Goal: Information Seeking & Learning: Learn about a topic

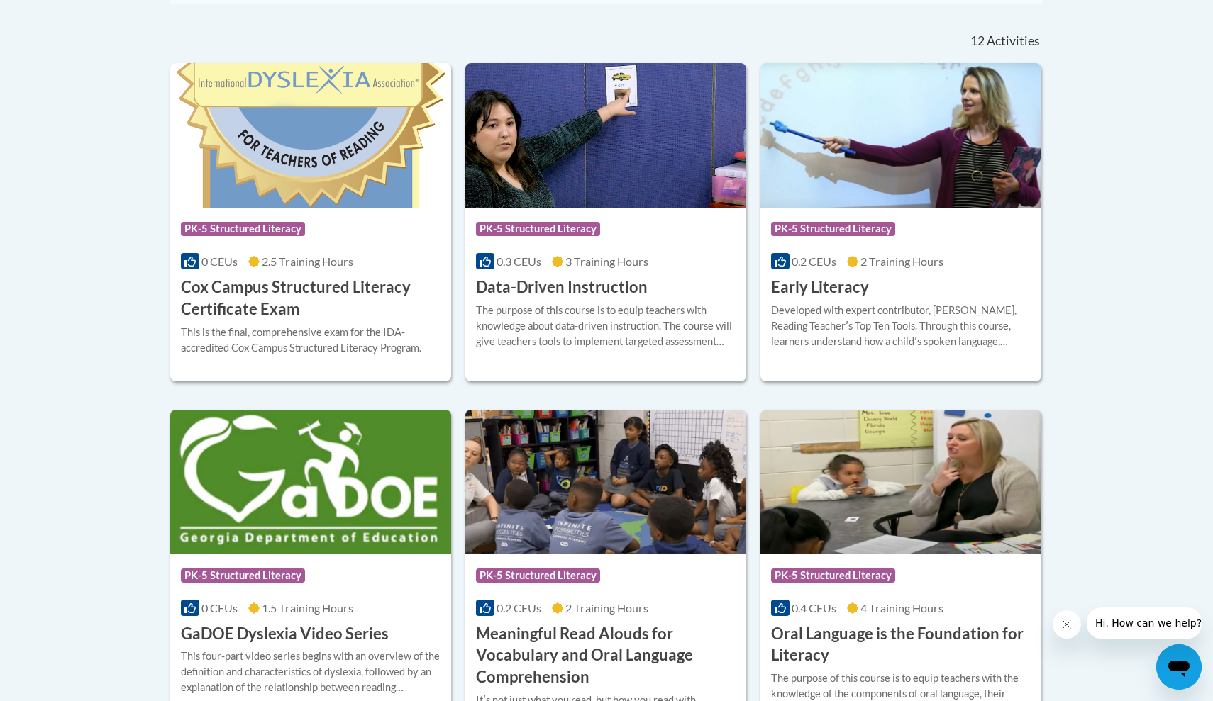
scroll to position [584, 0]
click at [887, 283] on div "Course Category: PK-5 Structured Literacy 0.2 CEUs 2 Training Hours COURSE Earl…" at bounding box center [900, 253] width 281 height 91
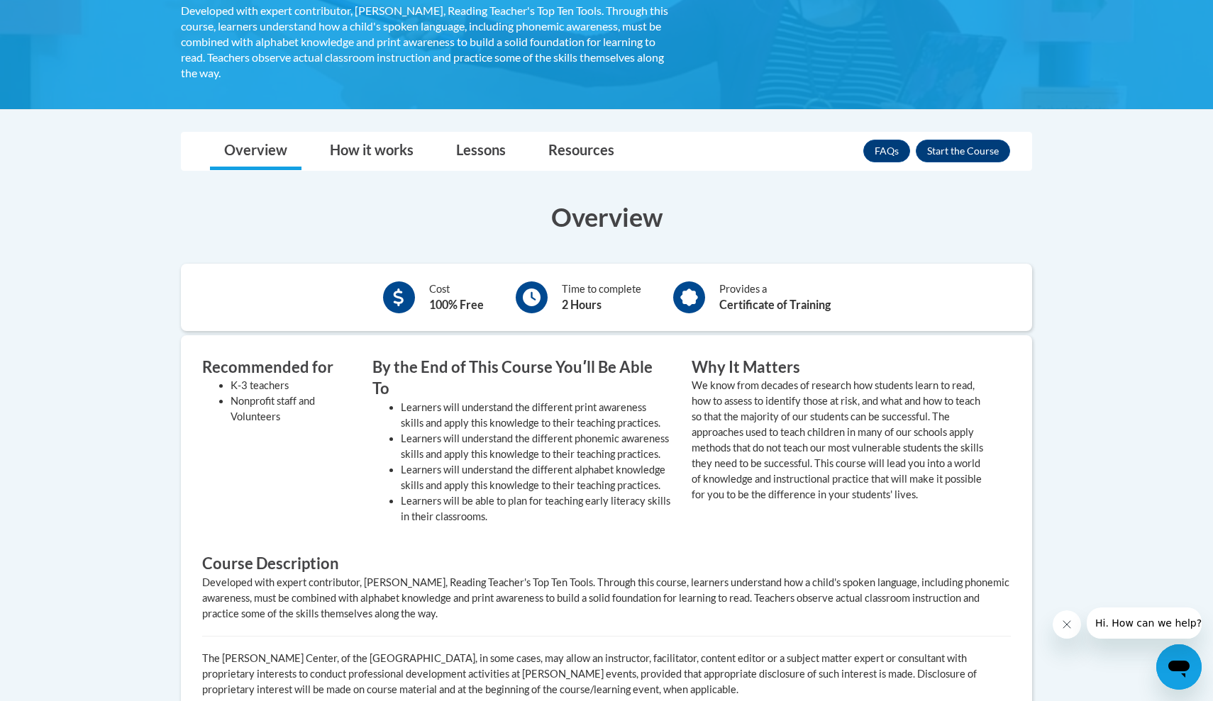
scroll to position [289, 0]
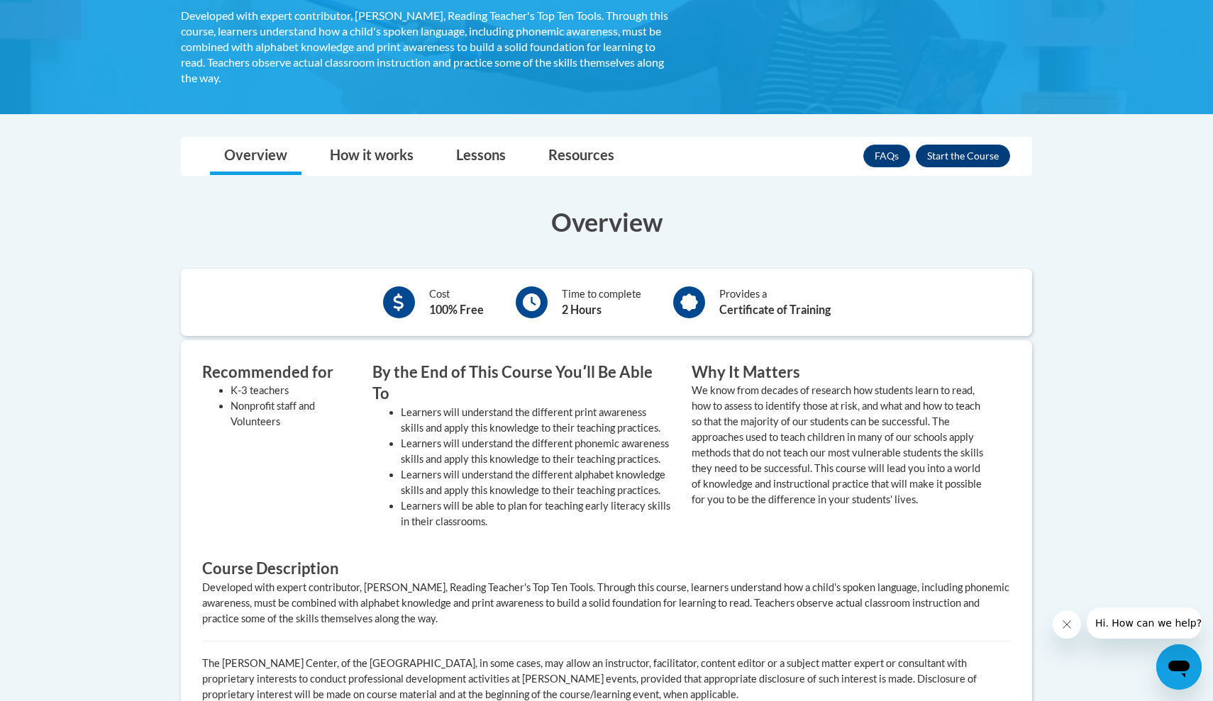
click at [944, 152] on button "Enroll" at bounding box center [963, 156] width 94 height 23
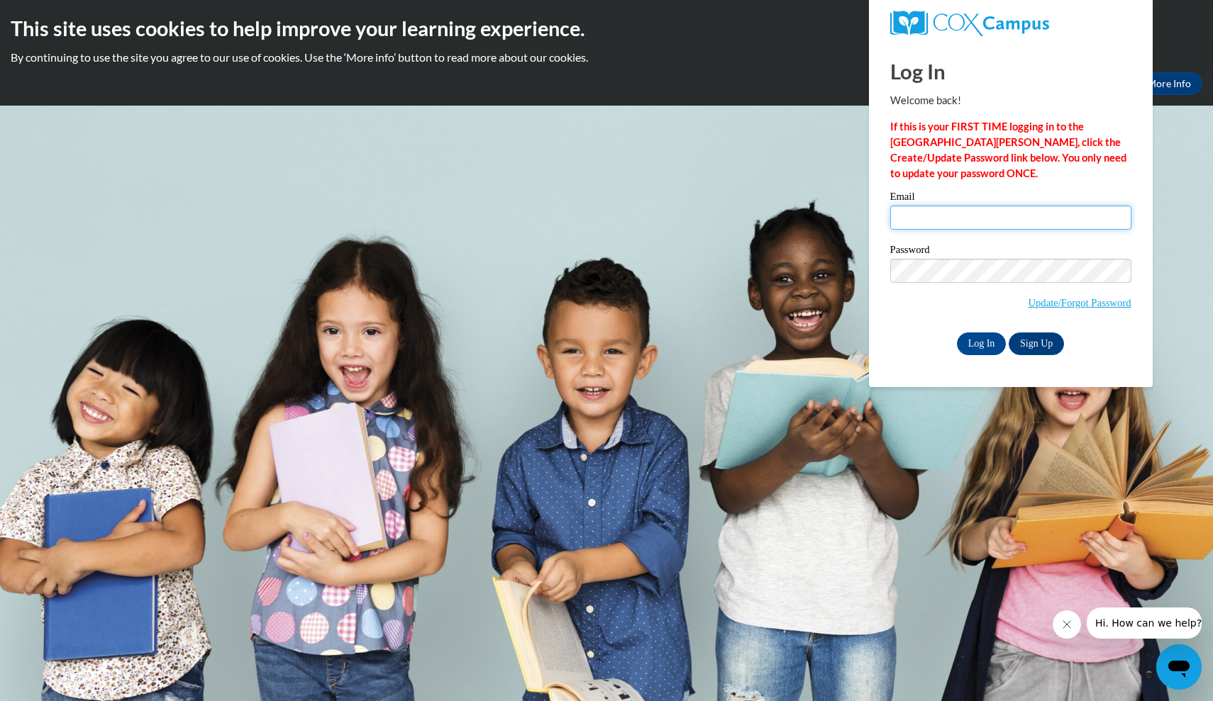
type input "hkchastain@yhc.edu"
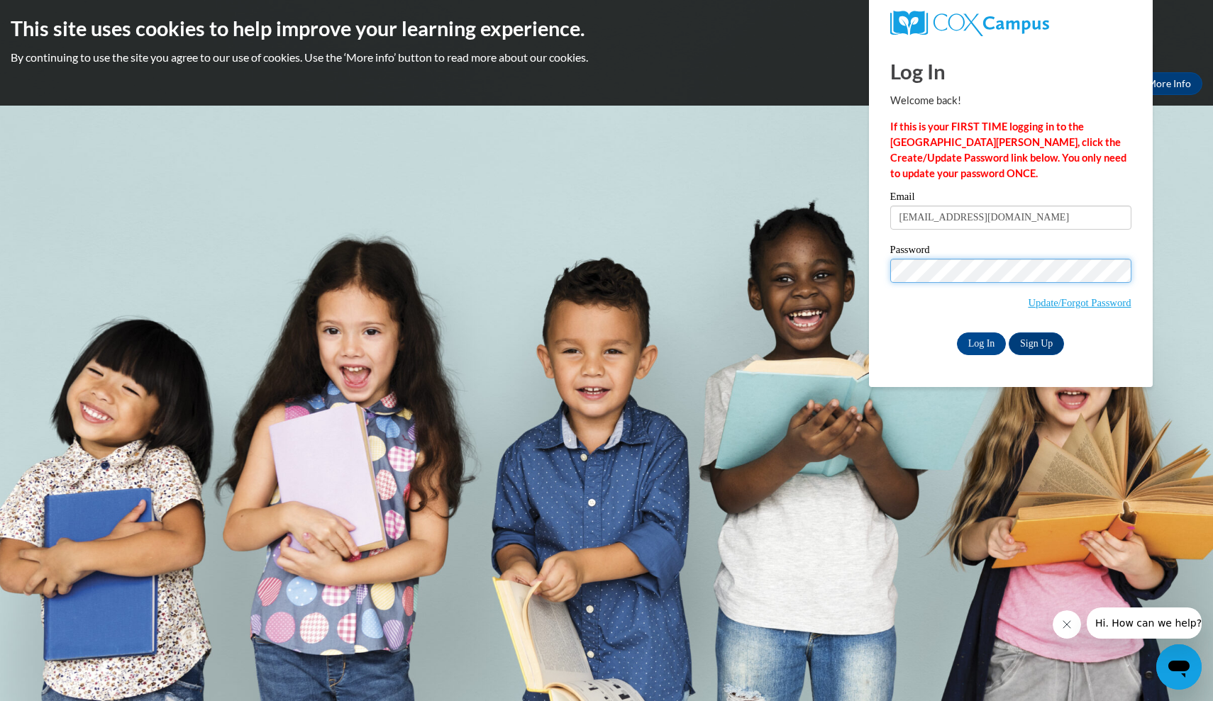
click at [980, 341] on input "Log In" at bounding box center [982, 344] width 50 height 23
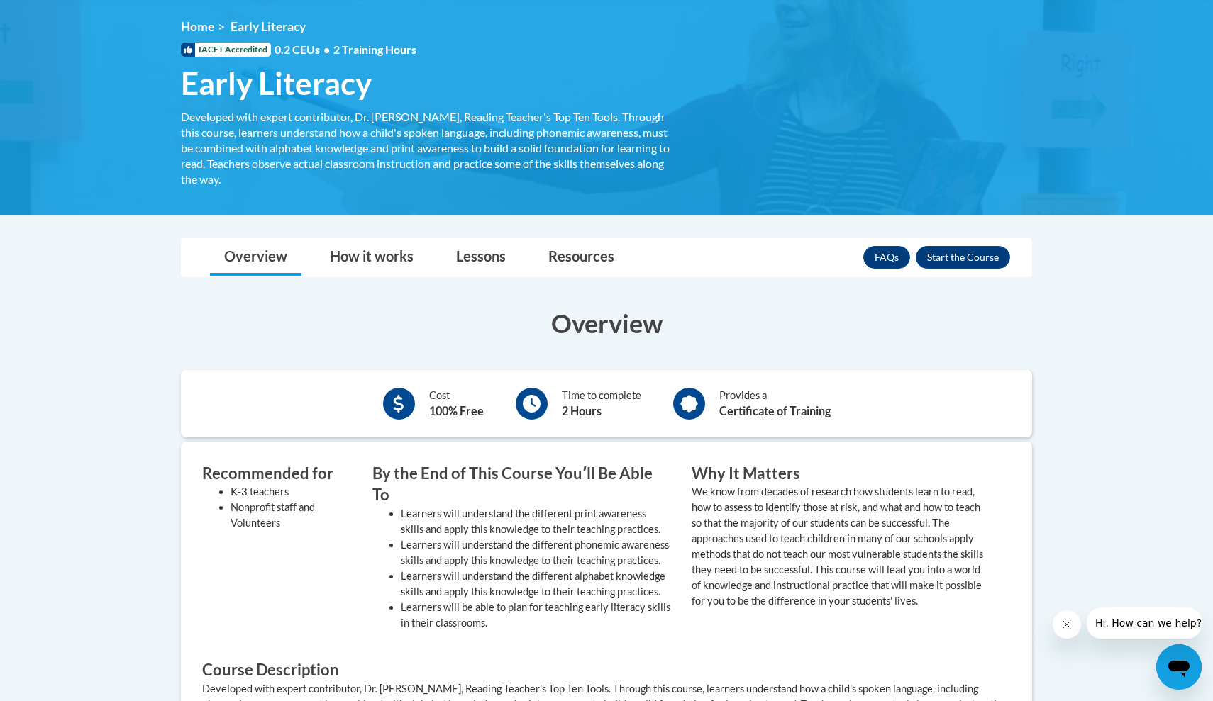
scroll to position [104, 0]
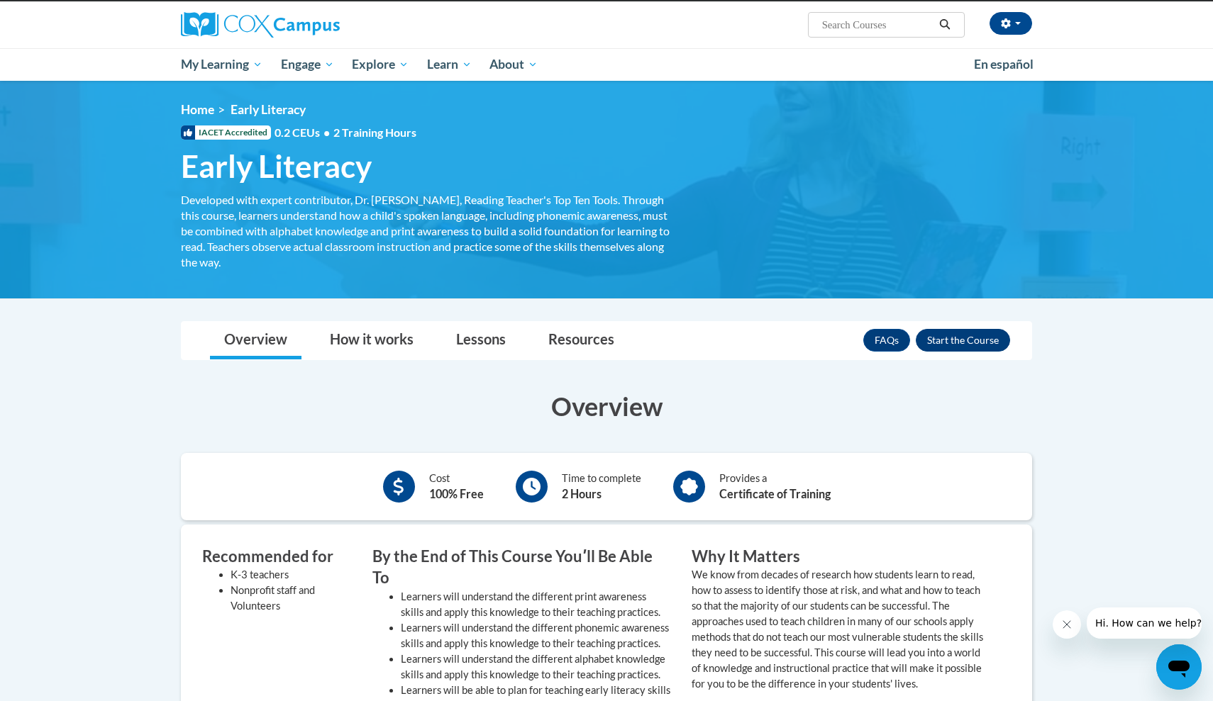
click at [948, 337] on button "Enroll" at bounding box center [963, 340] width 94 height 23
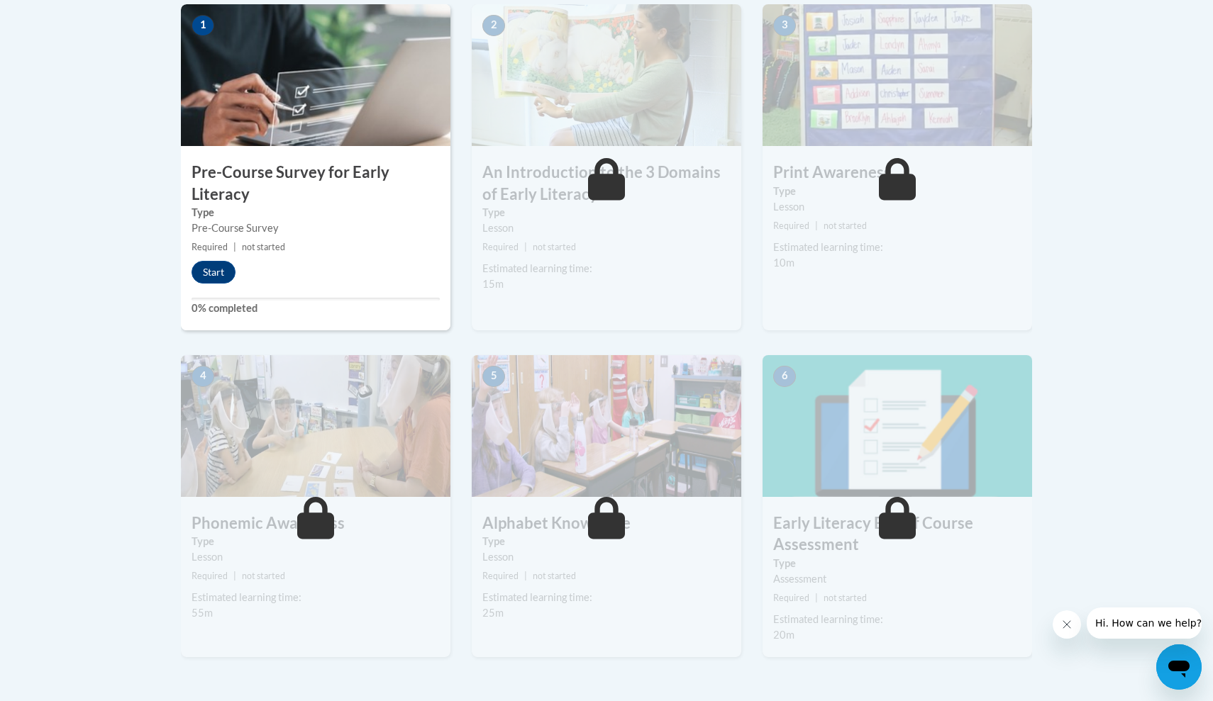
scroll to position [425, 0]
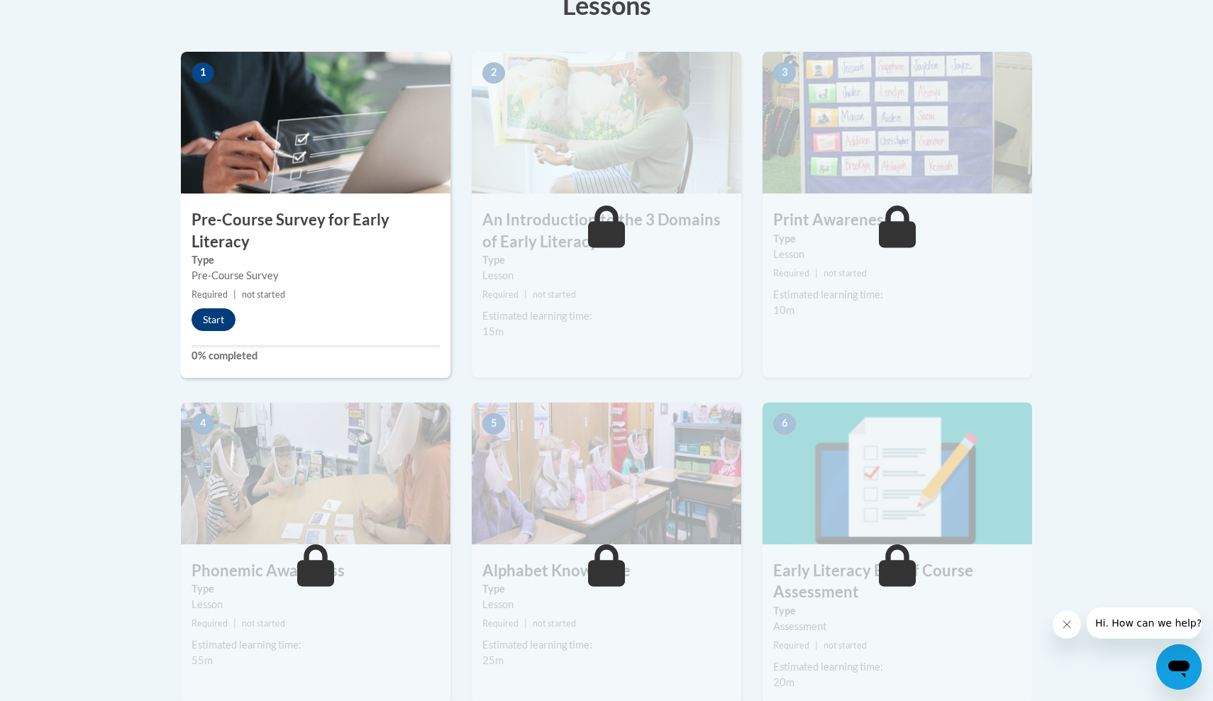
click at [216, 314] on button "Start" at bounding box center [213, 320] width 44 height 23
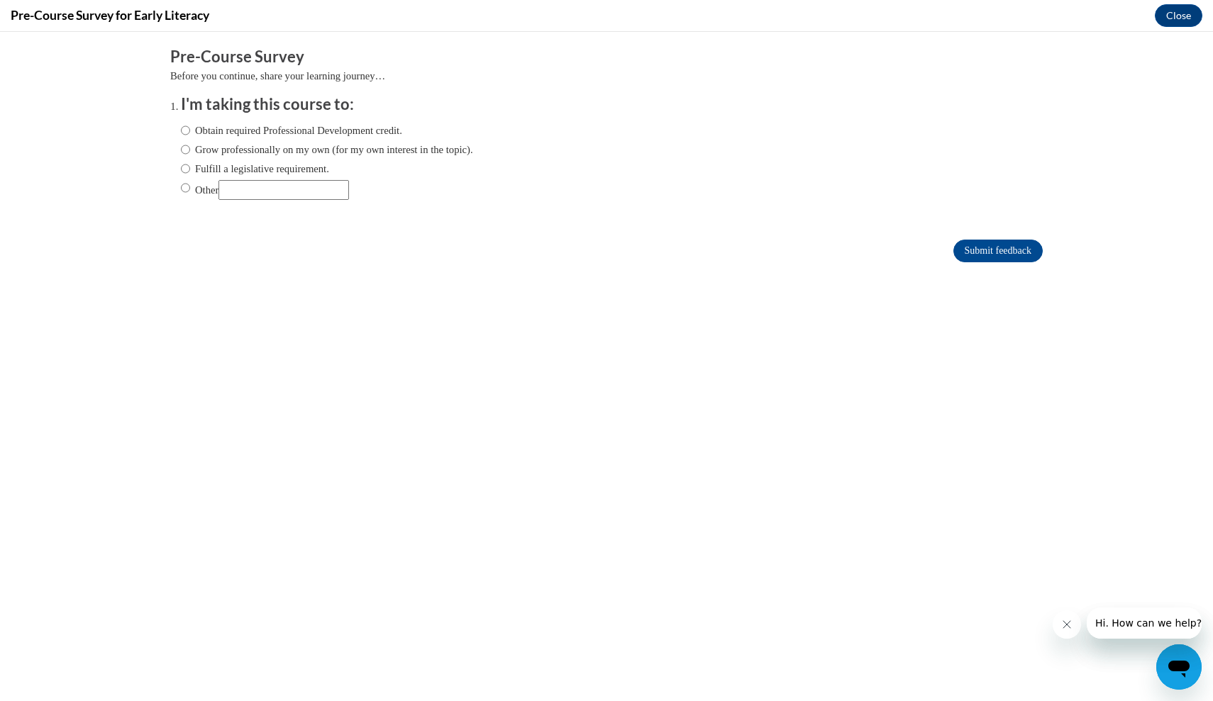
scroll to position [0, 0]
click at [313, 142] on label "Grow professionally on my own (for my own interest in the topic)." at bounding box center [327, 150] width 292 height 16
click at [190, 142] on input "Grow professionally on my own (for my own interest in the topic)." at bounding box center [185, 150] width 9 height 16
radio input "true"
click at [967, 240] on input "Submit feedback" at bounding box center [997, 251] width 89 height 23
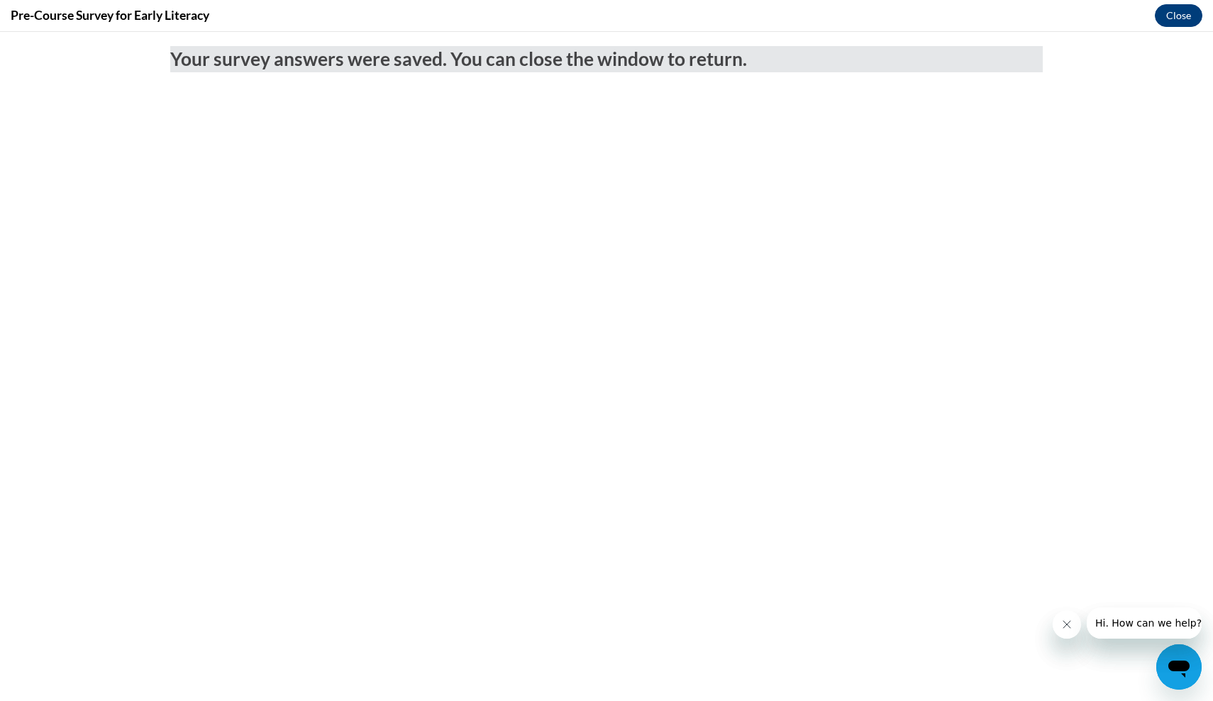
click at [1176, 16] on button "Close" at bounding box center [1179, 15] width 48 height 23
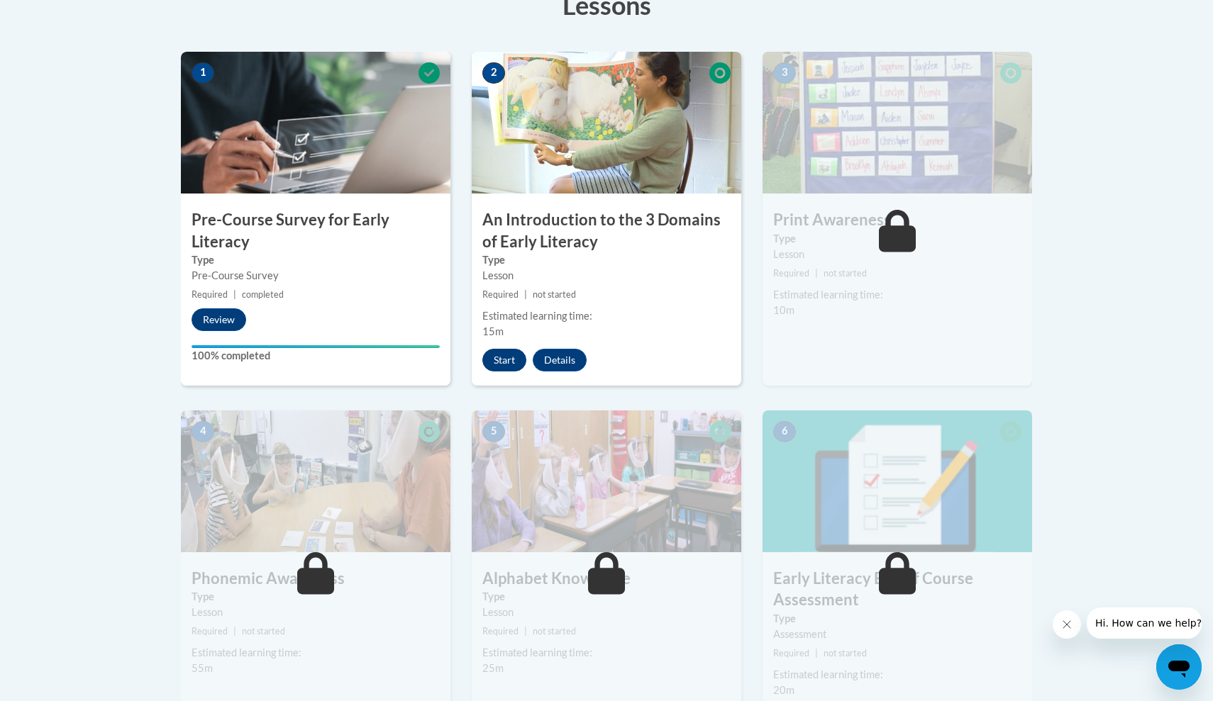
click at [499, 357] on button "Start" at bounding box center [504, 360] width 44 height 23
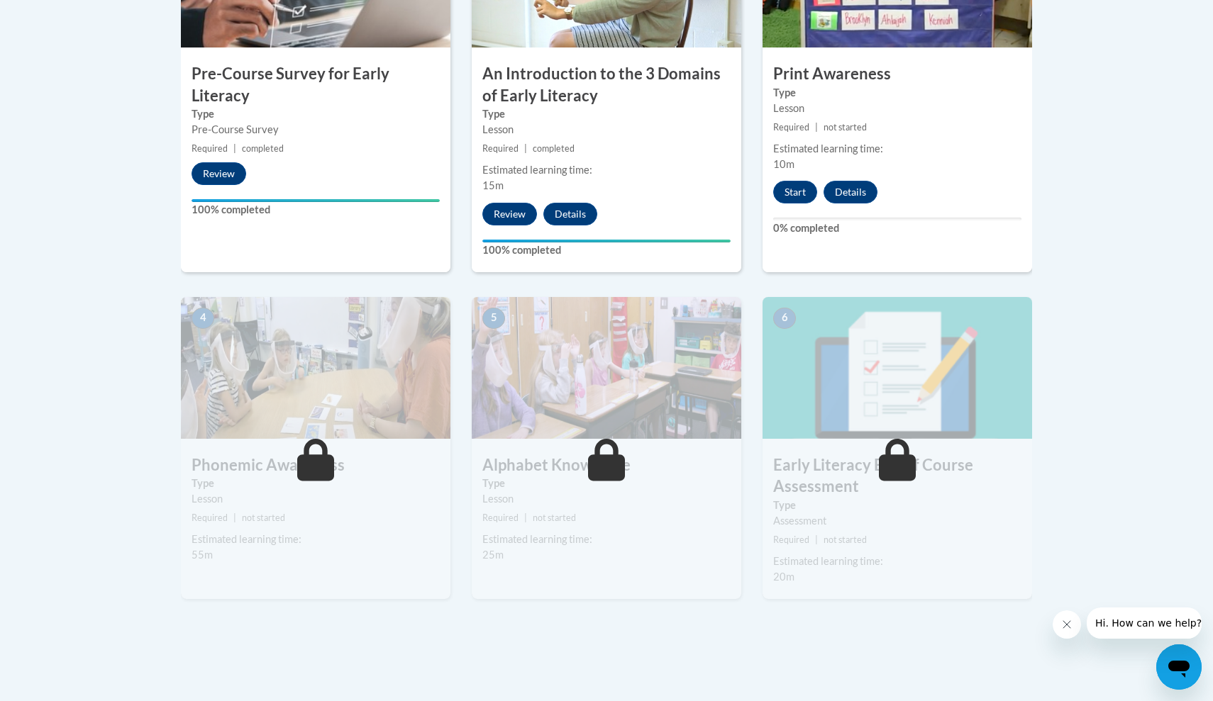
scroll to position [574, 0]
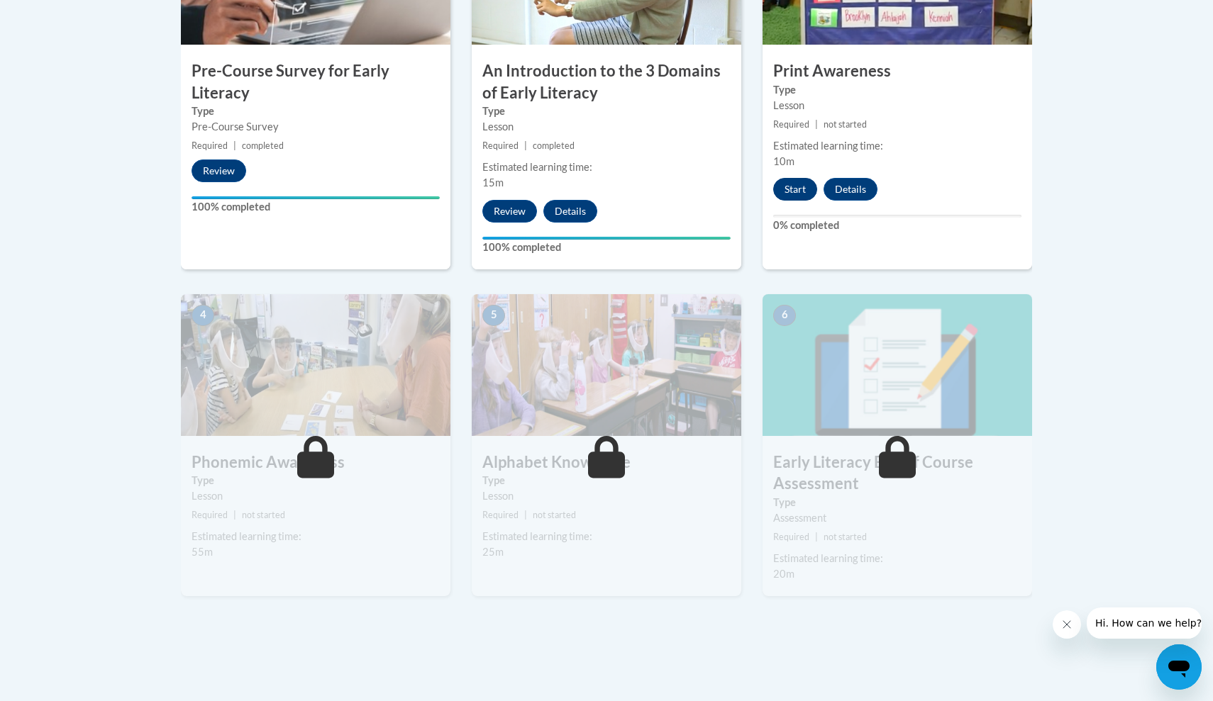
click at [788, 187] on button "Start" at bounding box center [795, 189] width 44 height 23
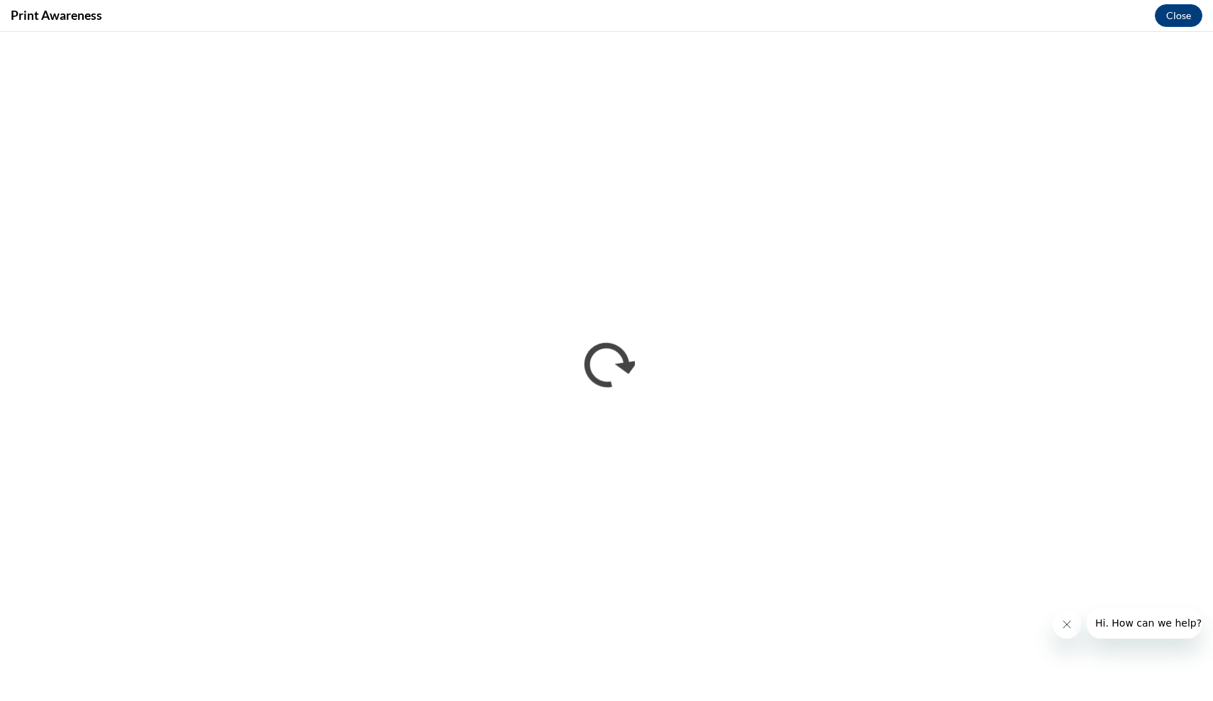
scroll to position [0, 0]
click at [1172, 15] on button "Close" at bounding box center [1179, 15] width 48 height 23
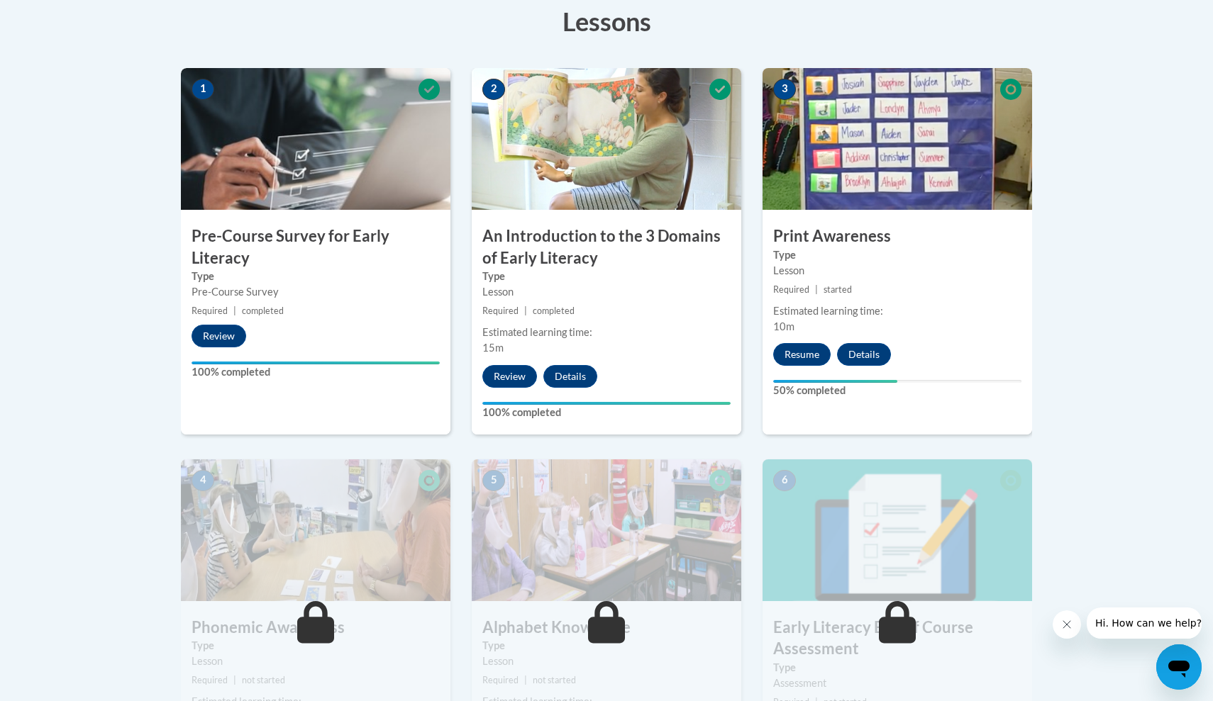
scroll to position [408, 0]
click at [799, 355] on button "Resume" at bounding box center [801, 355] width 57 height 23
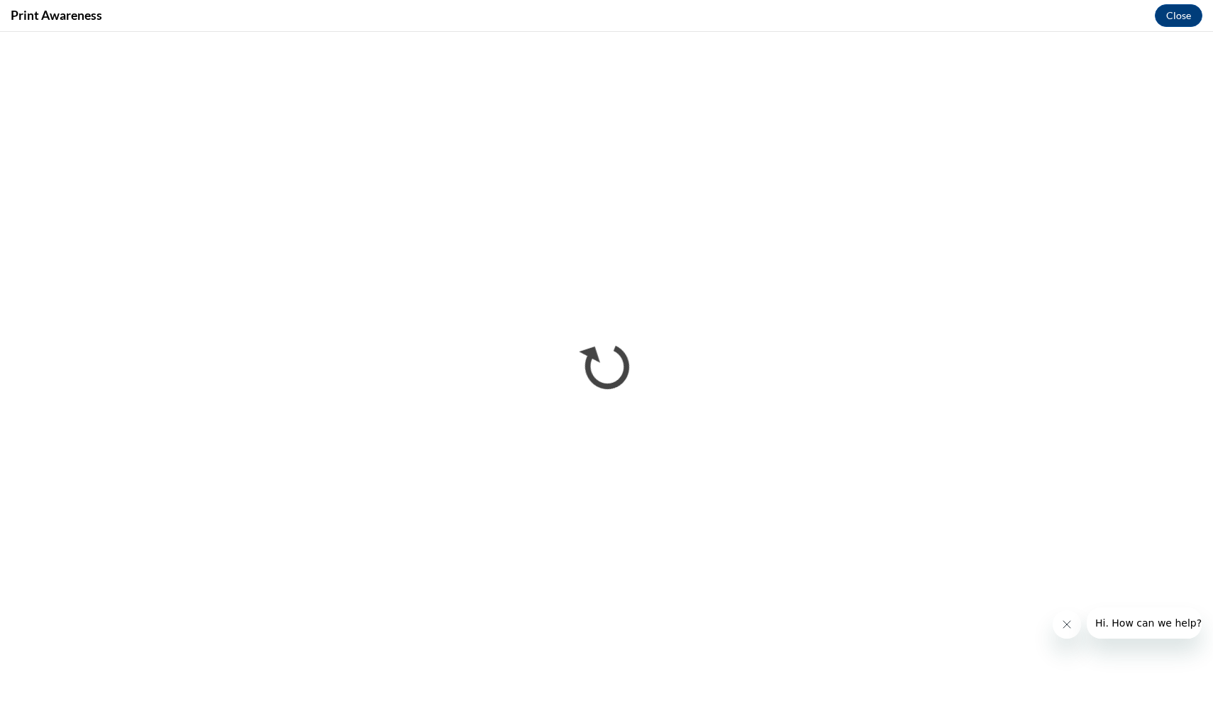
scroll to position [0, 0]
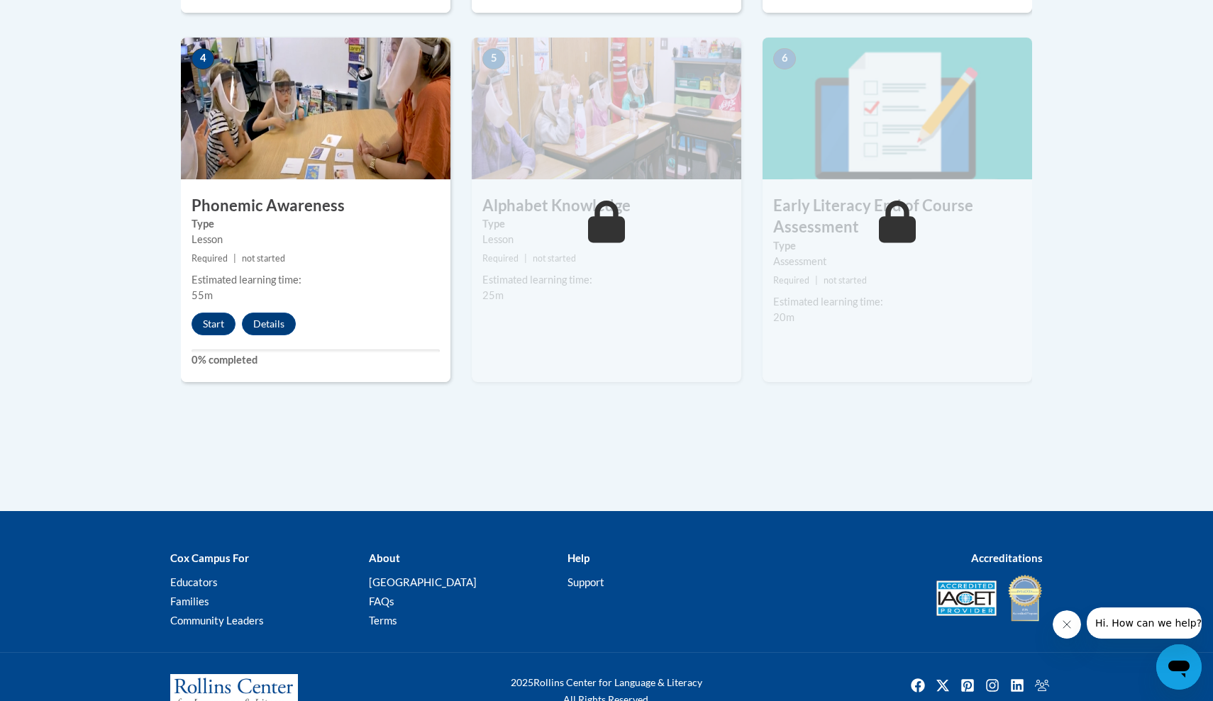
scroll to position [854, 0]
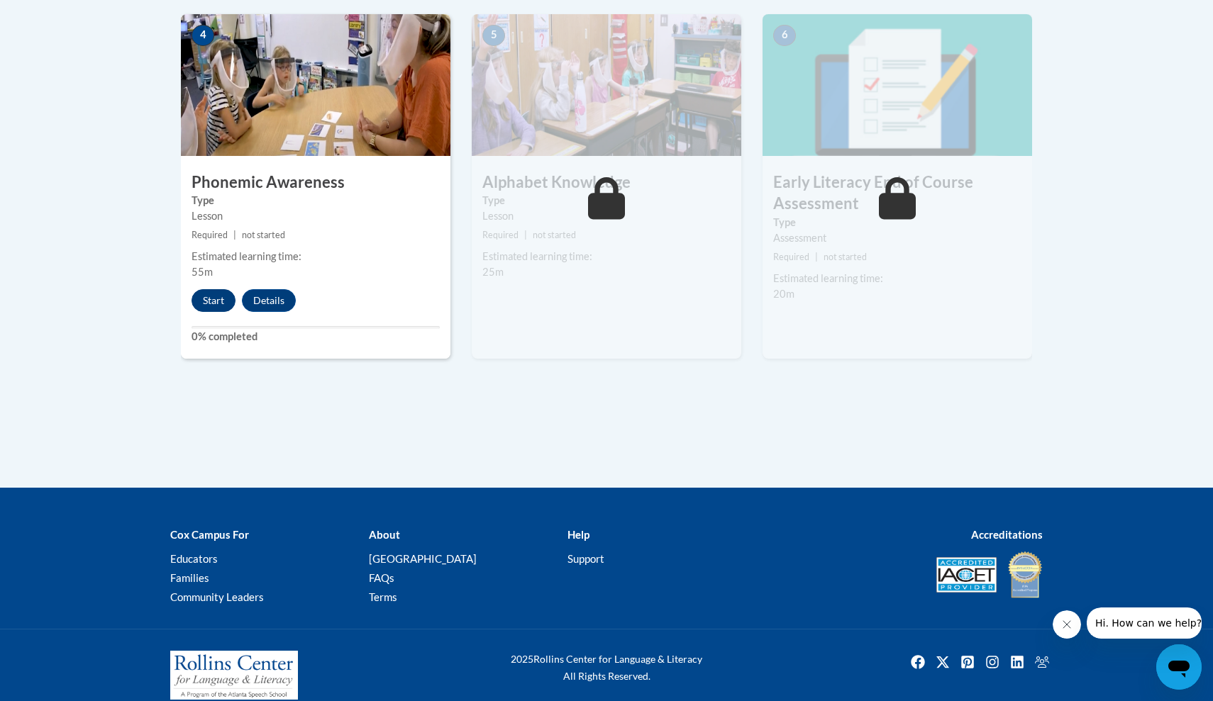
click at [212, 294] on button "Start" at bounding box center [213, 300] width 44 height 23
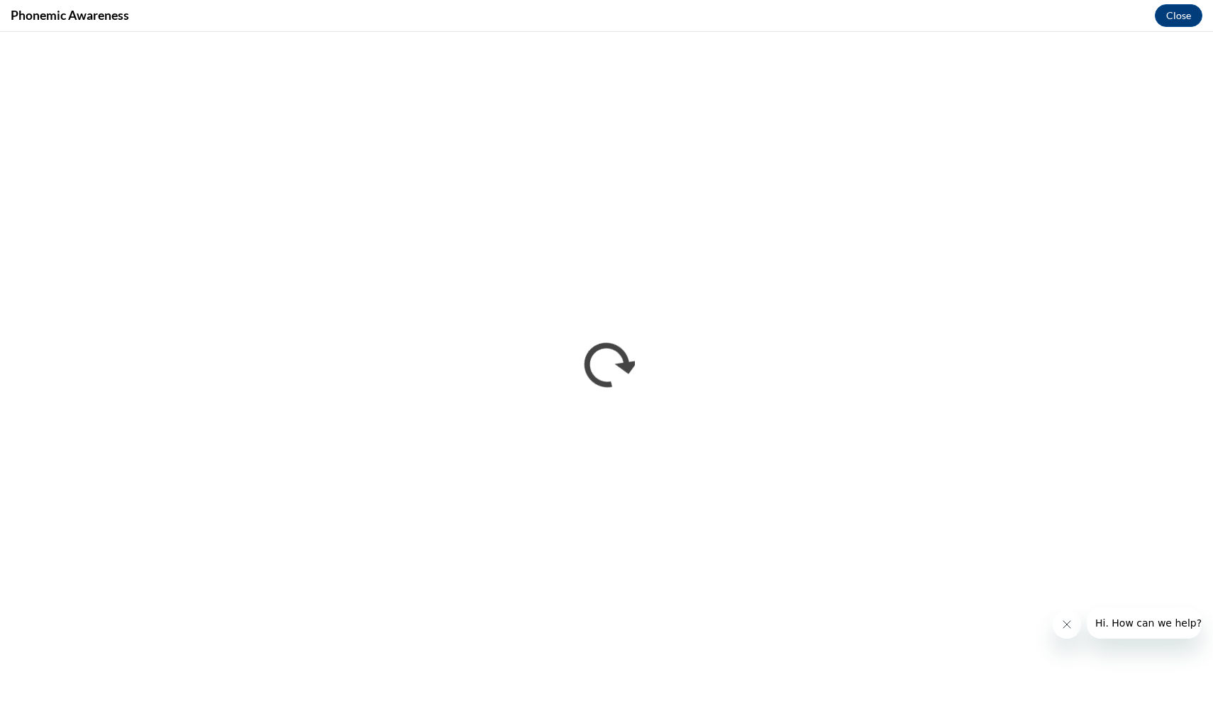
scroll to position [0, 0]
click at [1157, 30] on div "Phonemic Awareness Close" at bounding box center [606, 16] width 1213 height 32
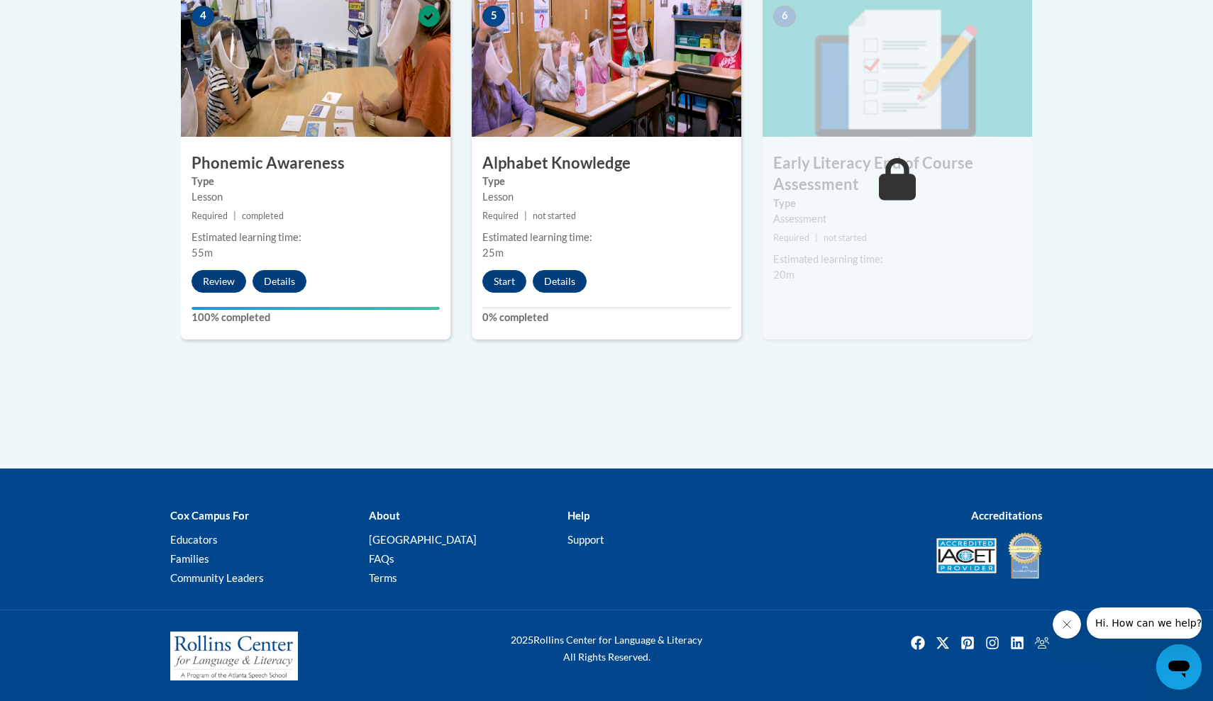
scroll to position [872, 0]
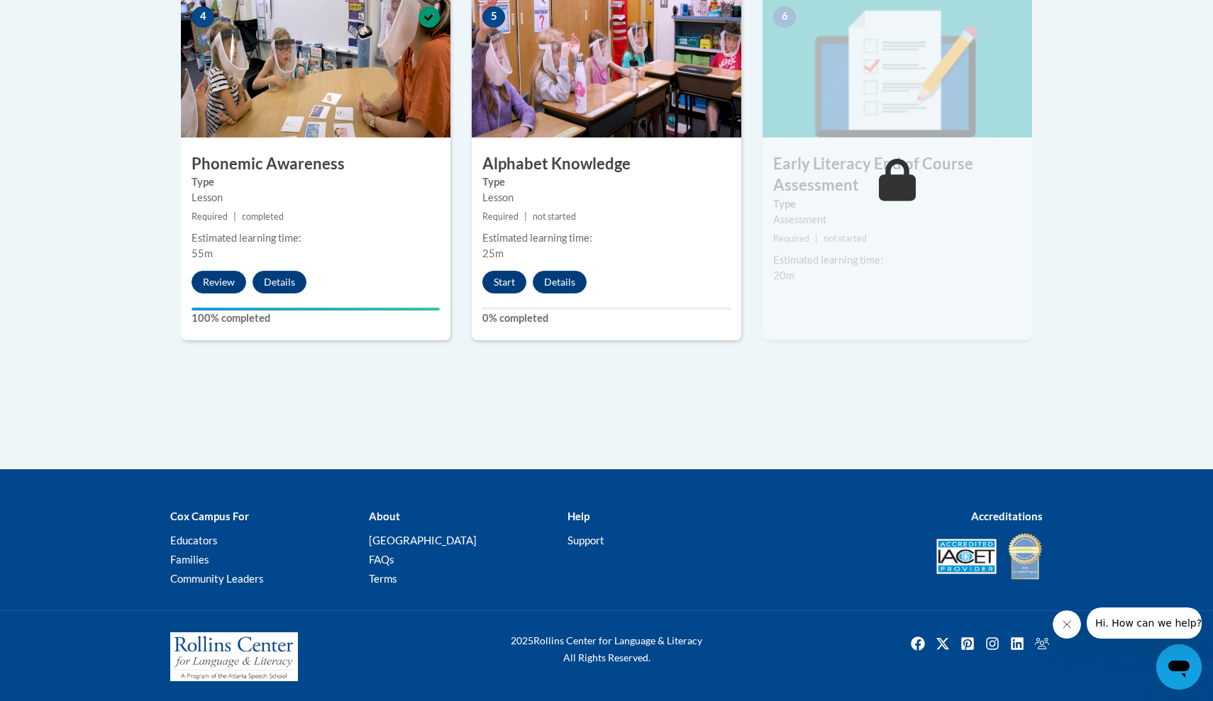
click at [499, 277] on button "Start" at bounding box center [504, 282] width 44 height 23
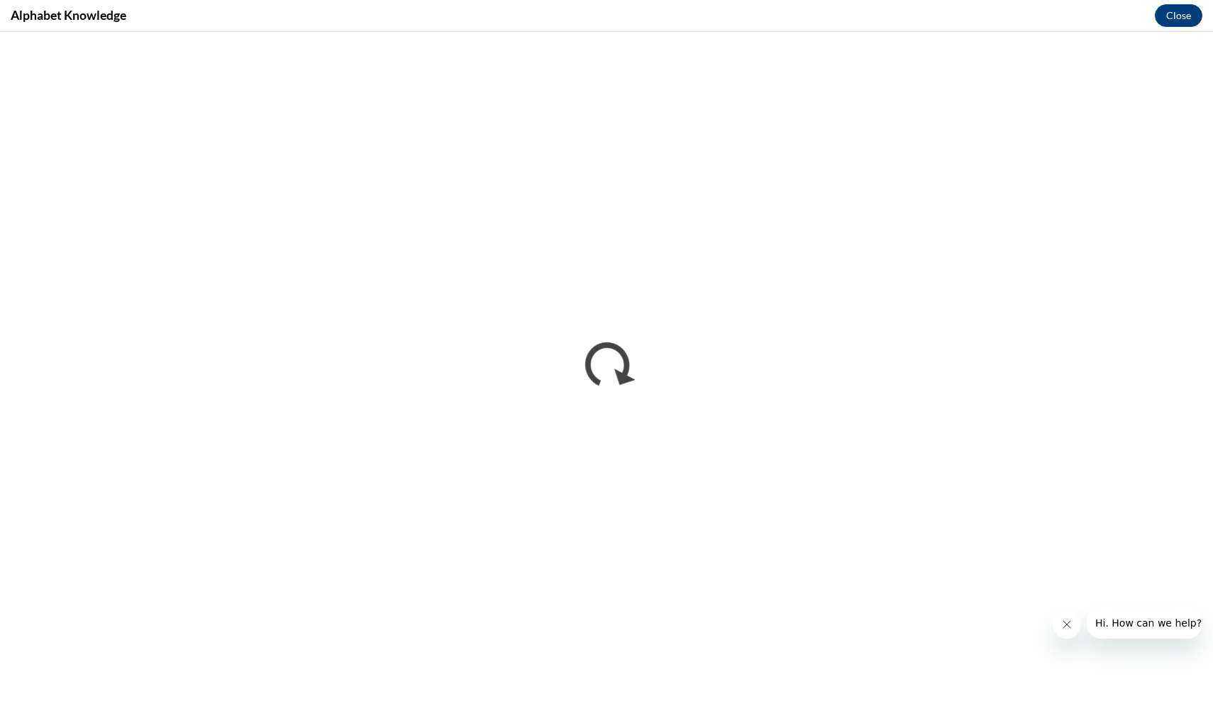
scroll to position [0, 0]
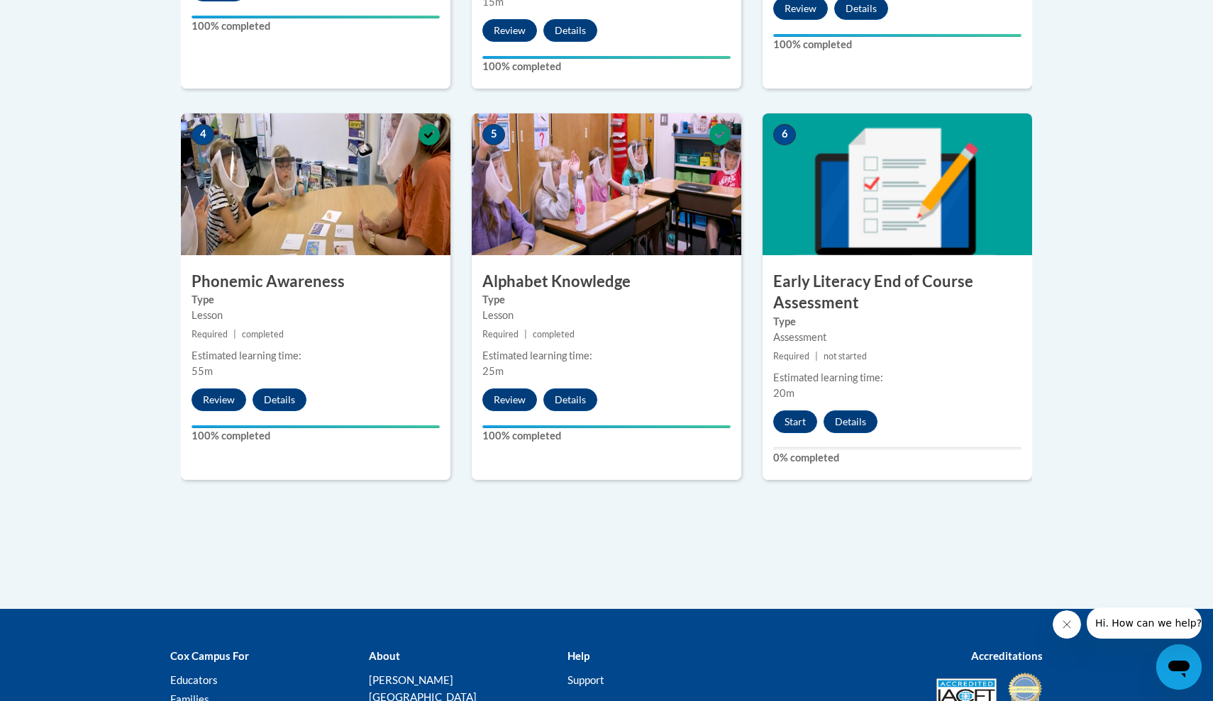
scroll to position [761, 0]
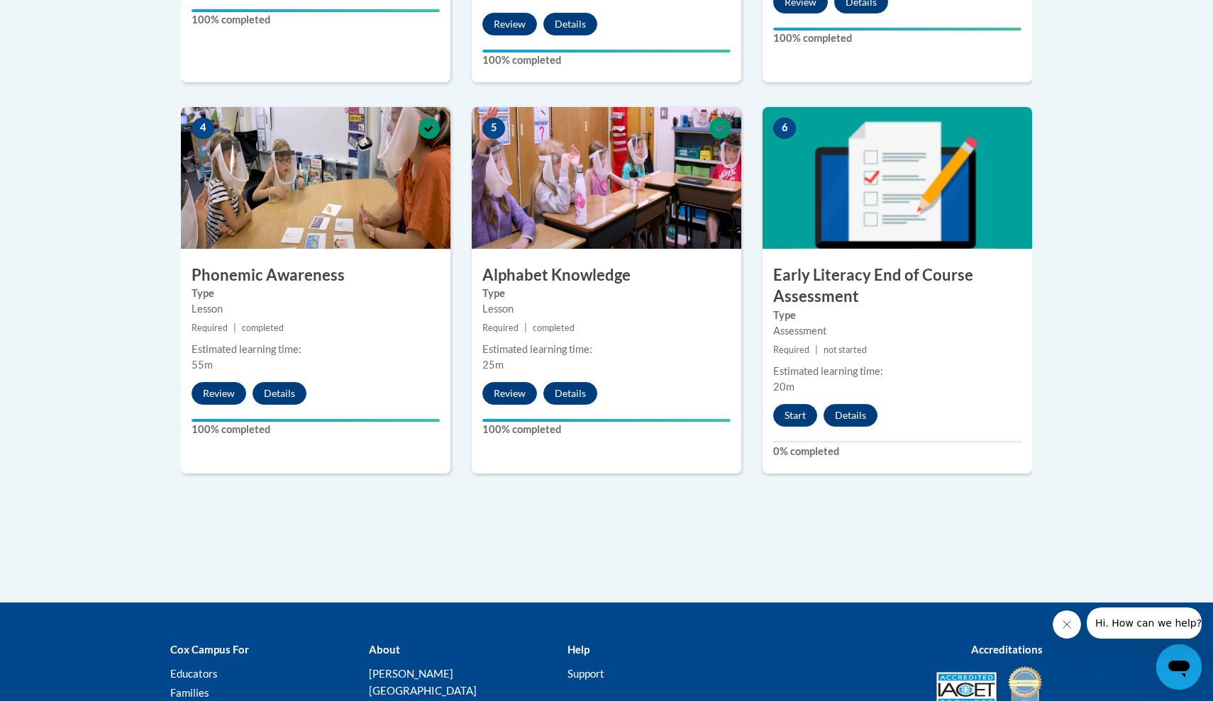
click at [826, 354] on small "Required | not started" at bounding box center [897, 351] width 270 height 16
click at [782, 409] on button "Start" at bounding box center [795, 415] width 44 height 23
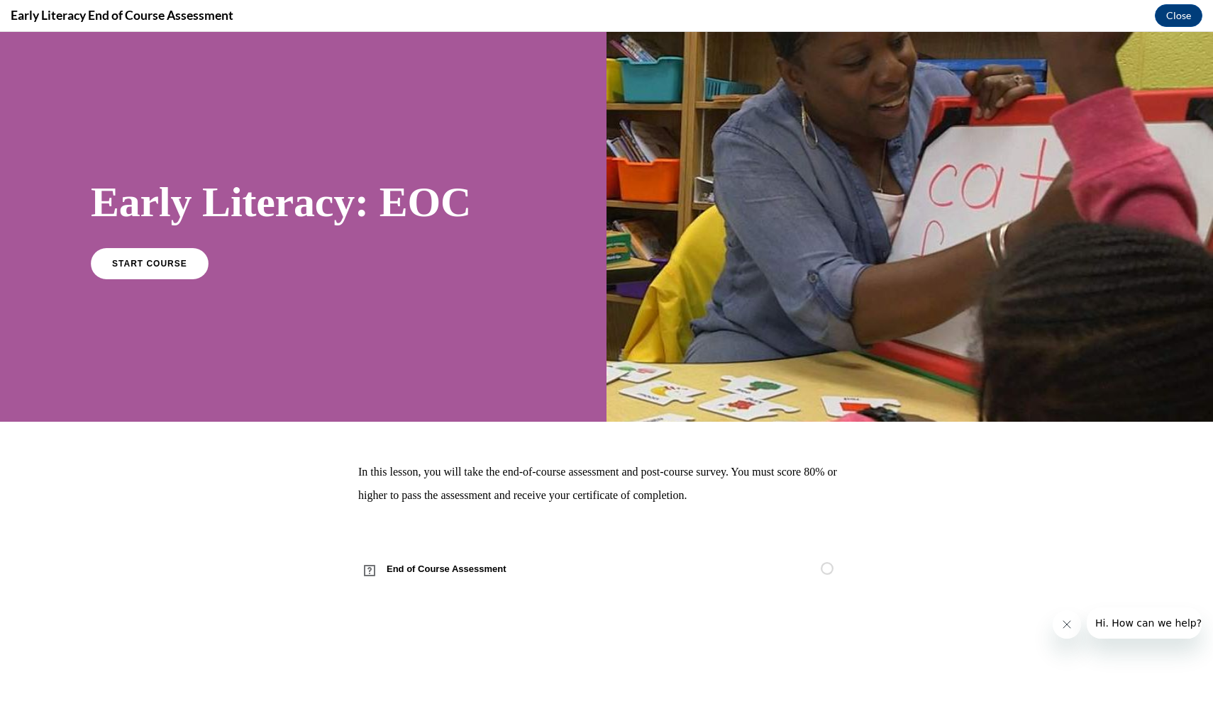
scroll to position [0, 0]
click at [177, 267] on span "START COURSE" at bounding box center [149, 263] width 79 height 11
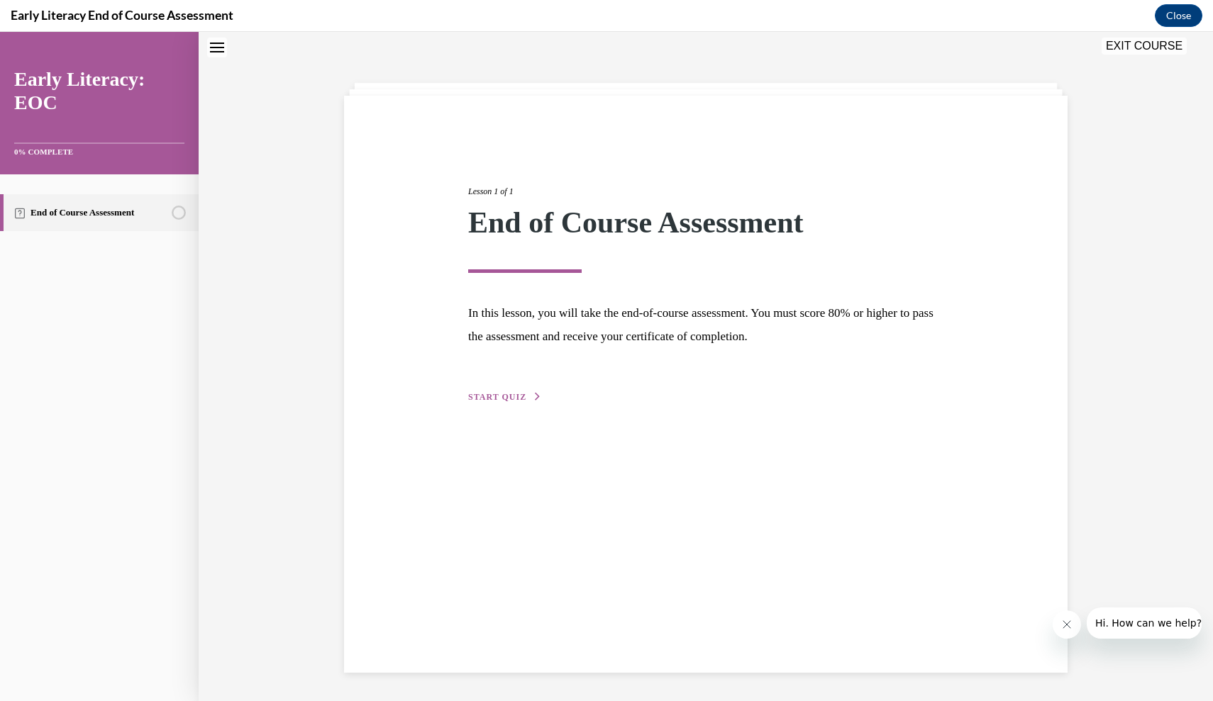
scroll to position [45, 0]
click at [511, 394] on span "START QUIZ" at bounding box center [497, 397] width 58 height 10
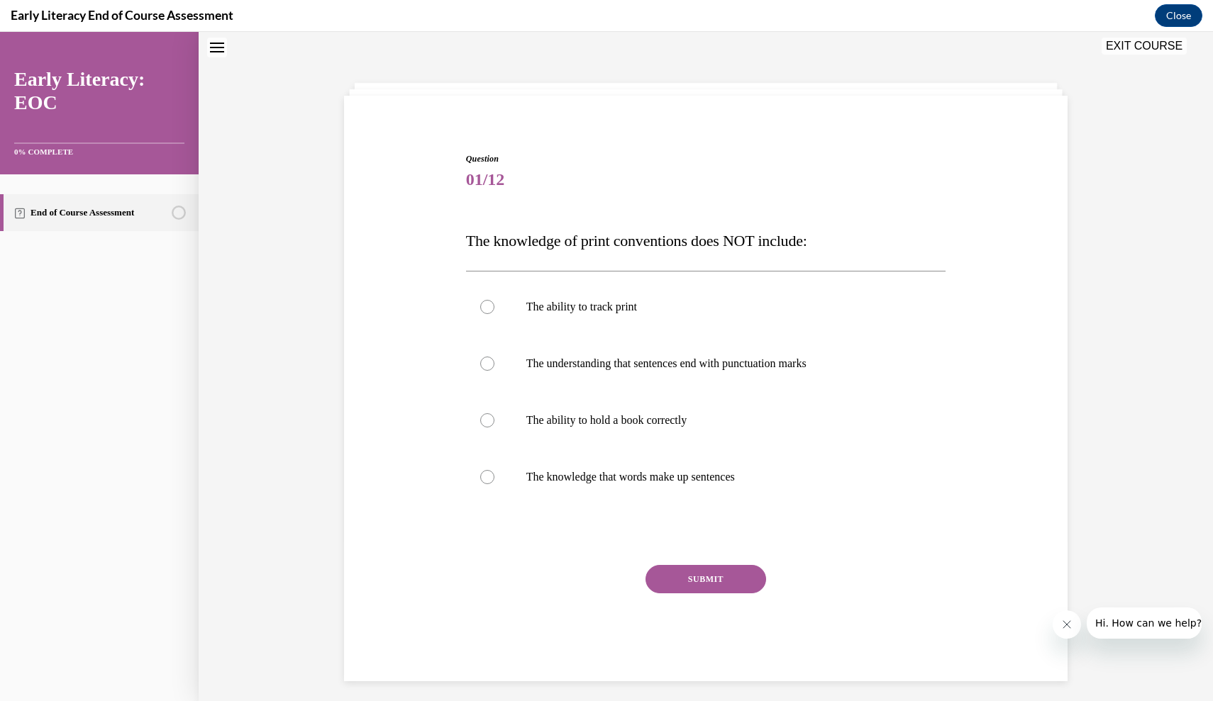
scroll to position [43, 0]
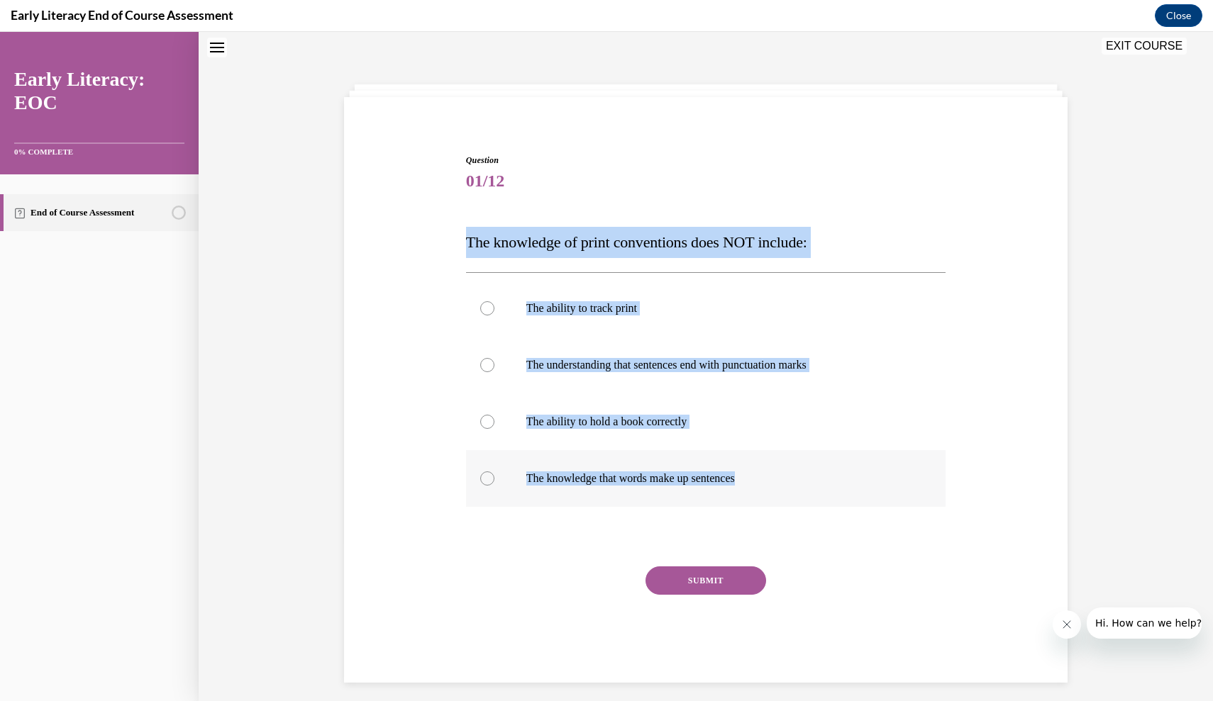
drag, startPoint x: 463, startPoint y: 241, endPoint x: 750, endPoint y: 477, distance: 371.4
click at [750, 477] on div "Question 01/12 The knowledge of print conventions does NOT include: The ability…" at bounding box center [705, 408] width 487 height 550
copy div "The knowledge of print conventions does NOT include: The ability to track print…"
click at [612, 488] on div at bounding box center [706, 478] width 480 height 57
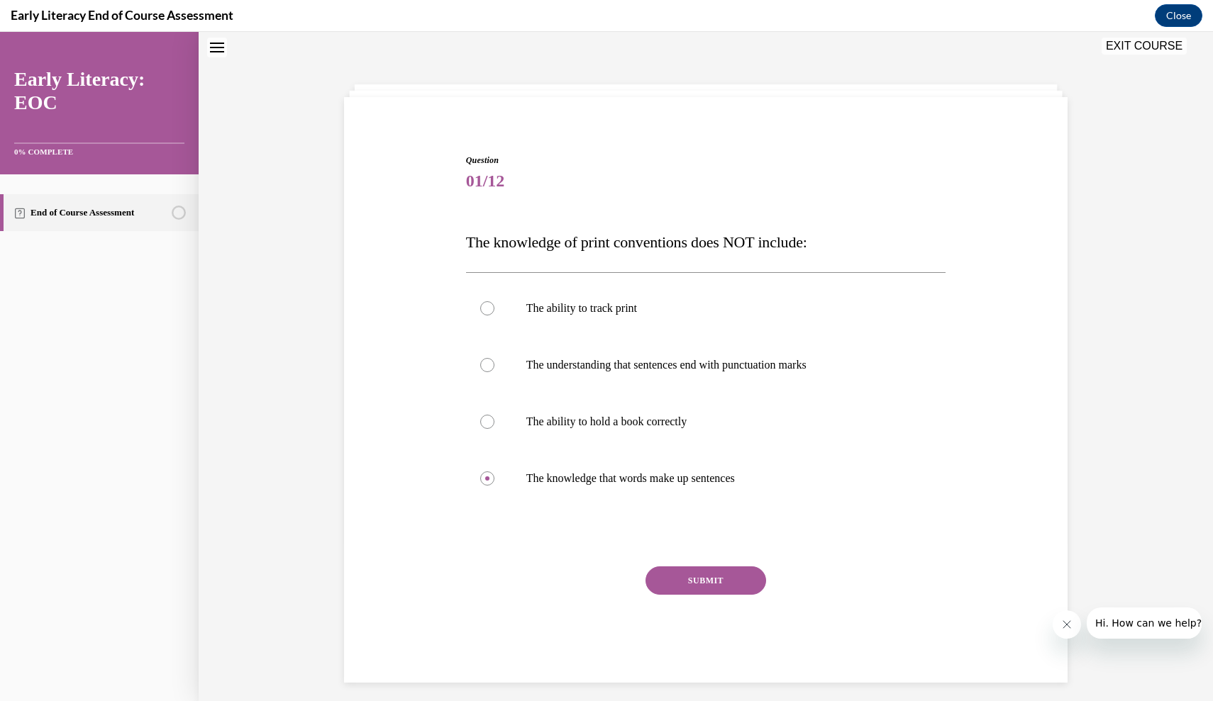
click at [709, 582] on button "SUBMIT" at bounding box center [705, 581] width 121 height 28
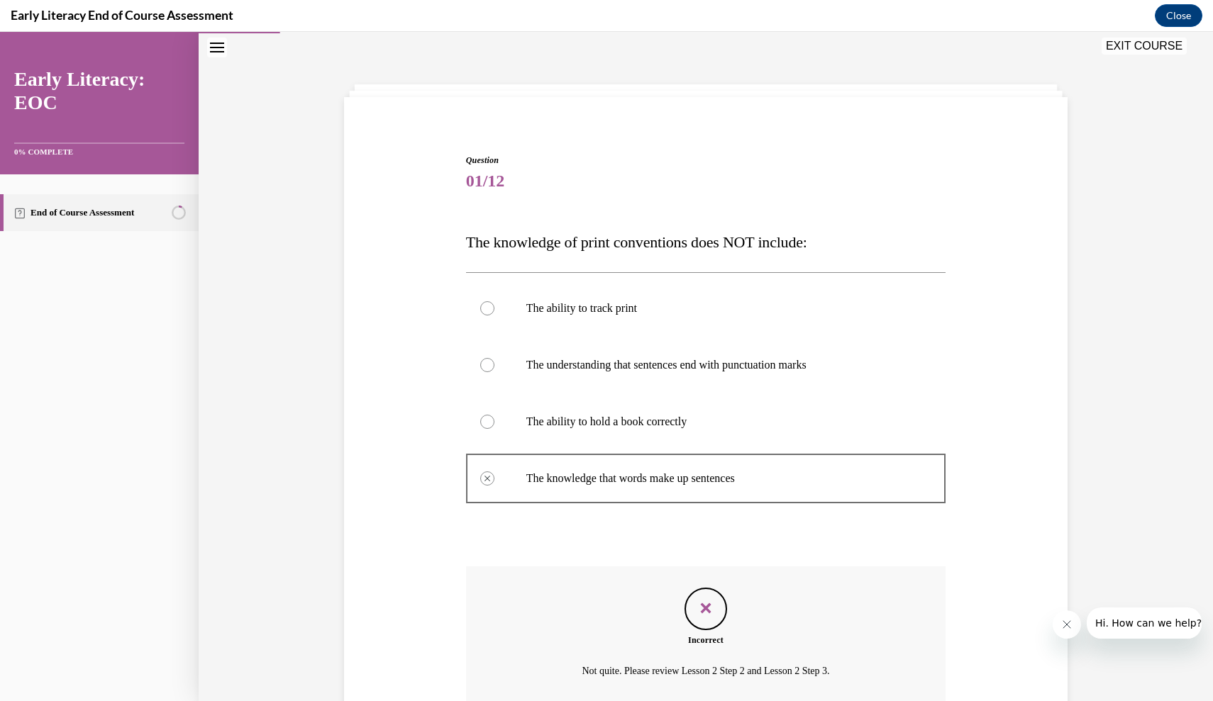
scroll to position [150, 0]
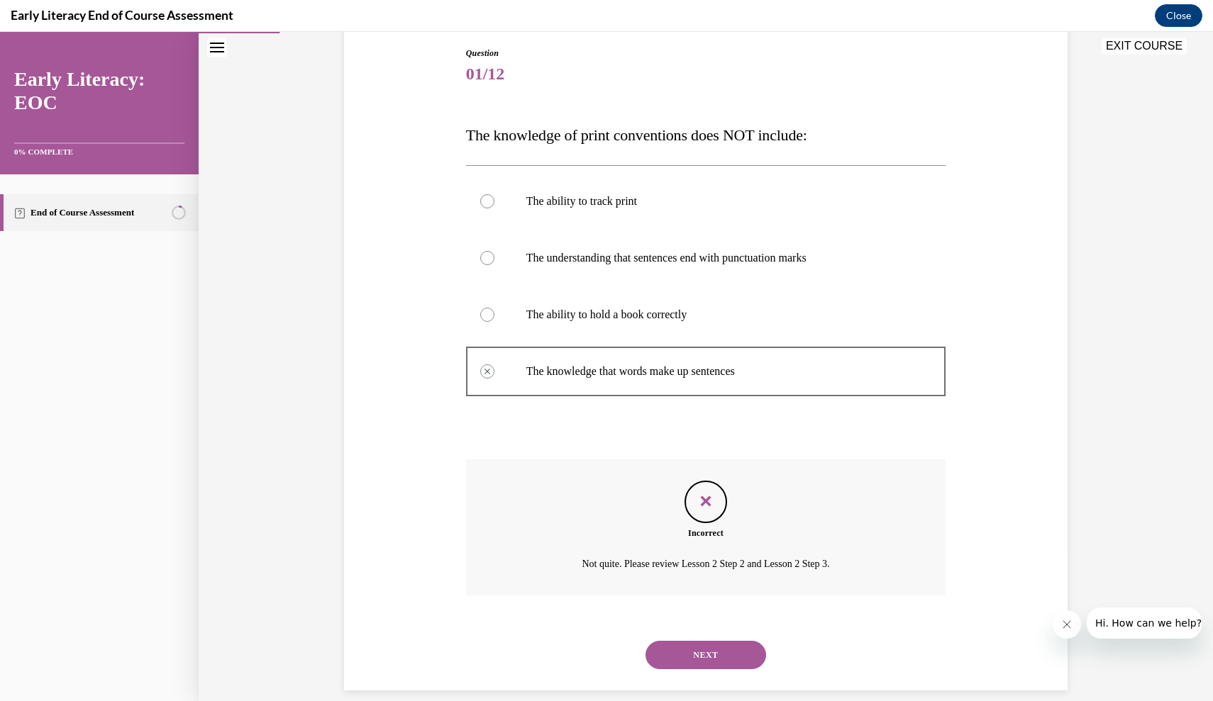
click at [716, 641] on button "NEXT" at bounding box center [705, 655] width 121 height 28
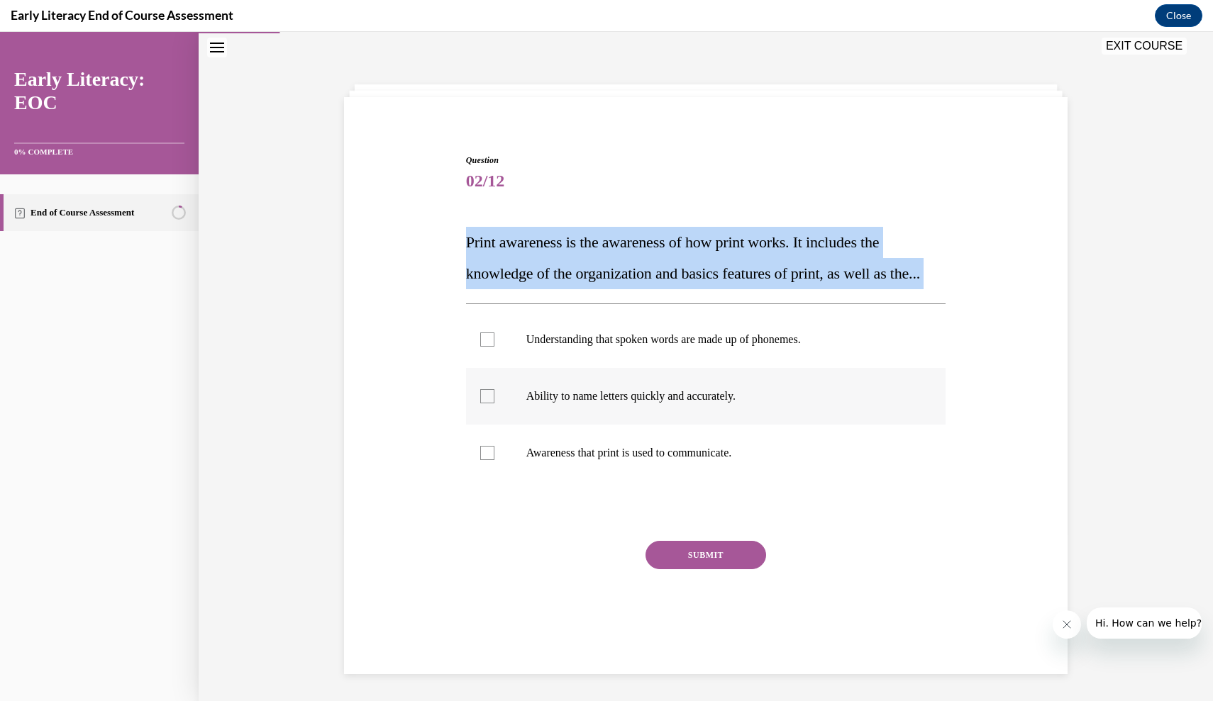
drag, startPoint x: 465, startPoint y: 235, endPoint x: 654, endPoint y: 404, distance: 253.2
click at [653, 394] on div "Question 02/12 Print awareness is the awareness of how print works. It includes…" at bounding box center [705, 395] width 487 height 525
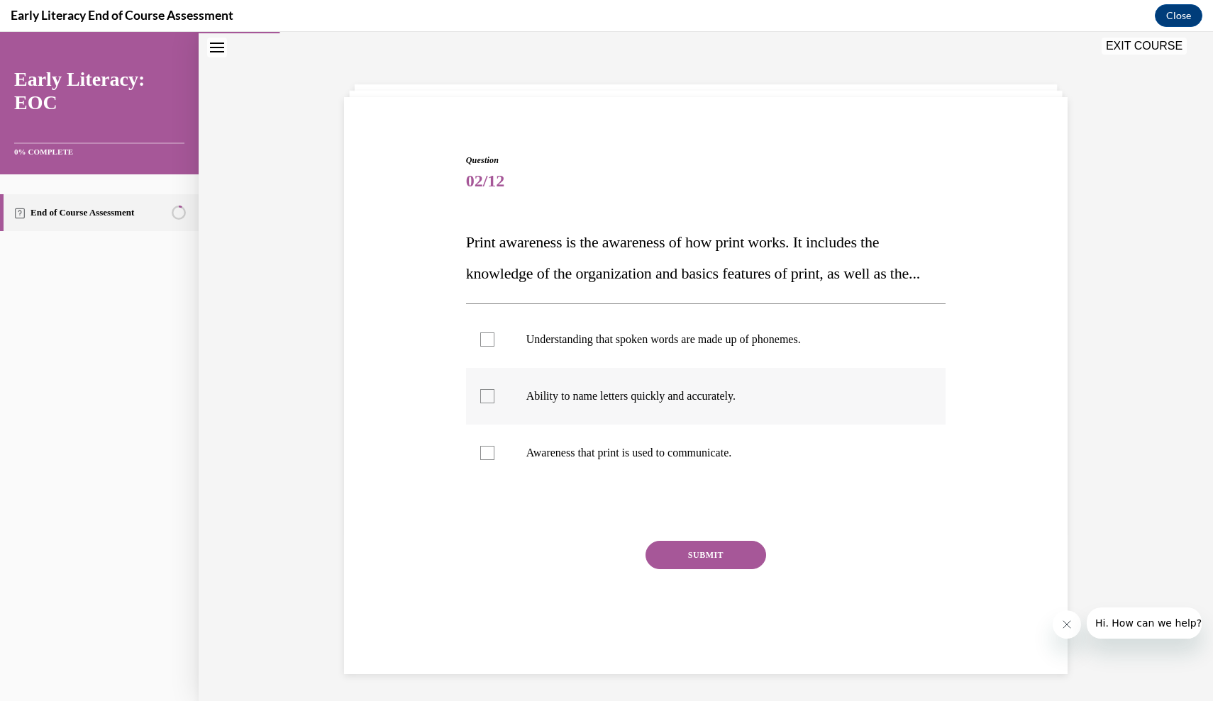
click at [662, 404] on p "Ability to name letters quickly and accurately." at bounding box center [718, 396] width 384 height 14
click at [488, 420] on div at bounding box center [706, 396] width 480 height 57
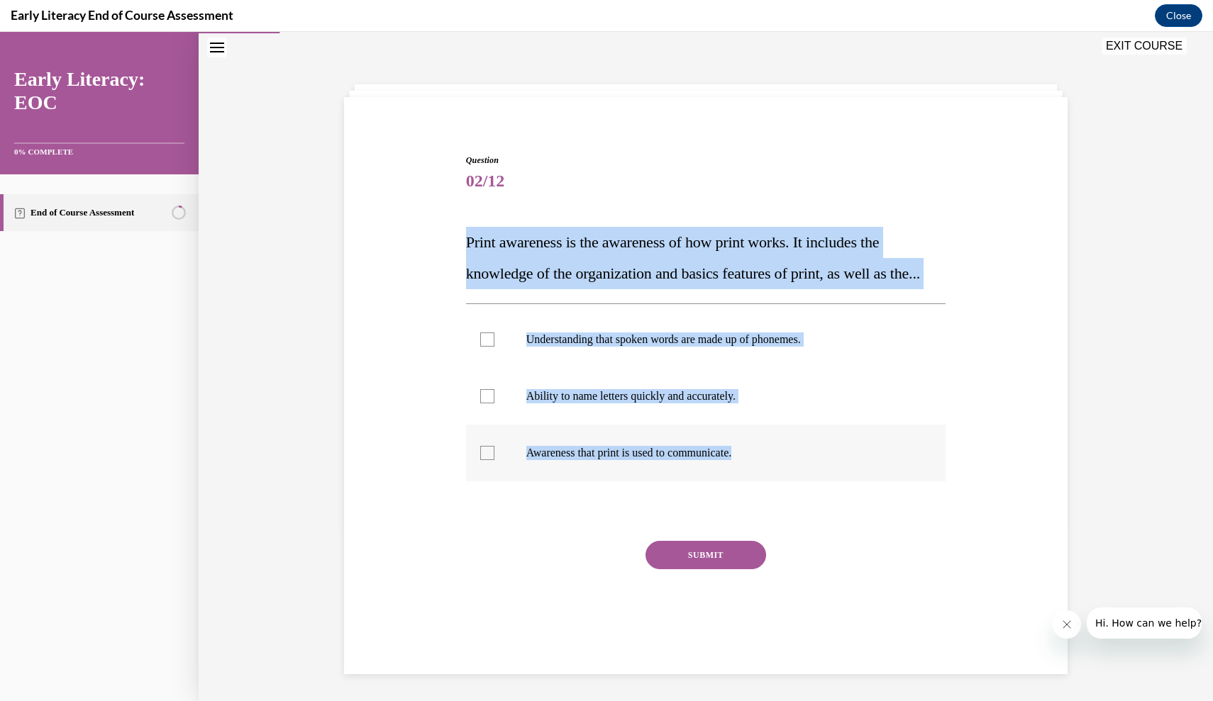
drag, startPoint x: 460, startPoint y: 235, endPoint x: 783, endPoint y: 489, distance: 410.6
click at [783, 489] on div "Question 02/12 Print awareness is the awareness of how print works. It includes…" at bounding box center [705, 384] width 731 height 546
copy div "Print awareness is the awareness of how print works. It includes the knowledge …"
click at [632, 482] on div at bounding box center [706, 453] width 480 height 57
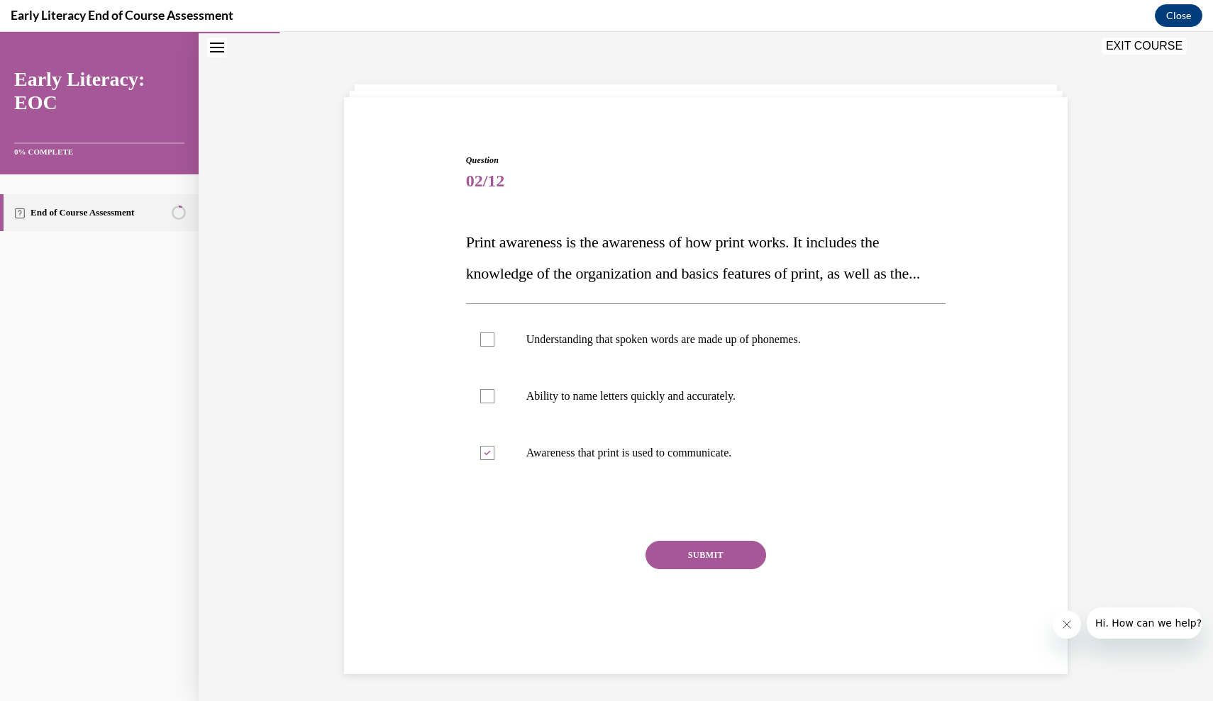
click at [696, 570] on button "SUBMIT" at bounding box center [705, 555] width 121 height 28
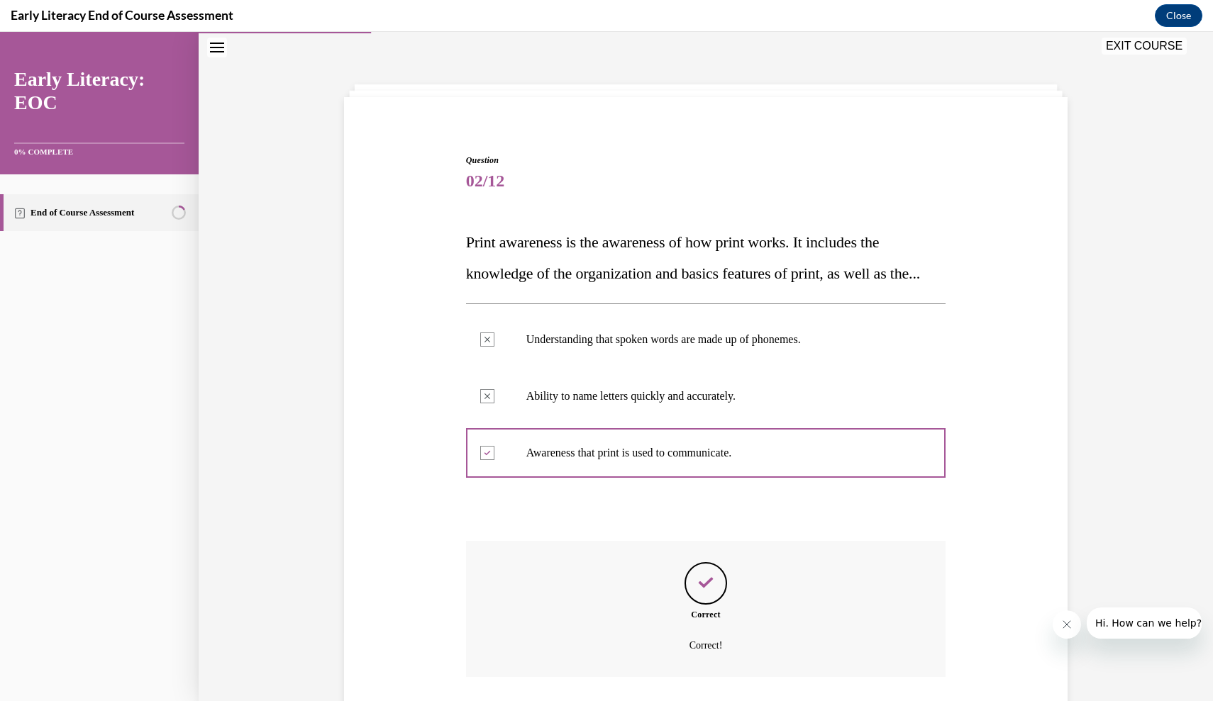
scroll to position [156, 0]
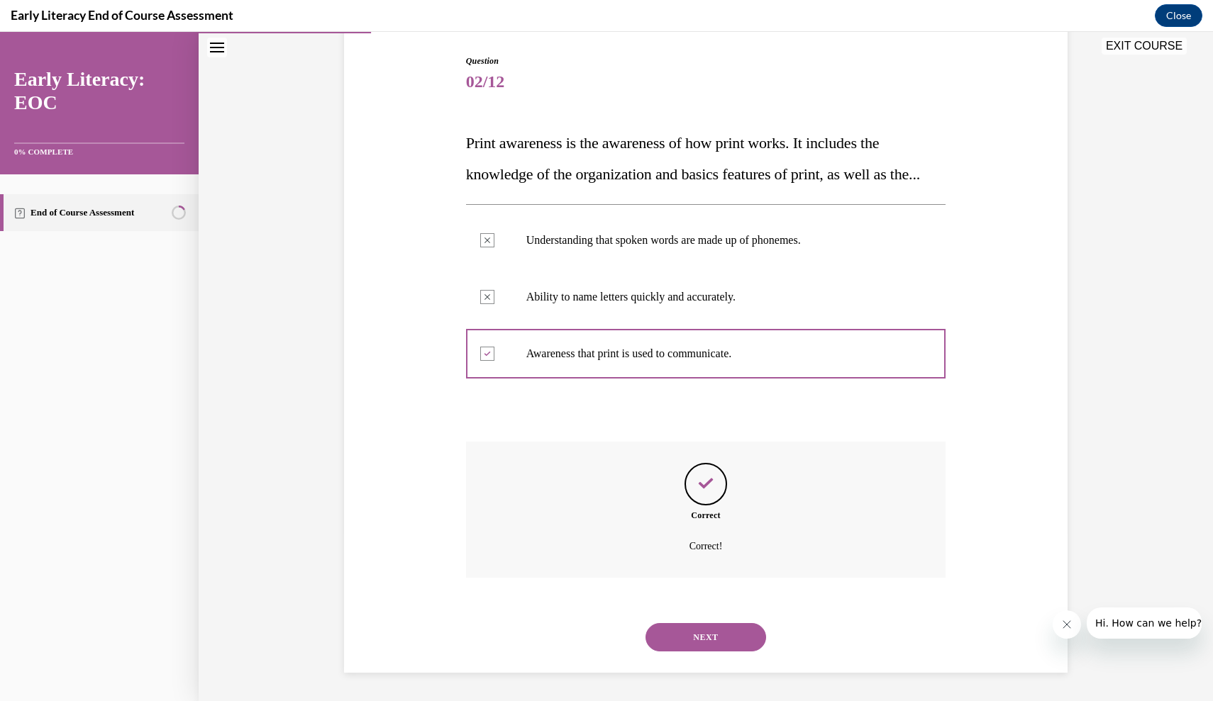
click at [713, 639] on button "NEXT" at bounding box center [705, 637] width 121 height 28
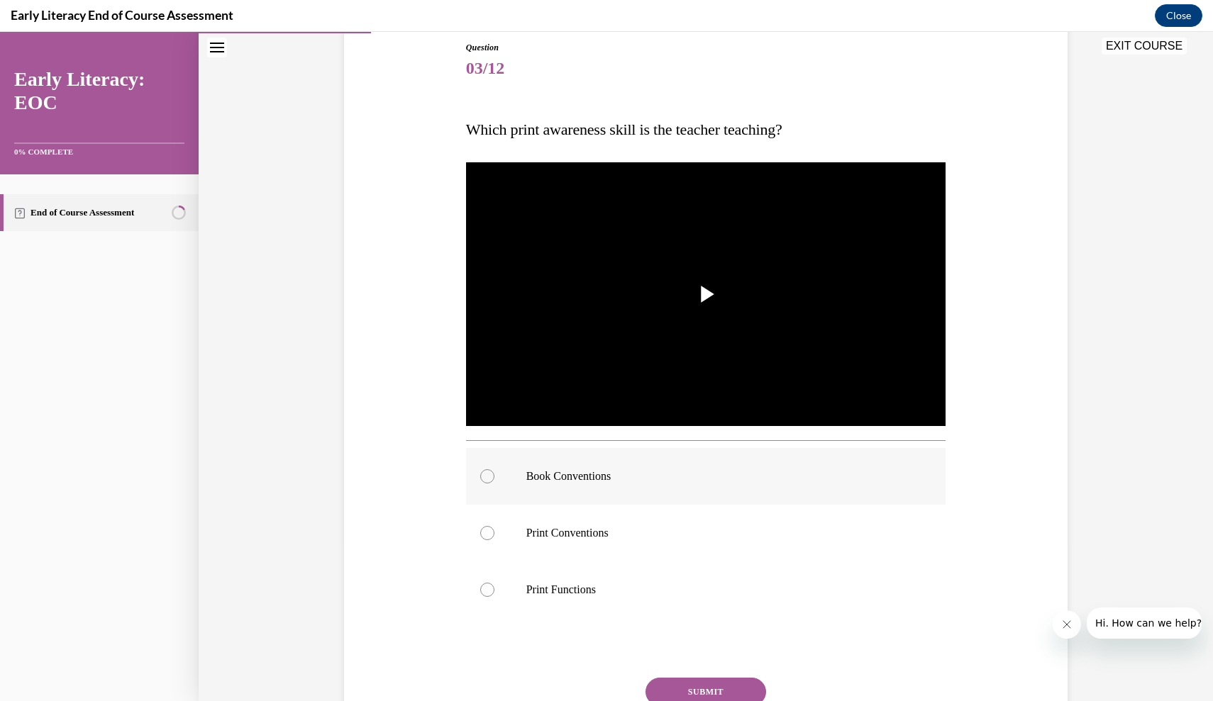
scroll to position [187, 0]
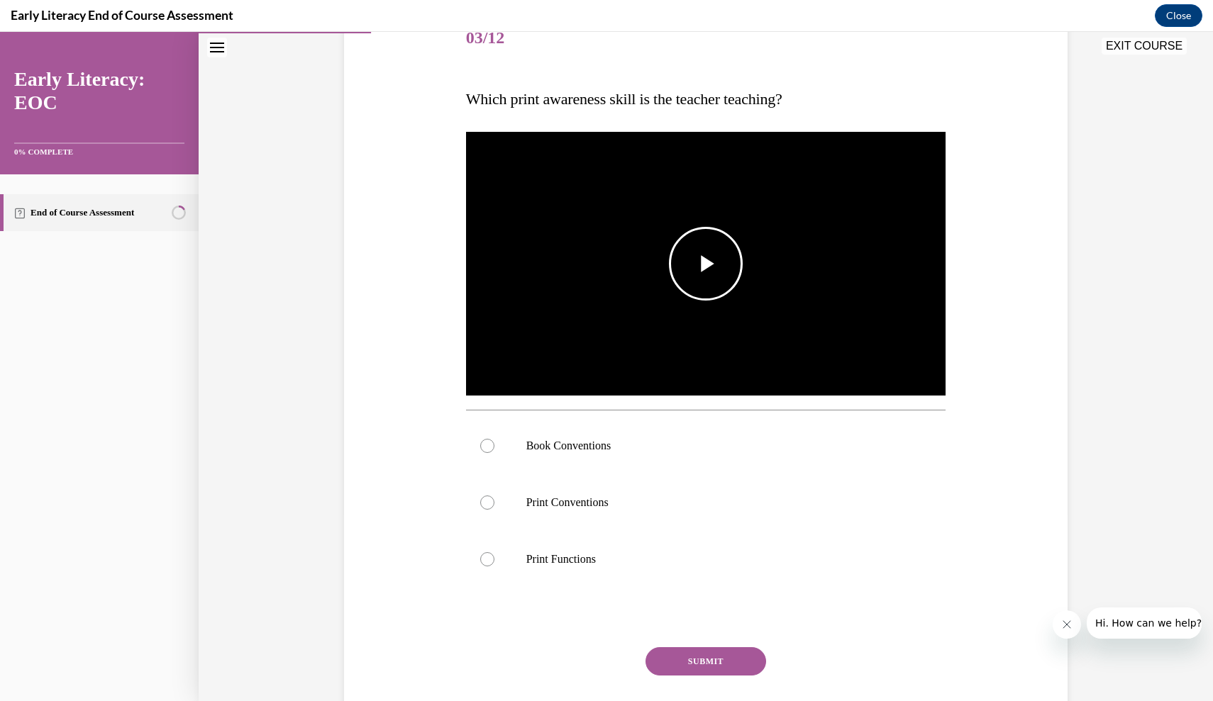
click at [706, 264] on span "Video player" at bounding box center [706, 264] width 0 height 0
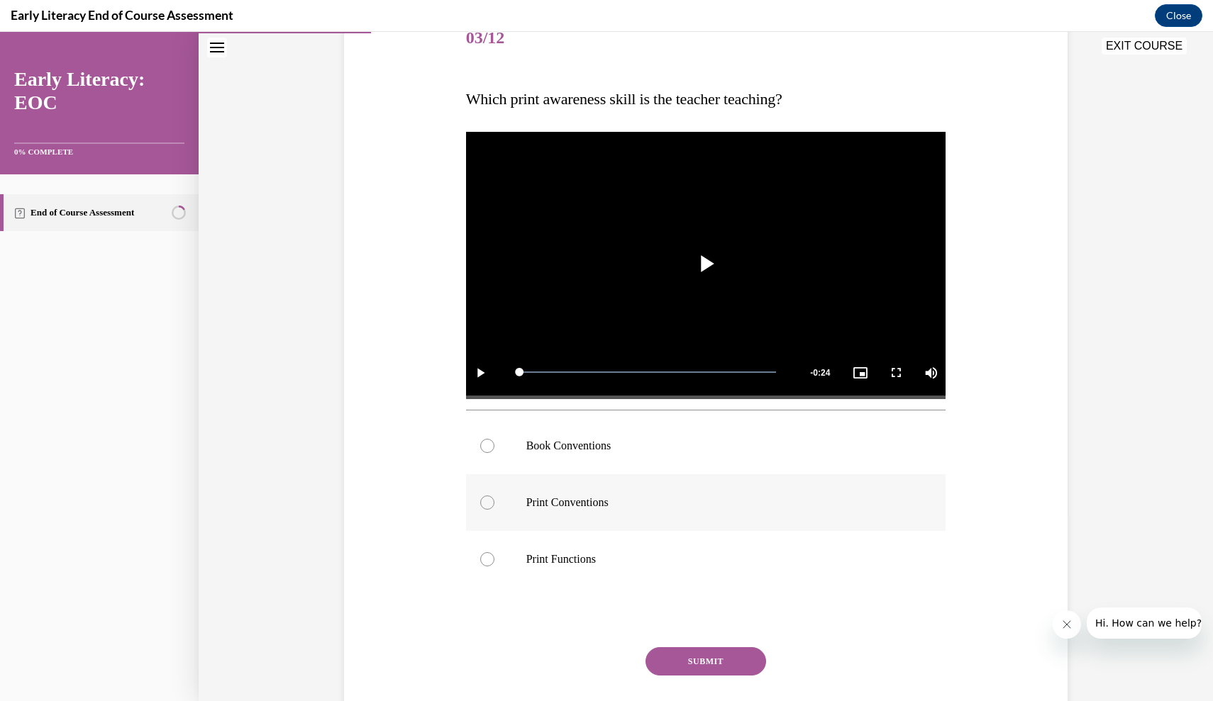
click at [565, 509] on p "Print Conventions" at bounding box center [718, 503] width 384 height 14
click at [701, 658] on button "SUBMIT" at bounding box center [705, 662] width 121 height 28
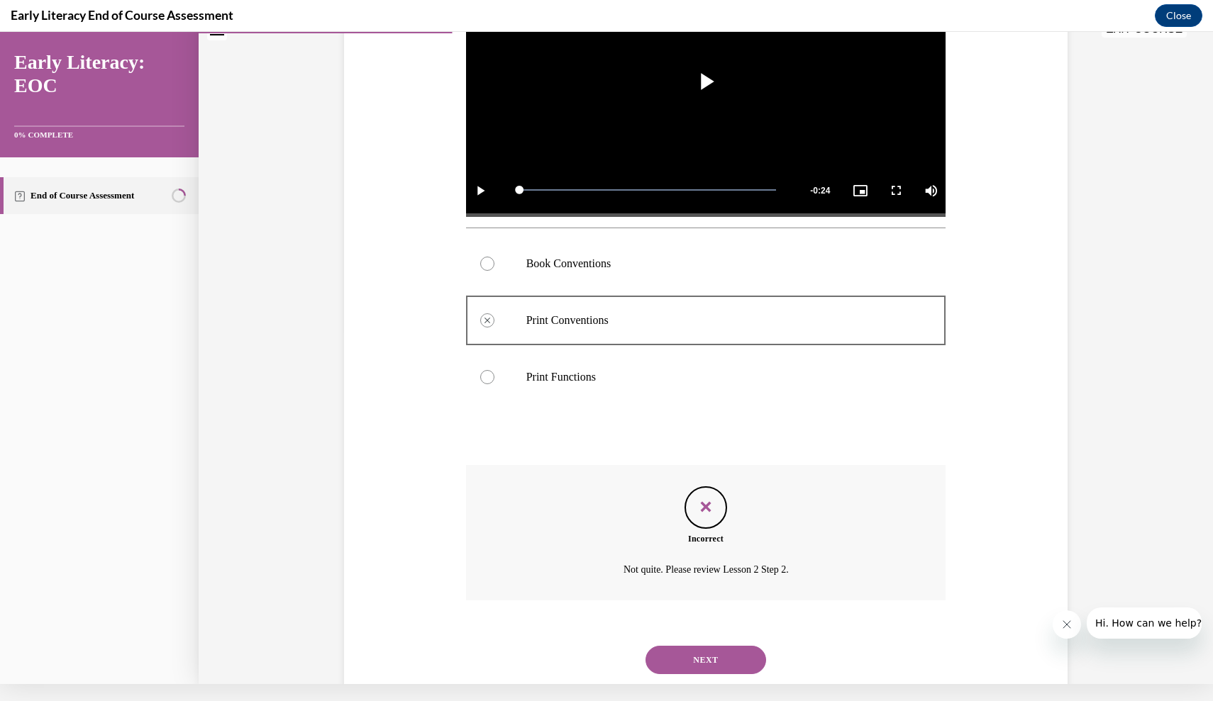
scroll to position [374, 0]
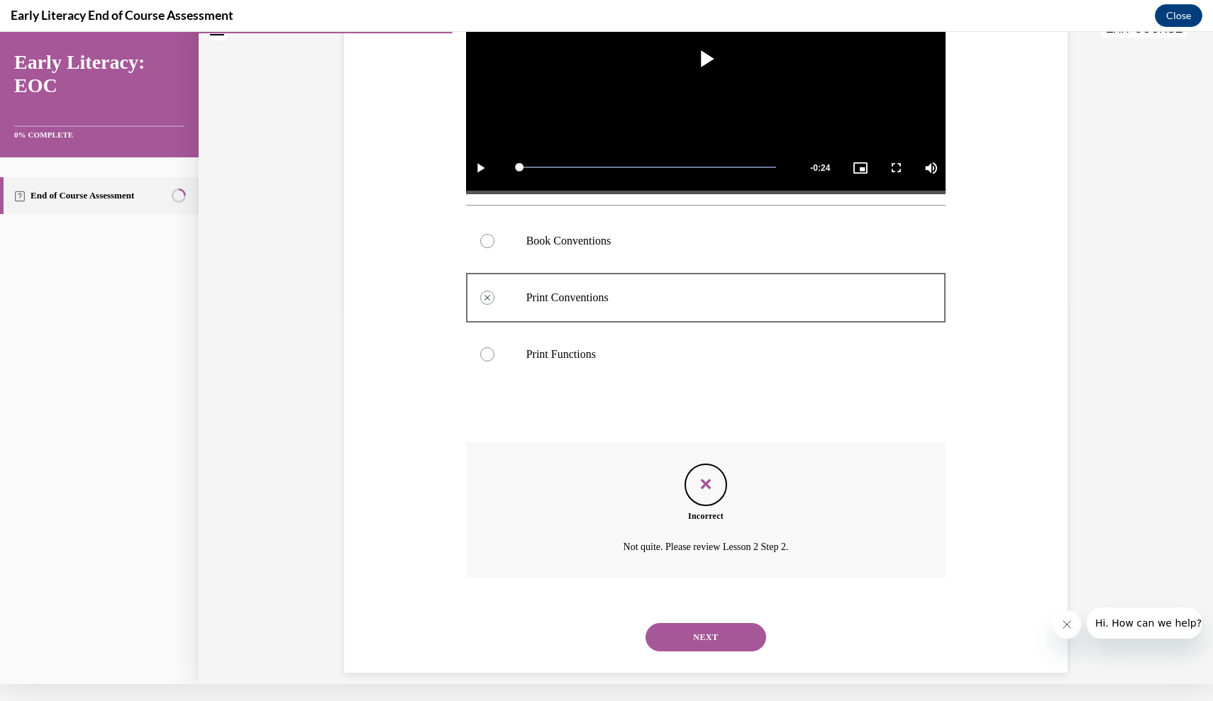
click at [577, 243] on p "Book Conventions" at bounding box center [718, 241] width 384 height 14
click at [528, 233] on div at bounding box center [706, 241] width 480 height 57
click at [717, 625] on button "NEXT" at bounding box center [705, 637] width 121 height 28
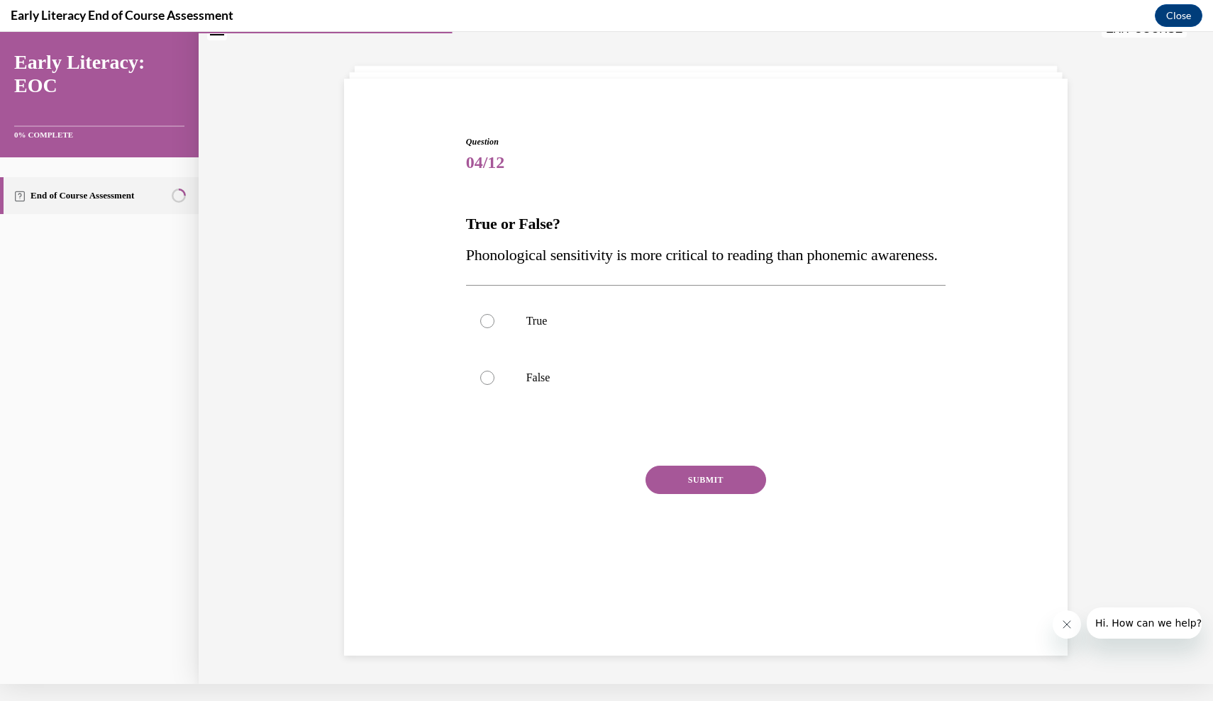
scroll to position [43, 0]
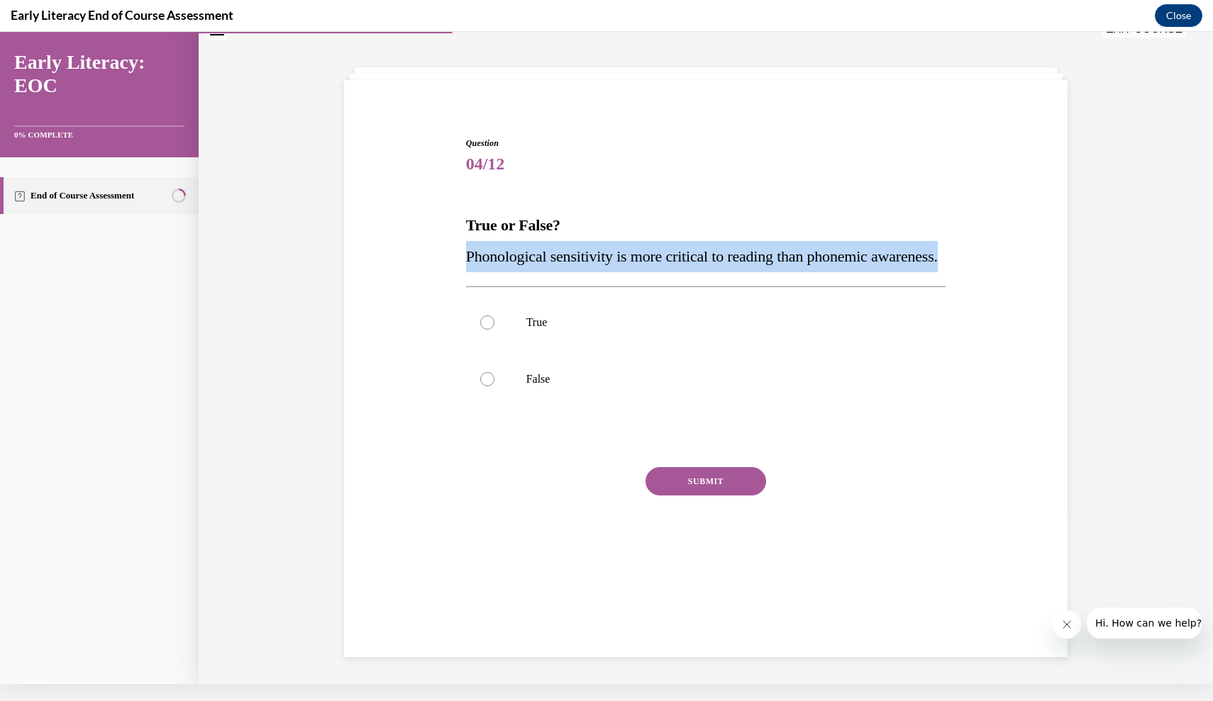
drag, startPoint x: 462, startPoint y: 260, endPoint x: 560, endPoint y: 296, distance: 104.3
click at [560, 296] on div "Question 04/12 True or False? Phonological sensitivity is more critical to read…" at bounding box center [705, 350] width 487 height 468
copy span "Phonological sensitivity is more critical to reading than phonemic awareness."
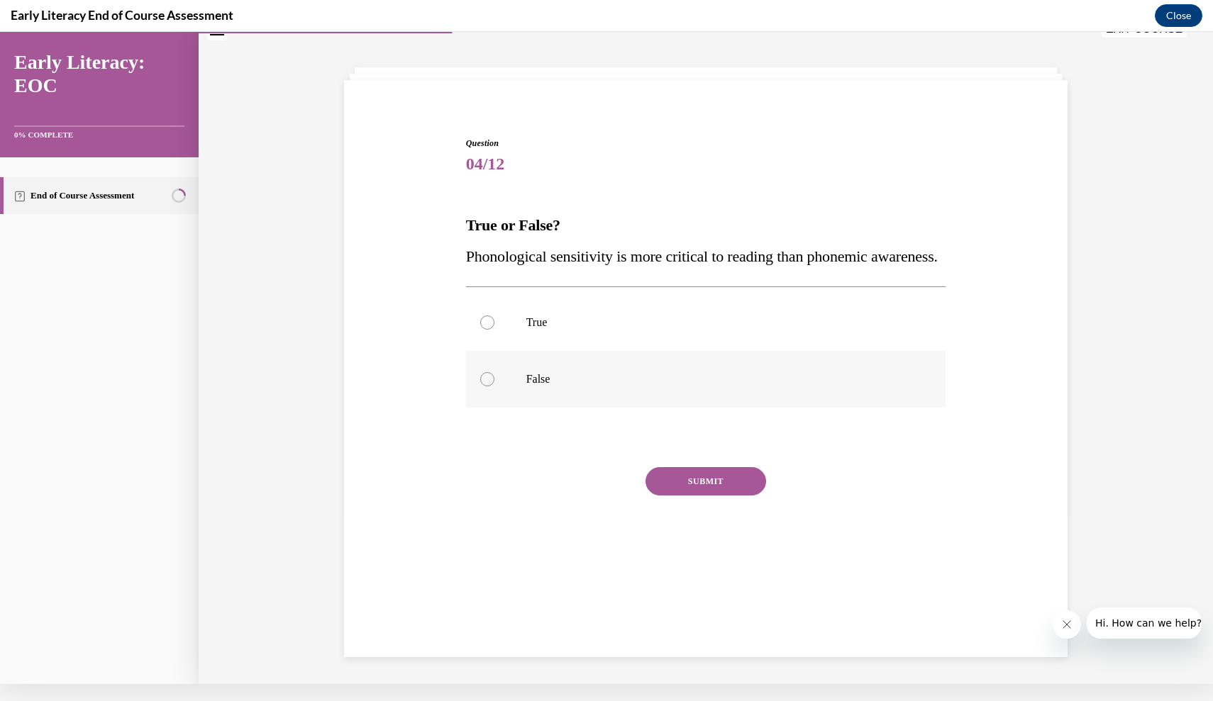
click at [557, 387] on p "False" at bounding box center [718, 379] width 384 height 14
click at [721, 496] on button "SUBMIT" at bounding box center [705, 481] width 121 height 28
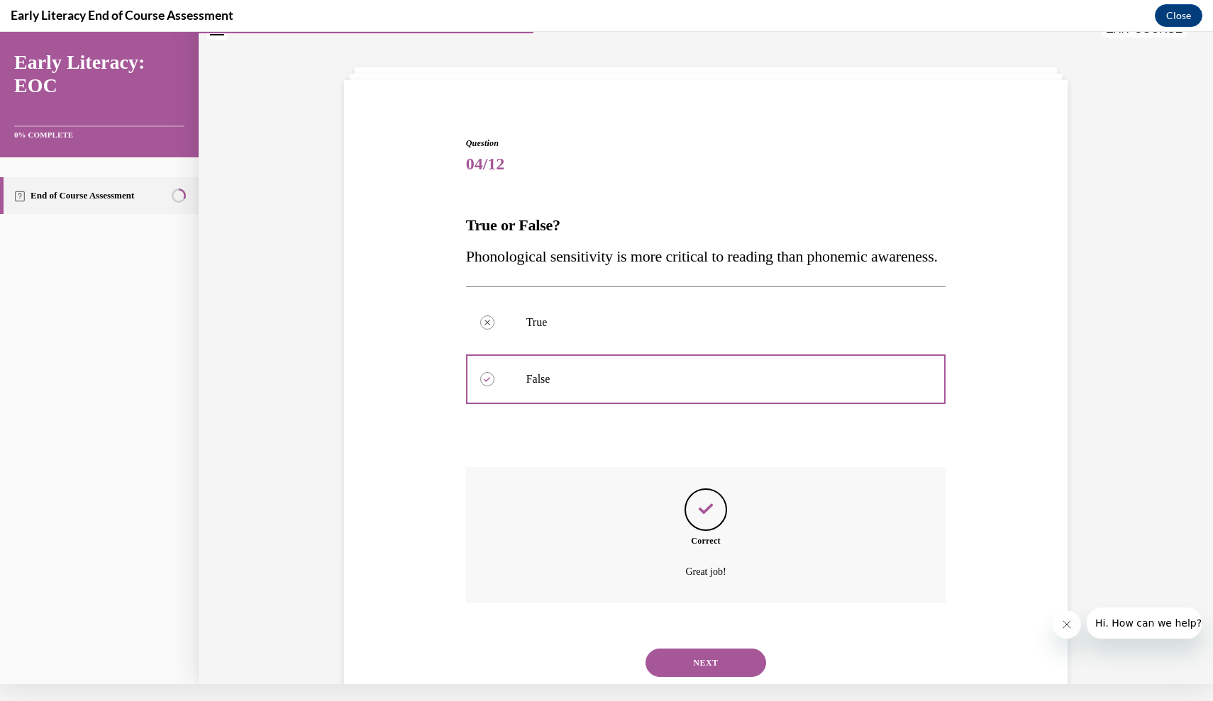
scroll to position [99, 0]
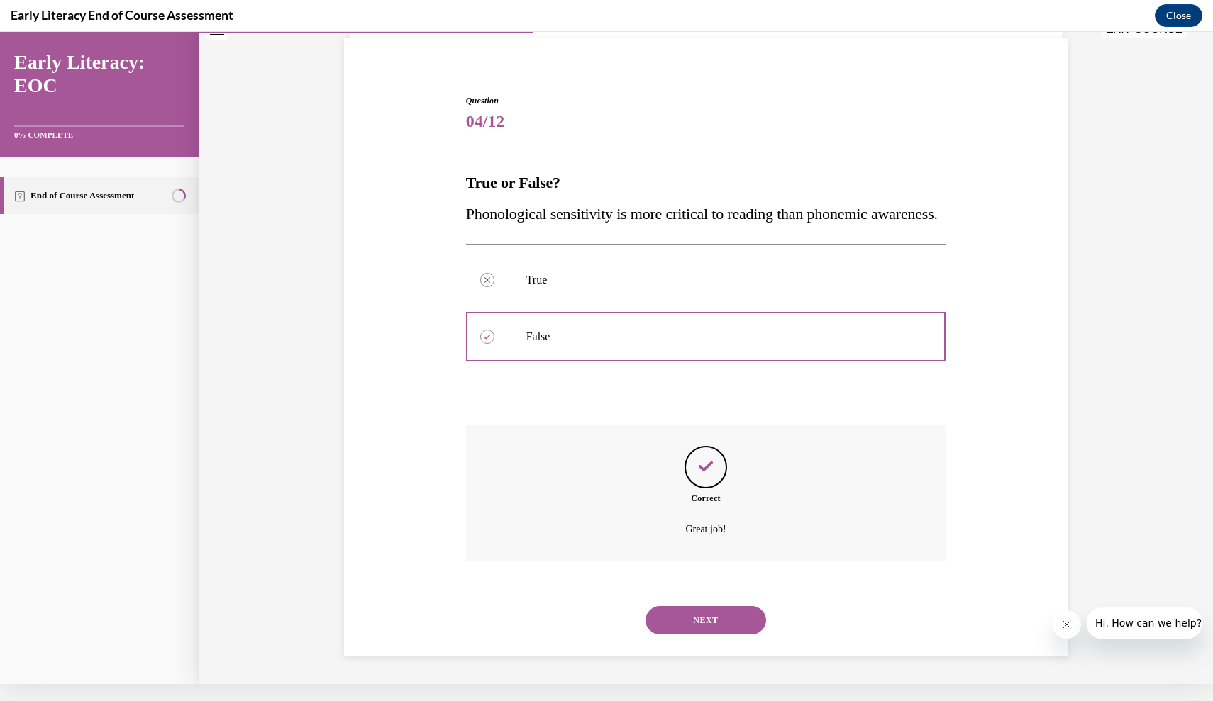
click at [708, 621] on button "NEXT" at bounding box center [705, 620] width 121 height 28
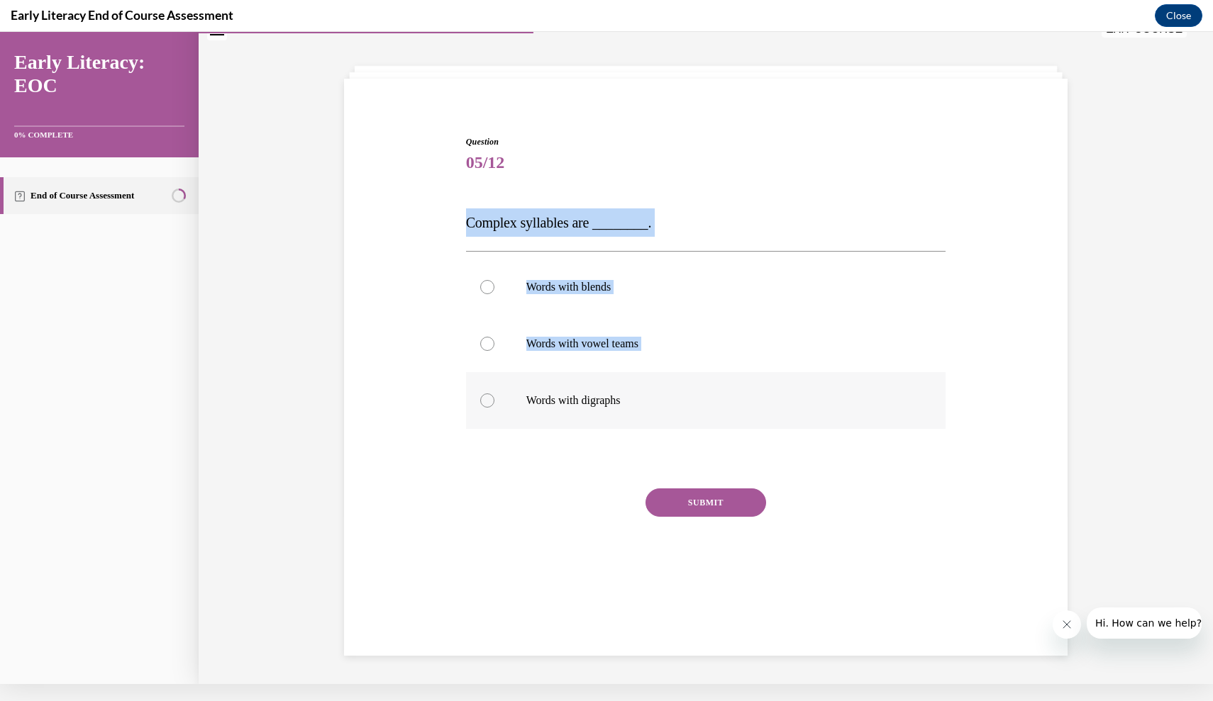
drag, startPoint x: 452, startPoint y: 221, endPoint x: 658, endPoint y: 409, distance: 279.1
click at [658, 409] on div "Question 05/12 Complex syllables are ________. Words with blends Words with vow…" at bounding box center [705, 349] width 731 height 512
click at [555, 234] on p "Complex syllables are ________." at bounding box center [706, 223] width 480 height 28
drag, startPoint x: 460, startPoint y: 217, endPoint x: 777, endPoint y: 433, distance: 382.8
click at [779, 434] on div "Question 05/12 Complex syllables are ________. Words with blends Words with vow…" at bounding box center [705, 349] width 731 height 512
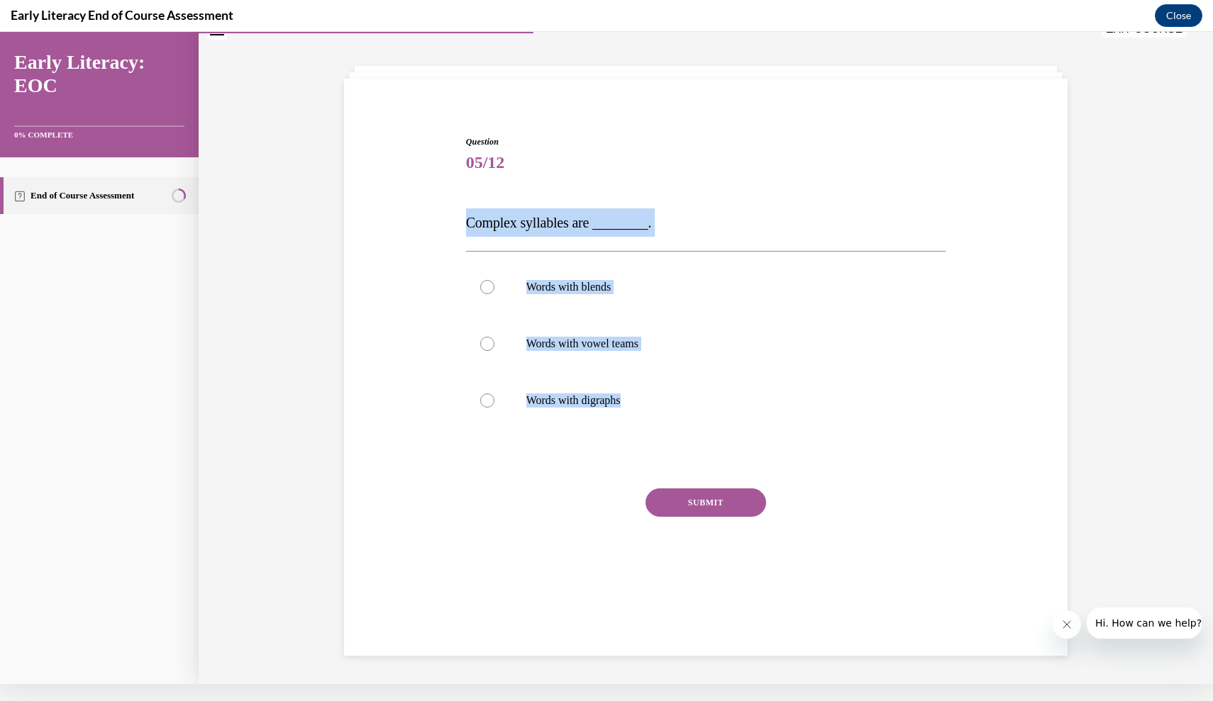
copy div "Complex syllables are ________. Words with blends Words with vowel teams Words …"
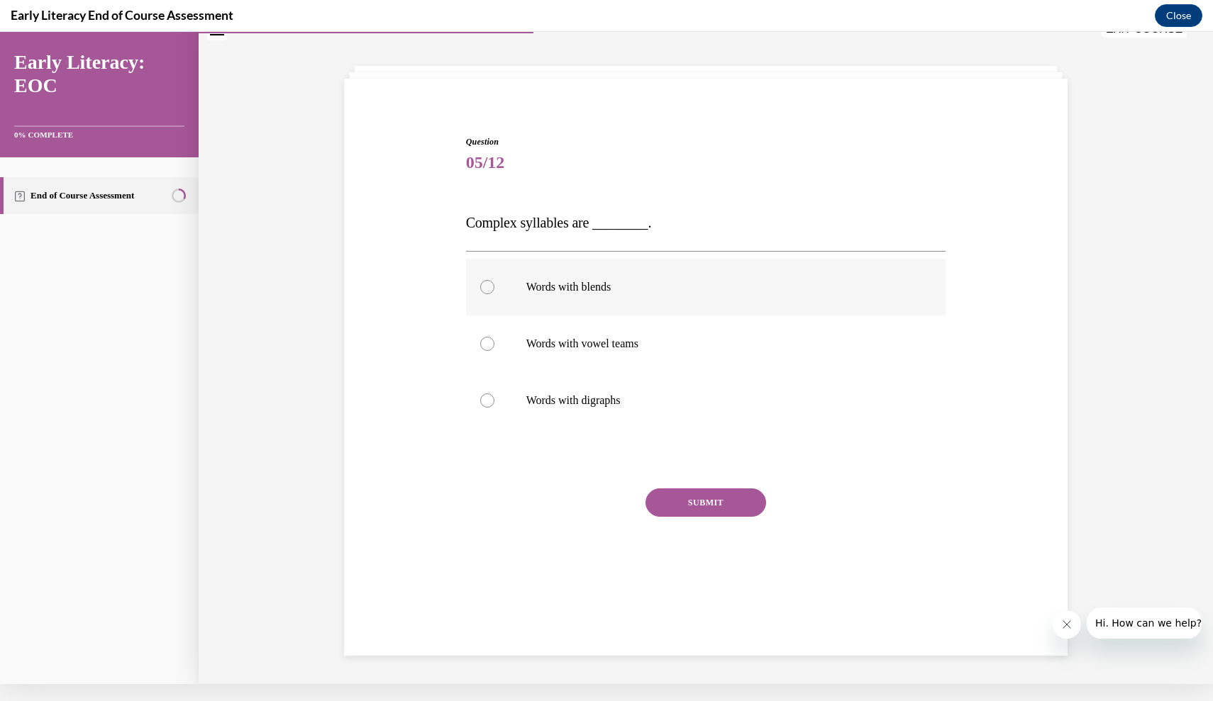
click at [529, 281] on p "Words with blends" at bounding box center [718, 287] width 384 height 14
click at [709, 506] on button "SUBMIT" at bounding box center [705, 503] width 121 height 28
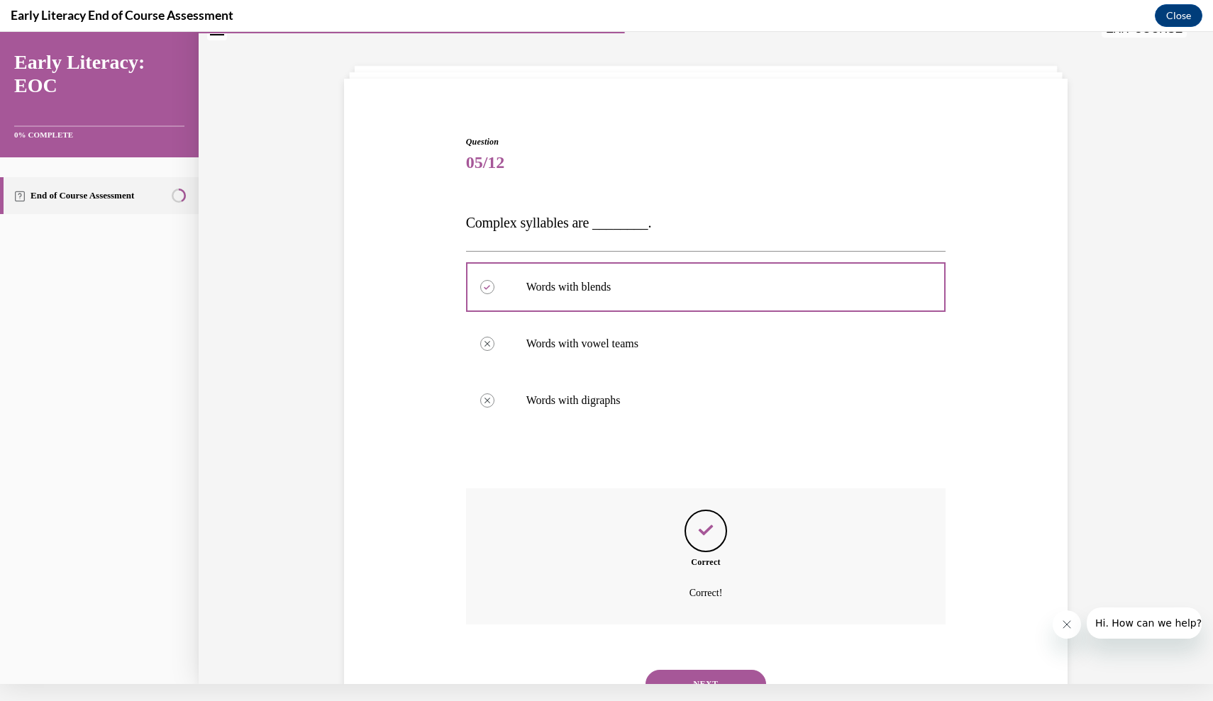
scroll to position [91, 0]
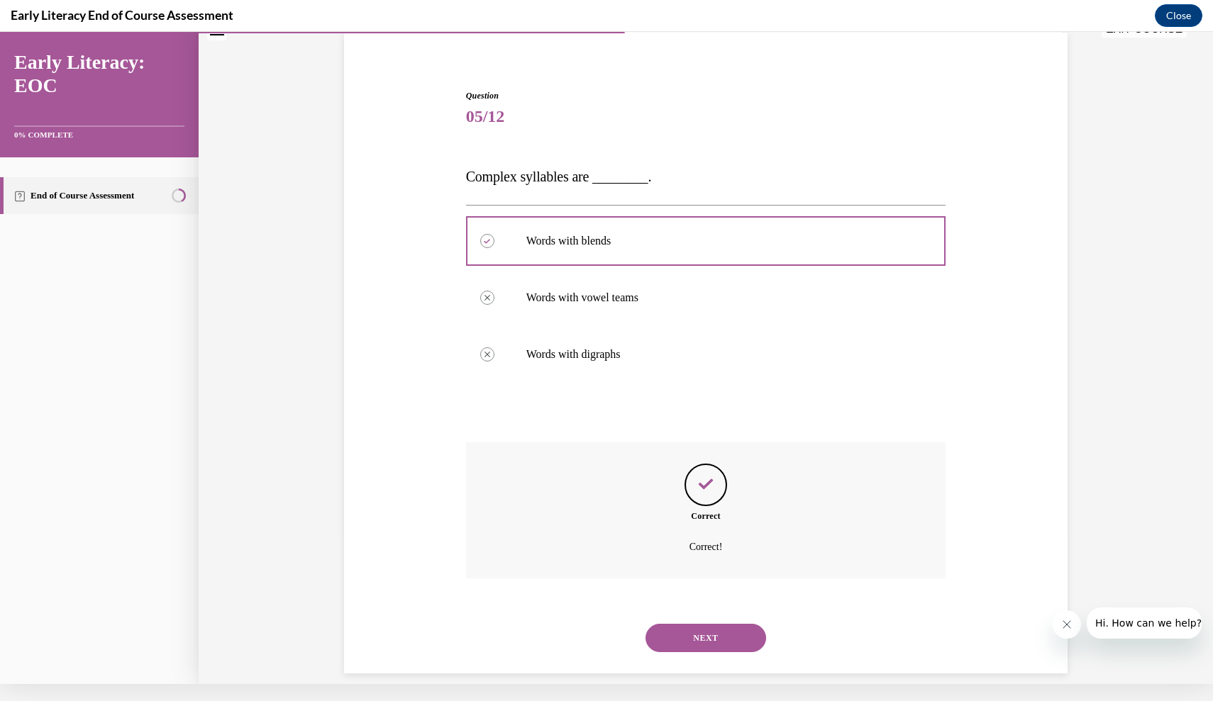
click at [713, 624] on button "NEXT" at bounding box center [705, 638] width 121 height 28
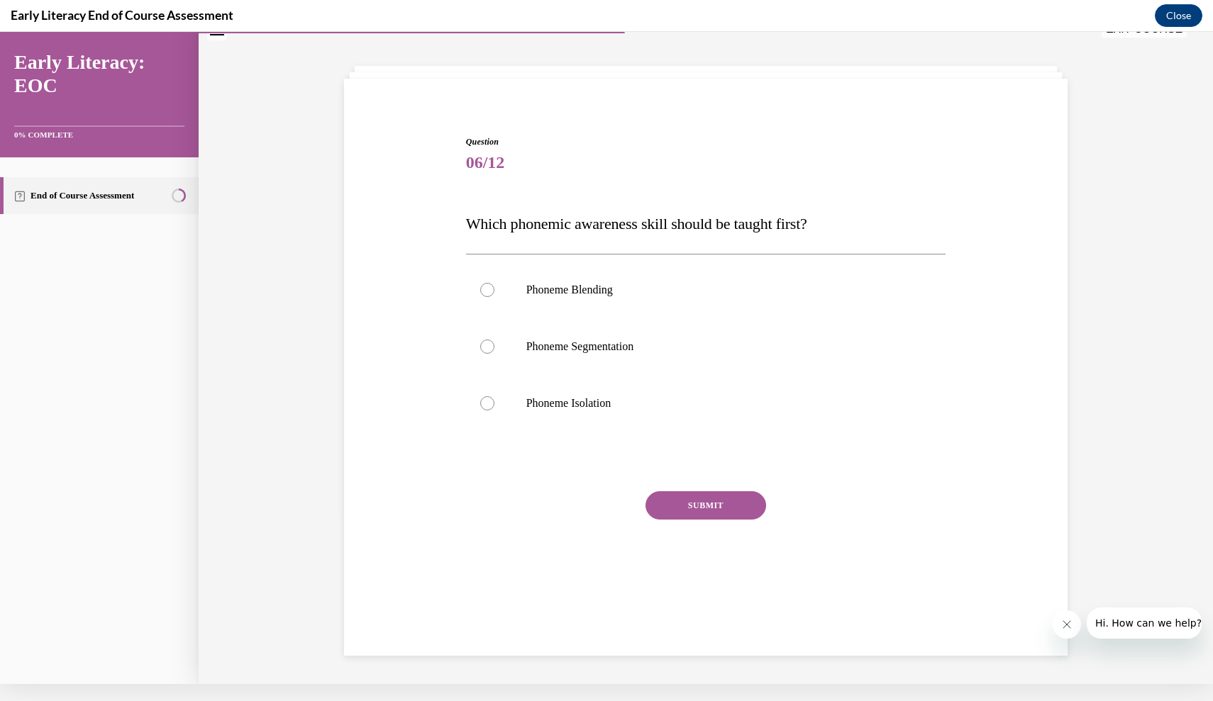
scroll to position [43, 0]
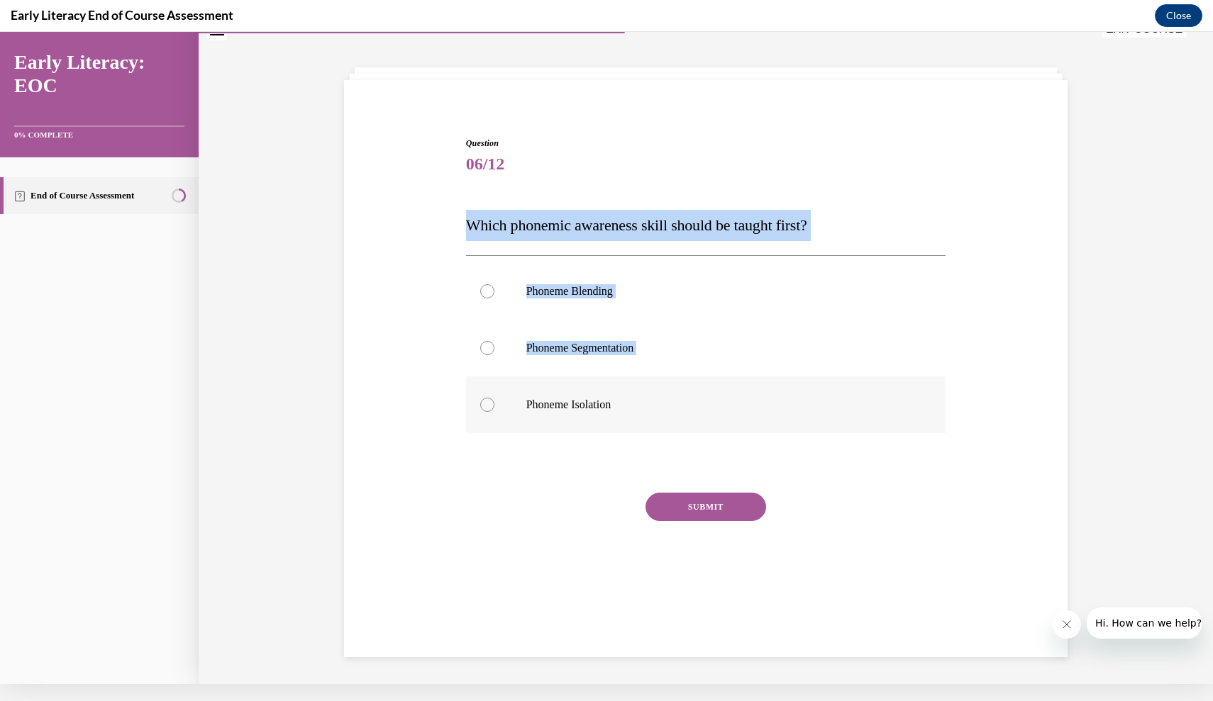
drag, startPoint x: 461, startPoint y: 219, endPoint x: 677, endPoint y: 415, distance: 291.2
click at [677, 415] on div "Question 06/12 Which phonemic awareness skill should be taught first? Phoneme B…" at bounding box center [705, 351] width 731 height 515
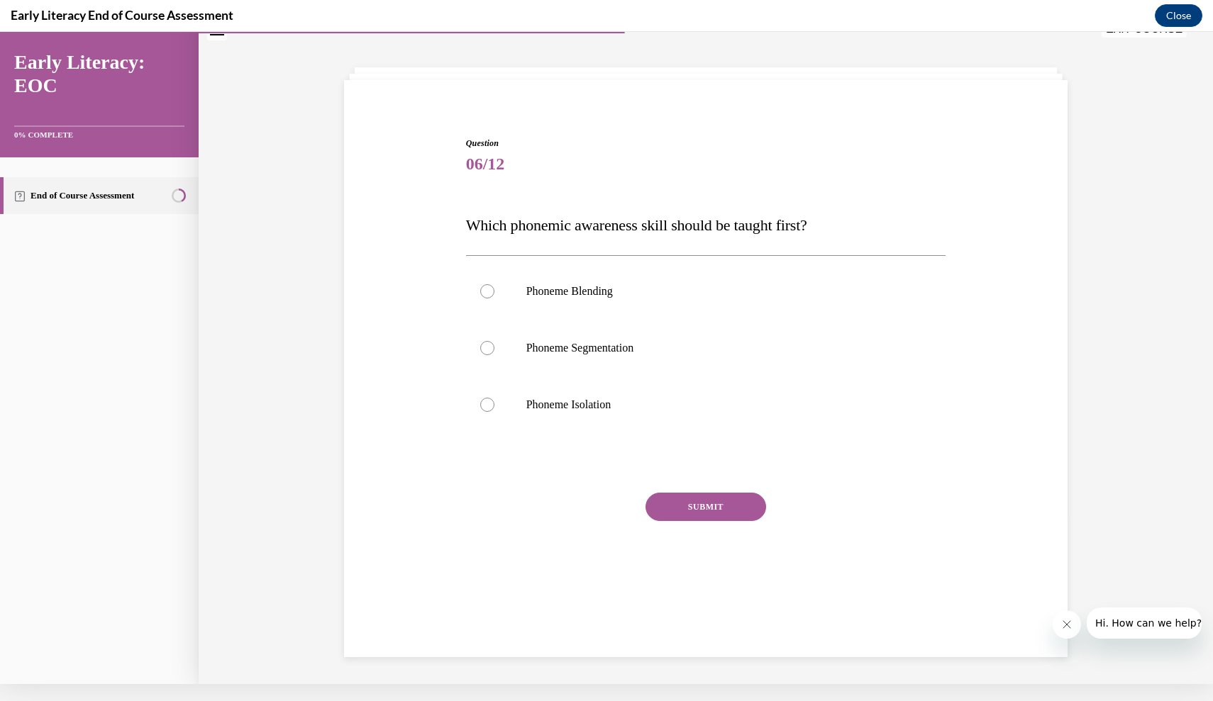
click at [594, 480] on div "Question 06/12 Which phonemic awareness skill should be taught first? Phoneme B…" at bounding box center [706, 373] width 480 height 472
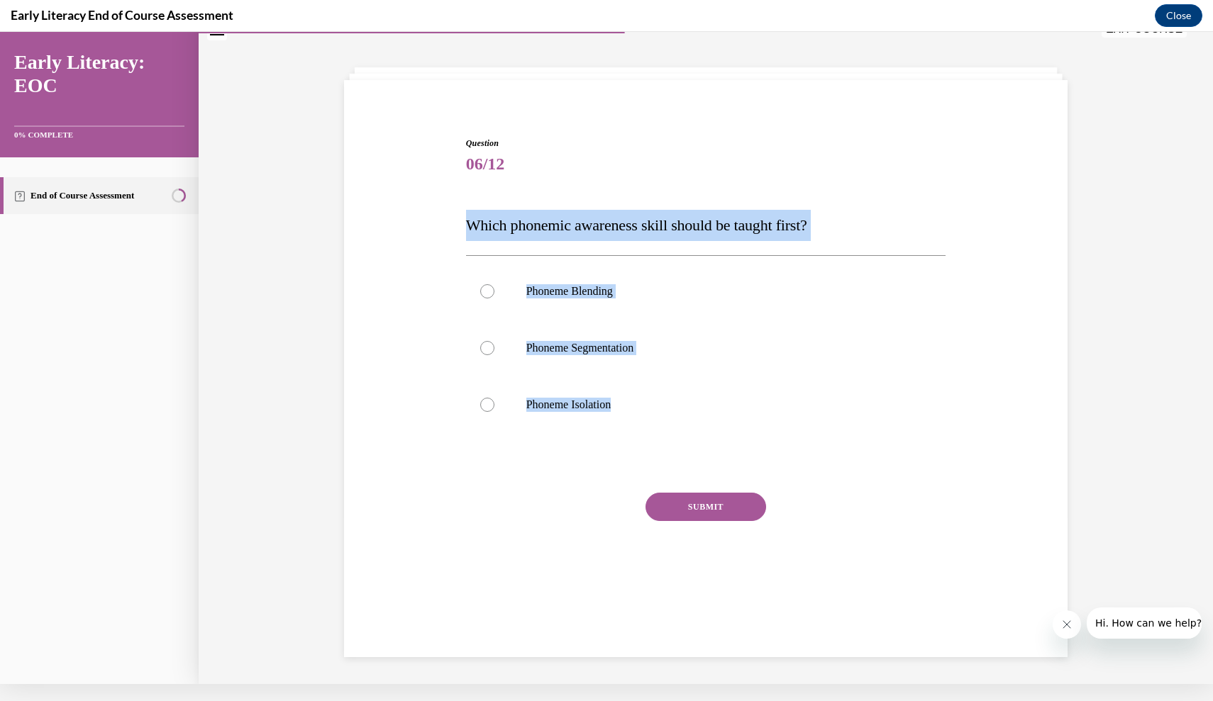
drag, startPoint x: 462, startPoint y: 222, endPoint x: 610, endPoint y: 445, distance: 268.1
click at [610, 445] on div "Question 06/12 Which phonemic awareness skill should be taught first? Phoneme B…" at bounding box center [705, 363] width 487 height 494
copy div "Which phonemic awareness skill should be taught first? Phoneme Blending Phoneme…"
click at [643, 406] on p "Phoneme Isolation" at bounding box center [718, 405] width 384 height 14
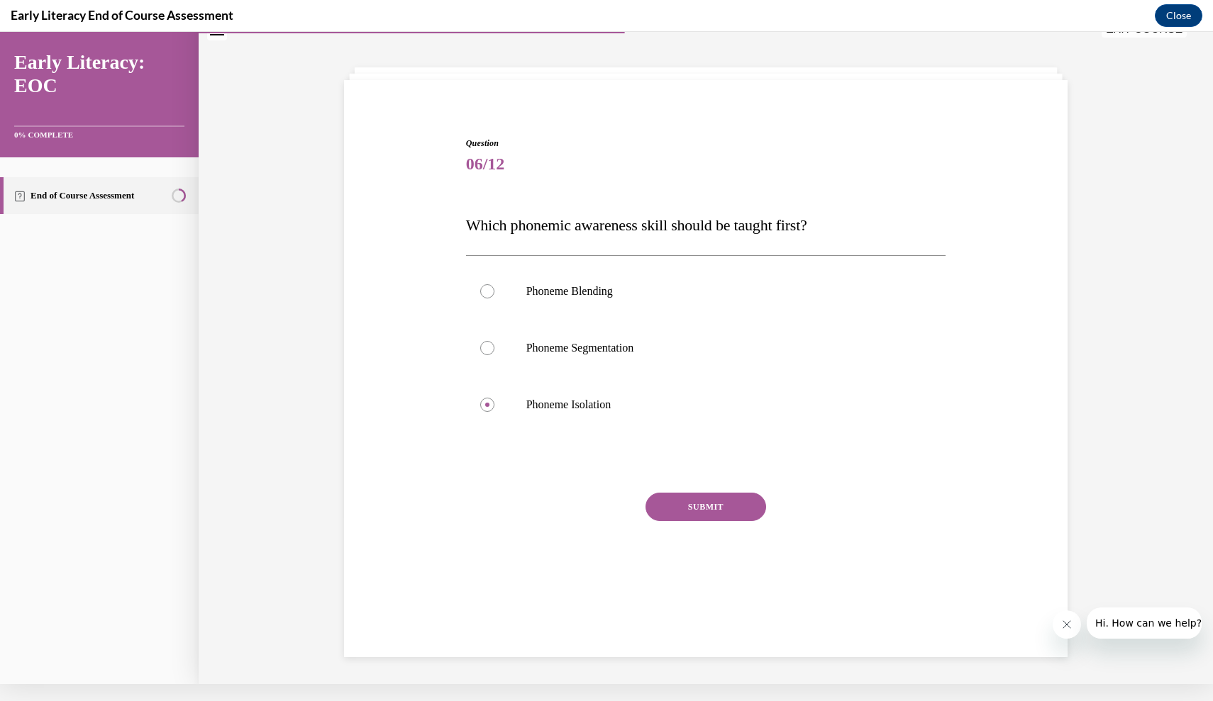
click at [694, 504] on button "SUBMIT" at bounding box center [705, 507] width 121 height 28
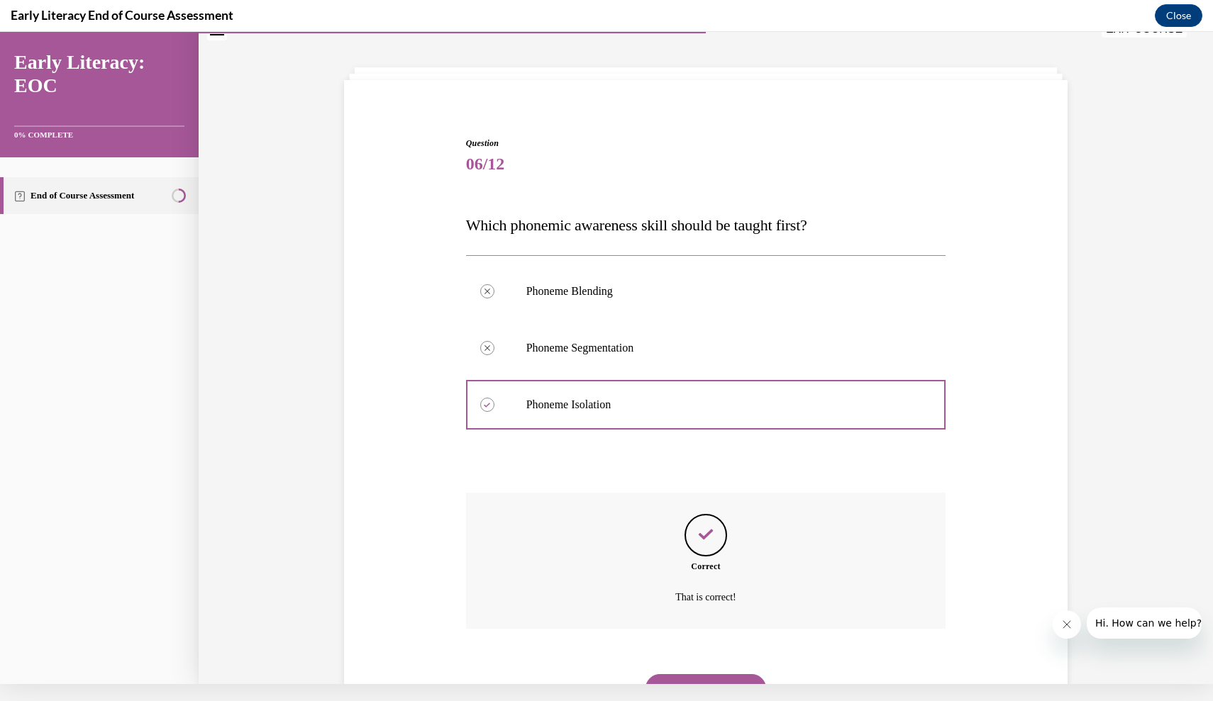
scroll to position [94, 0]
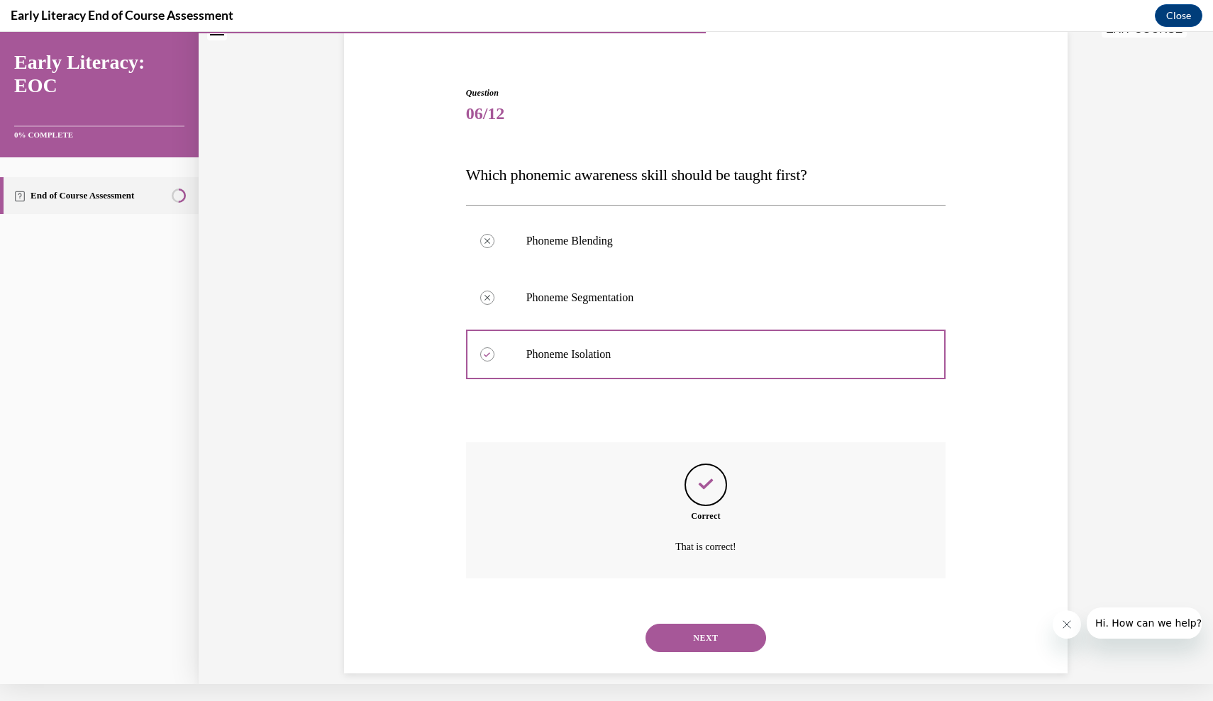
click at [698, 624] on button "NEXT" at bounding box center [705, 638] width 121 height 28
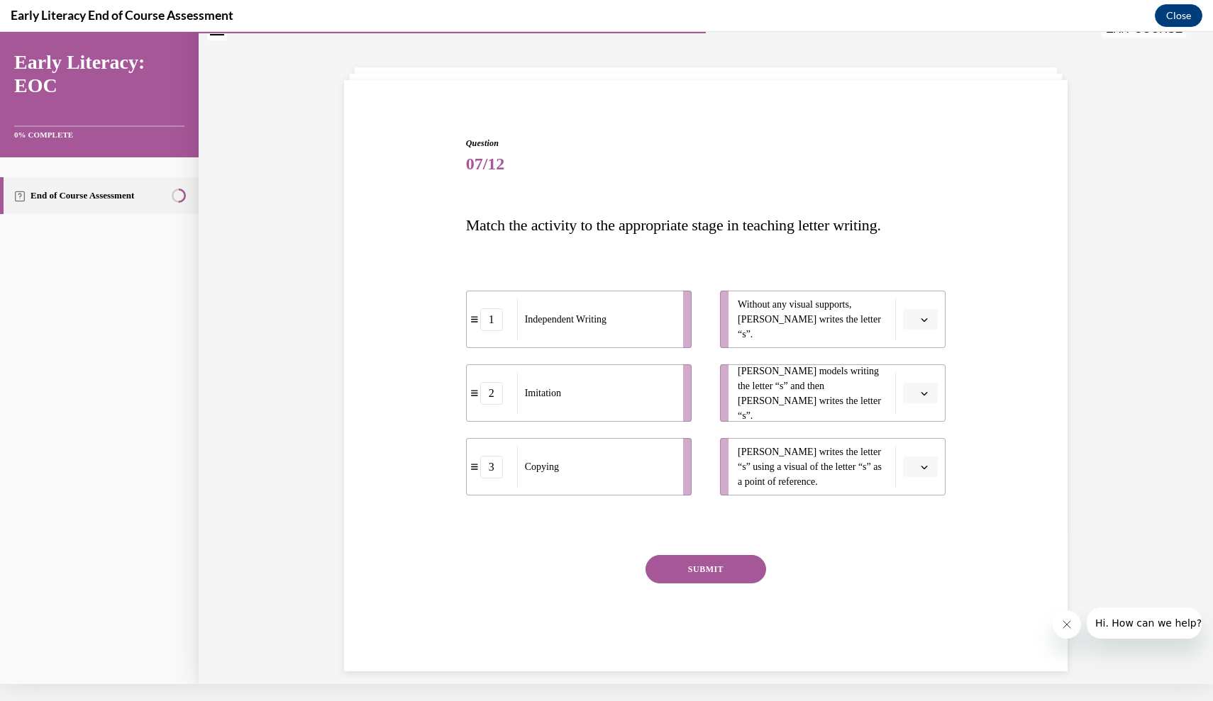
click at [913, 316] on span "Please select an option" at bounding box center [913, 320] width 5 height 14
click at [919, 375] on div "1" at bounding box center [918, 379] width 35 height 28
click at [921, 460] on button "button" at bounding box center [920, 467] width 35 height 21
click at [922, 545] on div "2" at bounding box center [918, 555] width 35 height 28
click at [923, 392] on icon "button" at bounding box center [924, 393] width 7 height 7
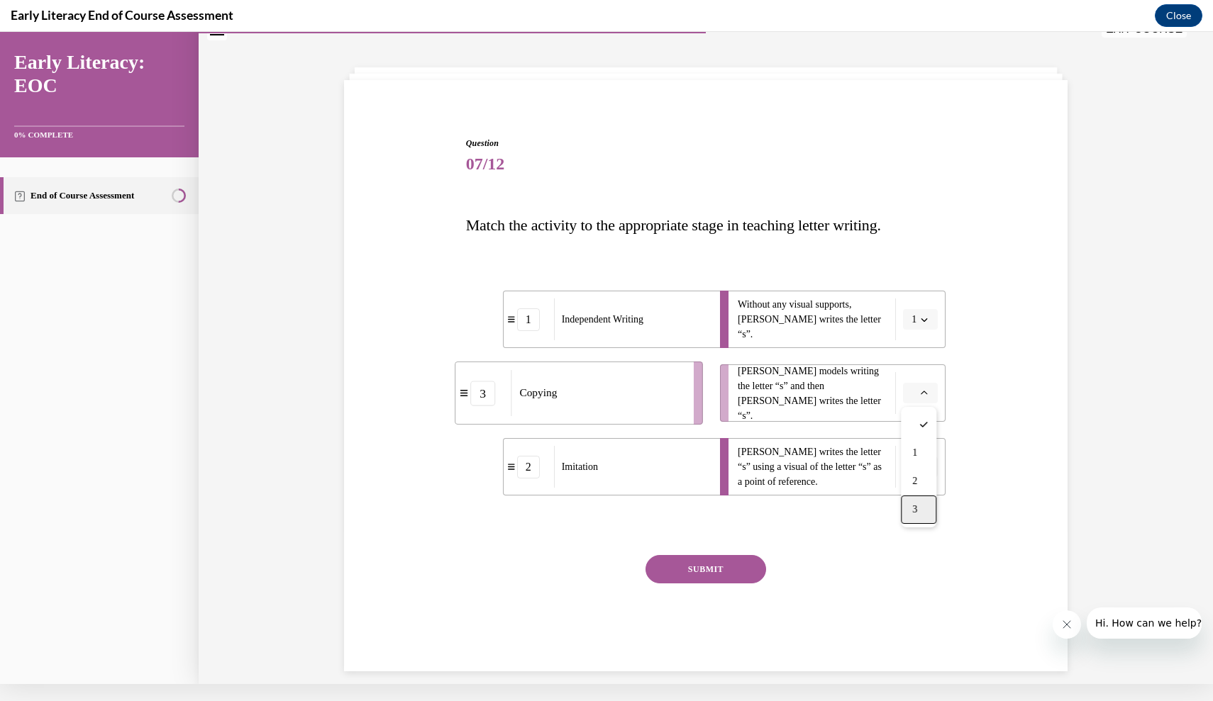
click at [923, 511] on div "3" at bounding box center [918, 510] width 35 height 28
click at [725, 564] on button "SUBMIT" at bounding box center [705, 569] width 121 height 28
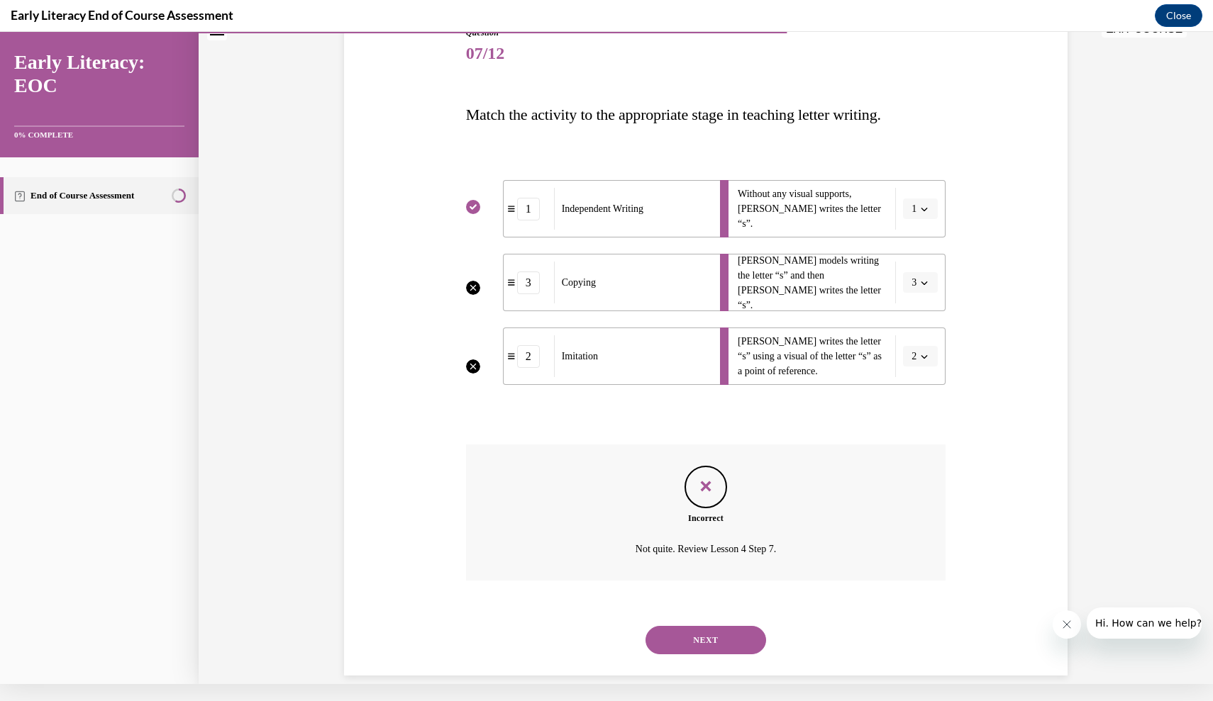
scroll to position [156, 0]
click at [716, 627] on button "NEXT" at bounding box center [705, 638] width 121 height 28
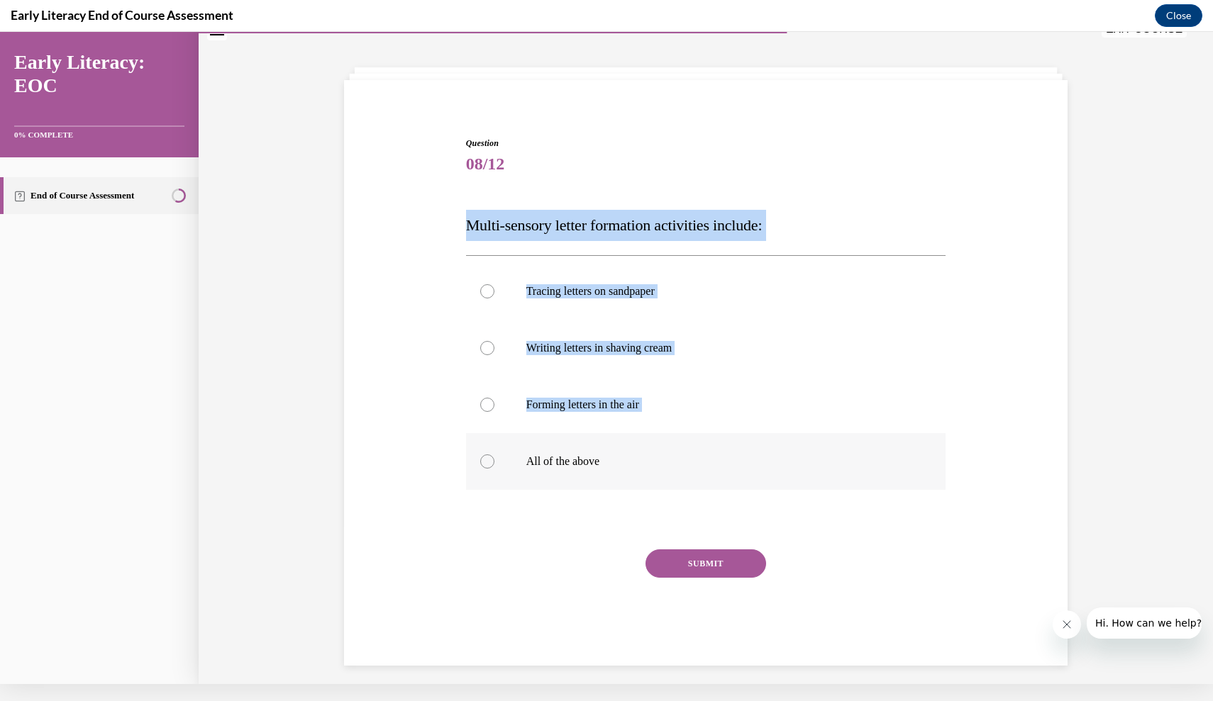
drag, startPoint x: 463, startPoint y: 221, endPoint x: 643, endPoint y: 470, distance: 307.5
click at [643, 470] on div "Question 08/12 Multi-sensory letter formation activities include: Tracing lette…" at bounding box center [705, 391] width 487 height 550
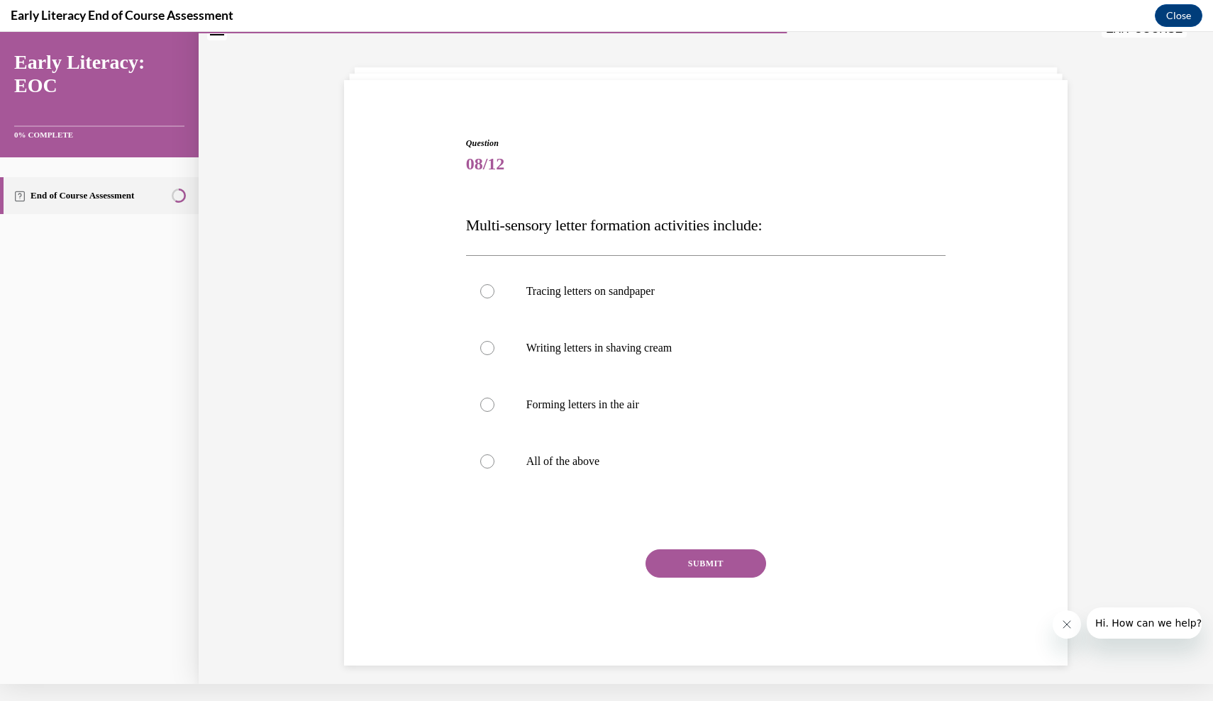
click at [535, 535] on div "Question 08/12 Multi-sensory letter formation activities include: Tracing lette…" at bounding box center [706, 401] width 480 height 529
click at [579, 447] on div at bounding box center [706, 461] width 480 height 57
click at [691, 559] on button "SUBMIT" at bounding box center [705, 564] width 121 height 28
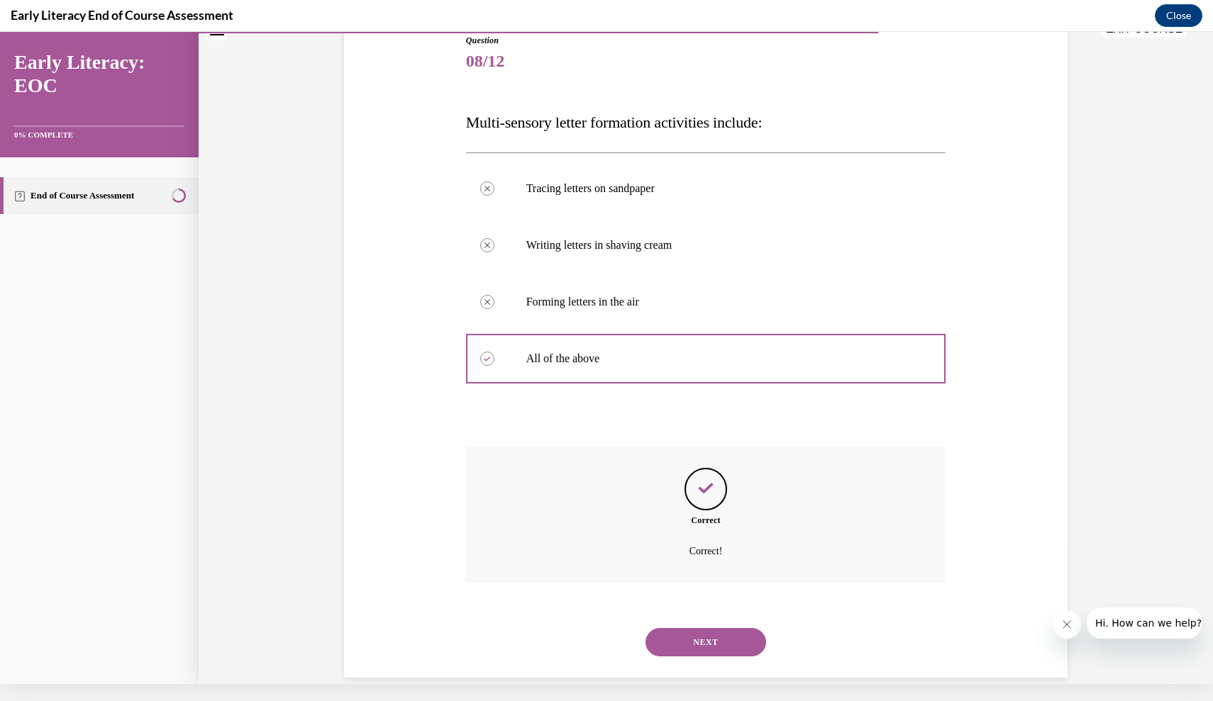
scroll to position [150, 0]
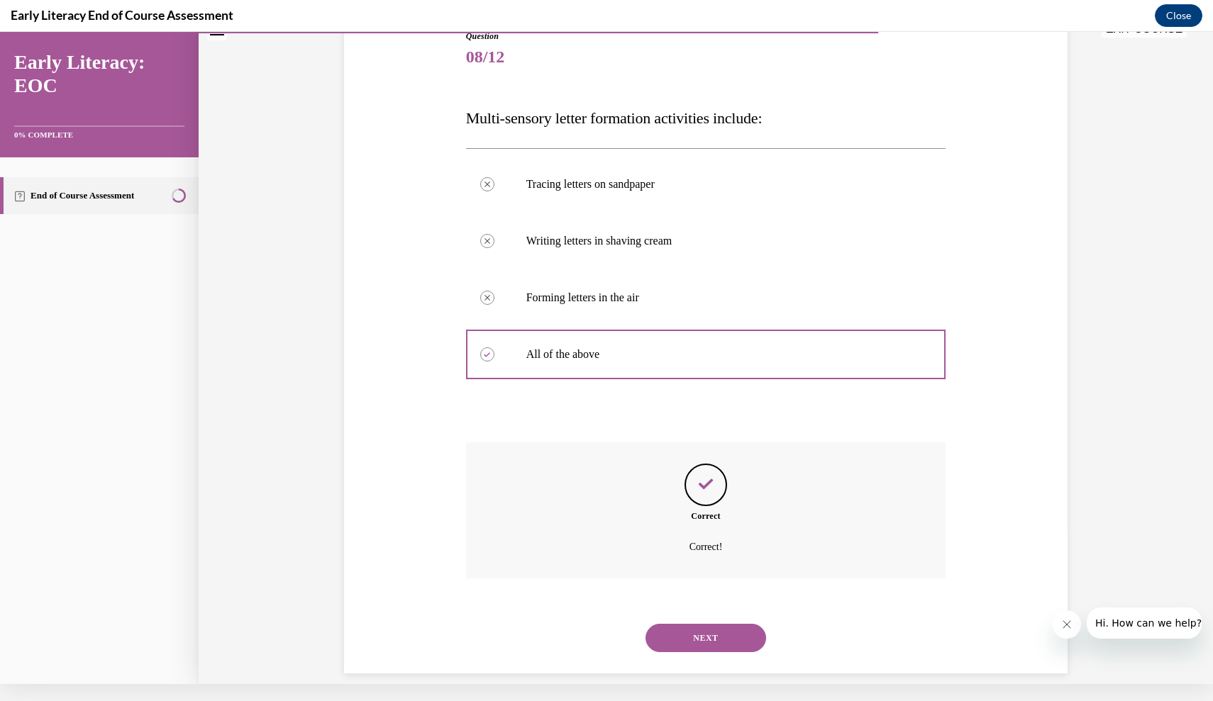
click at [695, 624] on button "NEXT" at bounding box center [705, 638] width 121 height 28
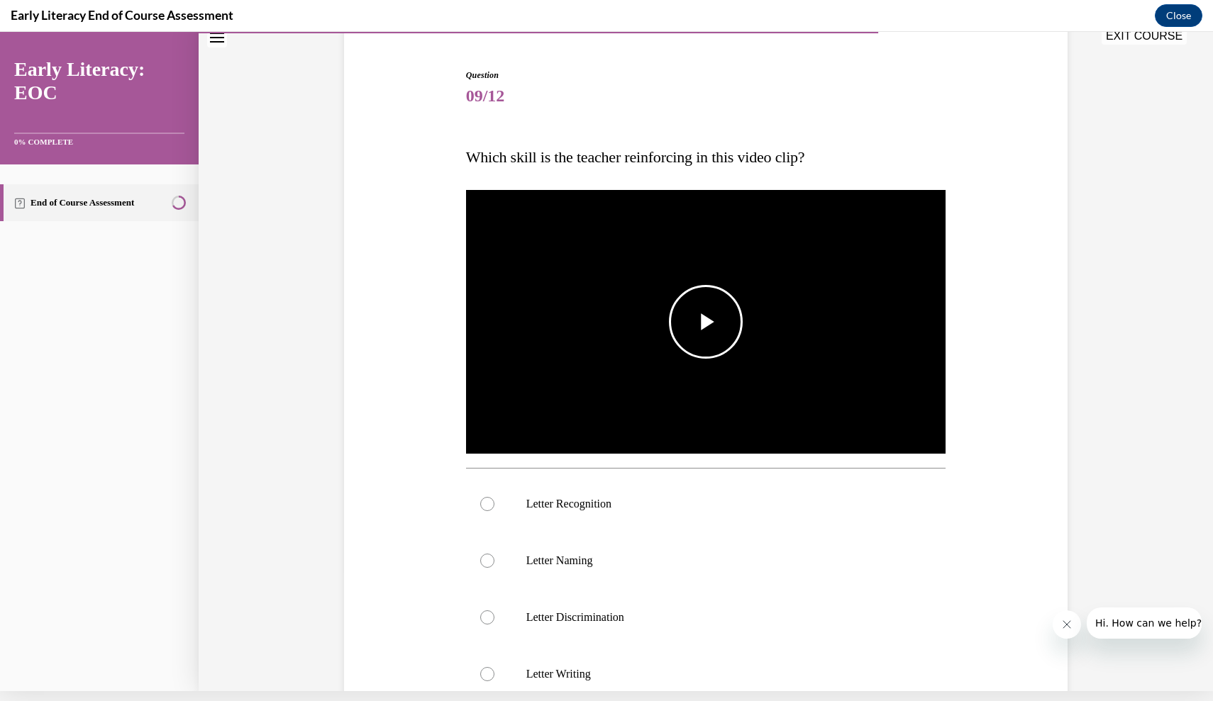
scroll to position [172, 0]
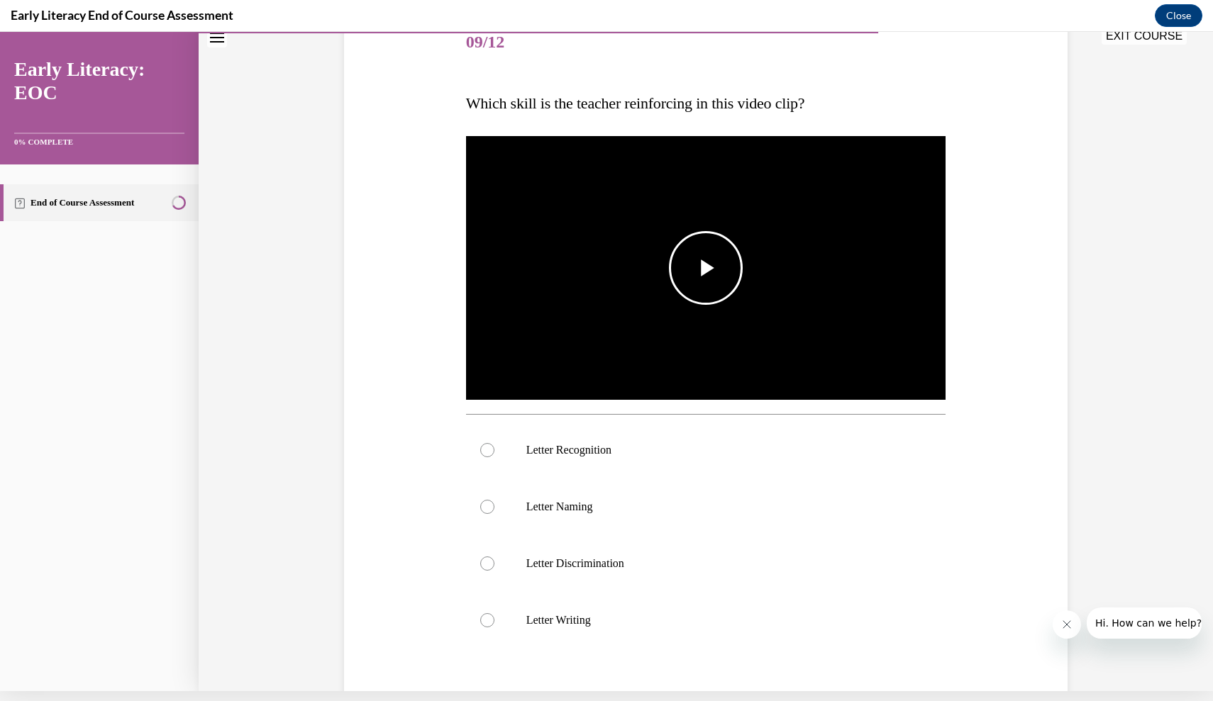
click at [706, 268] on span "Video player" at bounding box center [706, 268] width 0 height 0
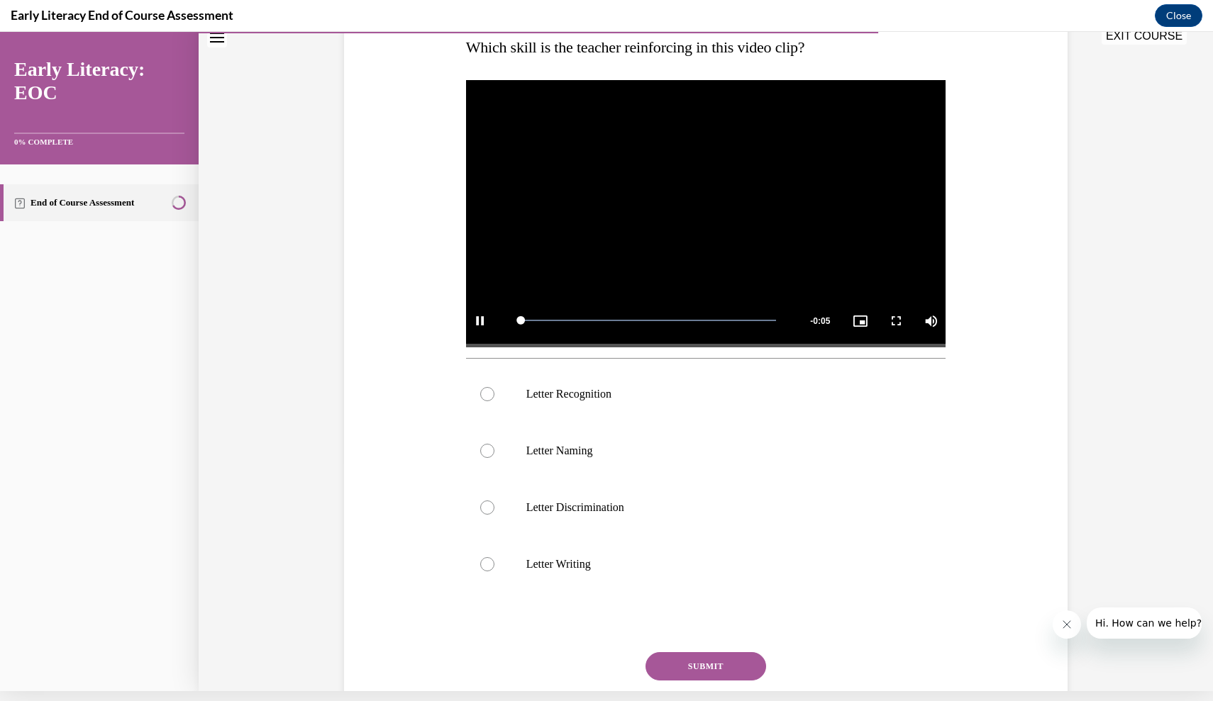
scroll to position [235, 0]
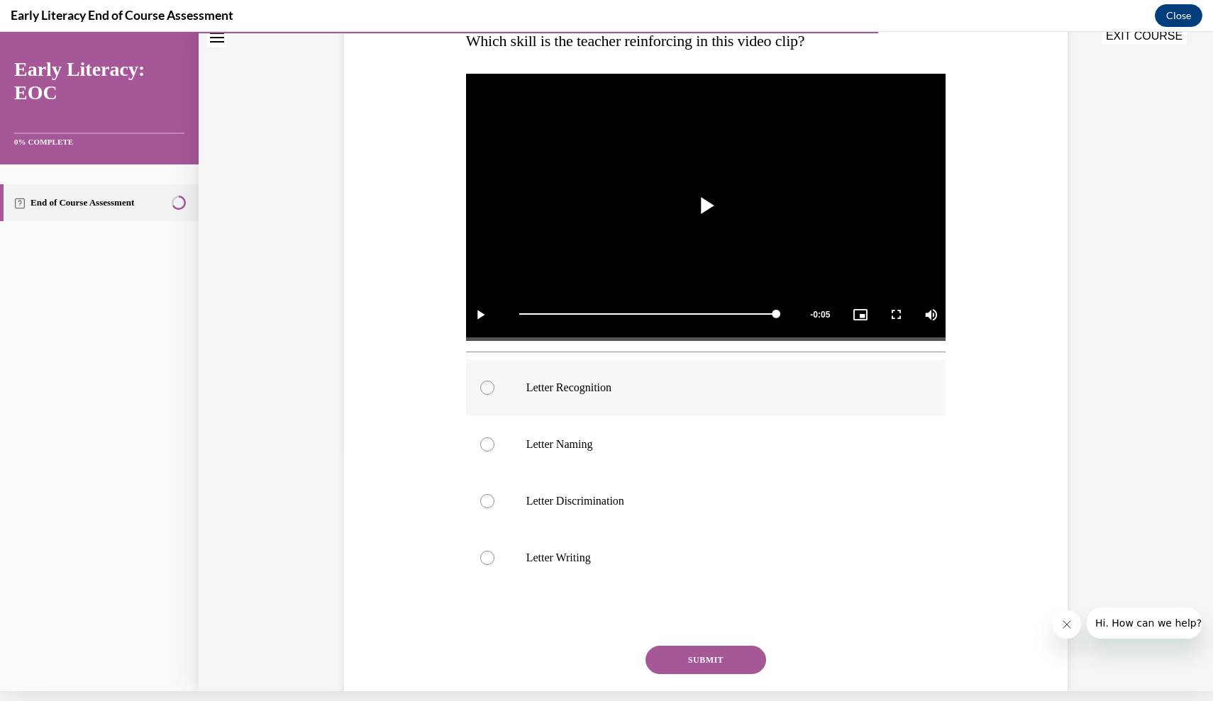
click at [549, 402] on div at bounding box center [706, 388] width 480 height 57
click at [691, 660] on button "SUBMIT" at bounding box center [705, 660] width 121 height 28
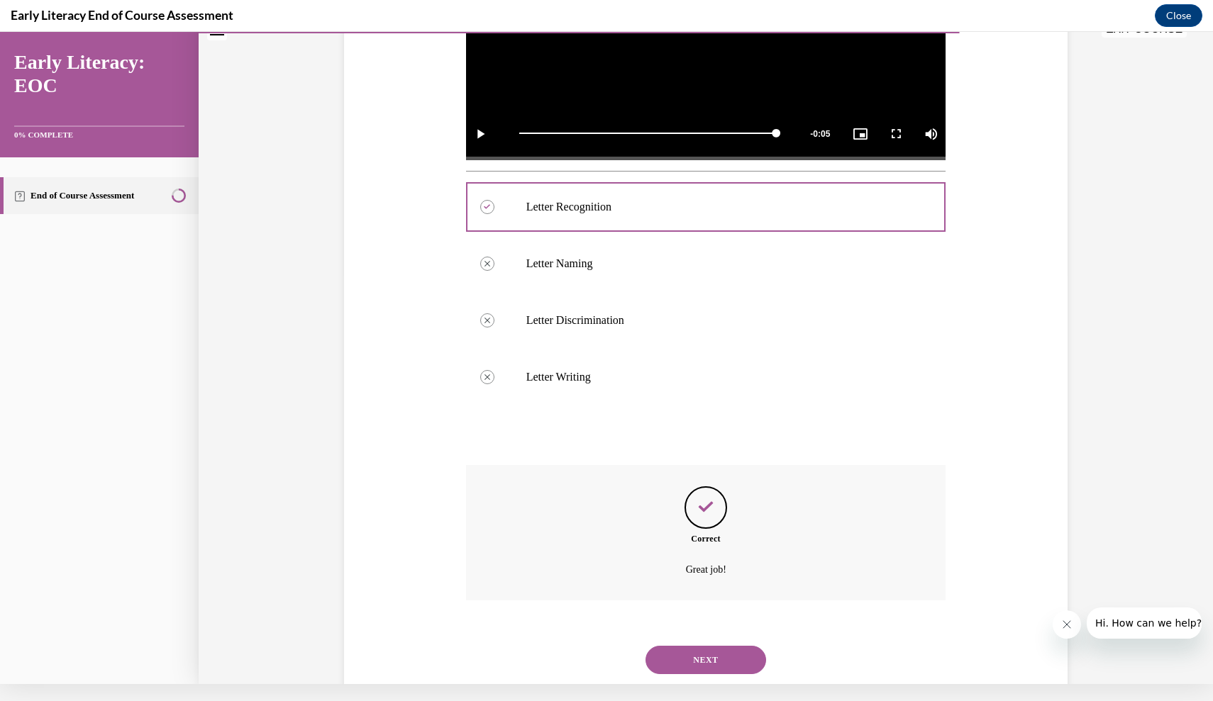
scroll to position [431, 0]
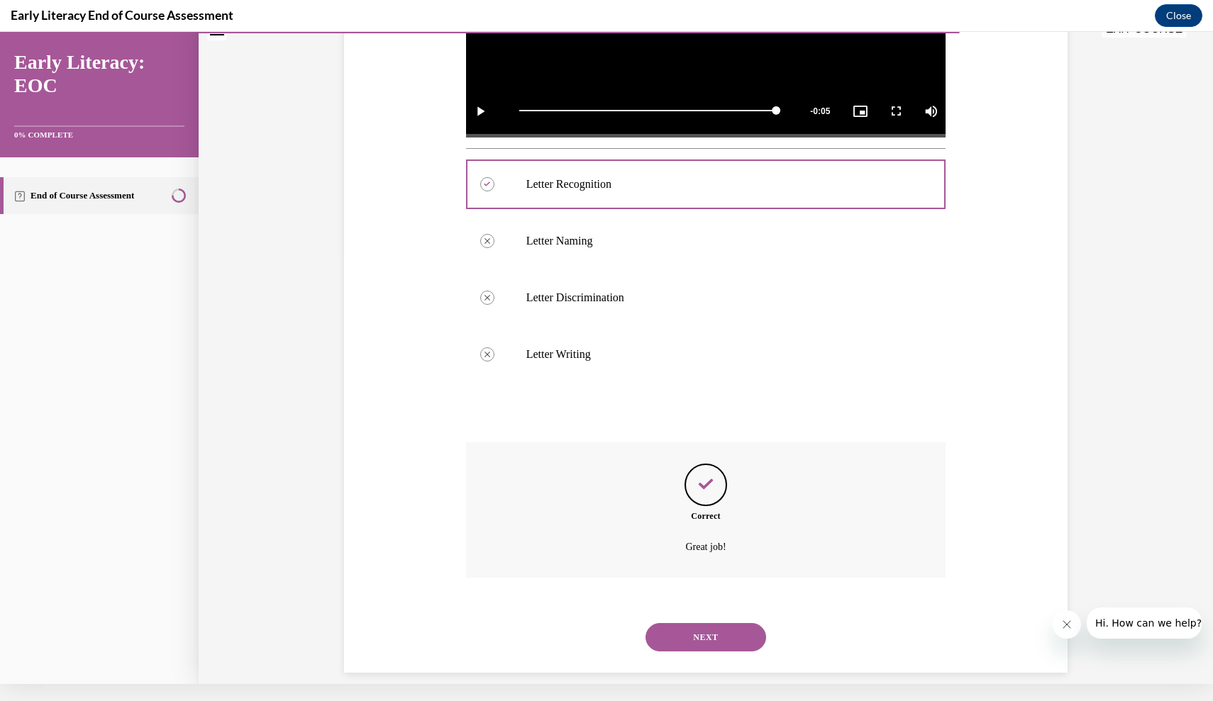
click at [695, 623] on button "NEXT" at bounding box center [705, 637] width 121 height 28
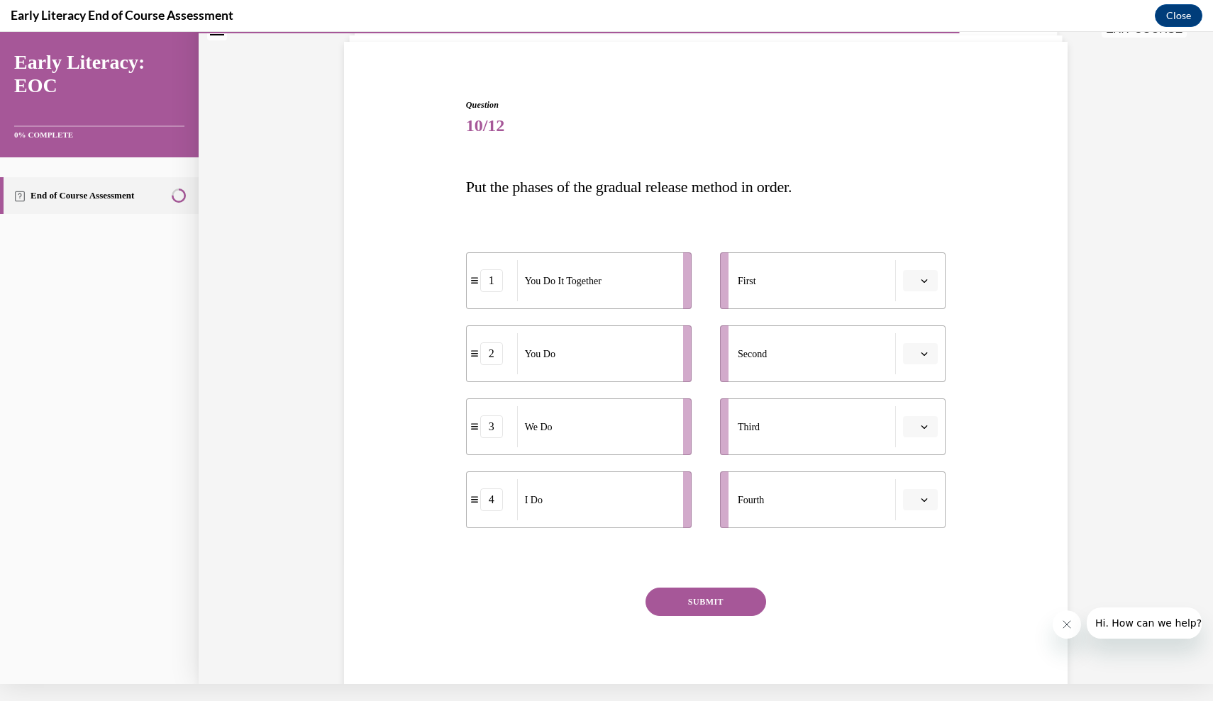
scroll to position [77, 0]
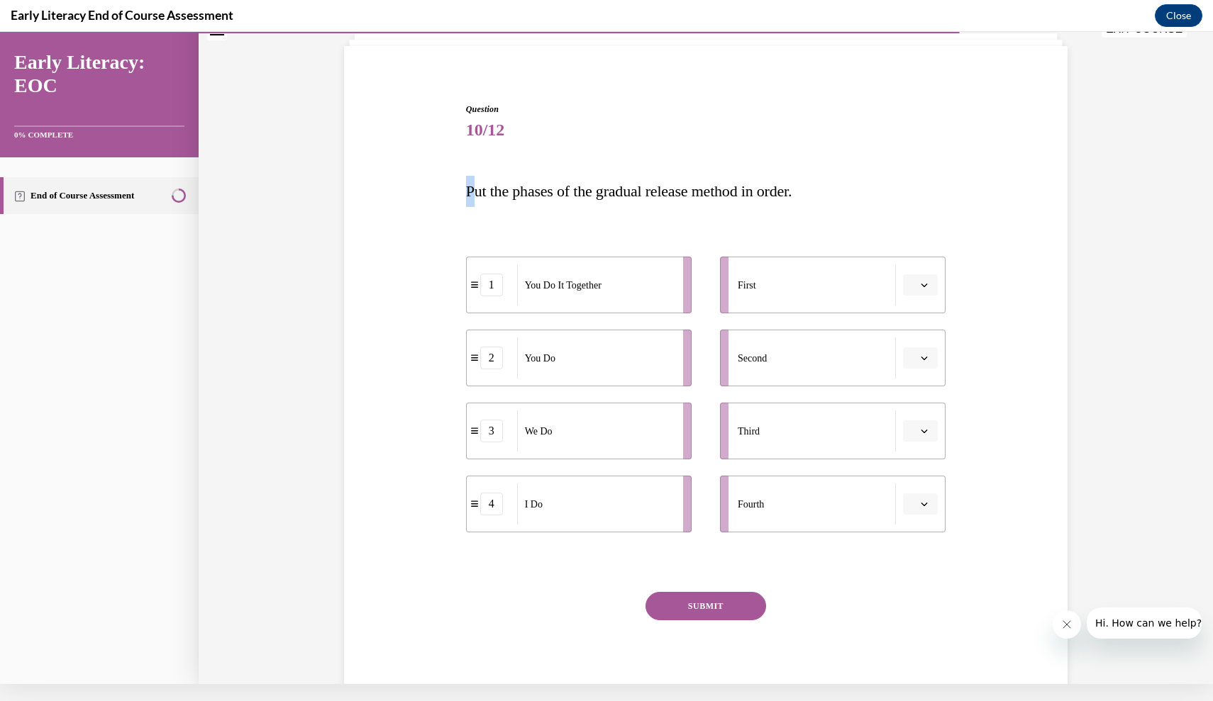
drag, startPoint x: 465, startPoint y: 192, endPoint x: 491, endPoint y: 204, distance: 28.6
click at [482, 199] on div "Question 10/12 Put the phases of the gradual release method in order. 1 You Do …" at bounding box center [705, 395] width 487 height 627
click at [490, 205] on p "Put the phases of the gradual release method in order." at bounding box center [706, 191] width 480 height 31
click at [926, 501] on icon "button" at bounding box center [924, 504] width 7 height 7
click at [917, 564] on span "1" at bounding box center [914, 564] width 5 height 11
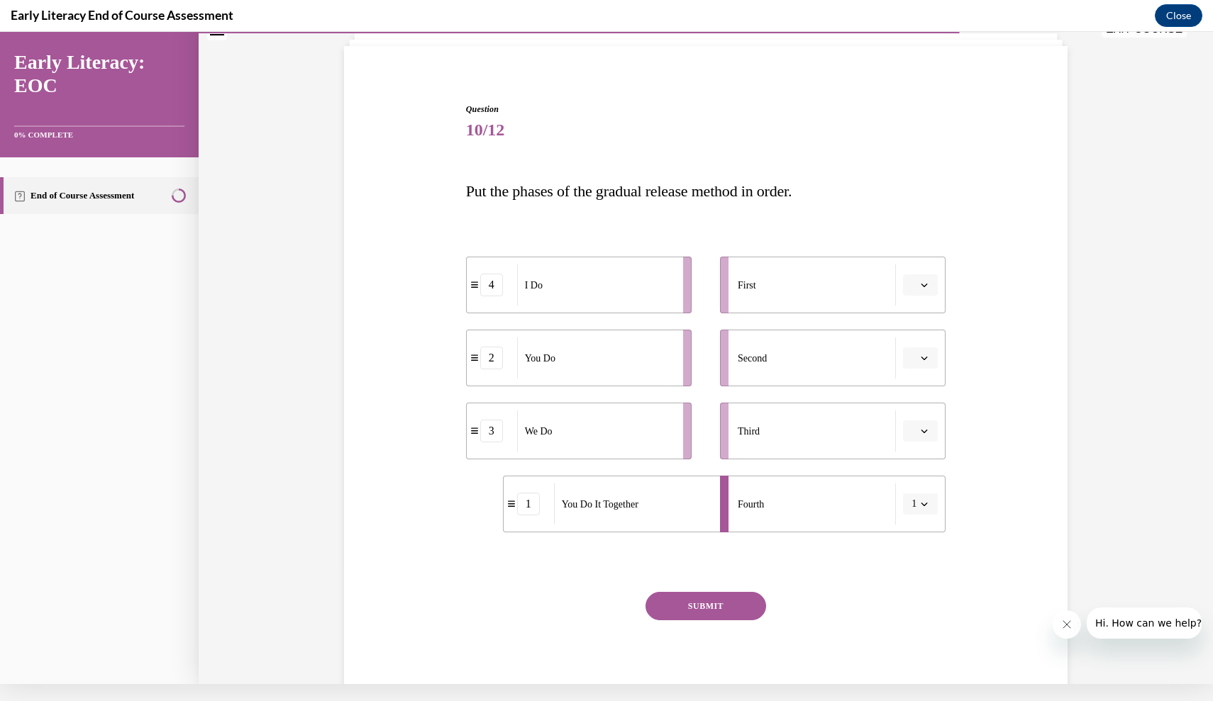
click at [923, 355] on icon "button" at bounding box center [924, 358] width 7 height 7
click at [912, 445] on div "2" at bounding box center [918, 447] width 35 height 28
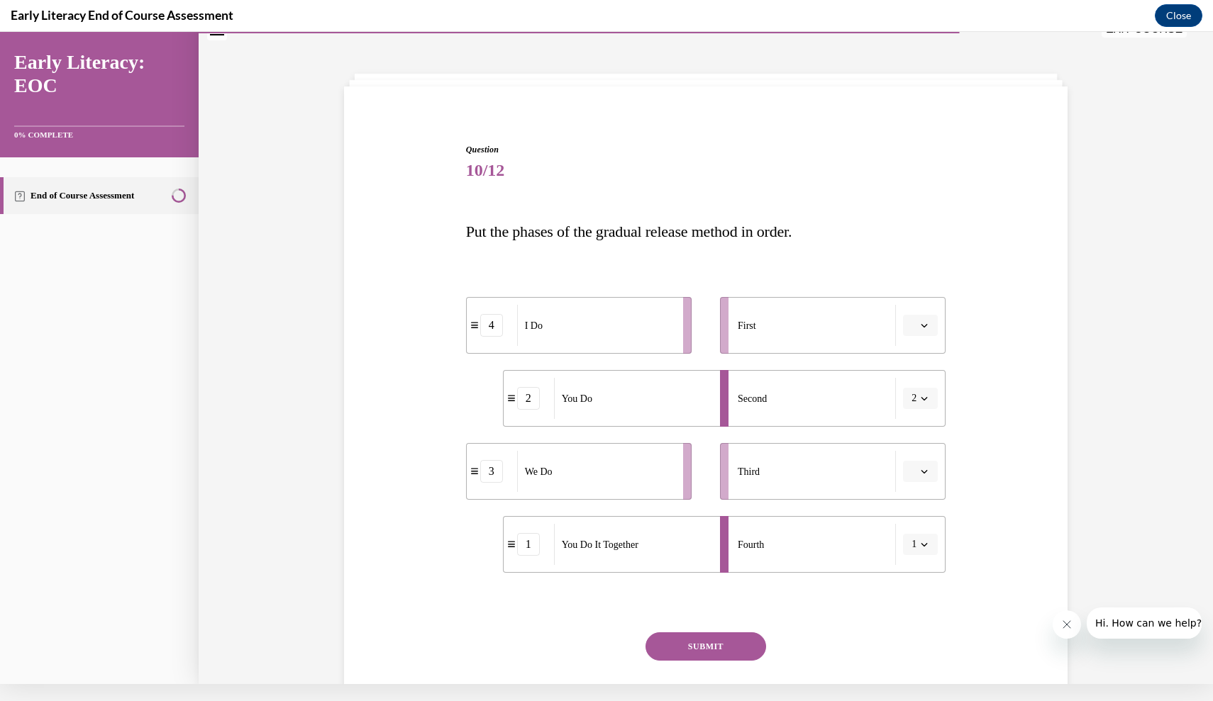
scroll to position [28, 0]
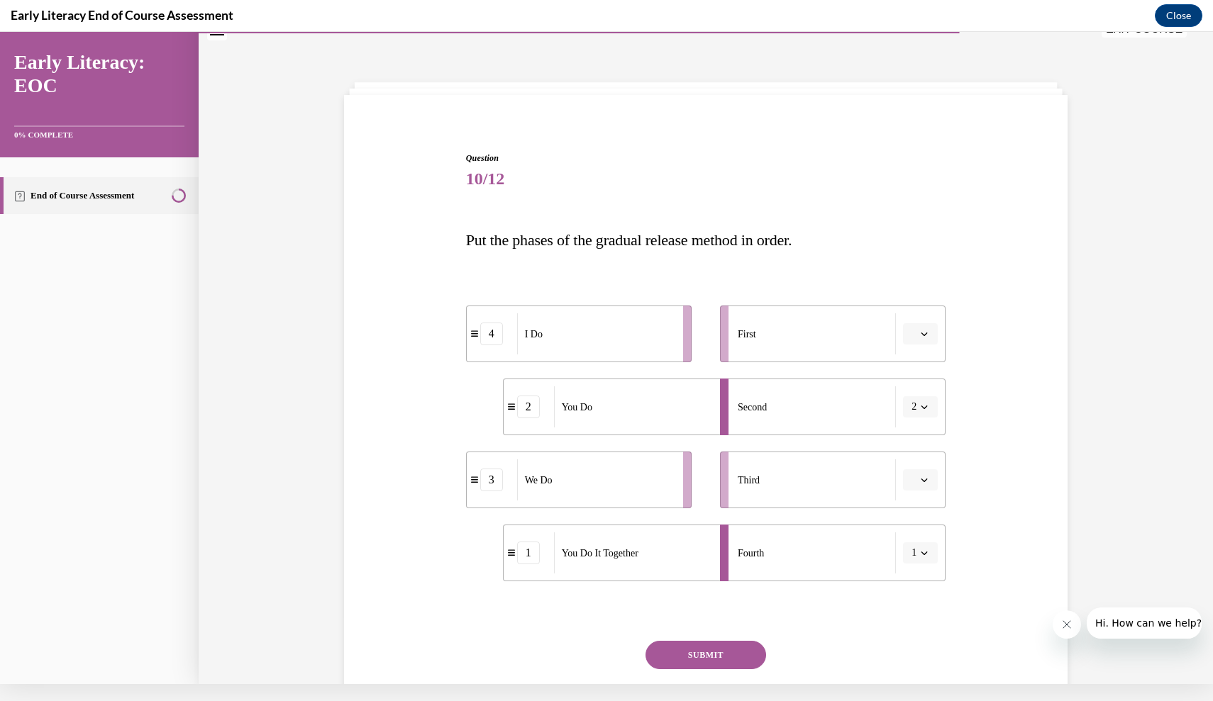
click at [914, 548] on span "1" at bounding box center [913, 553] width 5 height 14
click at [912, 469] on span "2" at bounding box center [911, 465] width 5 height 11
click at [700, 655] on button "SUBMIT" at bounding box center [705, 655] width 121 height 28
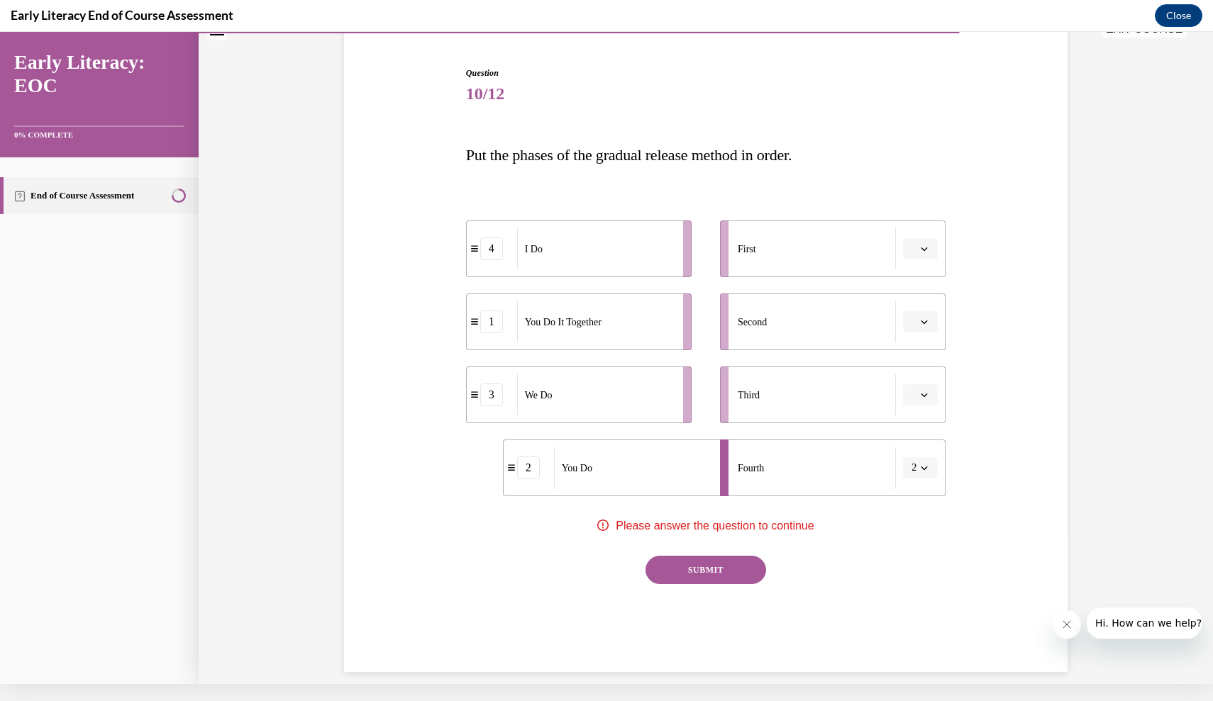
scroll to position [113, 0]
click at [921, 469] on icon "button" at bounding box center [924, 468] width 7 height 7
click at [952, 517] on div "Question 10/12 Put the phases of the gradual release method in order. 4 I Do 1 …" at bounding box center [705, 349] width 731 height 648
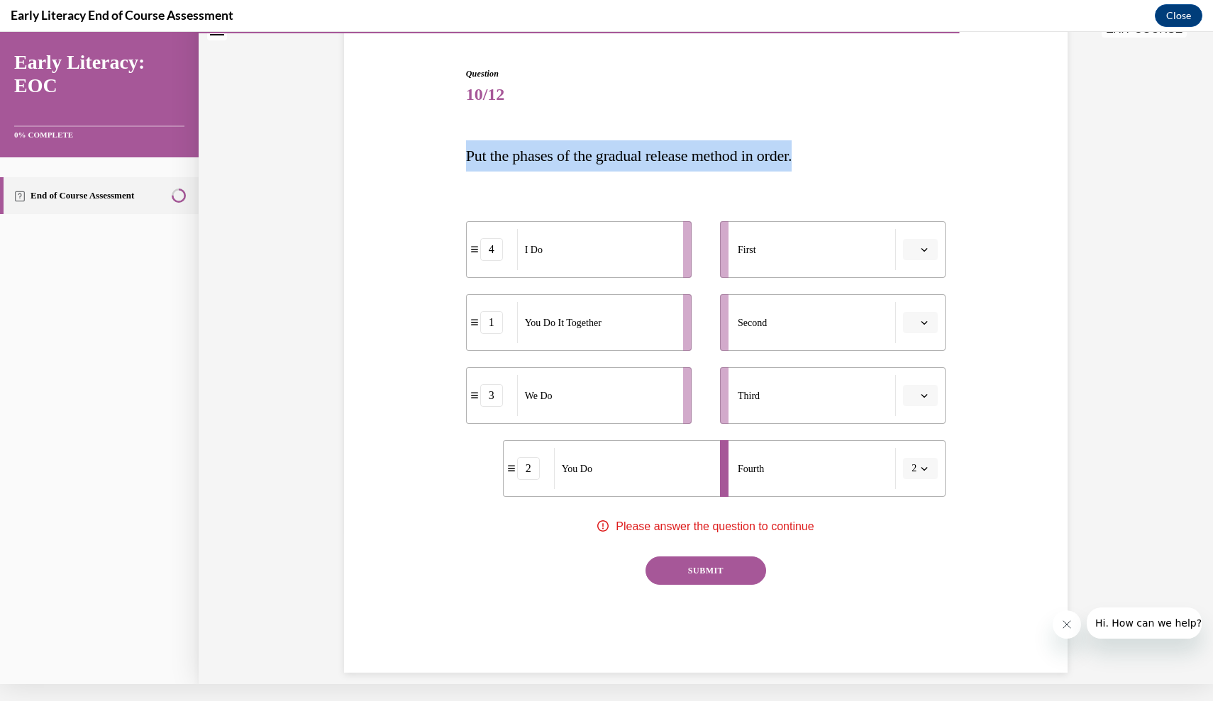
drag, startPoint x: 464, startPoint y: 157, endPoint x: 852, endPoint y: 164, distance: 388.0
click at [852, 164] on div "Question 10/12 Put the phases of the gradual release method in order. 4 I Do 1 …" at bounding box center [705, 359] width 487 height 627
copy span "Put the phases of the gradual release method in order."
click at [916, 405] on button "button" at bounding box center [920, 395] width 35 height 21
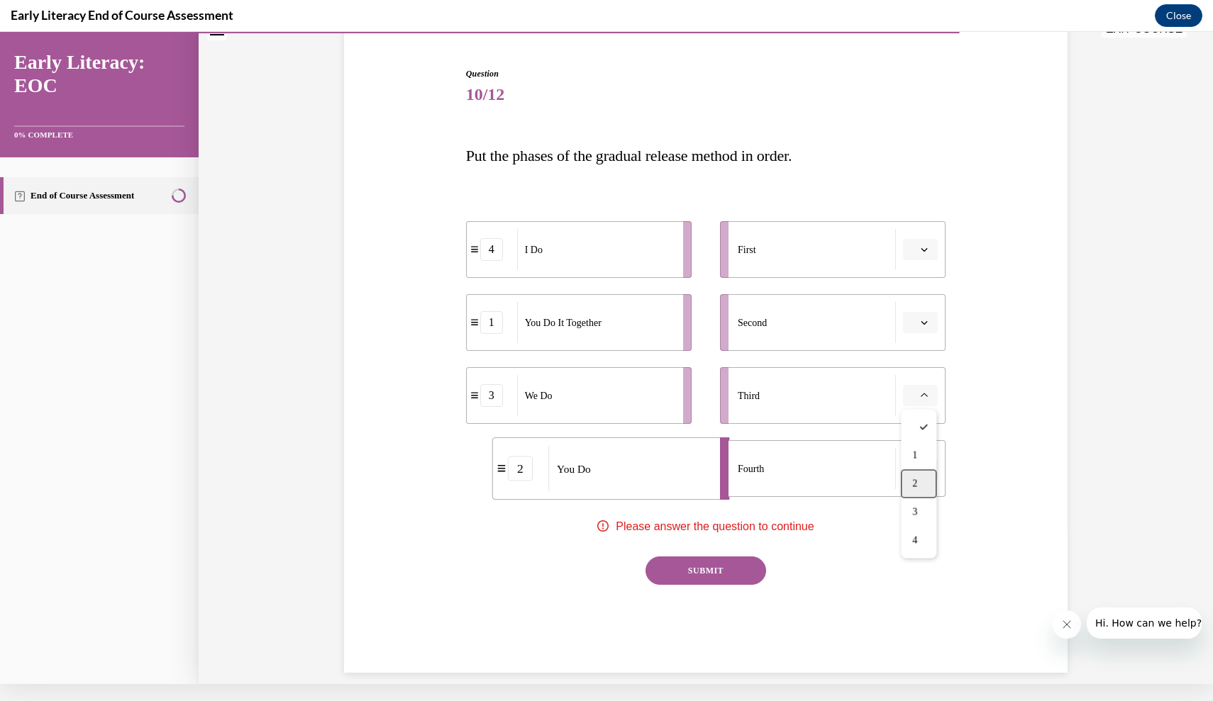
click at [921, 479] on div "2" at bounding box center [918, 484] width 35 height 28
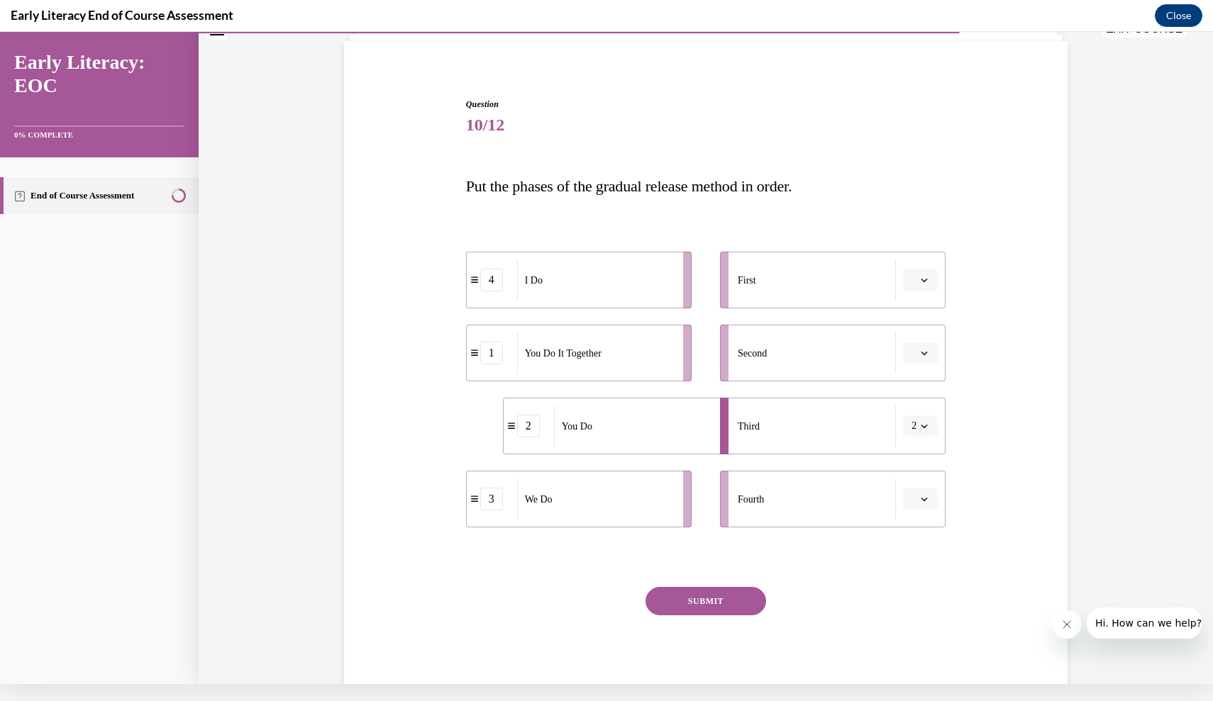
scroll to position [87, 0]
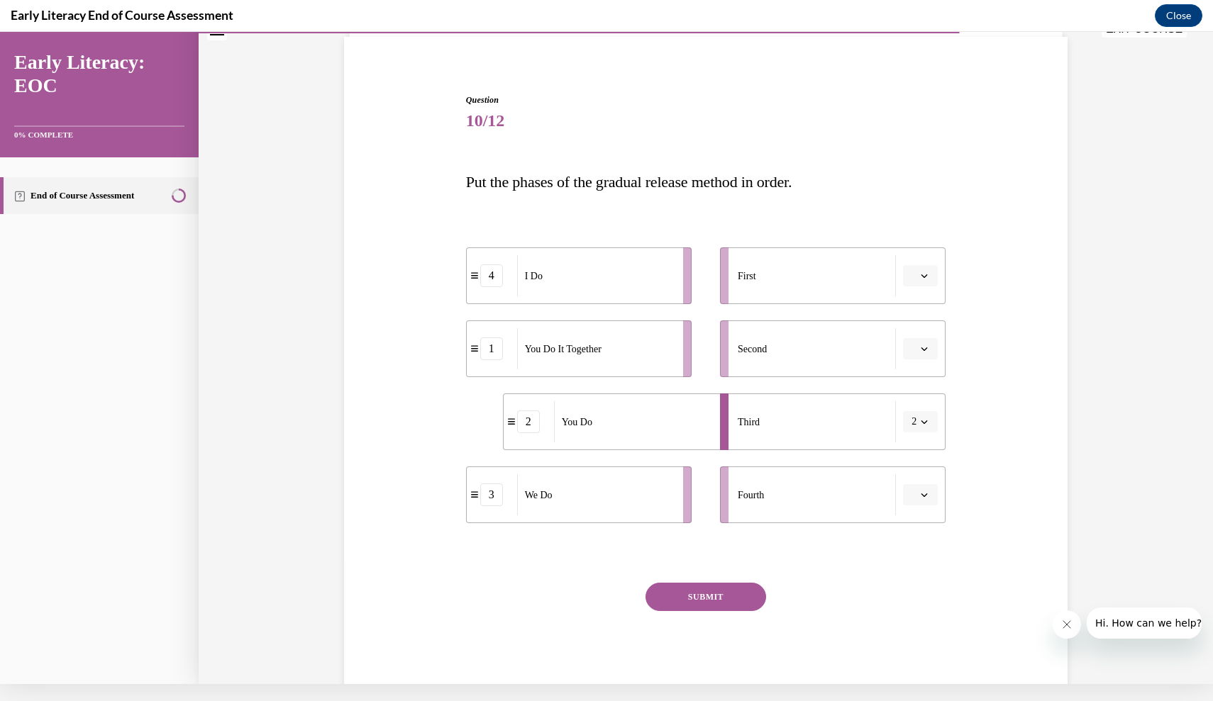
click at [921, 277] on icon "button" at bounding box center [924, 275] width 7 height 7
click at [920, 333] on div "1" at bounding box center [918, 336] width 35 height 28
click at [919, 272] on span "button" at bounding box center [924, 276] width 10 height 10
click at [866, 349] on div "Second" at bounding box center [817, 348] width 158 height 41
click at [945, 350] on li "Second" at bounding box center [833, 349] width 226 height 57
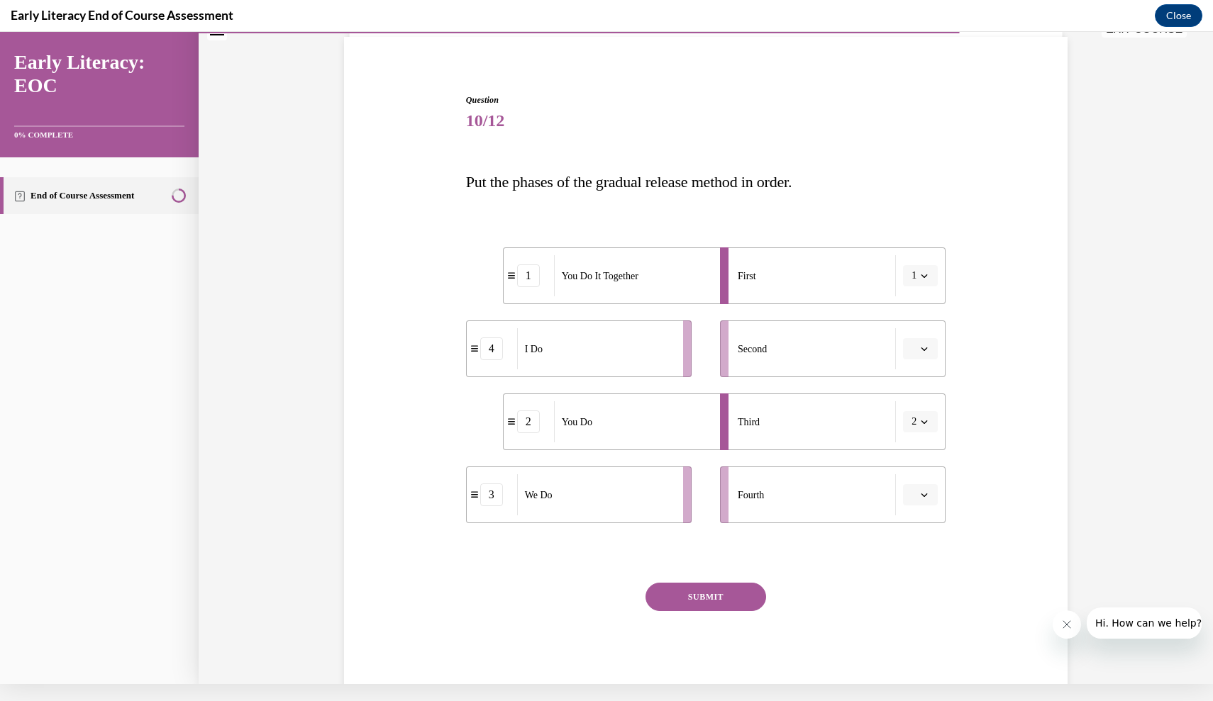
click at [934, 350] on button "button" at bounding box center [920, 348] width 35 height 21
click at [927, 414] on div "1" at bounding box center [918, 409] width 35 height 28
click at [912, 497] on span "Please select an option" at bounding box center [913, 495] width 5 height 14
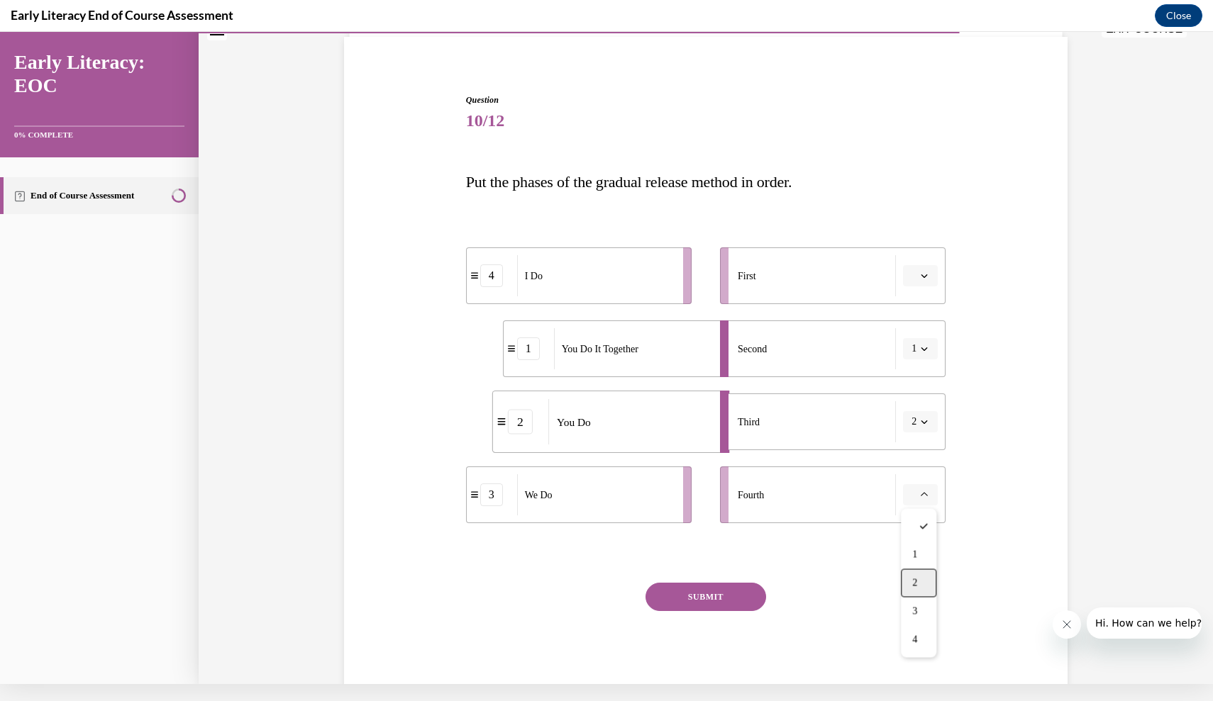
click at [919, 581] on div "2" at bounding box center [918, 584] width 35 height 28
click at [924, 423] on icon "button" at bounding box center [924, 421] width 7 height 7
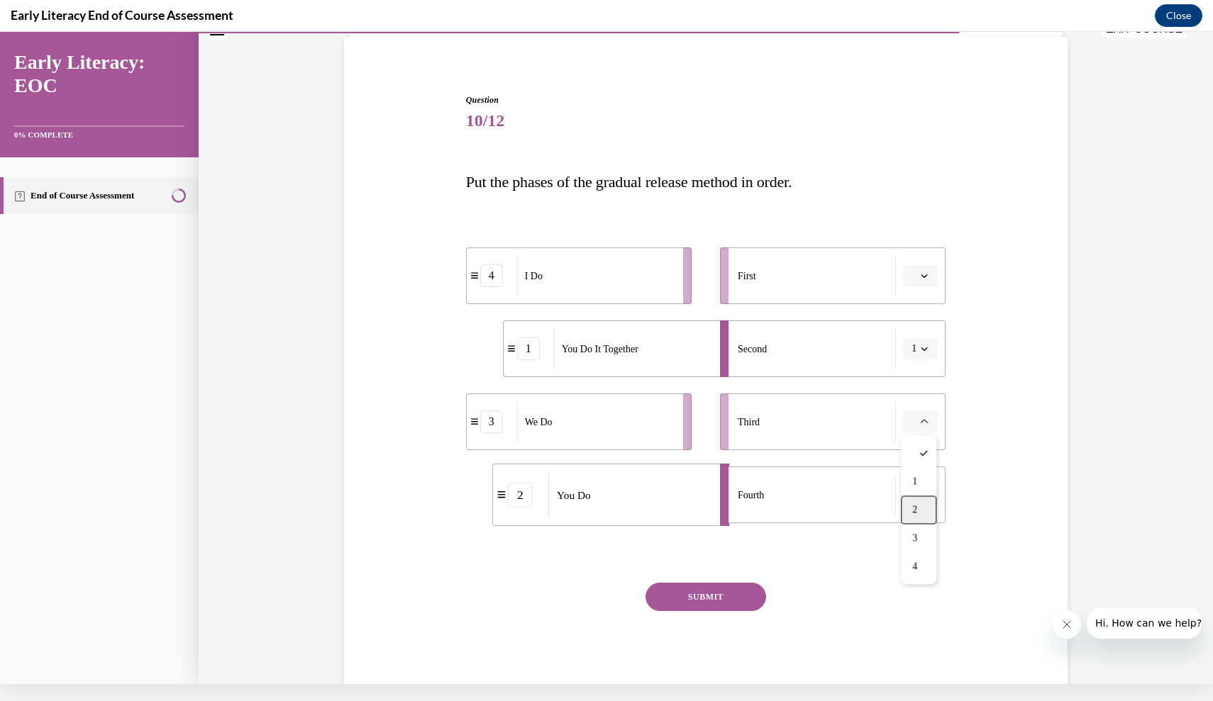
click at [929, 514] on div "2" at bounding box center [918, 510] width 35 height 28
click at [925, 493] on icon "button" at bounding box center [924, 495] width 7 height 7
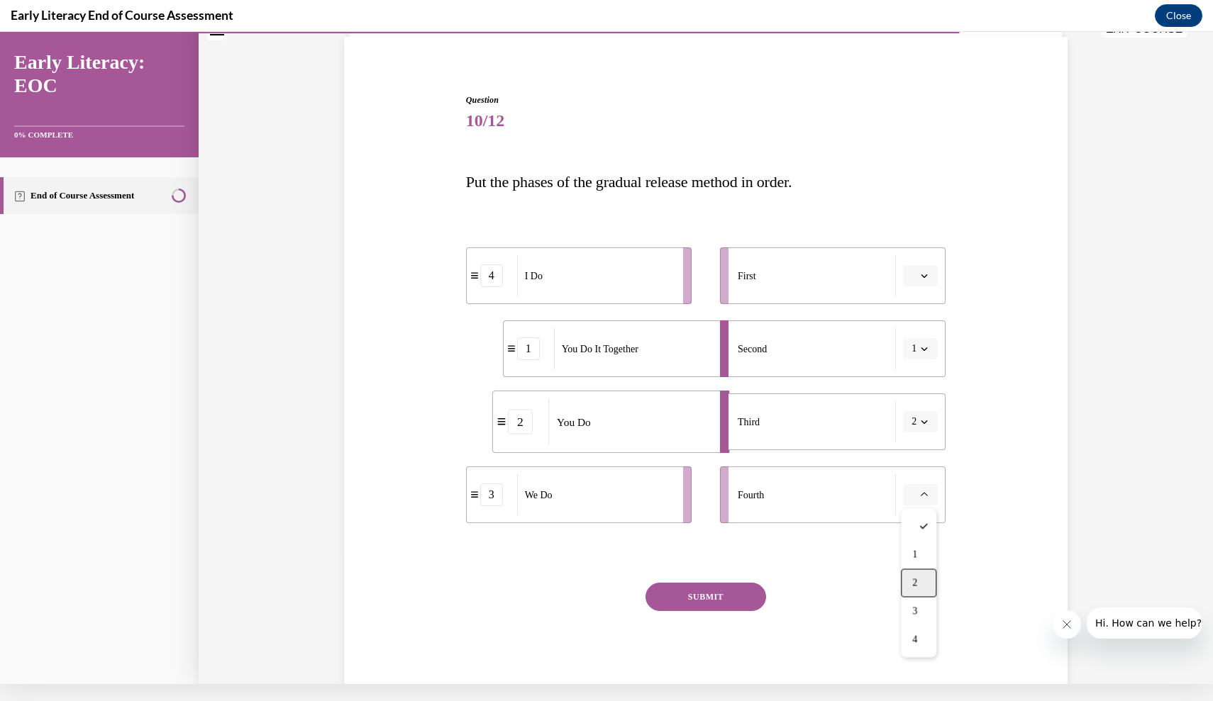
click at [921, 579] on div "2" at bounding box center [918, 584] width 35 height 28
click at [917, 348] on button "1" at bounding box center [920, 348] width 35 height 21
click at [452, 460] on div "Question 10/12 Put the phases of the gradual release method in order. 4 I Do 1 …" at bounding box center [705, 375] width 731 height 648
click at [535, 351] on div "1" at bounding box center [528, 349] width 23 height 23
click at [531, 350] on div "1" at bounding box center [528, 349] width 23 height 23
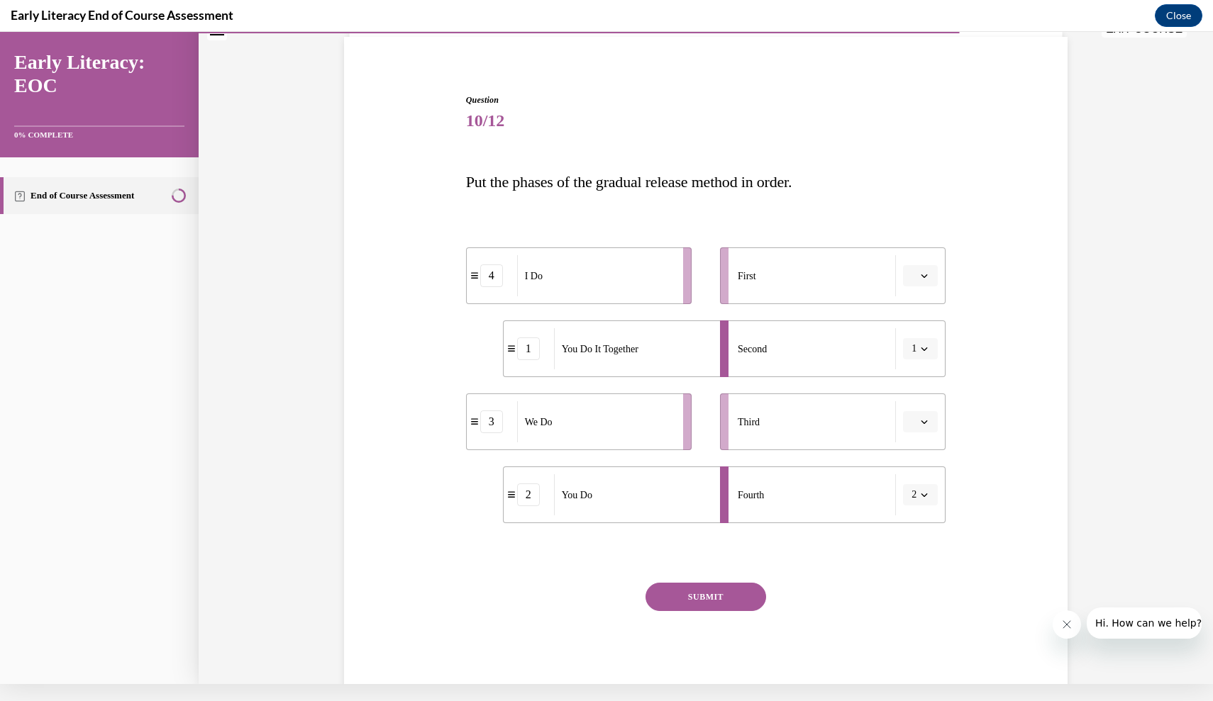
click at [525, 350] on div "1" at bounding box center [528, 349] width 23 height 23
click at [492, 420] on div "3" at bounding box center [491, 422] width 23 height 23
click at [923, 421] on icon "button" at bounding box center [924, 421] width 7 height 7
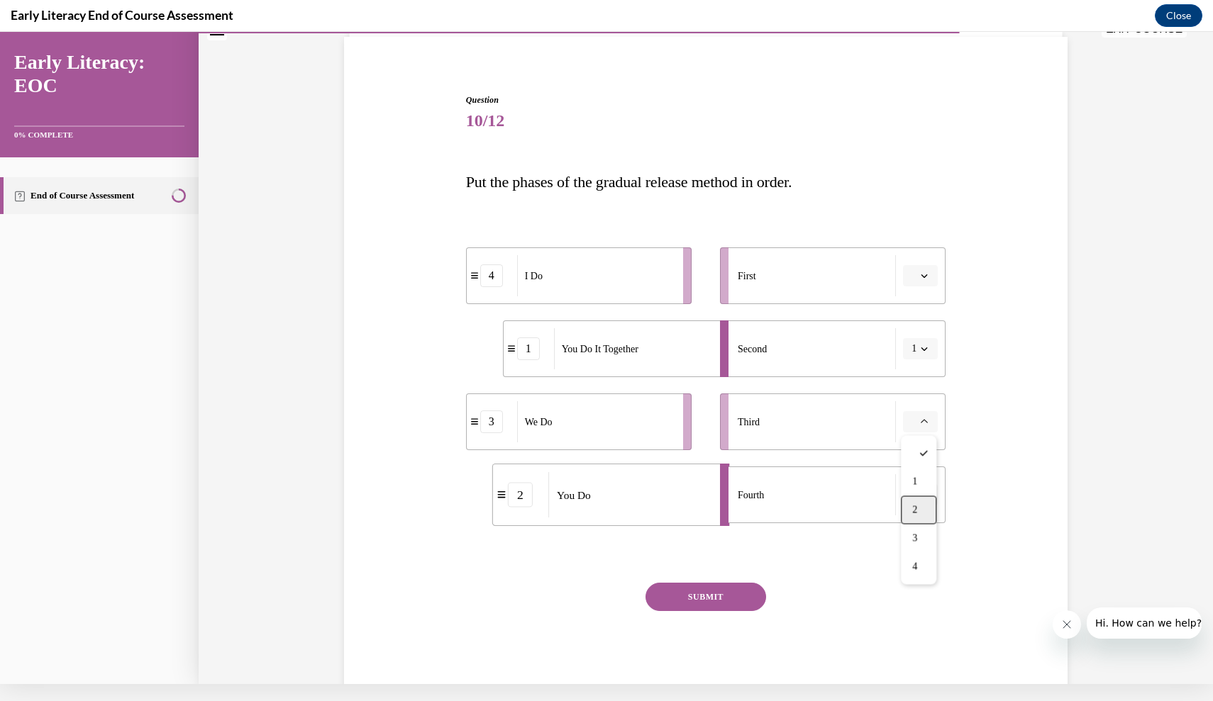
click at [926, 518] on div "2" at bounding box center [918, 510] width 35 height 28
click at [918, 270] on button "button" at bounding box center [920, 275] width 35 height 21
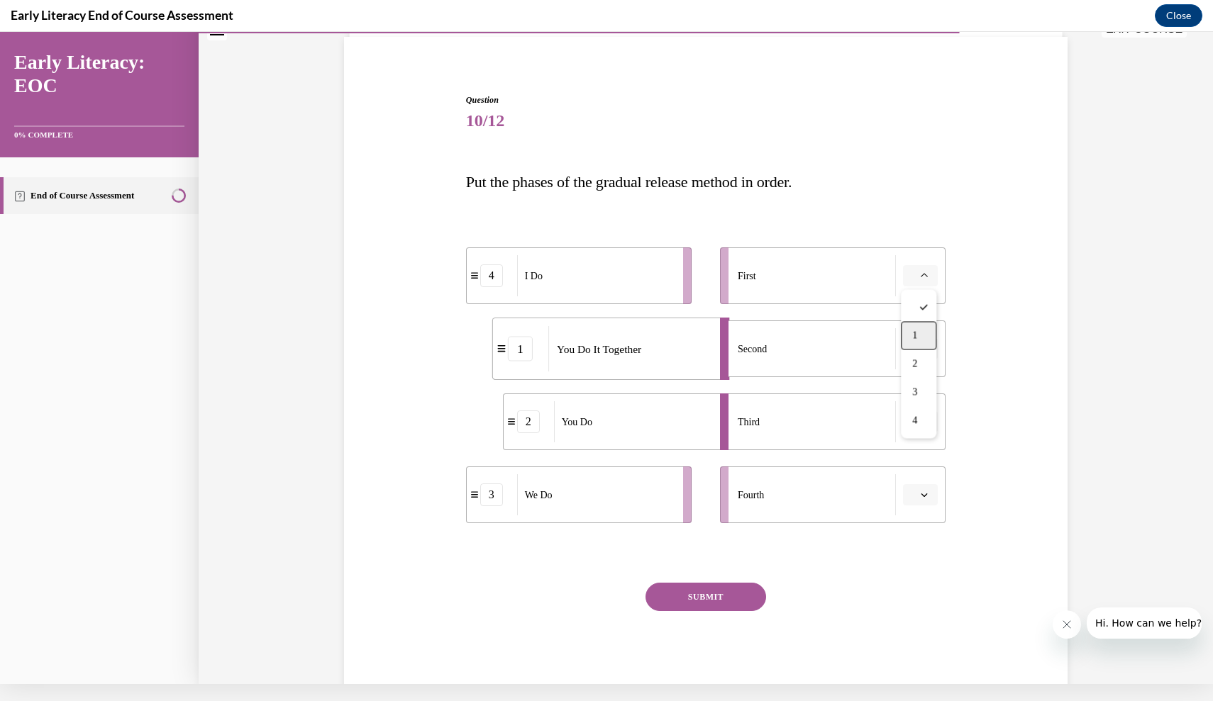
click at [916, 335] on span "1" at bounding box center [914, 336] width 5 height 11
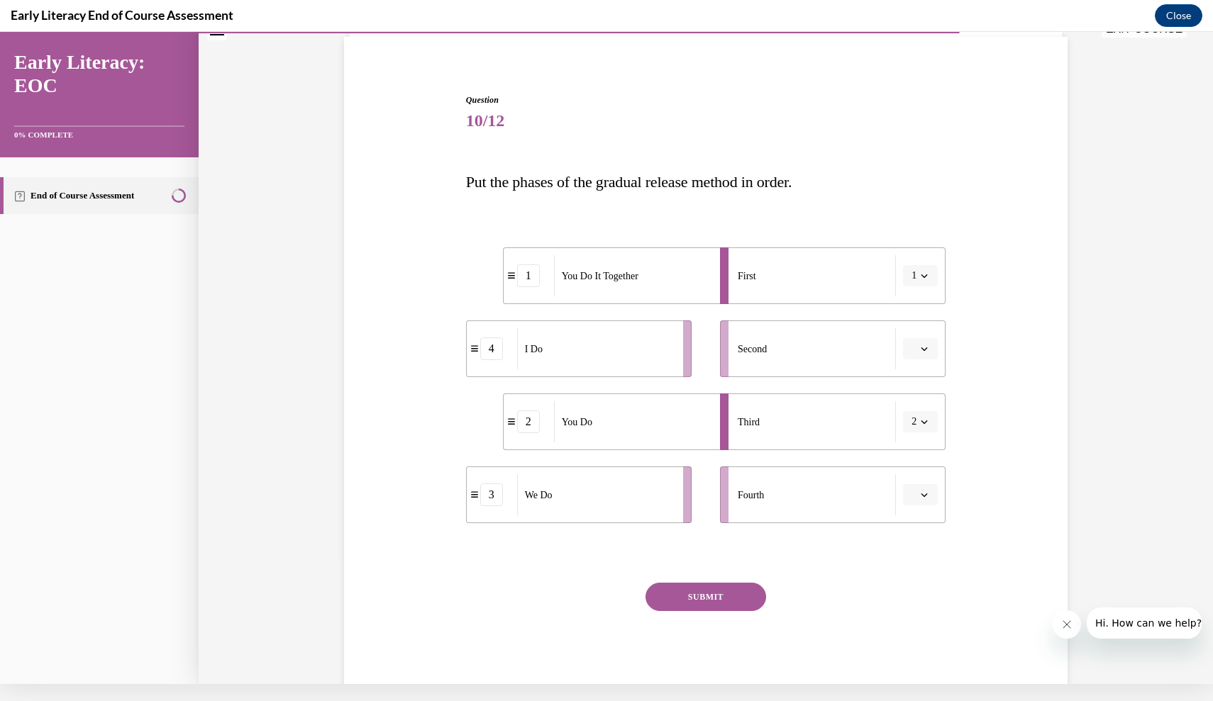
click at [916, 485] on button "button" at bounding box center [920, 494] width 35 height 21
click at [655, 207] on div "Question 10/12 Put the phases of the gradual release method in order. 1 You Do …" at bounding box center [706, 397] width 480 height 606
click at [926, 345] on span "button" at bounding box center [924, 349] width 10 height 10
click at [923, 409] on div "1" at bounding box center [918, 409] width 35 height 28
click at [917, 493] on button "button" at bounding box center [920, 494] width 35 height 21
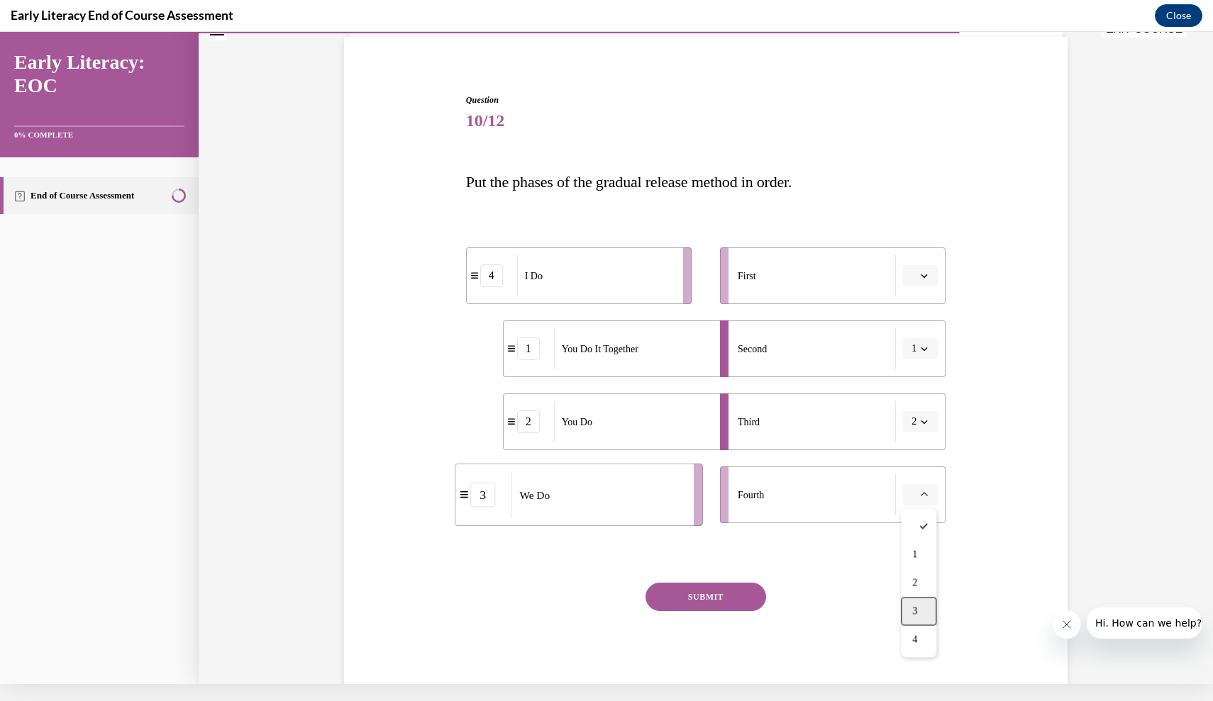
click at [926, 607] on div "3" at bounding box center [918, 612] width 35 height 28
click at [927, 416] on button "2" at bounding box center [920, 421] width 35 height 21
click at [914, 564] on span "4" at bounding box center [911, 567] width 5 height 11
click at [878, 558] on div at bounding box center [706, 553] width 480 height 17
click at [723, 599] on button "SUBMIT" at bounding box center [705, 597] width 121 height 28
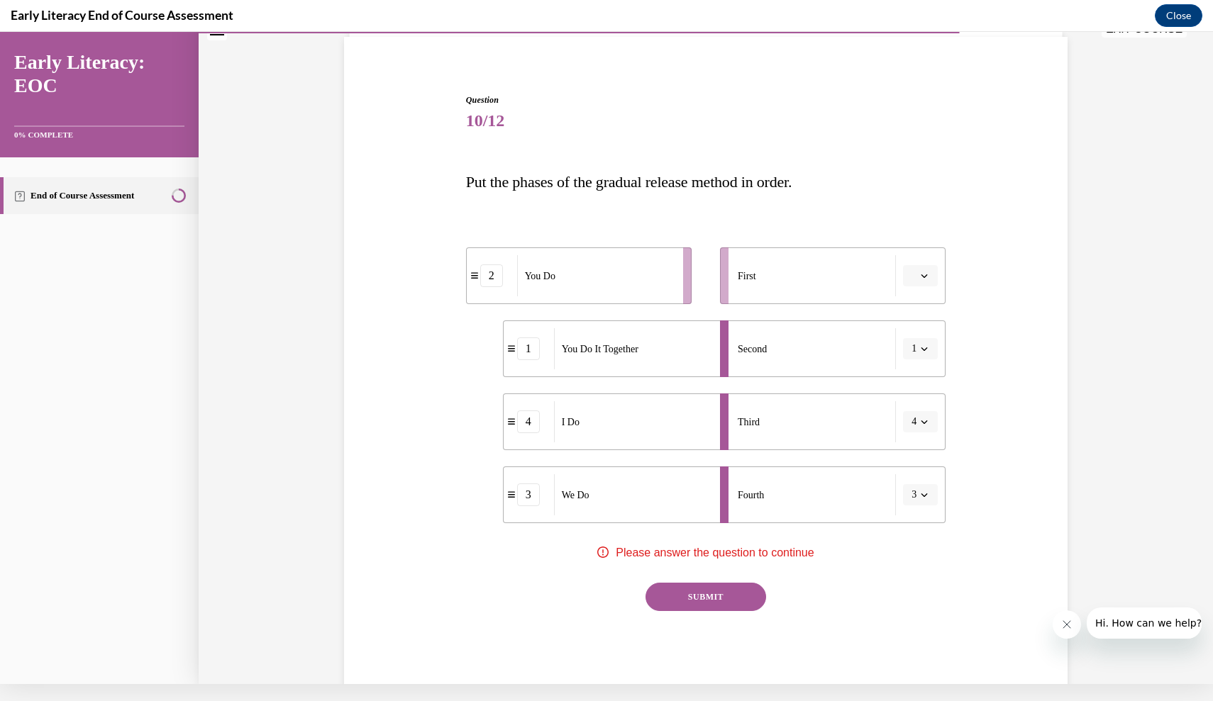
click at [723, 599] on button "SUBMIT" at bounding box center [705, 597] width 121 height 28
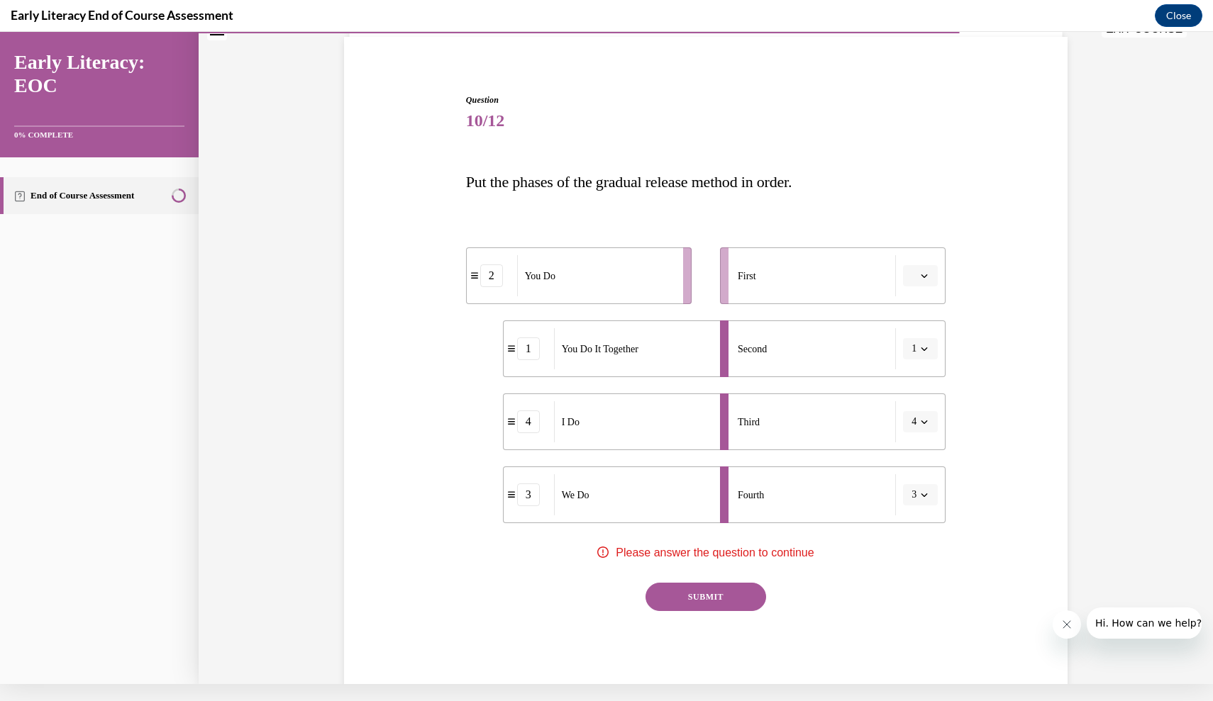
click at [723, 599] on button "SUBMIT" at bounding box center [705, 597] width 121 height 28
click at [665, 289] on div "You Do" at bounding box center [595, 275] width 157 height 41
click at [923, 279] on icon "button" at bounding box center [924, 275] width 7 height 7
click at [929, 388] on div "3" at bounding box center [918, 393] width 35 height 28
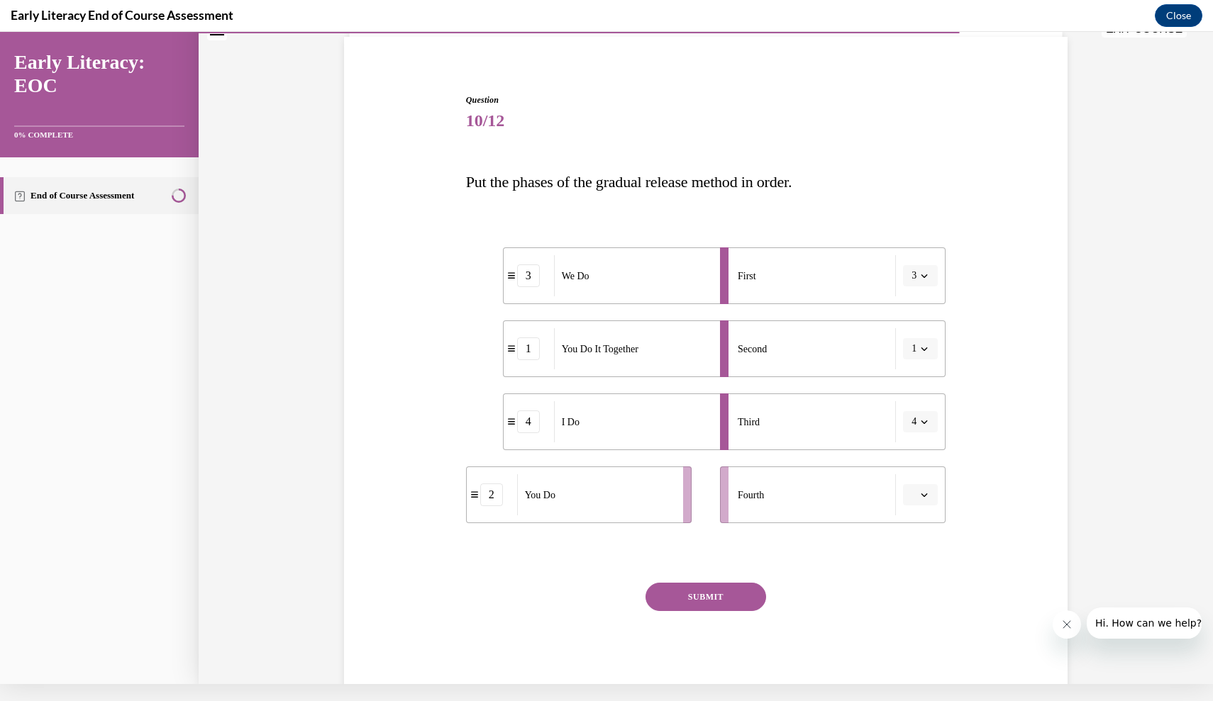
click at [840, 556] on div at bounding box center [706, 553] width 480 height 17
click at [918, 495] on button "button" at bounding box center [920, 494] width 35 height 21
click at [914, 548] on div "1" at bounding box center [918, 555] width 35 height 28
click at [914, 548] on div at bounding box center [706, 553] width 480 height 17
click at [918, 426] on button "4" at bounding box center [920, 421] width 35 height 21
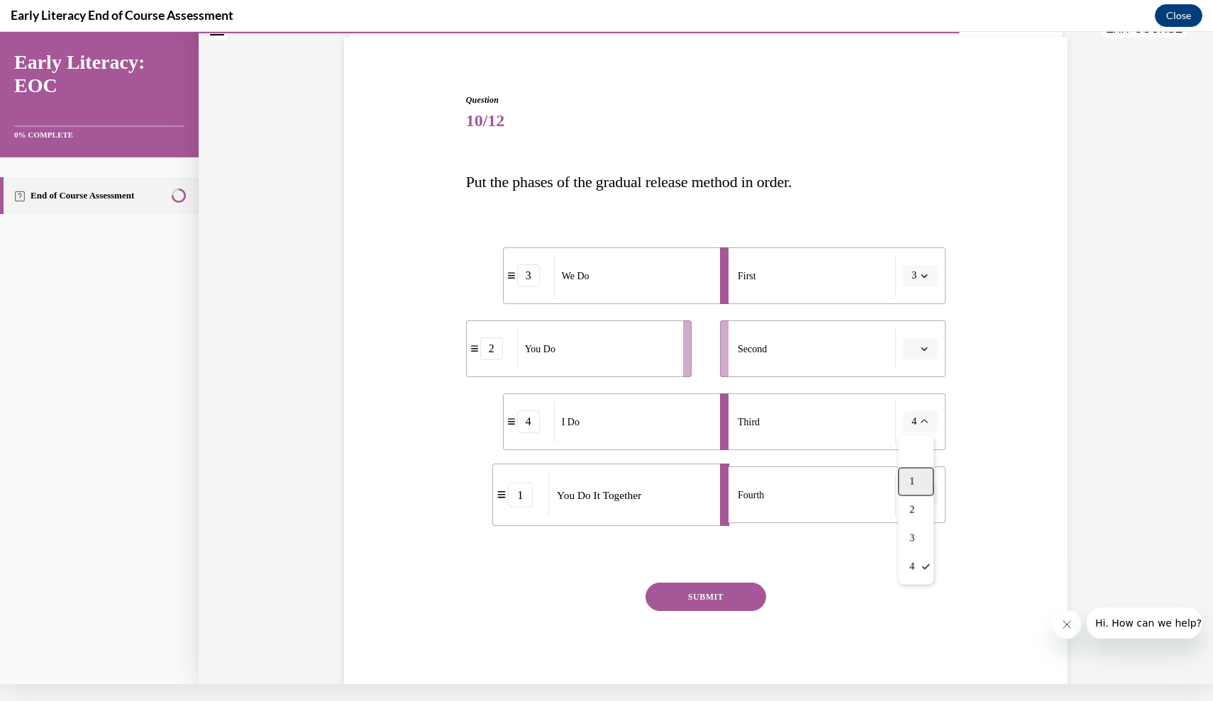
click at [915, 474] on div "1" at bounding box center [915, 482] width 35 height 28
click at [918, 492] on button "button" at bounding box center [920, 494] width 35 height 21
click at [835, 563] on div "Question 10/12 Put the phases of the gradual release method in order. 3 We Do 2…" at bounding box center [706, 397] width 480 height 606
click at [925, 277] on icon "button" at bounding box center [924, 276] width 6 height 4
click at [916, 416] on div "4" at bounding box center [915, 421] width 35 height 28
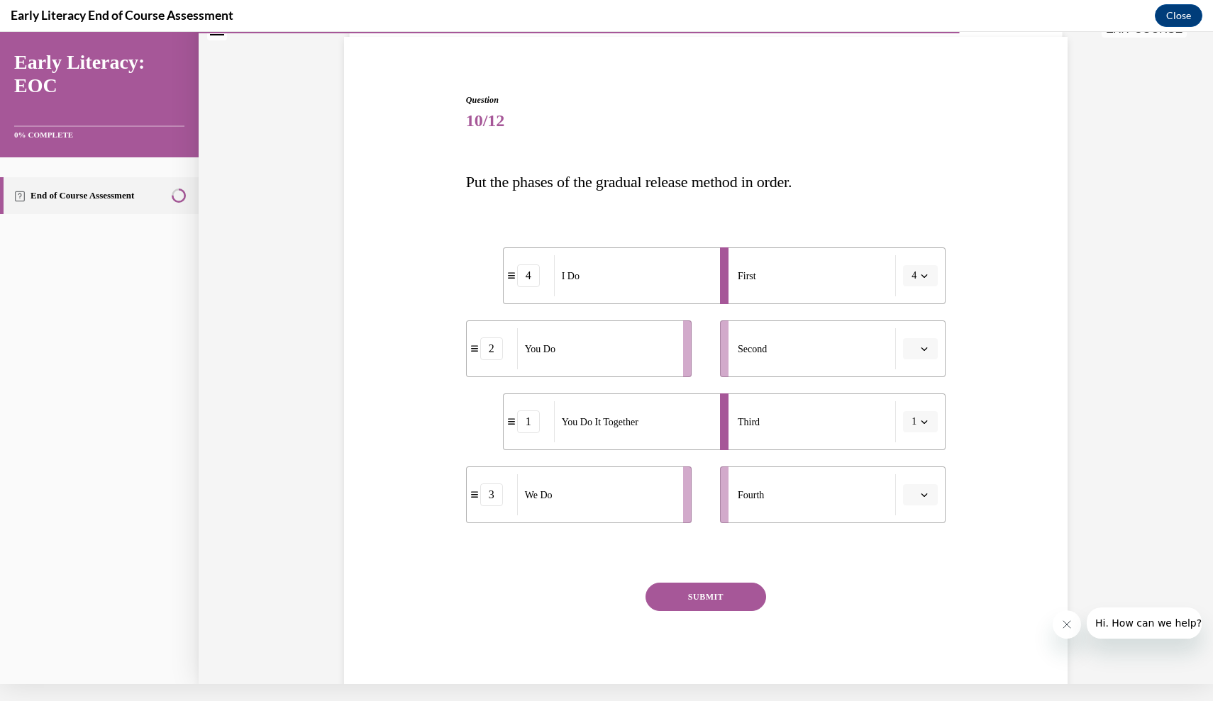
click at [876, 558] on div at bounding box center [706, 553] width 480 height 17
click at [916, 421] on span "1" at bounding box center [913, 422] width 5 height 14
click at [835, 562] on div "Question 10/12 Put the phases of the gradual release method in order. 4 I Do 2 …" at bounding box center [706, 397] width 480 height 606
click at [928, 352] on span "button" at bounding box center [924, 349] width 10 height 10
click at [914, 435] on span "2" at bounding box center [914, 437] width 5 height 11
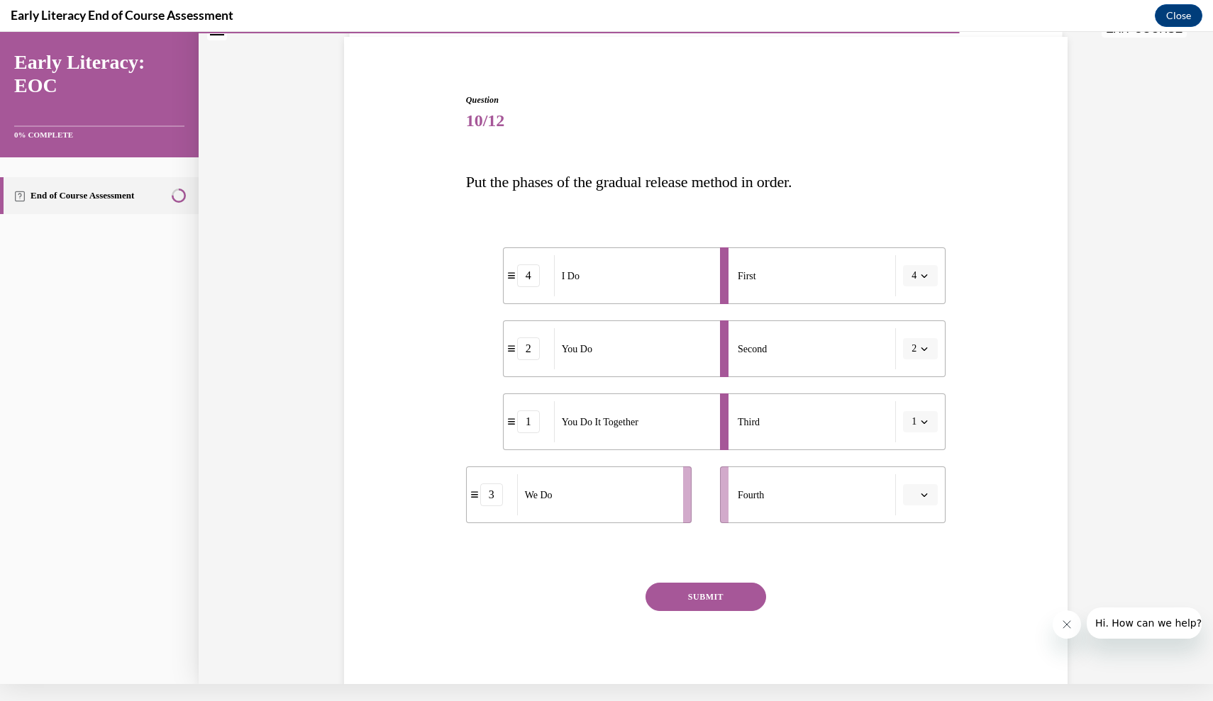
click at [892, 538] on div "Question 10/12 Put the phases of the gradual release method in order. 4 I Do 2 …" at bounding box center [706, 397] width 480 height 606
click at [933, 497] on button "button" at bounding box center [920, 494] width 35 height 21
click at [919, 580] on div "2" at bounding box center [918, 584] width 35 height 28
click at [918, 494] on button "2" at bounding box center [920, 494] width 35 height 21
click at [853, 578] on div "Question 10/12 Put the phases of the gradual release method in order. 4 I Do 3 …" at bounding box center [706, 397] width 480 height 606
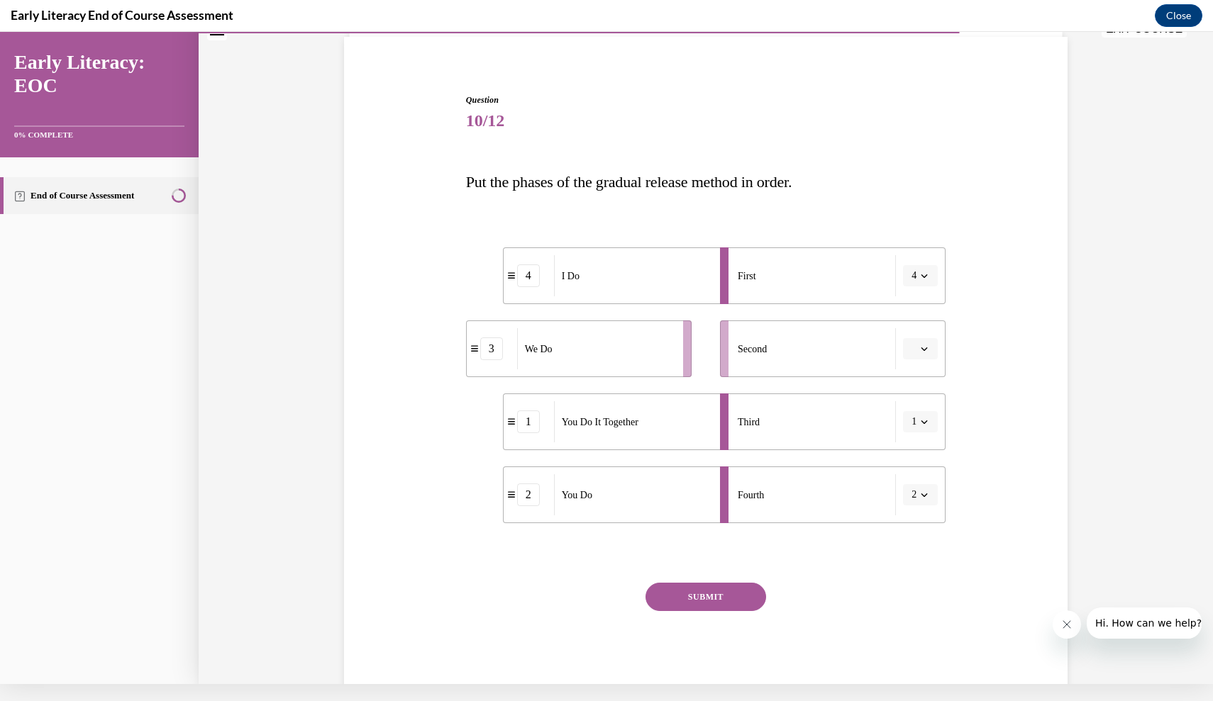
click at [916, 352] on span "Please select an option" at bounding box center [913, 349] width 5 height 14
click at [917, 467] on span "3" at bounding box center [914, 465] width 5 height 11
click at [695, 590] on button "SUBMIT" at bounding box center [705, 597] width 121 height 28
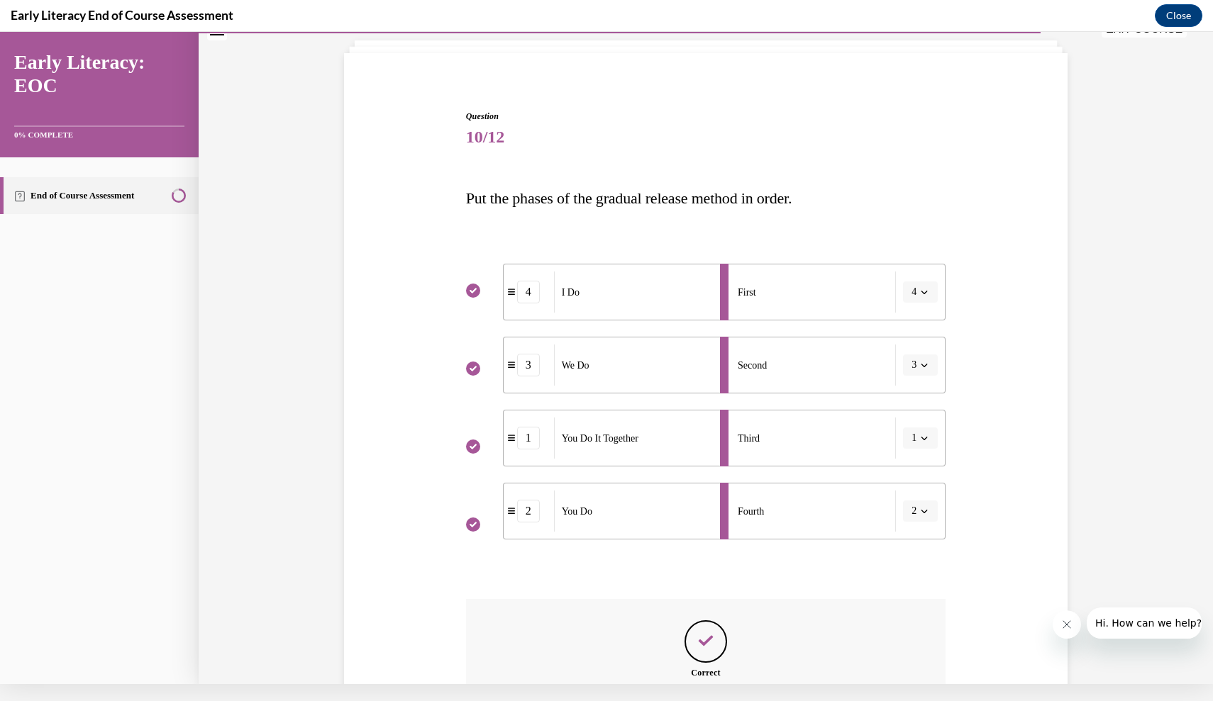
scroll to position [227, 0]
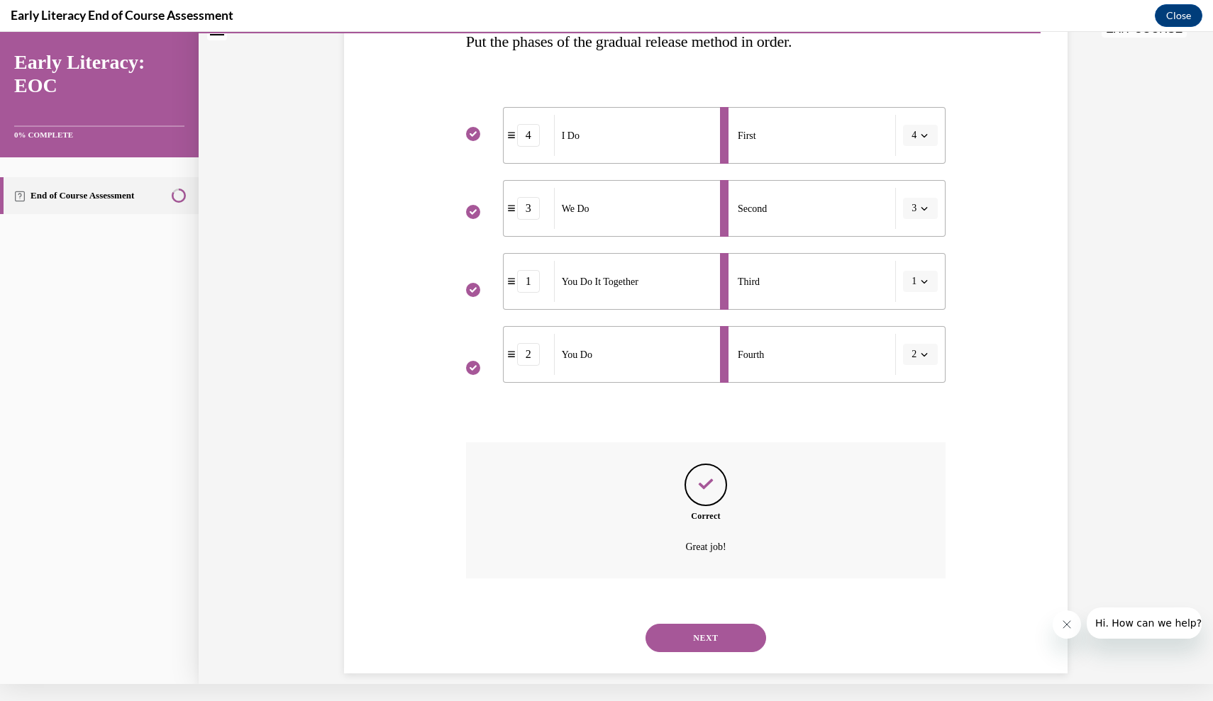
click at [695, 624] on button "NEXT" at bounding box center [705, 638] width 121 height 28
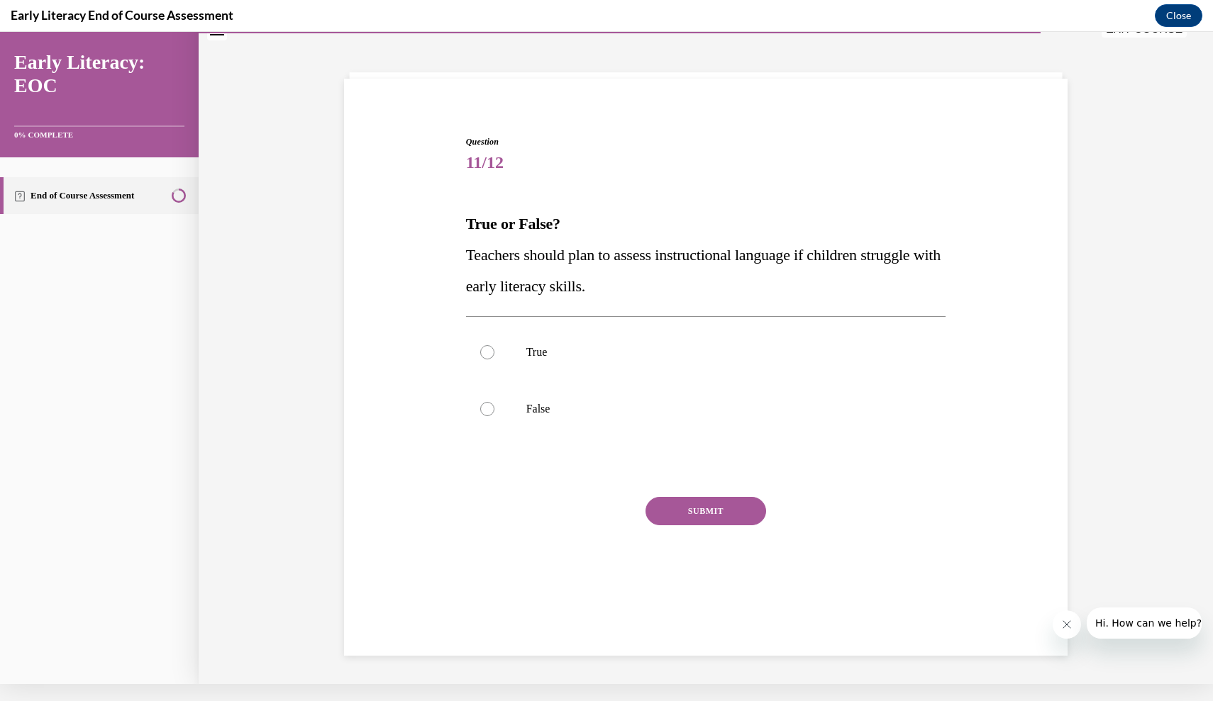
scroll to position [43, 0]
click at [583, 340] on div at bounding box center [706, 354] width 480 height 57
click at [674, 516] on button "SUBMIT" at bounding box center [705, 513] width 121 height 28
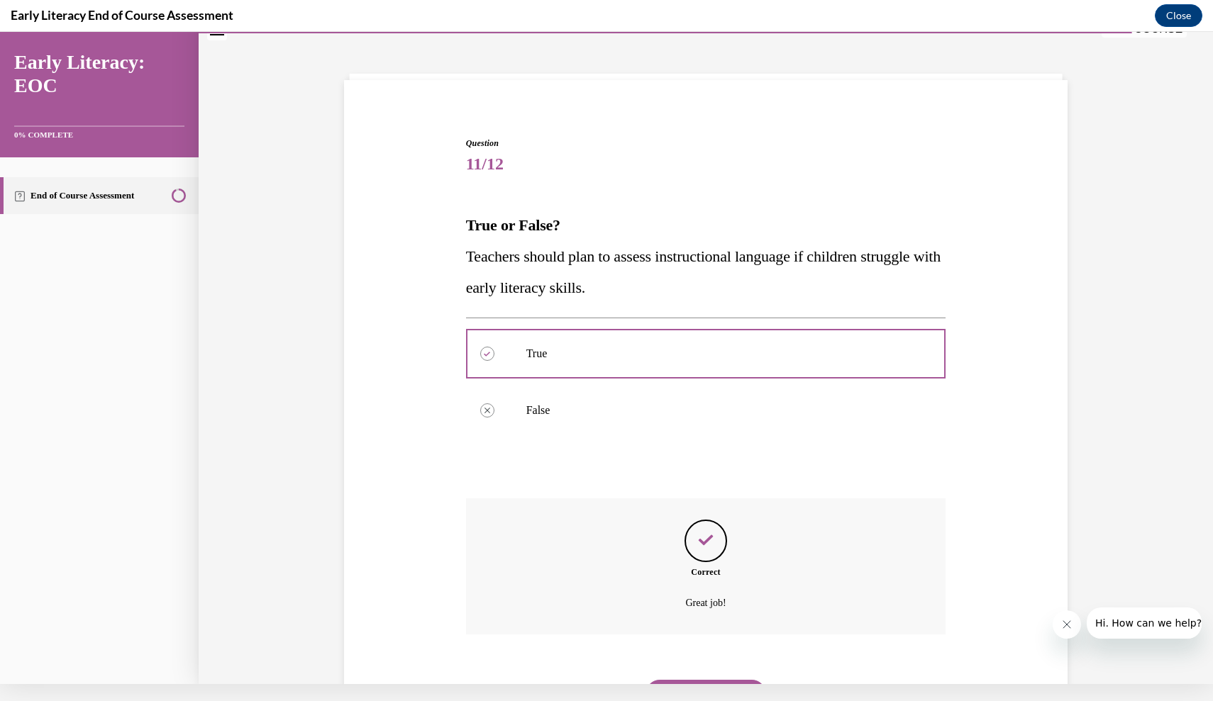
scroll to position [99, 0]
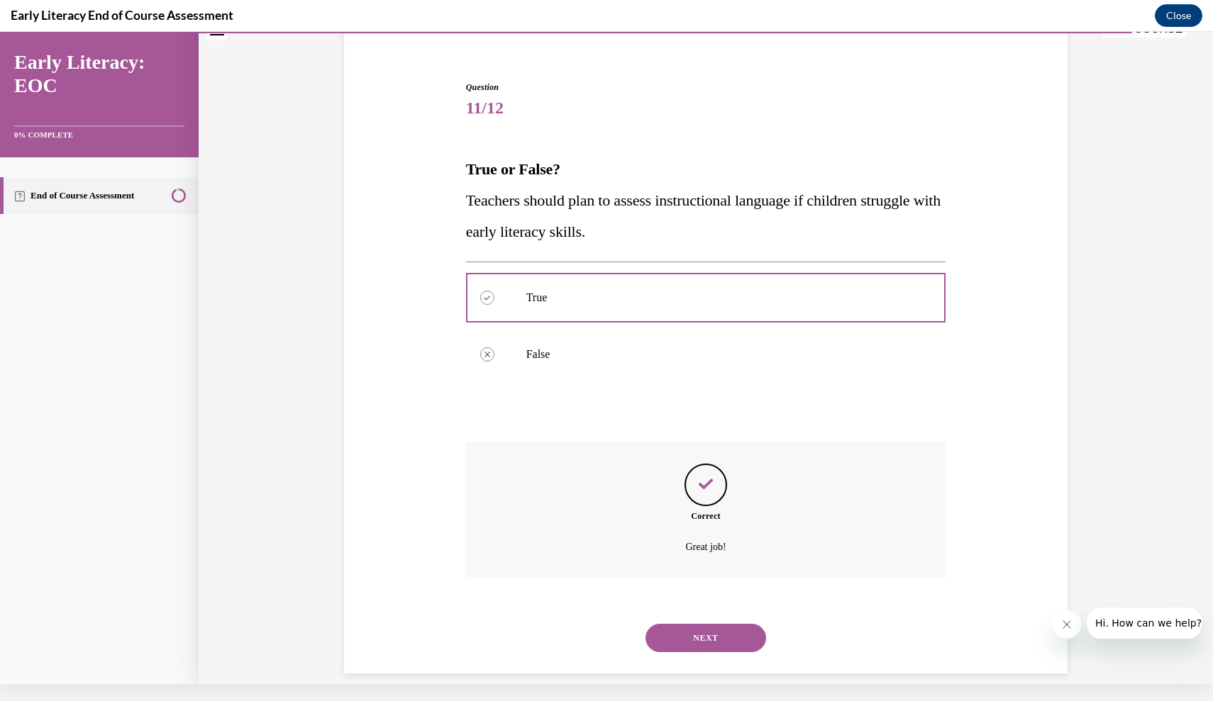
click at [688, 624] on button "NEXT" at bounding box center [705, 638] width 121 height 28
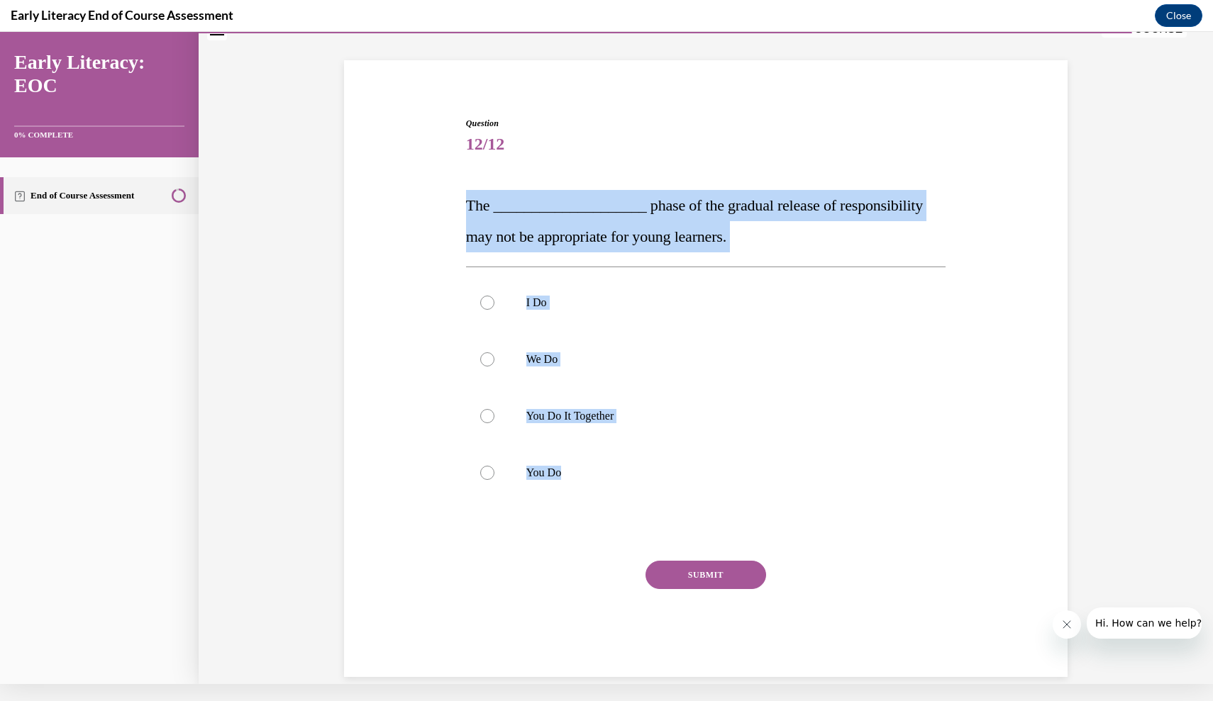
drag, startPoint x: 455, startPoint y: 194, endPoint x: 559, endPoint y: 536, distance: 357.2
click at [559, 536] on div "Question 12/12 The ____________________ phase of the gradual release of respons…" at bounding box center [705, 375] width 731 height 603
copy div "The ____________________ phase of the gradual release of responsibility may not…"
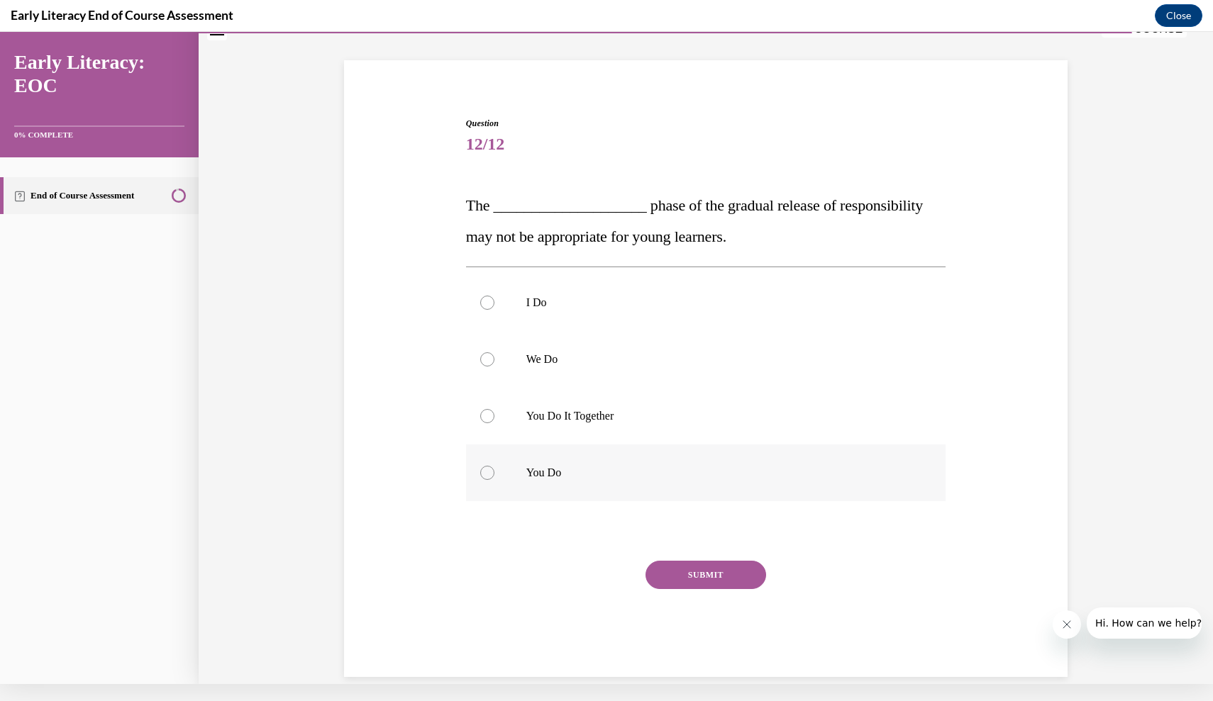
click at [582, 474] on p "You Do" at bounding box center [718, 473] width 384 height 14
click at [698, 577] on button "SUBMIT" at bounding box center [705, 575] width 121 height 28
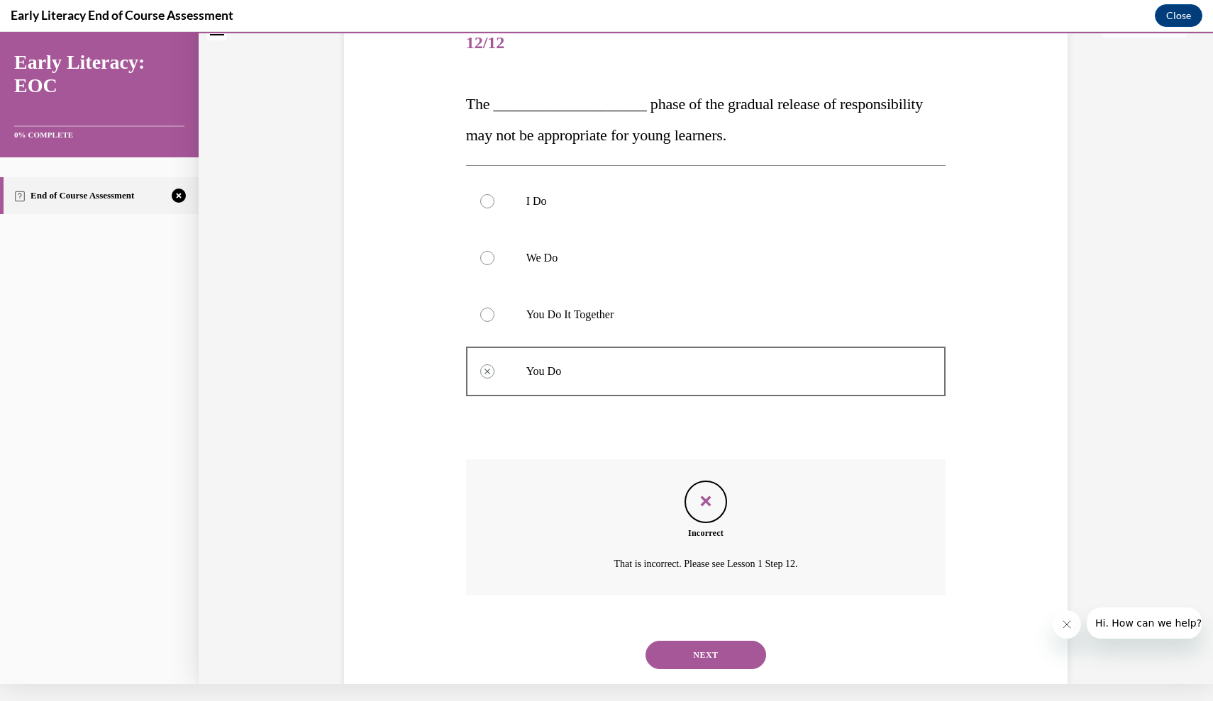
scroll to position [182, 0]
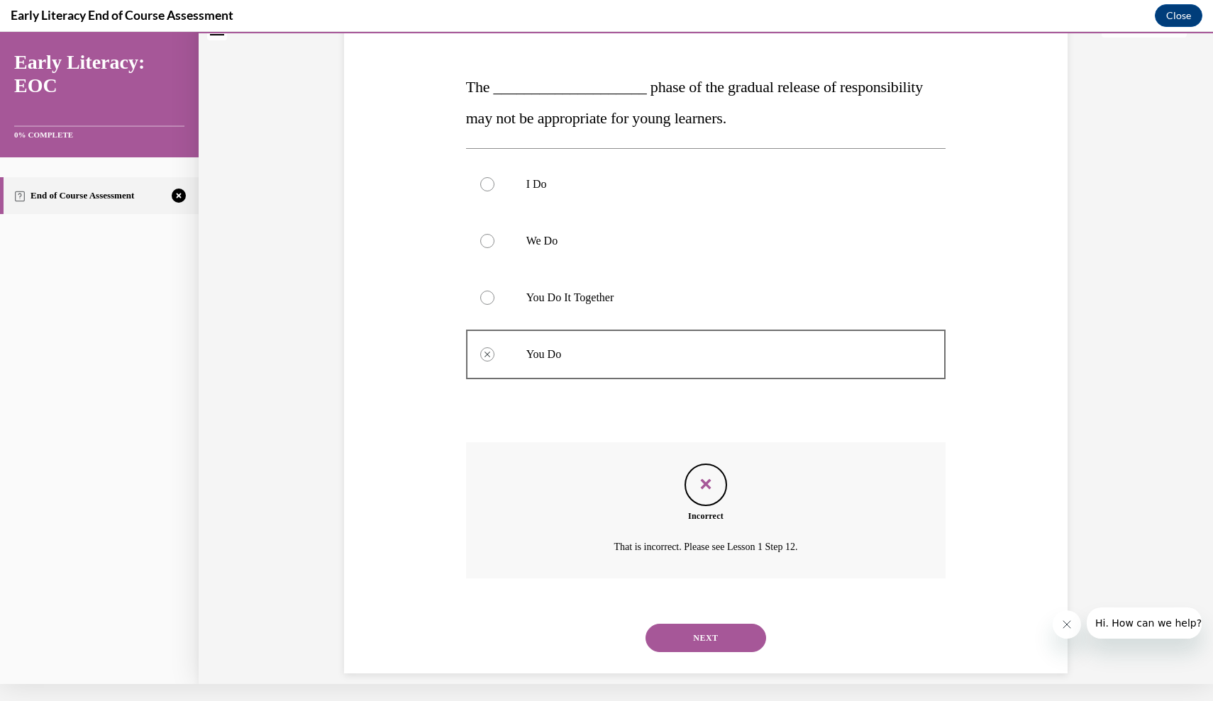
click at [704, 624] on button "NEXT" at bounding box center [705, 638] width 121 height 28
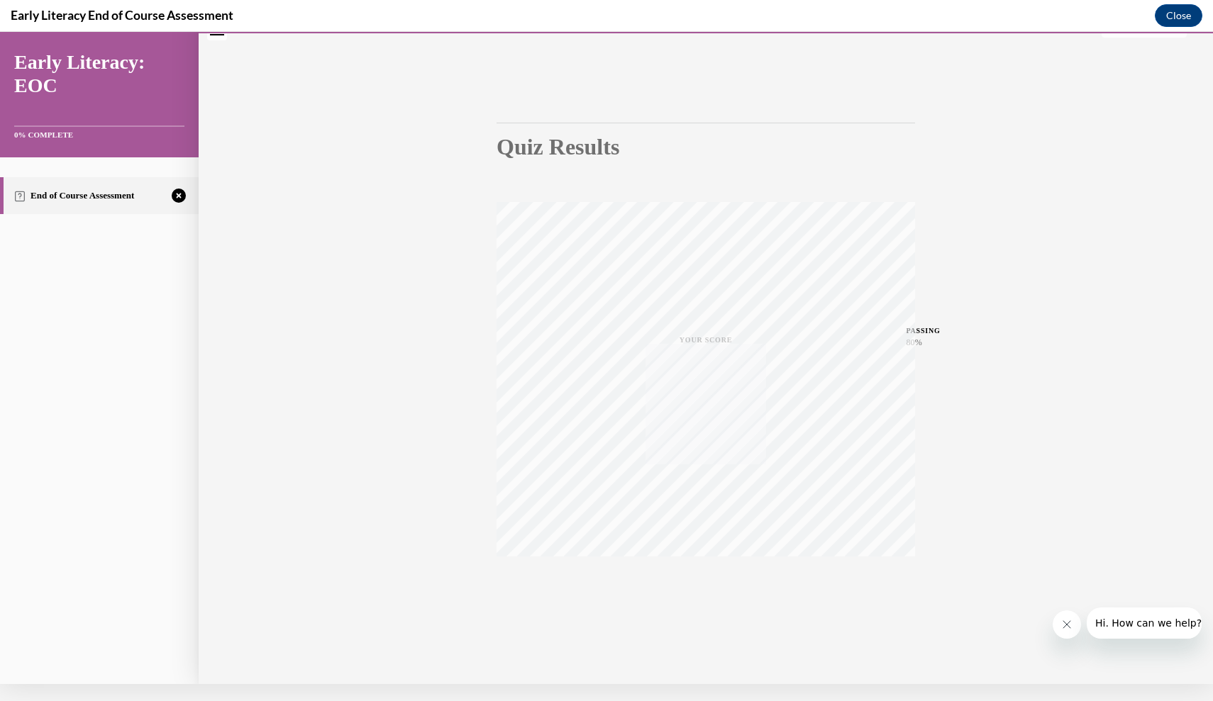
scroll to position [57, 0]
click at [704, 591] on icon "button" at bounding box center [706, 598] width 50 height 16
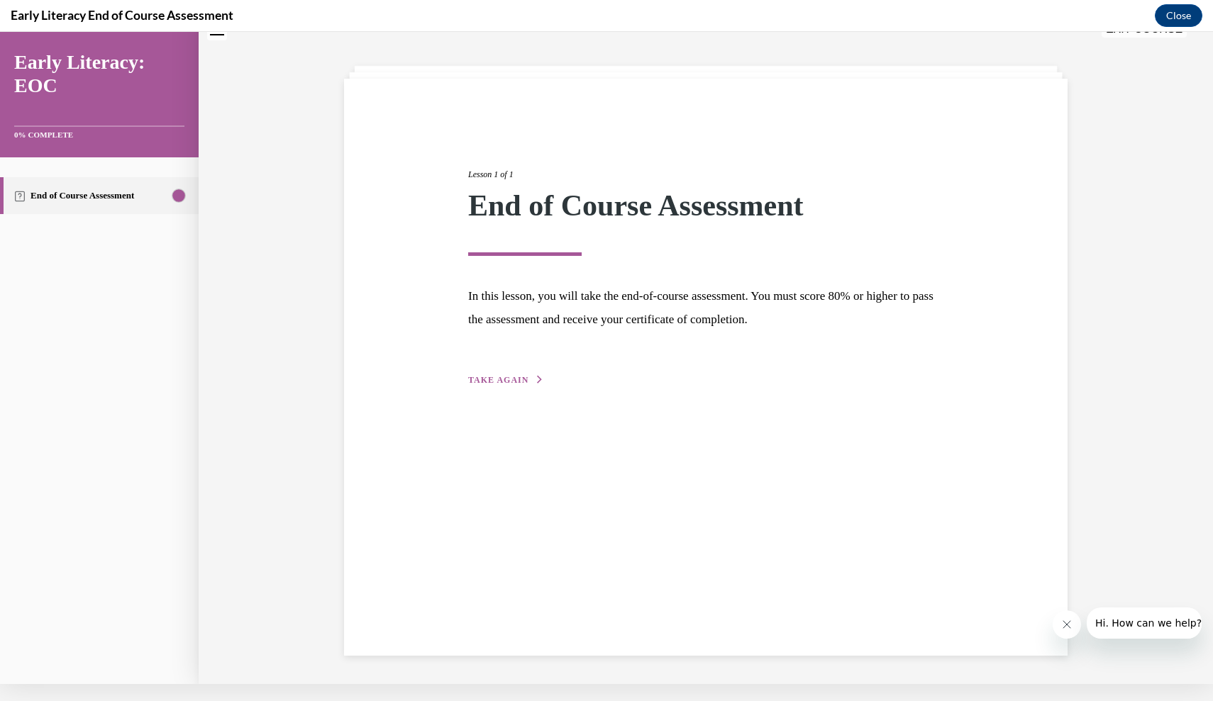
scroll to position [45, 0]
click at [518, 377] on span "TAKE AGAIN" at bounding box center [498, 380] width 60 height 10
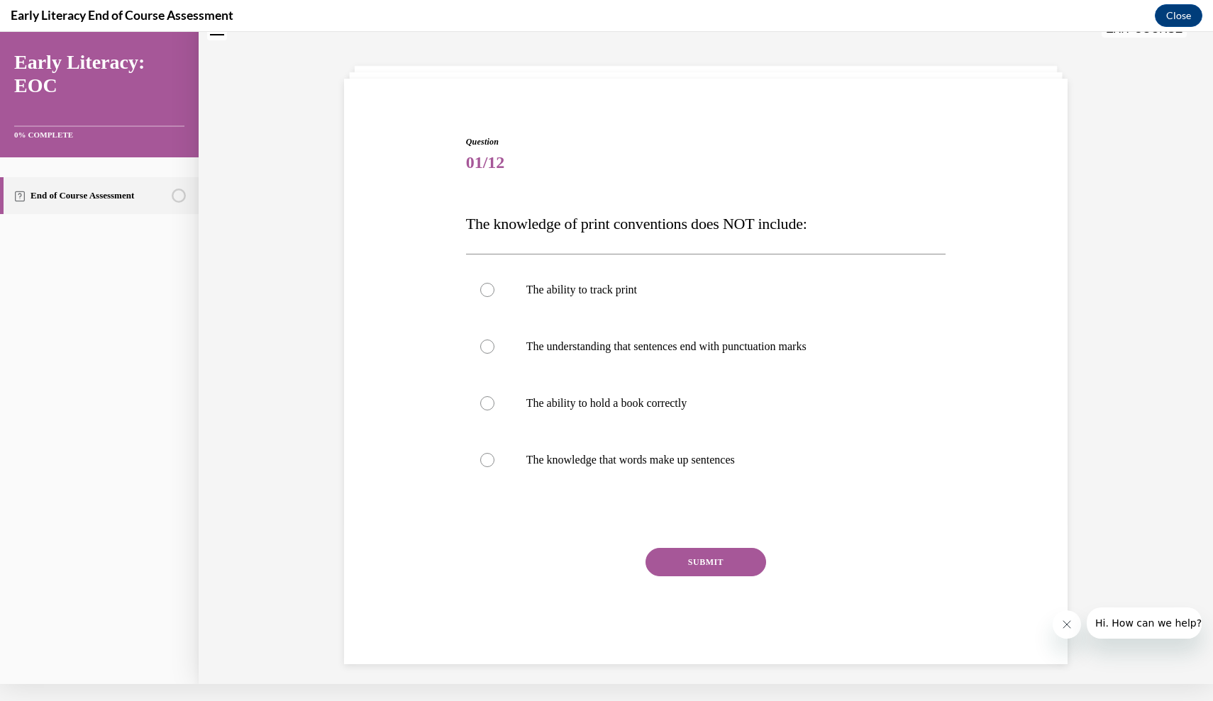
scroll to position [43, 0]
click at [601, 408] on p "The ability to hold a book correctly" at bounding box center [718, 405] width 384 height 14
click at [609, 352] on p "The understanding that sentences end with punctuation marks" at bounding box center [718, 348] width 384 height 14
click at [679, 570] on button "SUBMIT" at bounding box center [705, 564] width 121 height 28
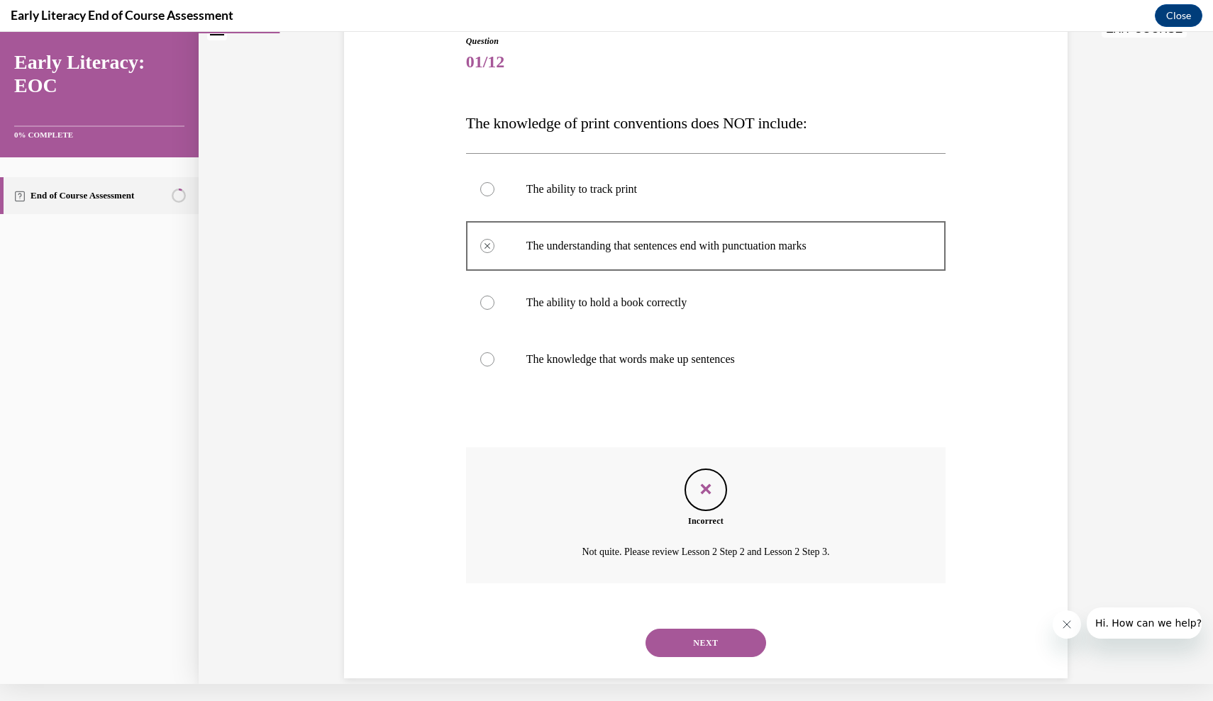
scroll to position [150, 0]
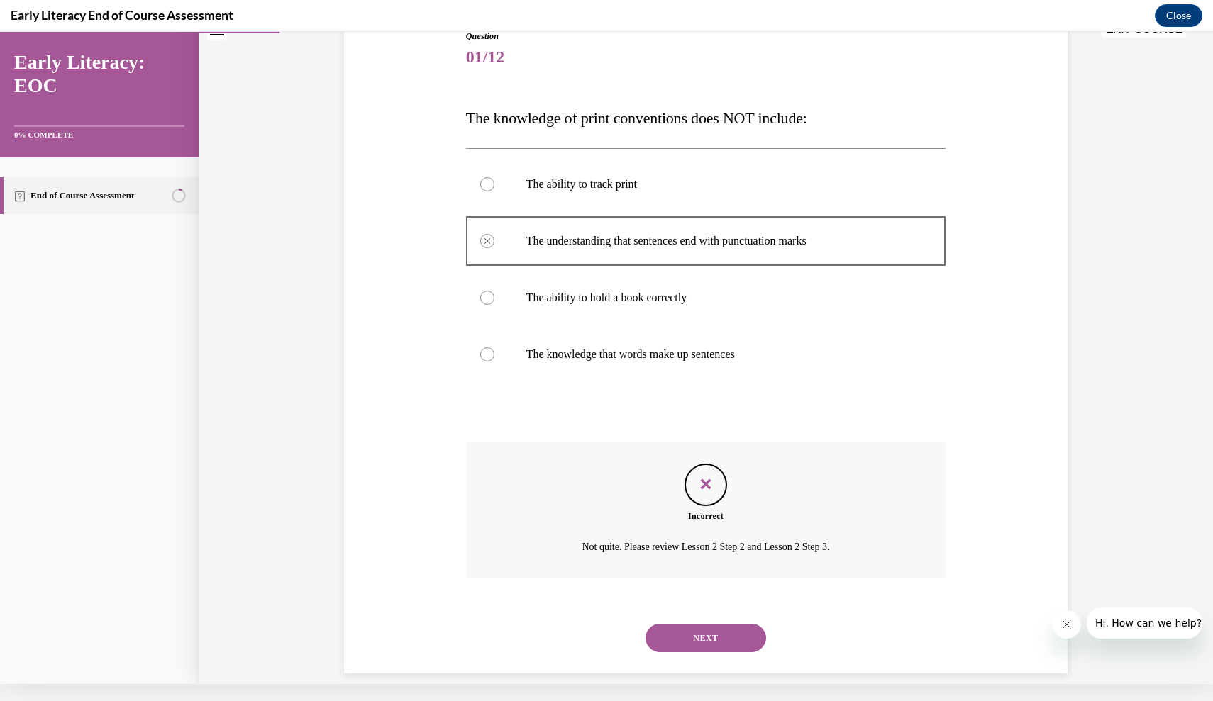
click at [696, 624] on button "NEXT" at bounding box center [705, 638] width 121 height 28
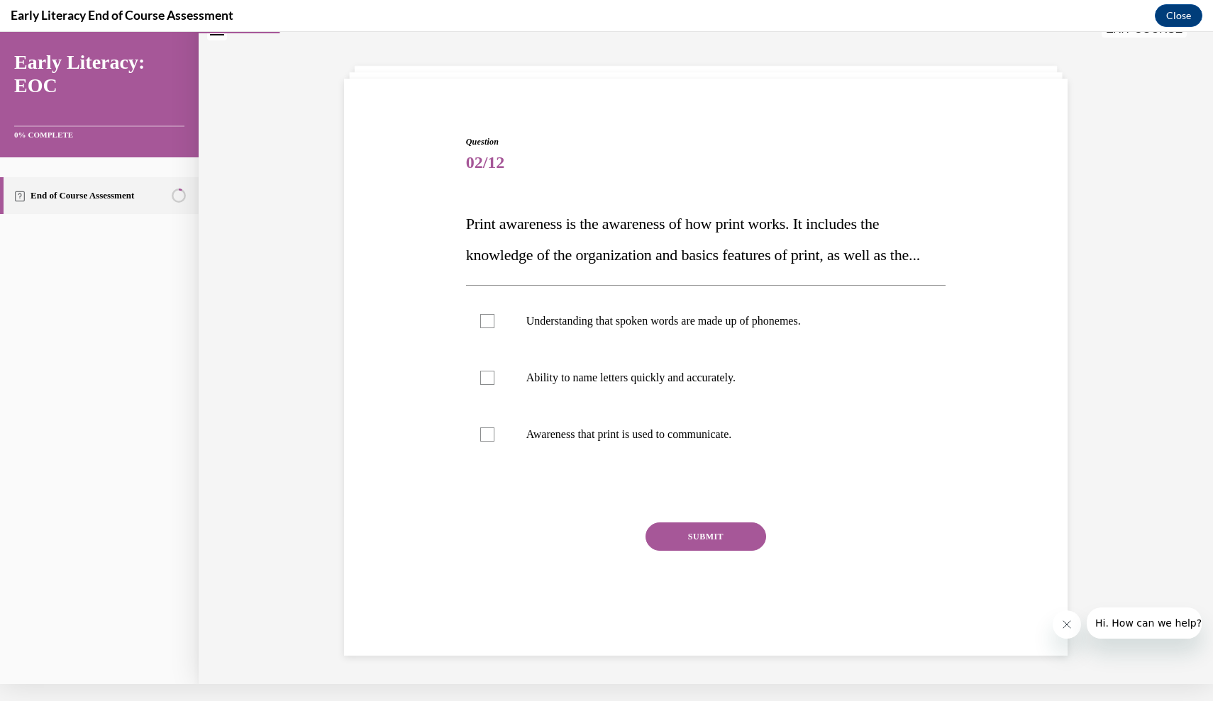
scroll to position [45, 0]
click at [631, 442] on p "Awareness that print is used to communicate." at bounding box center [718, 435] width 384 height 14
click at [716, 551] on button "SUBMIT" at bounding box center [705, 537] width 121 height 28
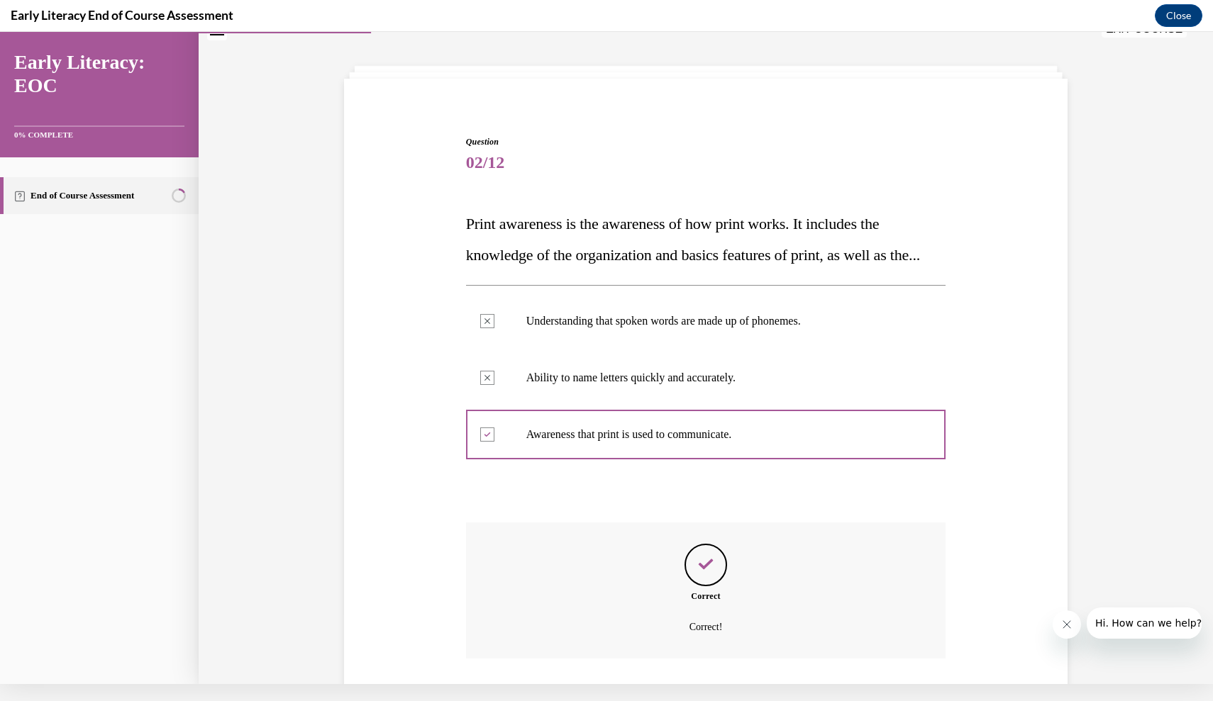
scroll to position [156, 0]
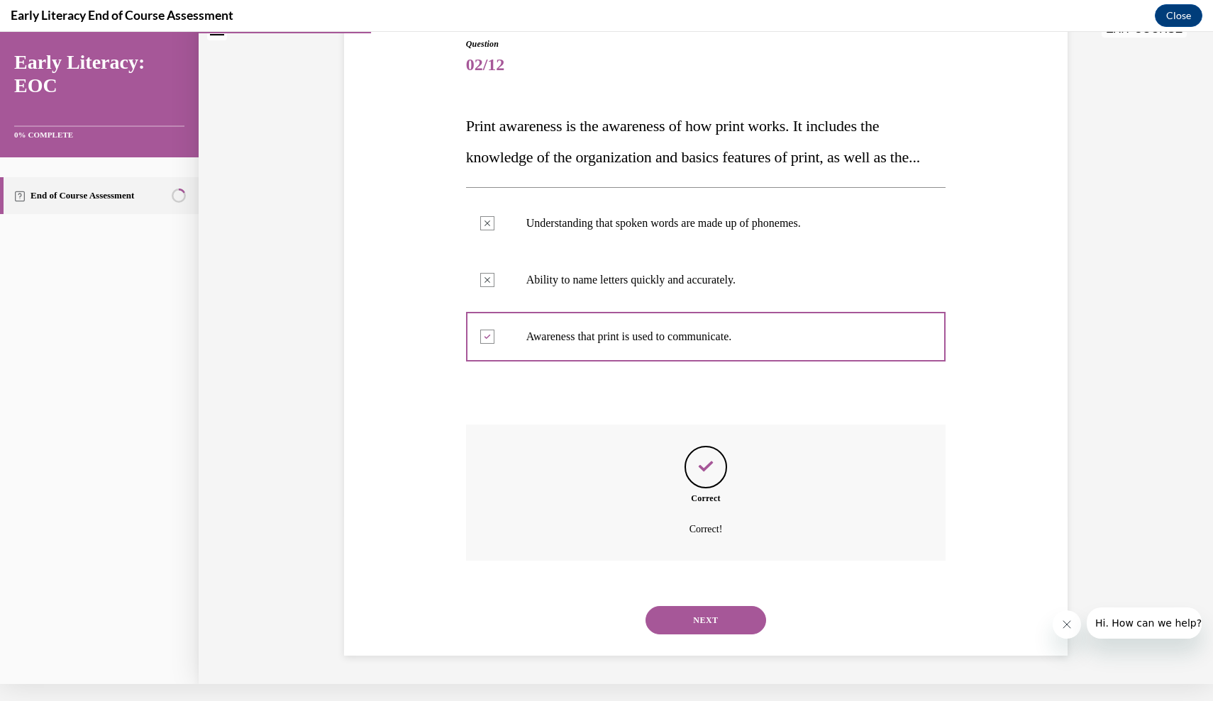
click at [722, 621] on button "NEXT" at bounding box center [705, 620] width 121 height 28
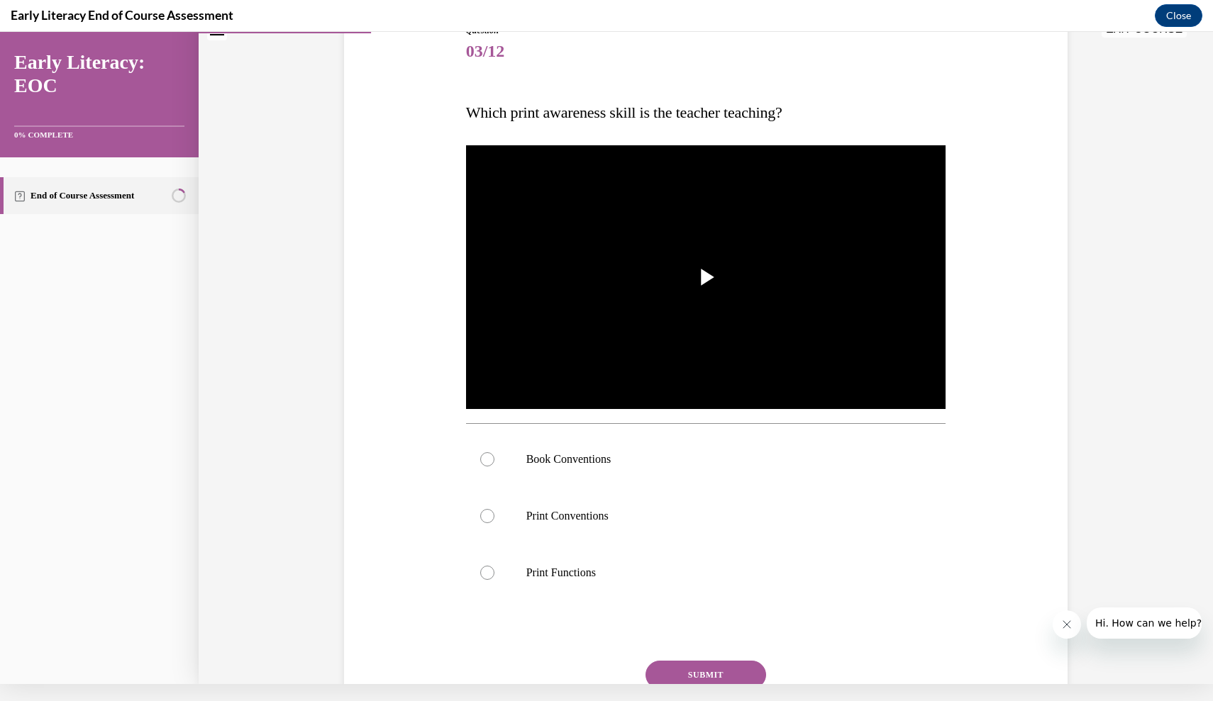
scroll to position [131, 0]
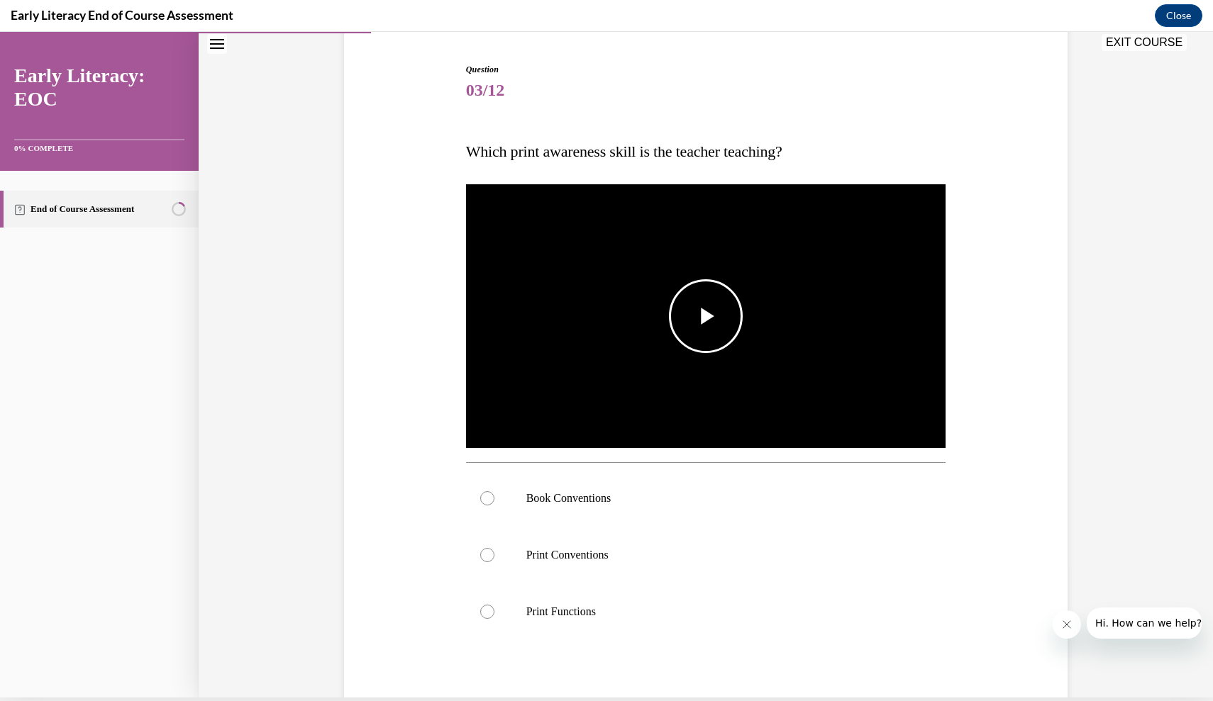
click at [706, 316] on span "Video player" at bounding box center [706, 316] width 0 height 0
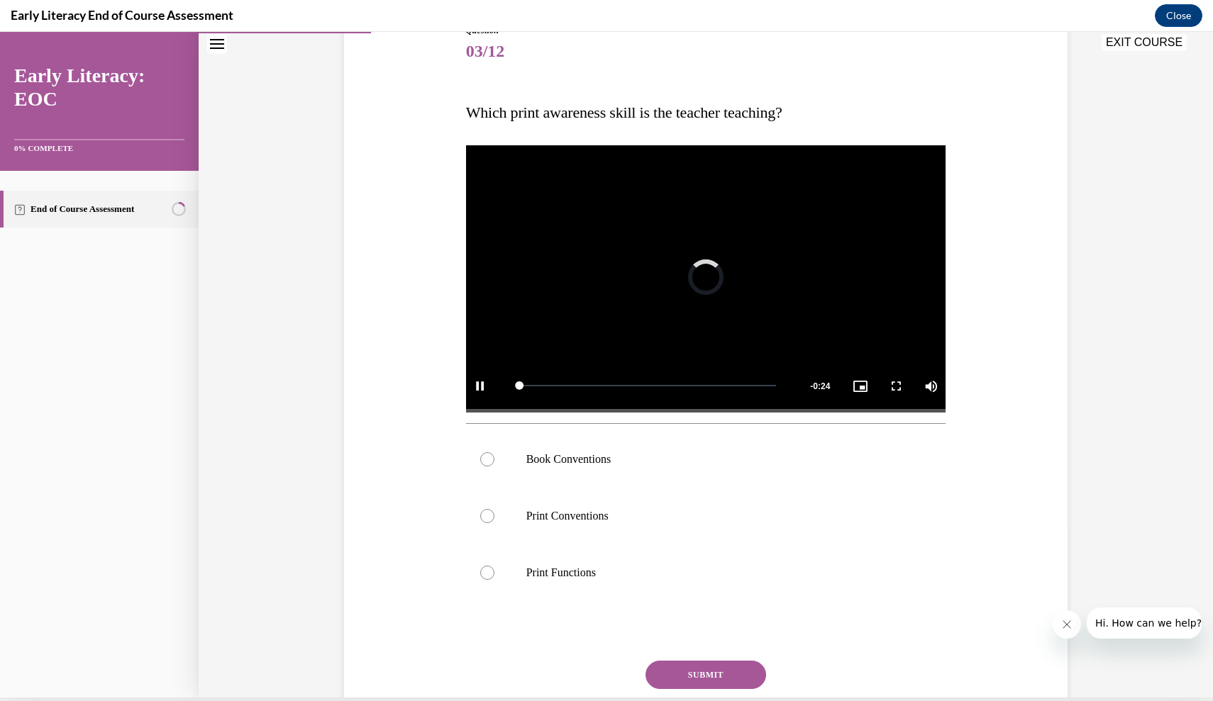
scroll to position [172, 0]
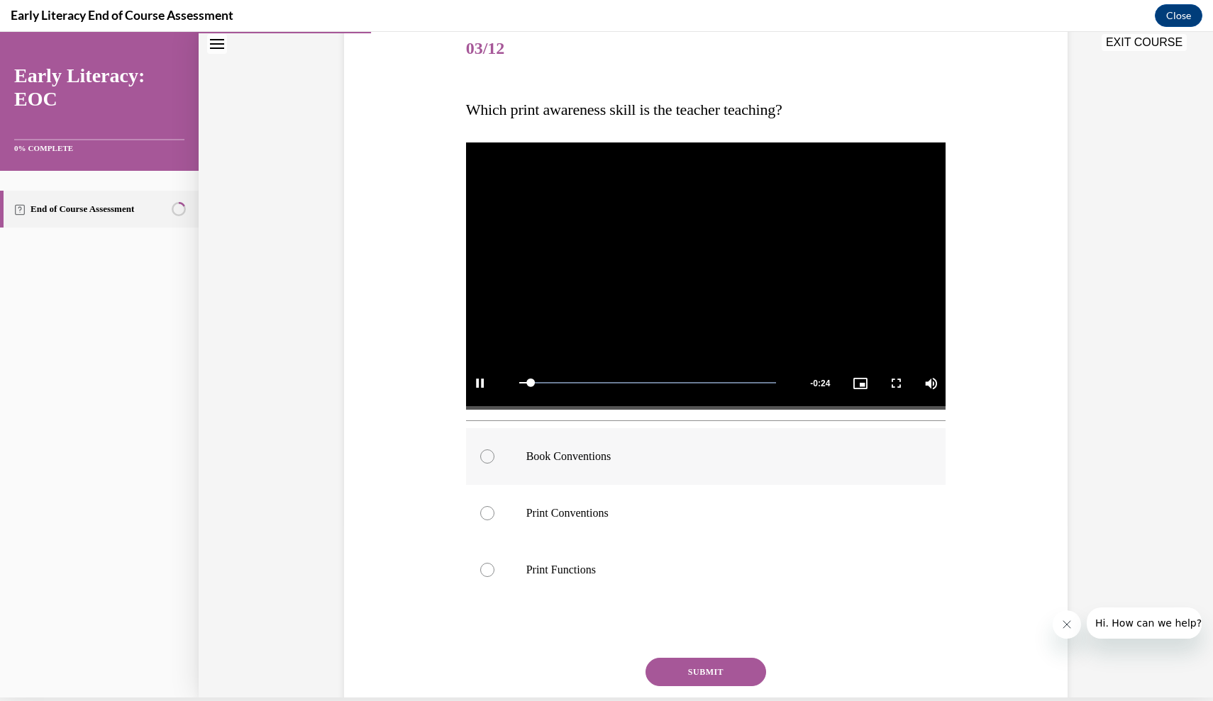
click at [631, 461] on p "Book Conventions" at bounding box center [718, 457] width 384 height 14
click at [693, 672] on button "SUBMIT" at bounding box center [705, 672] width 121 height 28
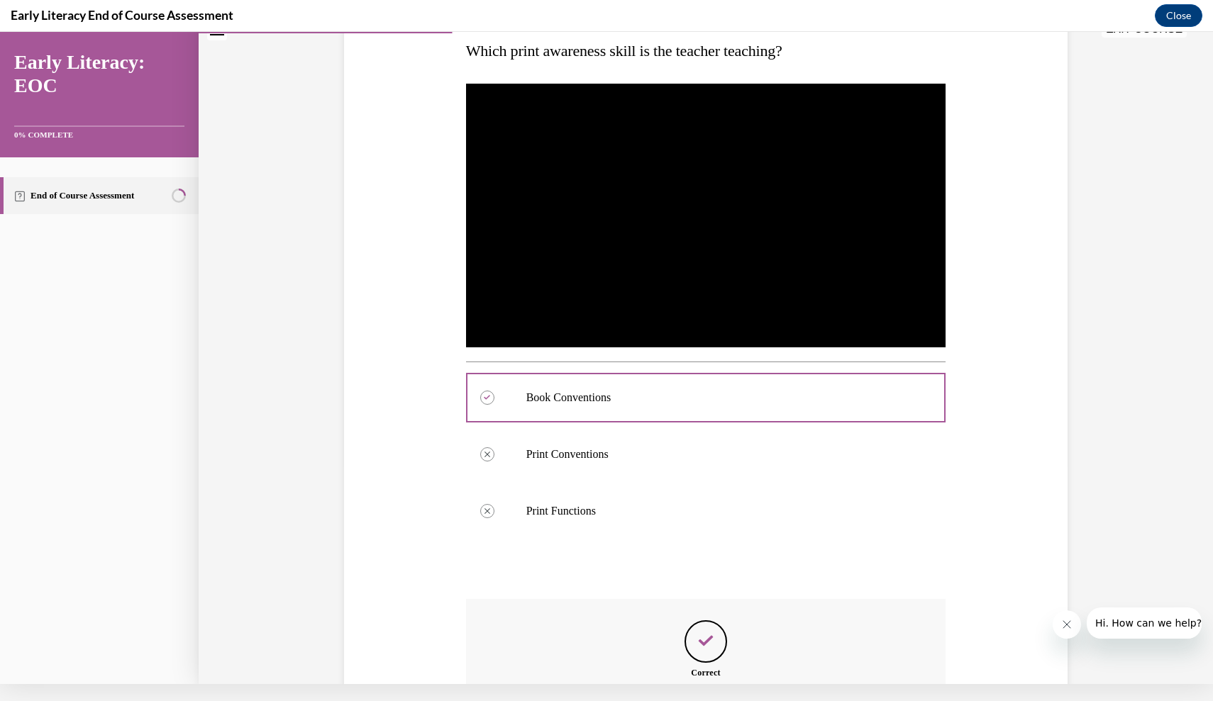
scroll to position [374, 0]
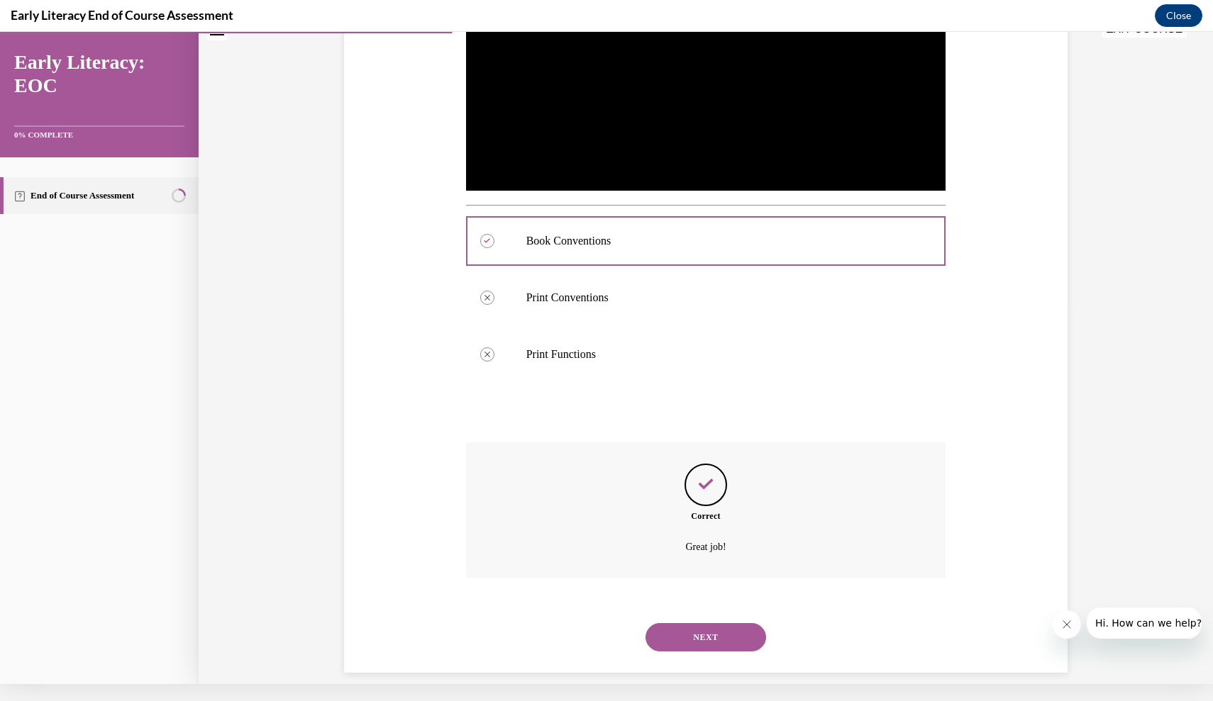
click at [693, 623] on button "NEXT" at bounding box center [705, 637] width 121 height 28
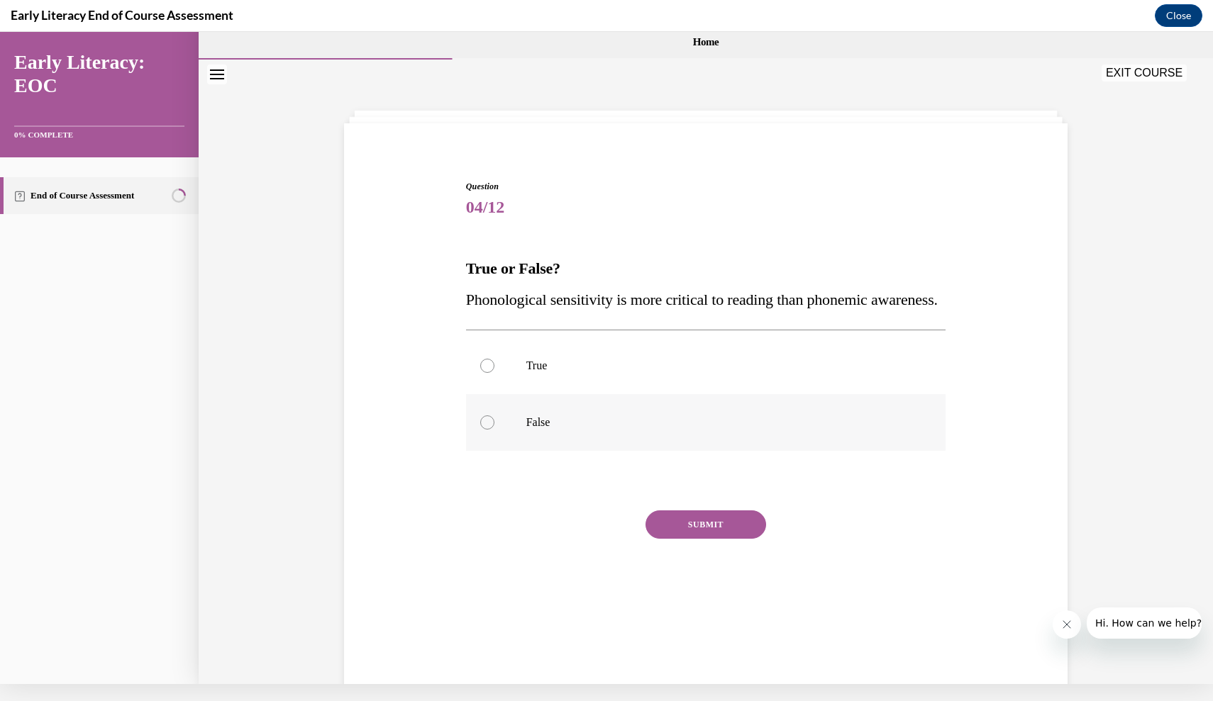
scroll to position [0, 0]
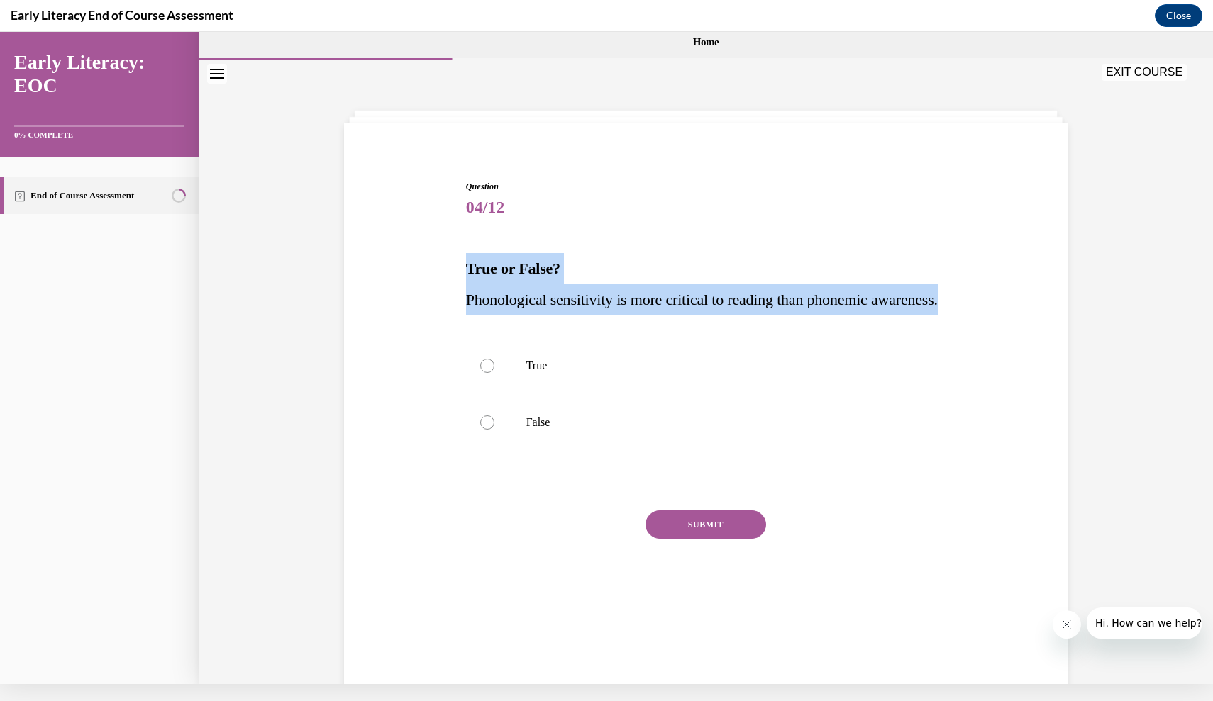
drag, startPoint x: 466, startPoint y: 265, endPoint x: 559, endPoint y: 328, distance: 111.9
click at [560, 316] on div "True or False? Phonological sensitivity is more critical to reading than phonem…" at bounding box center [706, 284] width 480 height 62
copy div "True or False? Phonological sensitivity is more critical to reading than phonem…"
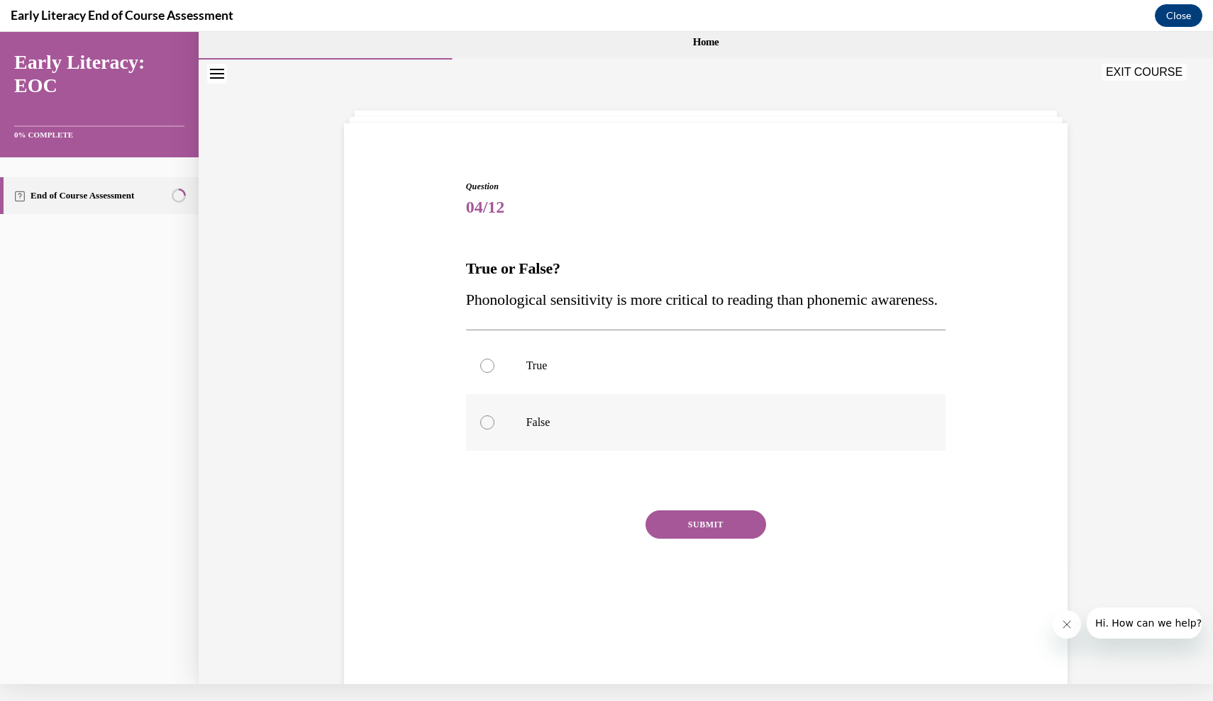
click at [574, 430] on p "False" at bounding box center [718, 423] width 384 height 14
click at [714, 539] on button "SUBMIT" at bounding box center [705, 525] width 121 height 28
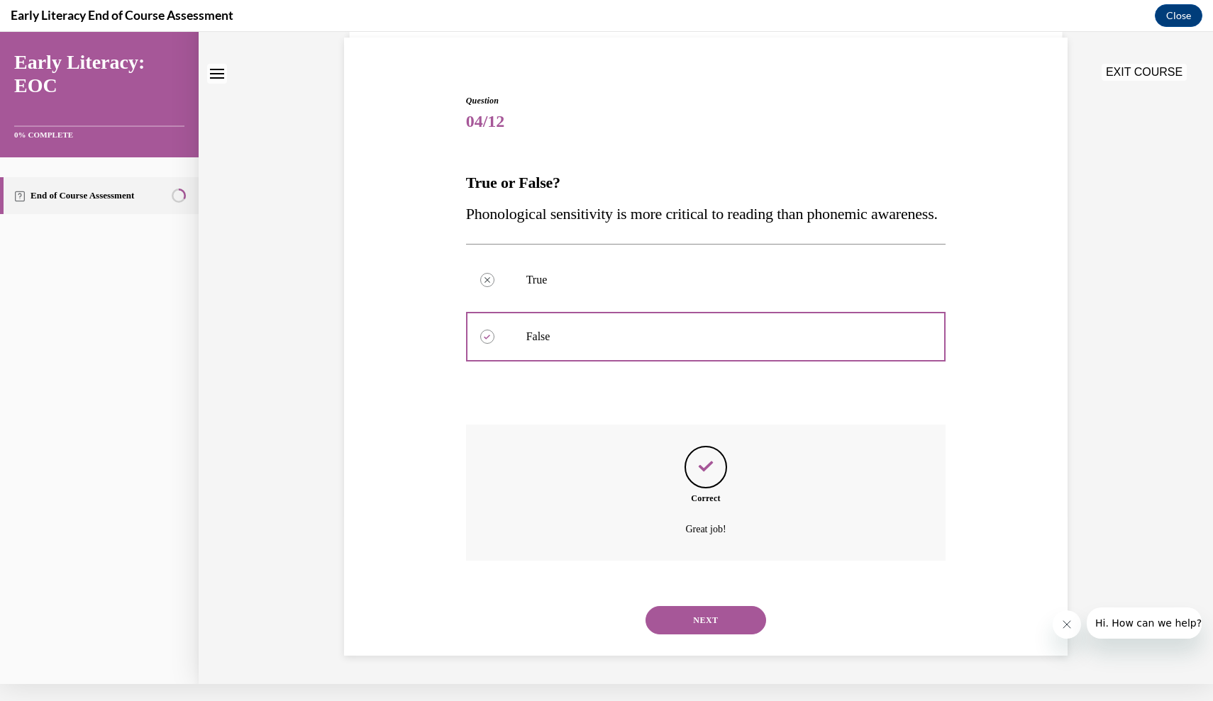
scroll to position [99, 0]
click at [705, 619] on button "NEXT" at bounding box center [705, 620] width 121 height 28
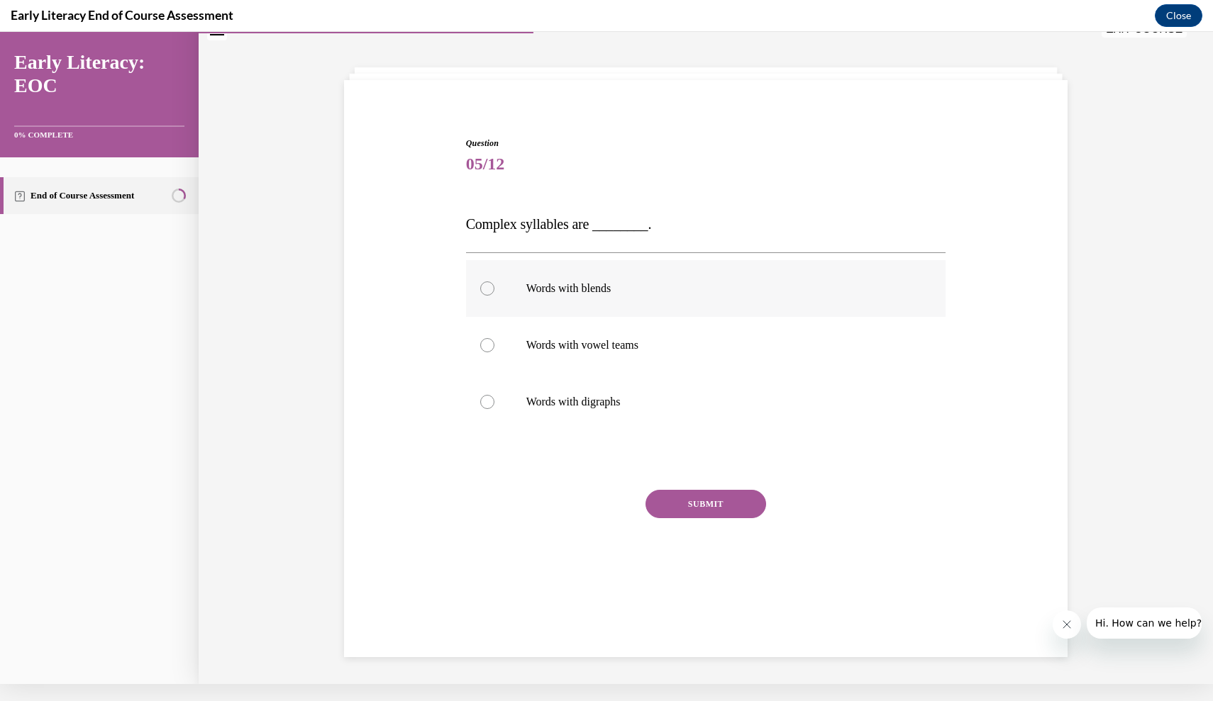
click at [546, 316] on div at bounding box center [706, 288] width 480 height 57
click at [703, 502] on button "SUBMIT" at bounding box center [705, 504] width 121 height 28
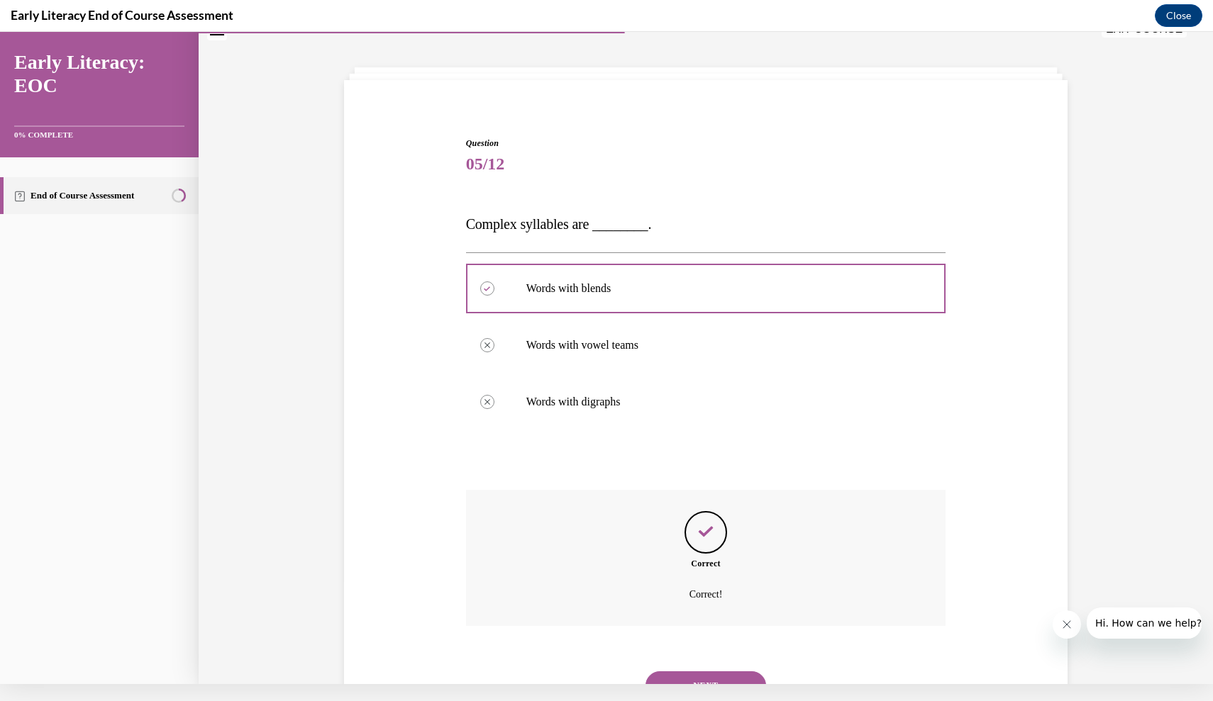
scroll to position [91, 0]
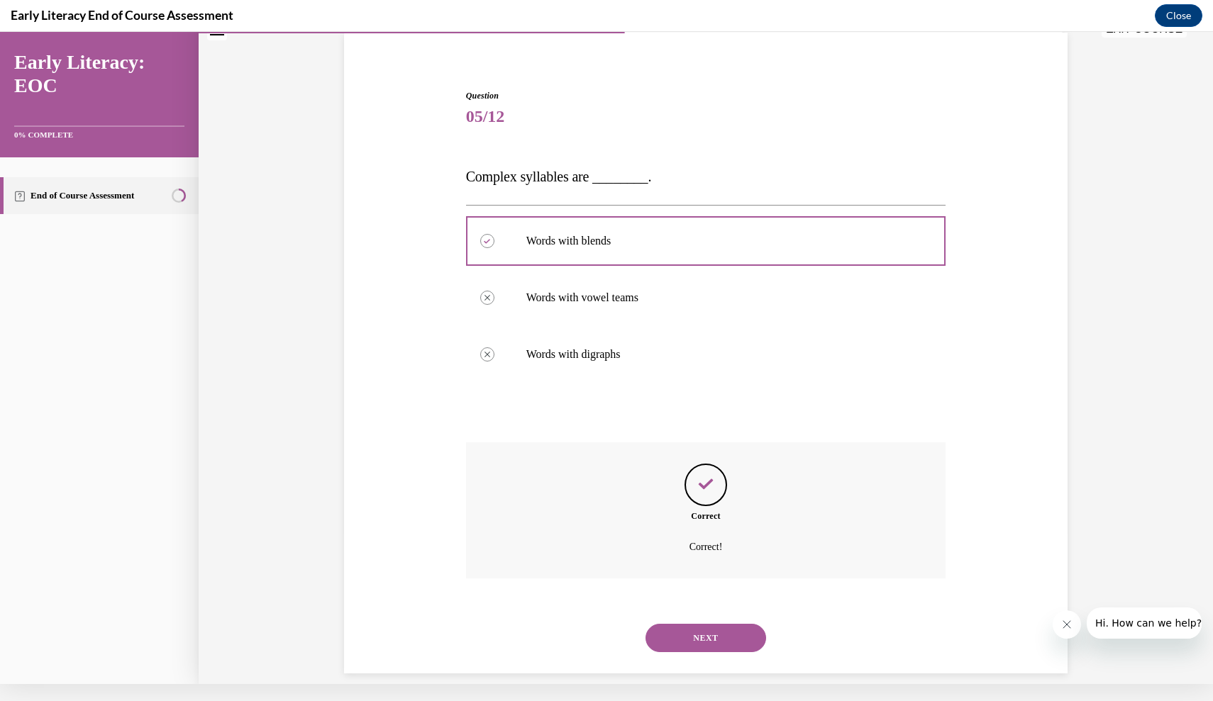
click at [707, 624] on button "NEXT" at bounding box center [705, 638] width 121 height 28
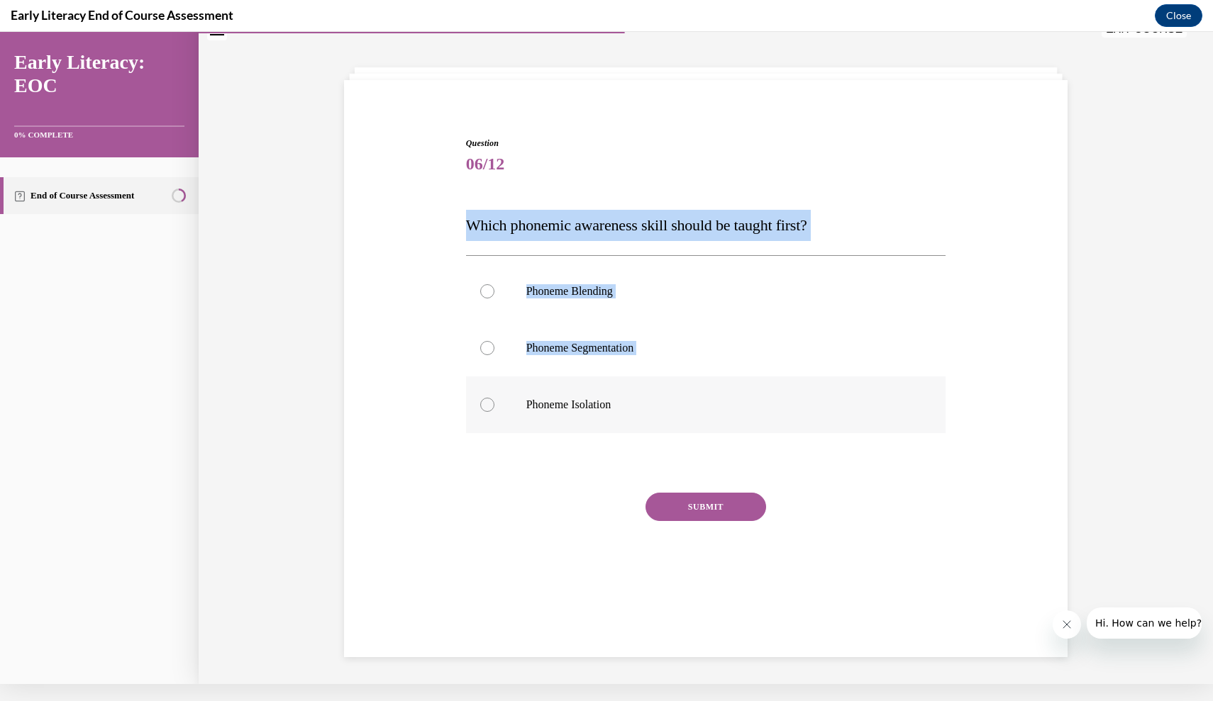
drag, startPoint x: 462, startPoint y: 223, endPoint x: 641, endPoint y: 424, distance: 269.8
click at [641, 424] on div "Question 06/12 Which phonemic awareness skill should be taught first? Phoneme B…" at bounding box center [705, 363] width 487 height 494
click at [548, 252] on div "Question 06/12 Which phonemic awareness skill should be taught first? Phoneme B…" at bounding box center [706, 373] width 480 height 472
drag, startPoint x: 460, startPoint y: 219, endPoint x: 679, endPoint y: 423, distance: 299.6
click at [685, 428] on div "Question 06/12 Which phonemic awareness skill should be taught first? Phoneme B…" at bounding box center [705, 351] width 731 height 515
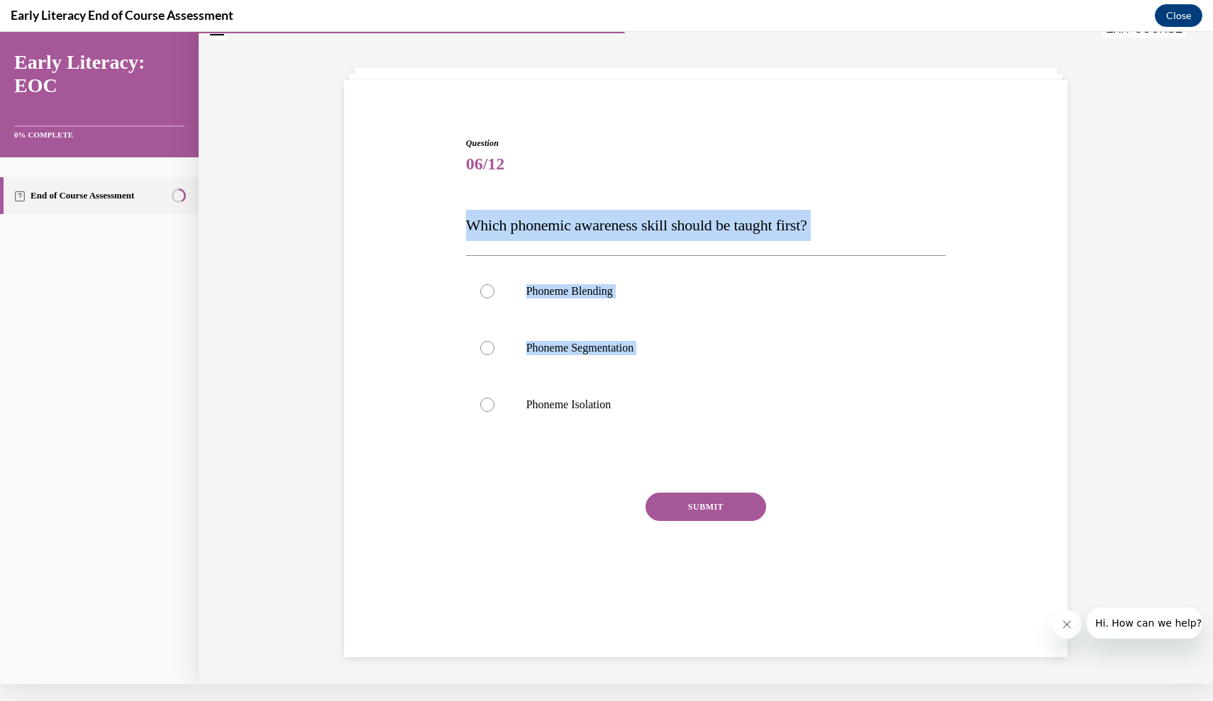
click at [485, 250] on div "Question 06/12 Which phonemic awareness skill should be taught first? Phoneme B…" at bounding box center [706, 373] width 480 height 472
drag, startPoint x: 467, startPoint y: 221, endPoint x: 631, endPoint y: 407, distance: 248.7
click at [631, 407] on div "Question 06/12 Which phonemic awareness skill should be taught first? Phoneme B…" at bounding box center [706, 373] width 480 height 472
copy div "Which phonemic awareness skill should be taught first? Phoneme Blending Phoneme…"
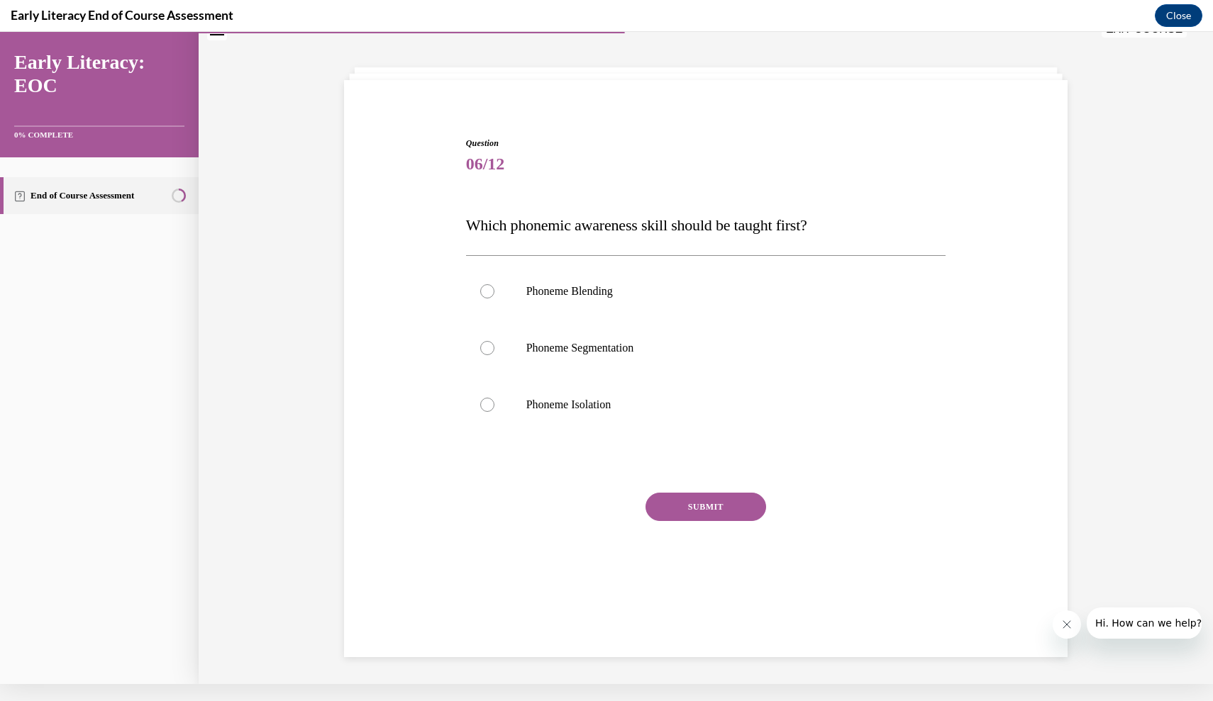
click at [388, 254] on div "Question 06/12 Which phonemic awareness skill should be taught first? Phoneme B…" at bounding box center [705, 351] width 731 height 515
click at [576, 433] on div "Phoneme Blending Phoneme Segmentation Phoneme Isolation" at bounding box center [706, 347] width 480 height 185
click at [572, 414] on div at bounding box center [706, 405] width 480 height 57
click at [687, 504] on button "SUBMIT" at bounding box center [705, 507] width 121 height 28
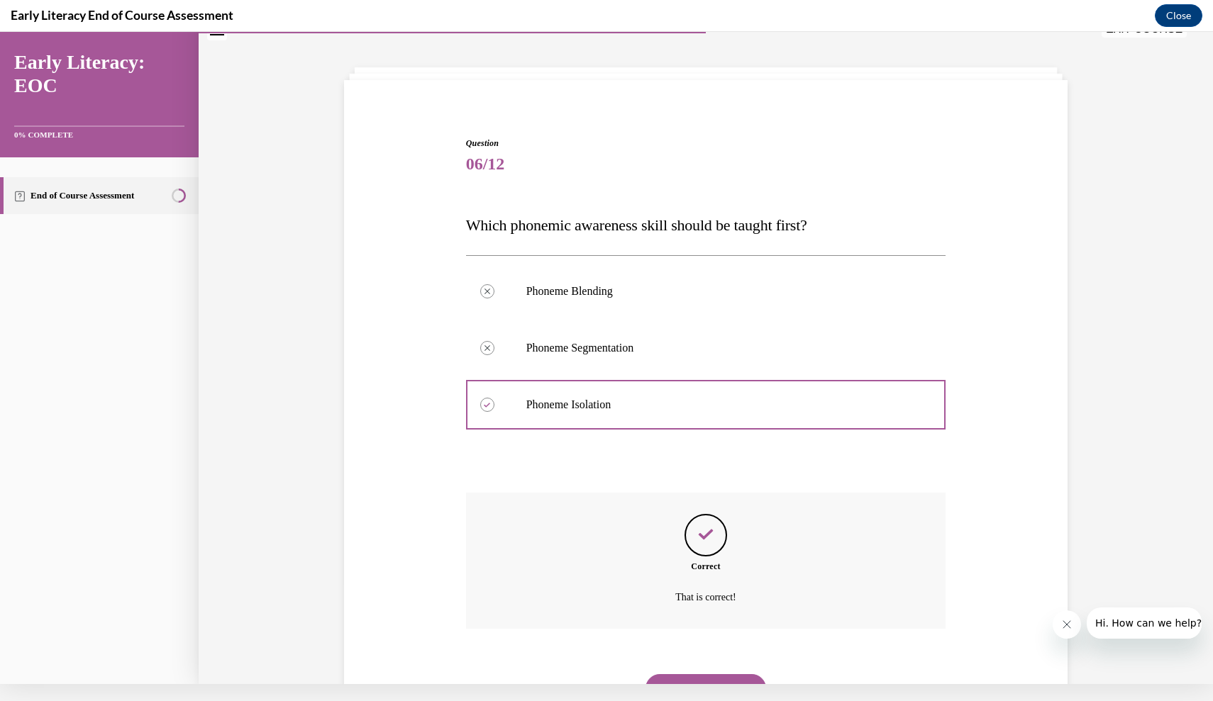
scroll to position [94, 0]
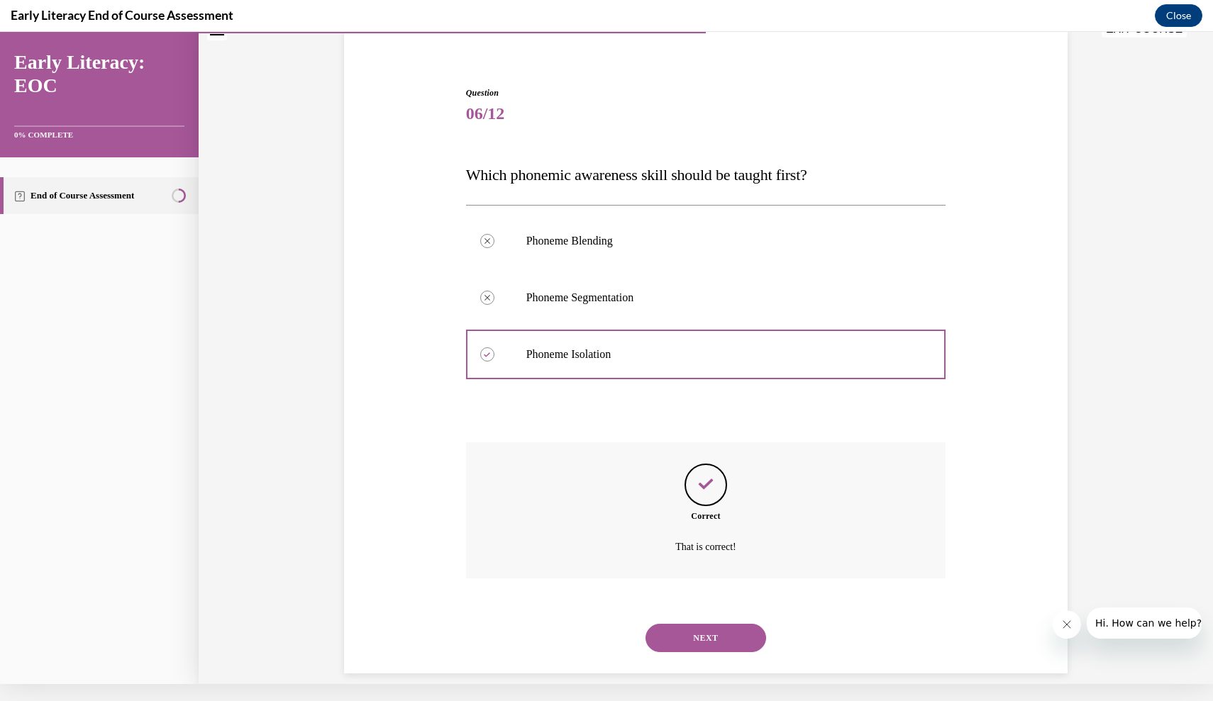
click at [706, 624] on button "NEXT" at bounding box center [705, 638] width 121 height 28
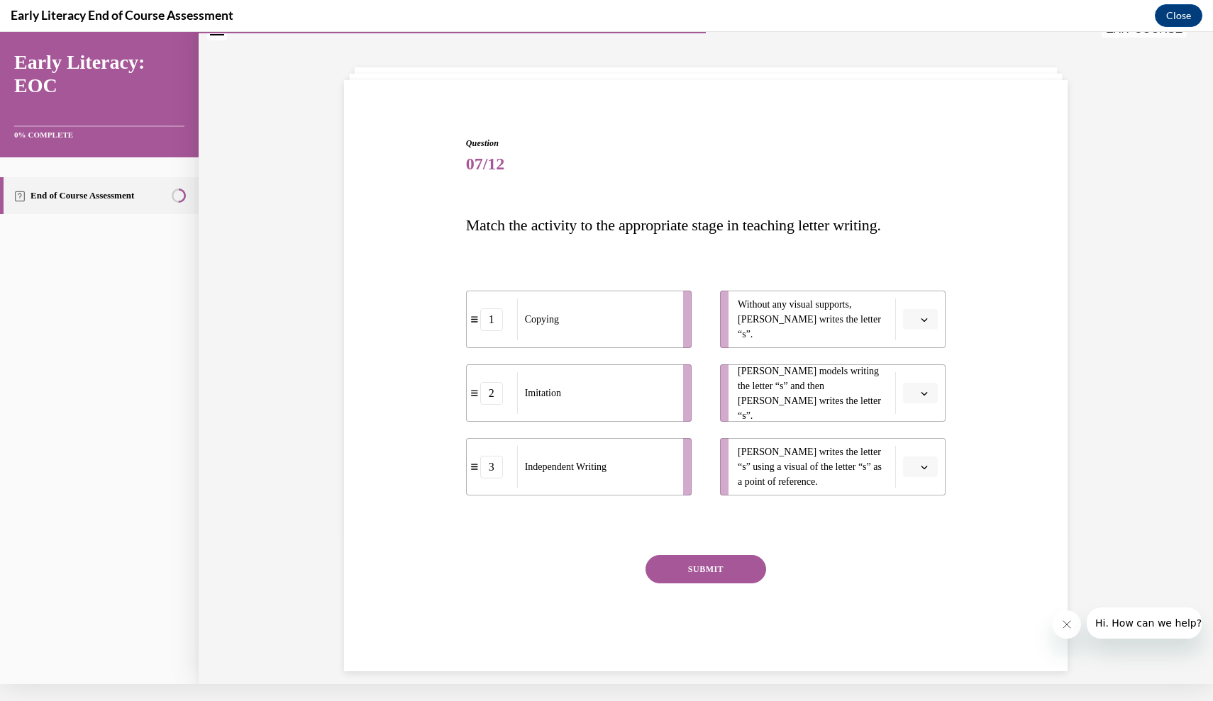
click at [918, 319] on button "button" at bounding box center [920, 319] width 35 height 21
click at [919, 431] on div "3" at bounding box center [918, 436] width 35 height 28
click at [914, 392] on span "Please select an option" at bounding box center [913, 394] width 5 height 14
click at [916, 450] on span "1" at bounding box center [914, 453] width 5 height 11
click at [924, 464] on icon "button" at bounding box center [924, 467] width 7 height 7
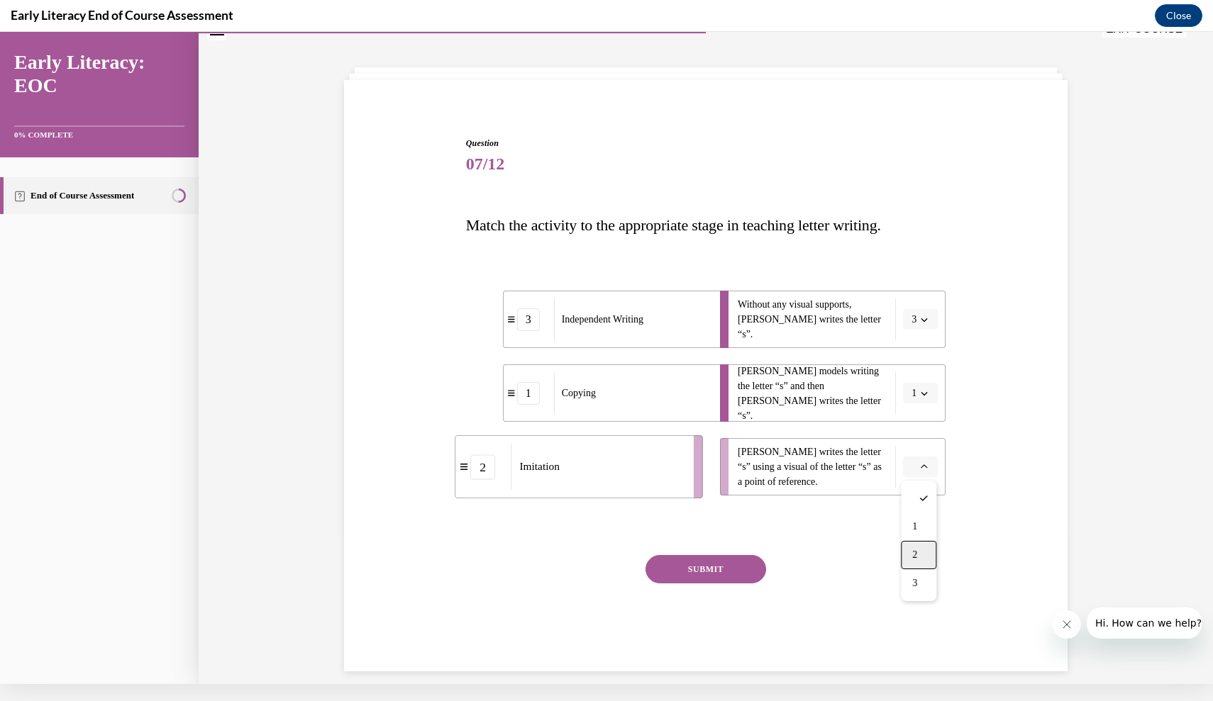
click at [914, 544] on div "2" at bounding box center [918, 555] width 35 height 28
click at [728, 563] on button "SUBMIT" at bounding box center [705, 569] width 121 height 28
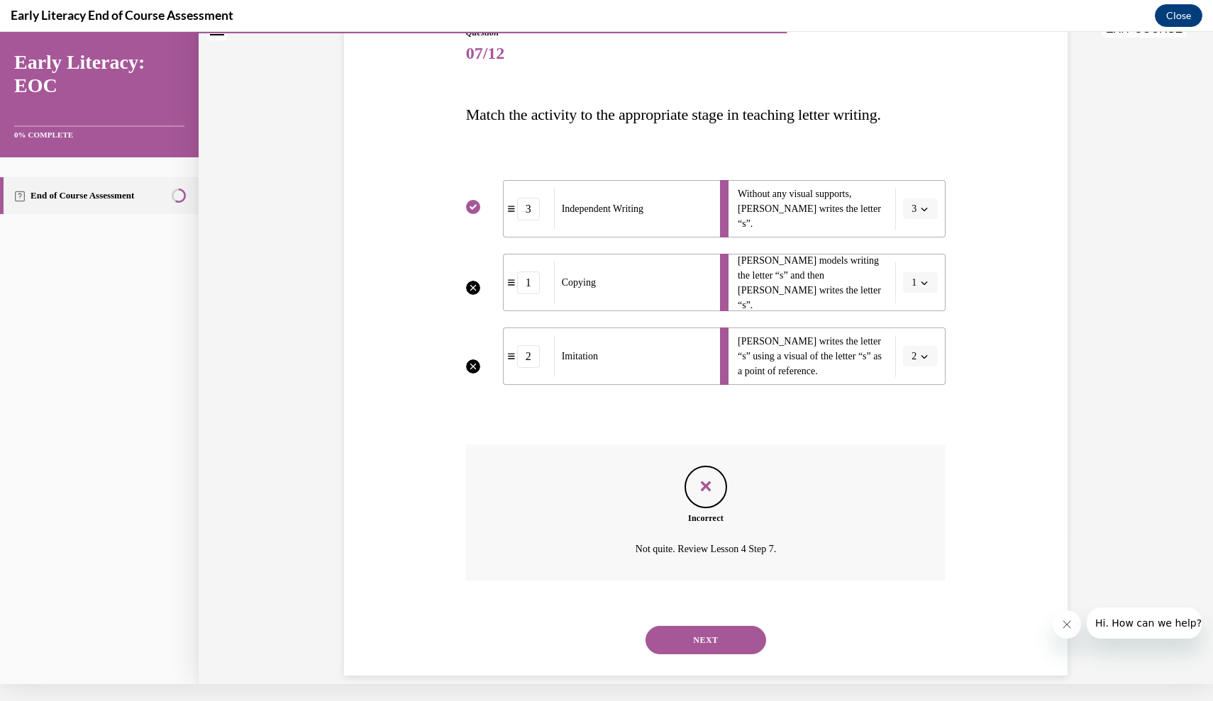
scroll to position [156, 0]
click at [708, 626] on button "NEXT" at bounding box center [705, 638] width 121 height 28
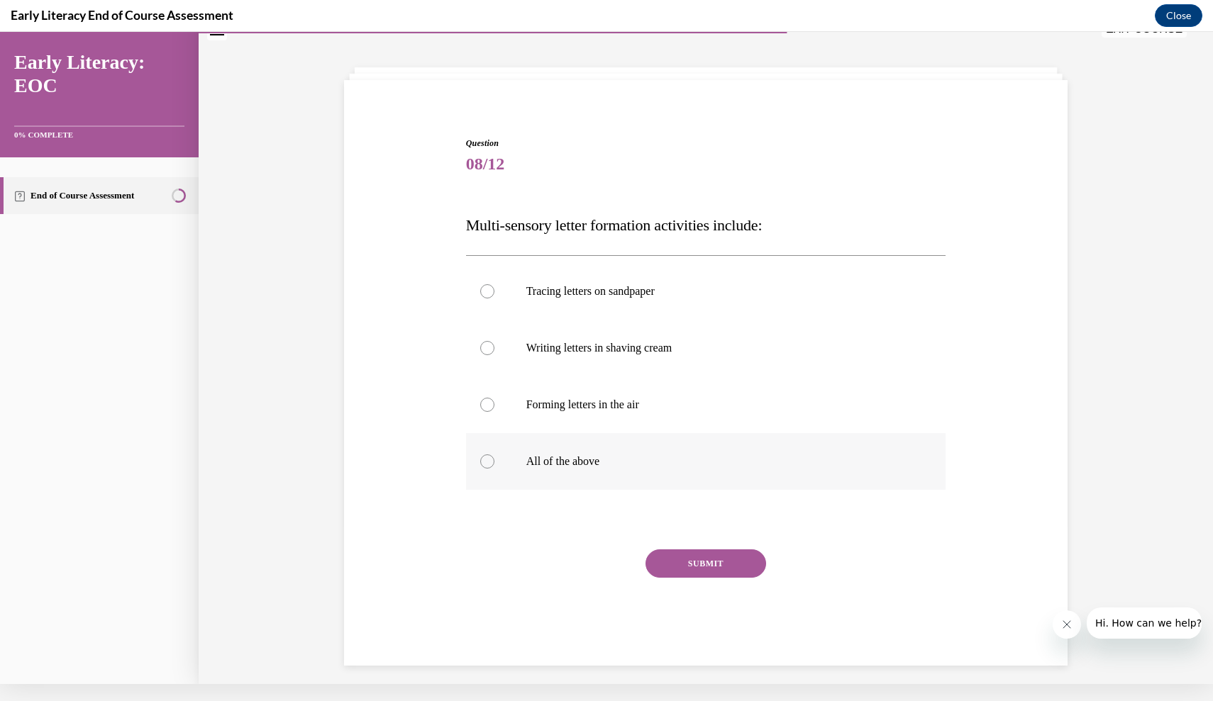
click at [591, 463] on p "All of the above" at bounding box center [718, 462] width 384 height 14
click at [692, 559] on button "SUBMIT" at bounding box center [705, 564] width 121 height 28
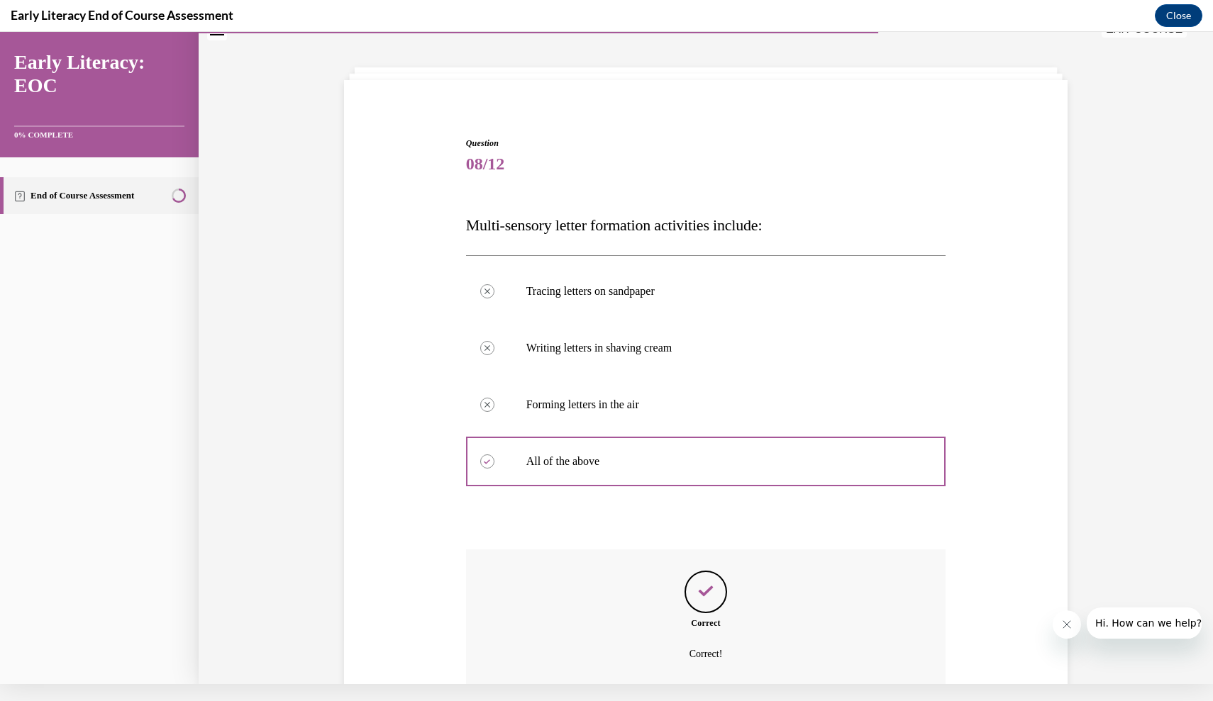
scroll to position [150, 0]
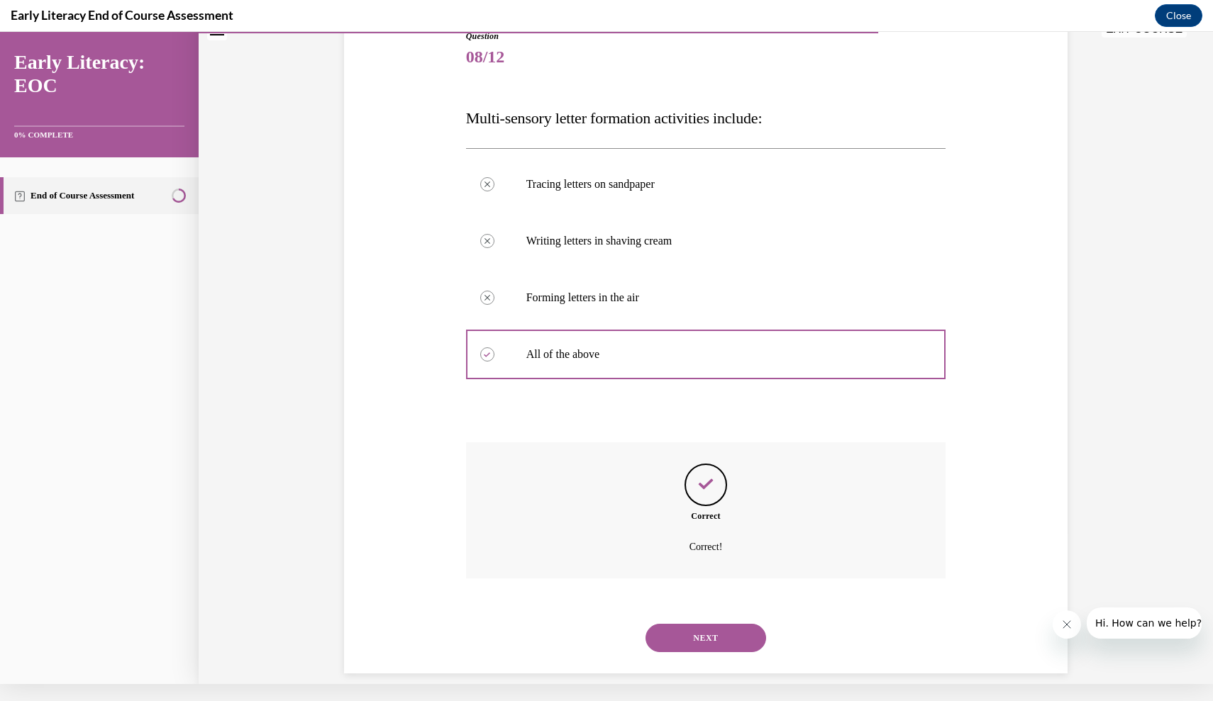
click at [696, 624] on button "NEXT" at bounding box center [705, 638] width 121 height 28
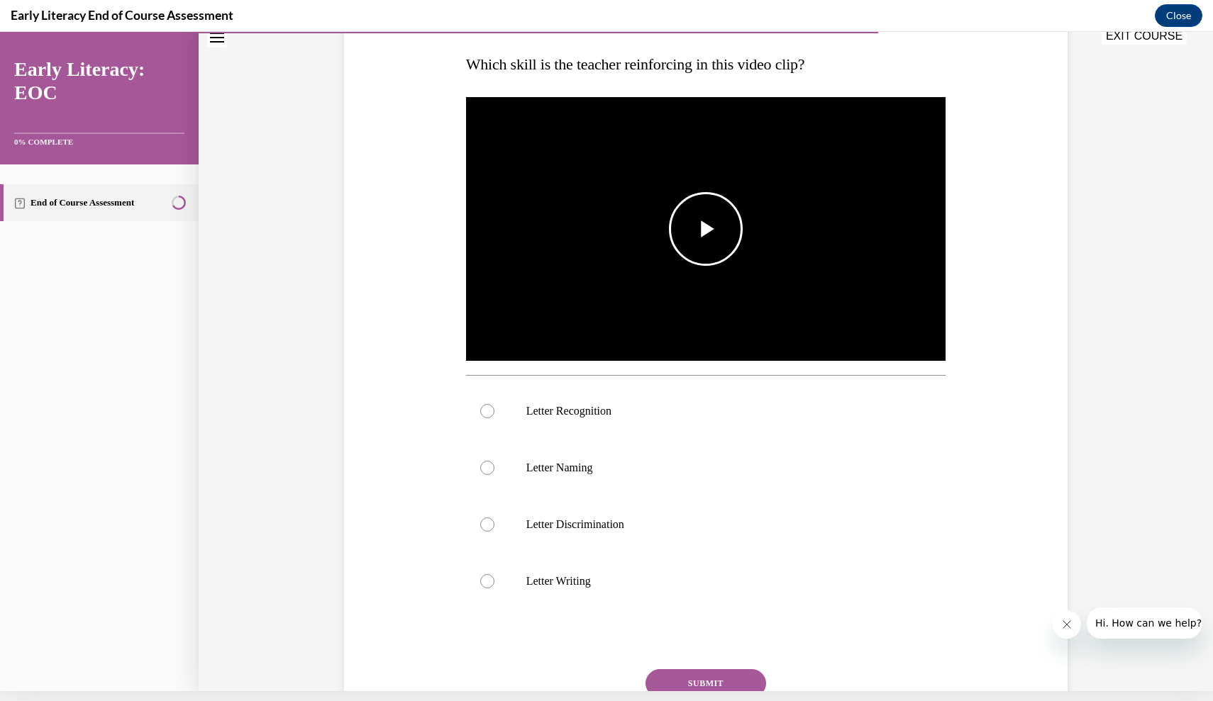
scroll to position [214, 0]
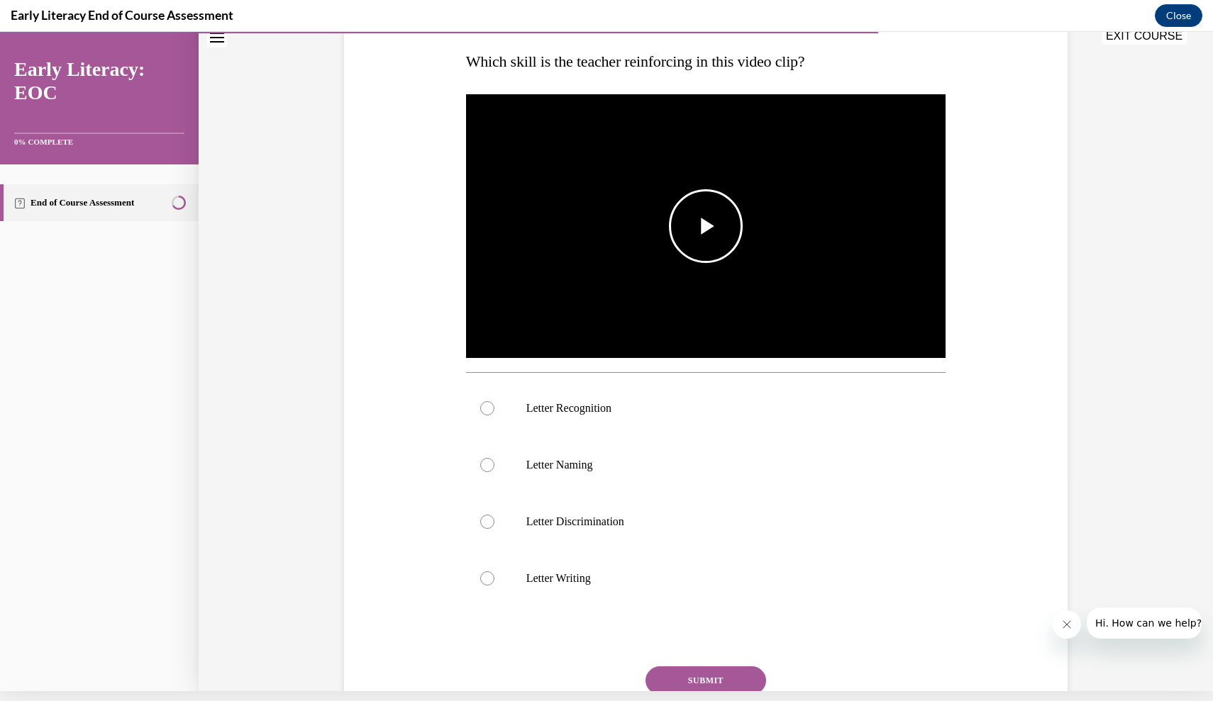
click at [706, 226] on span "Video player" at bounding box center [706, 226] width 0 height 0
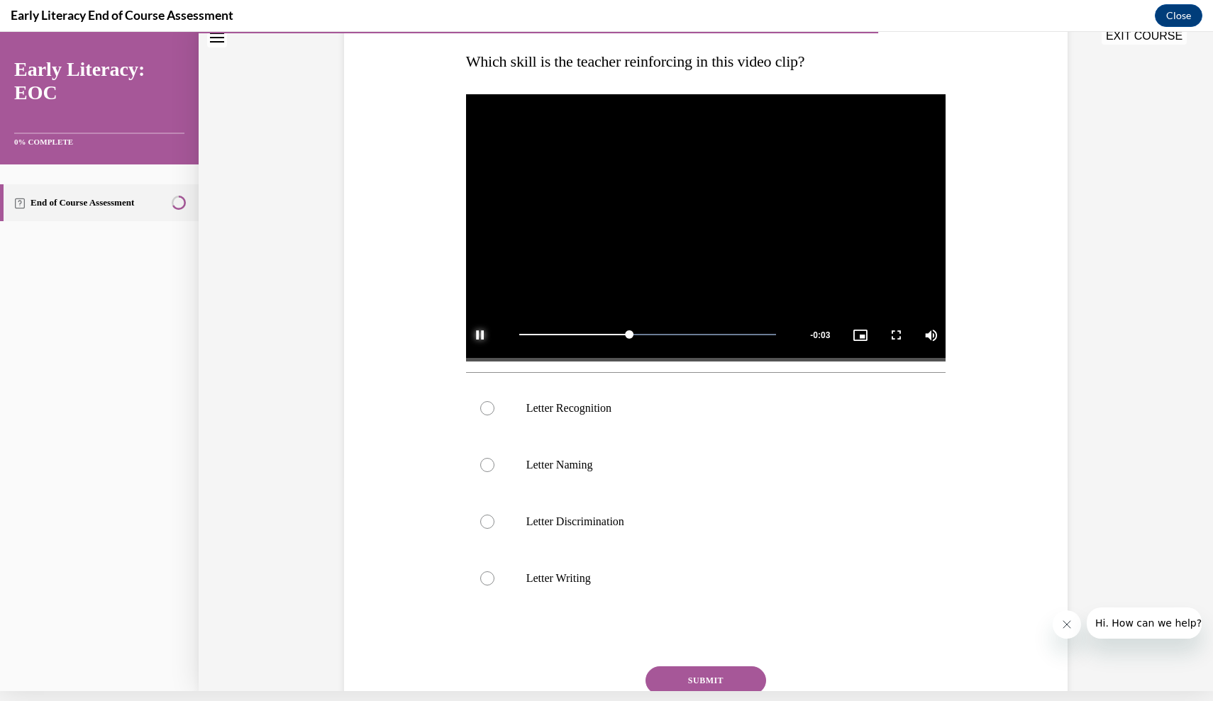
click at [482, 335] on span "Video player" at bounding box center [480, 335] width 28 height 0
click at [499, 417] on div at bounding box center [706, 408] width 480 height 57
click at [687, 673] on button "SUBMIT" at bounding box center [705, 681] width 121 height 28
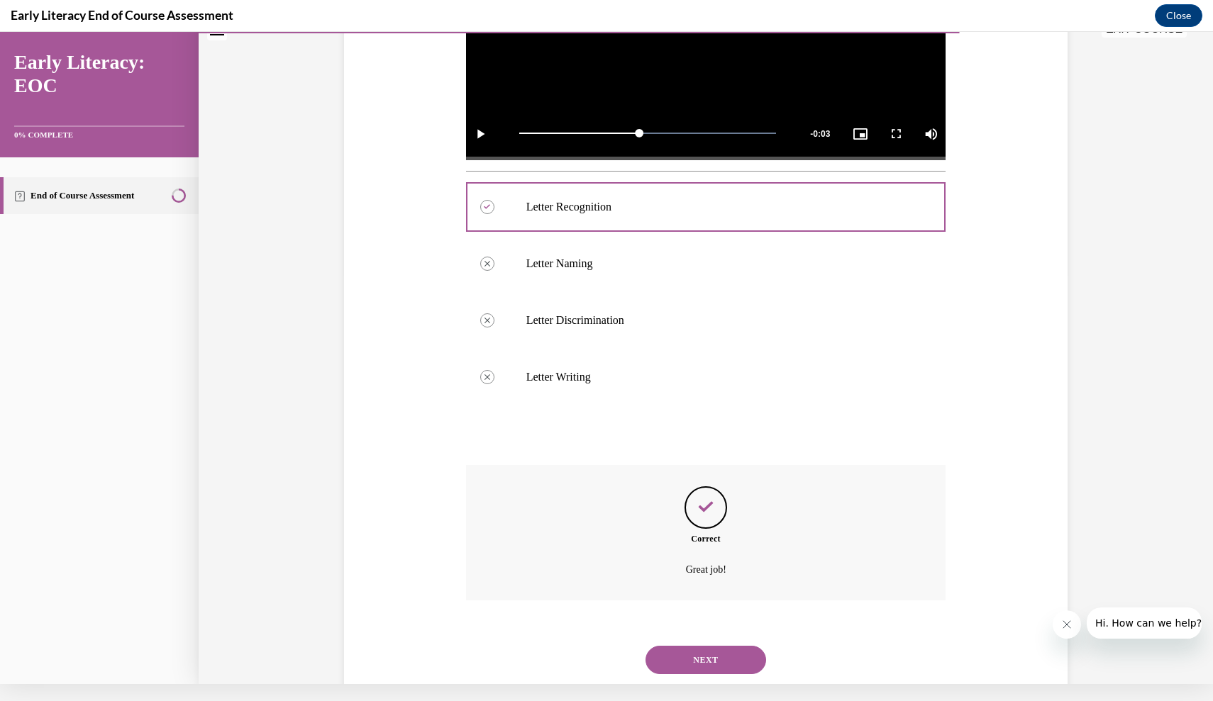
scroll to position [431, 0]
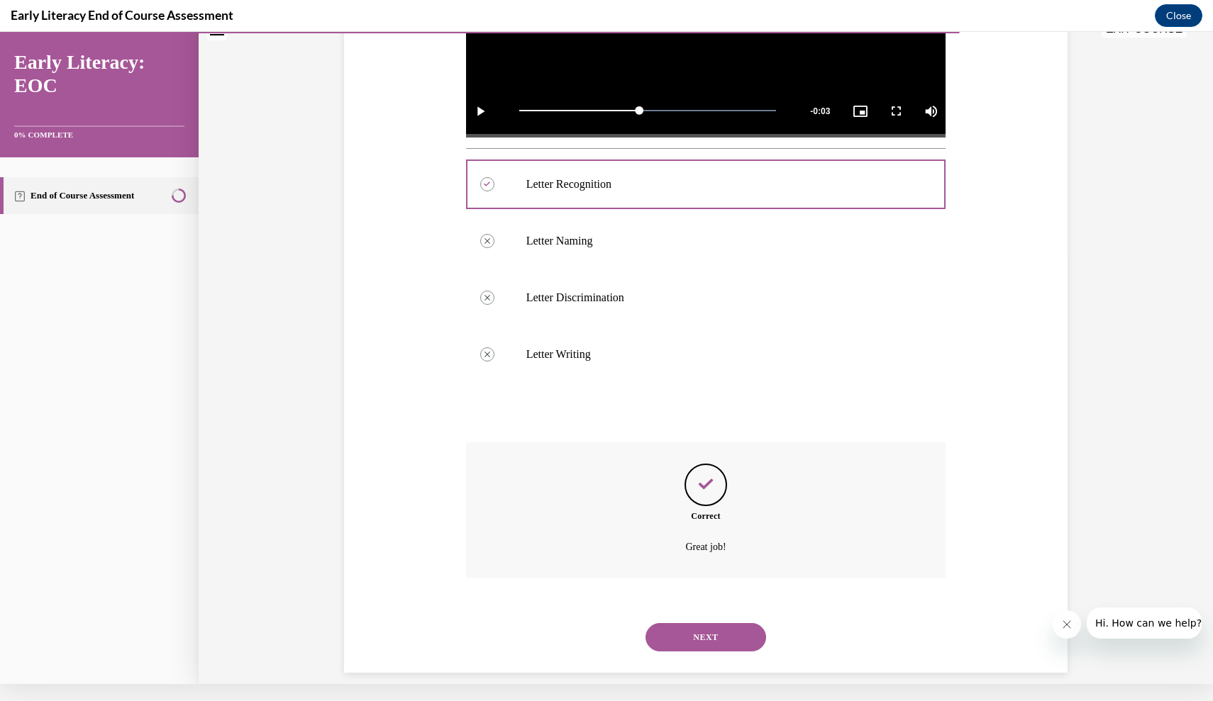
click at [695, 623] on button "NEXT" at bounding box center [705, 637] width 121 height 28
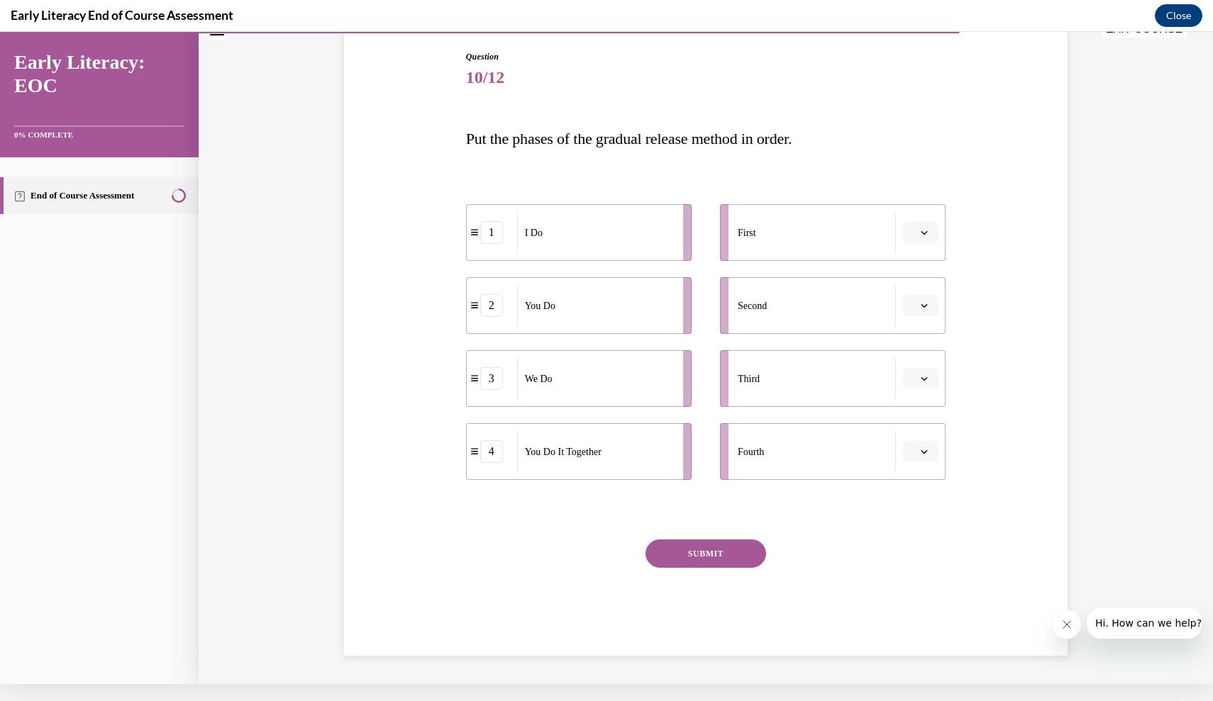
scroll to position [98, 0]
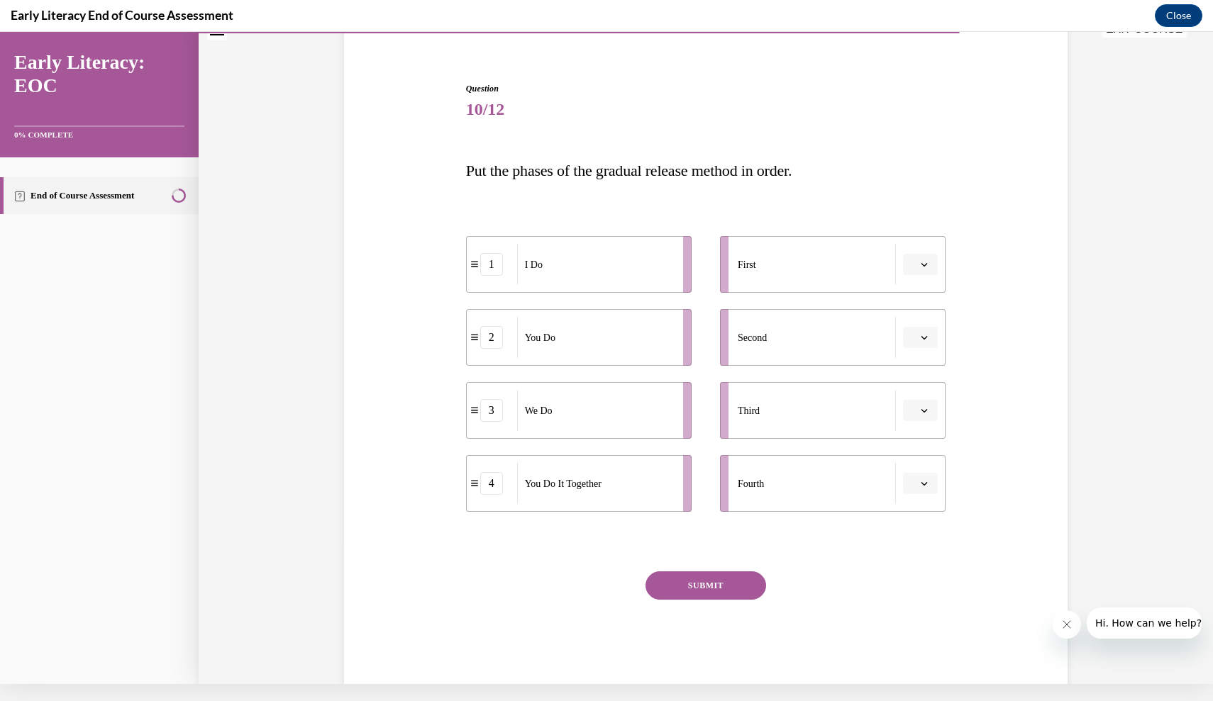
click at [918, 272] on button "button" at bounding box center [920, 264] width 35 height 21
click at [932, 413] on div "4" at bounding box center [918, 410] width 35 height 28
click at [924, 263] on icon "button" at bounding box center [924, 264] width 7 height 7
click at [917, 378] on div "3" at bounding box center [915, 381] width 35 height 28
click at [928, 346] on button "button" at bounding box center [920, 337] width 35 height 21
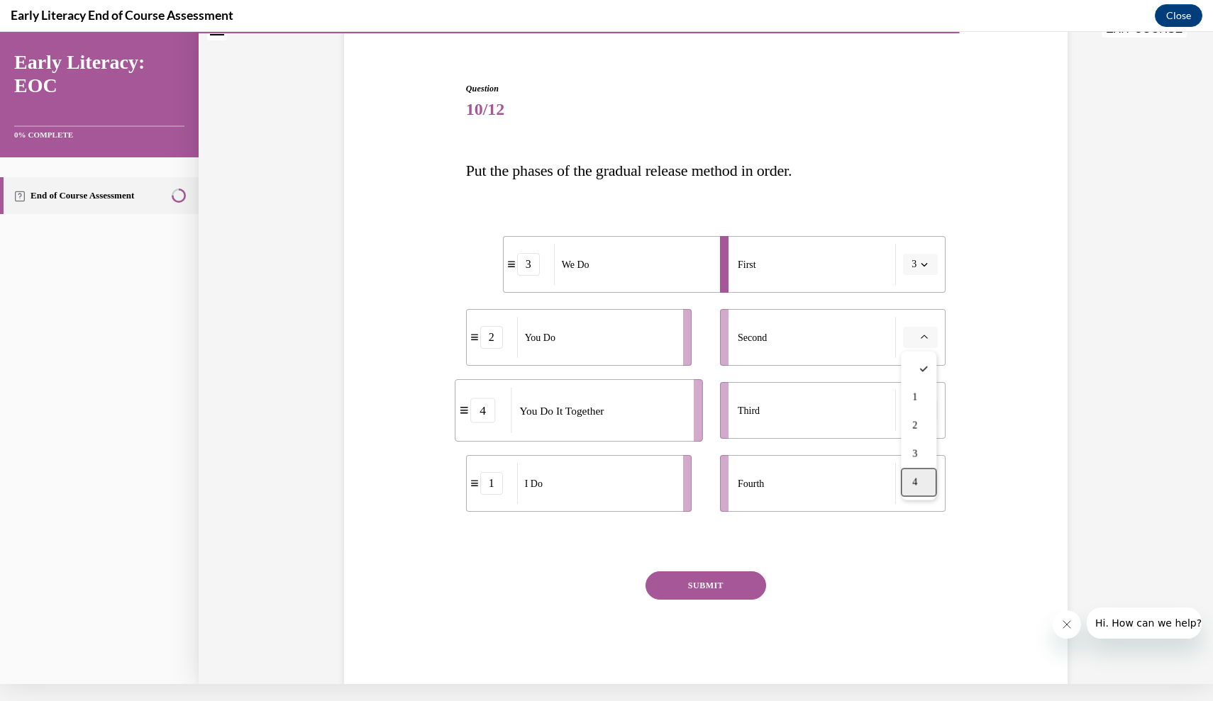
click at [917, 485] on span "4" at bounding box center [914, 482] width 5 height 11
click at [919, 406] on span "button" at bounding box center [924, 411] width 10 height 10
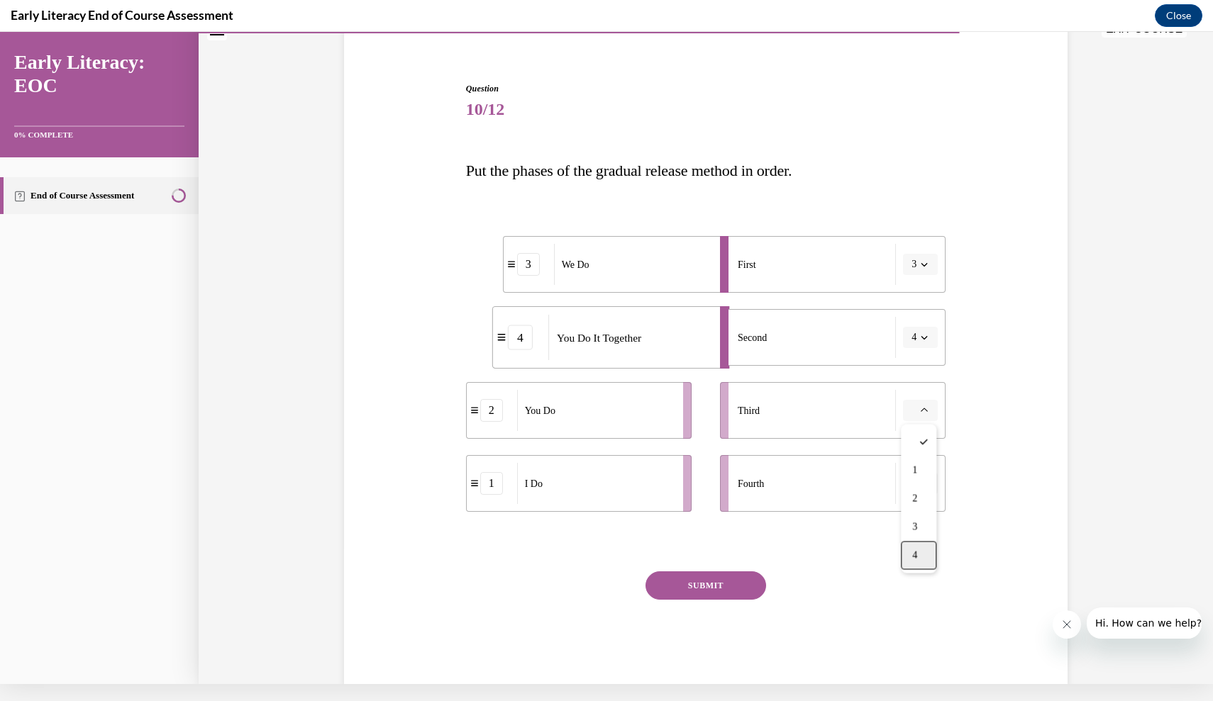
click at [916, 553] on span "4" at bounding box center [914, 555] width 5 height 11
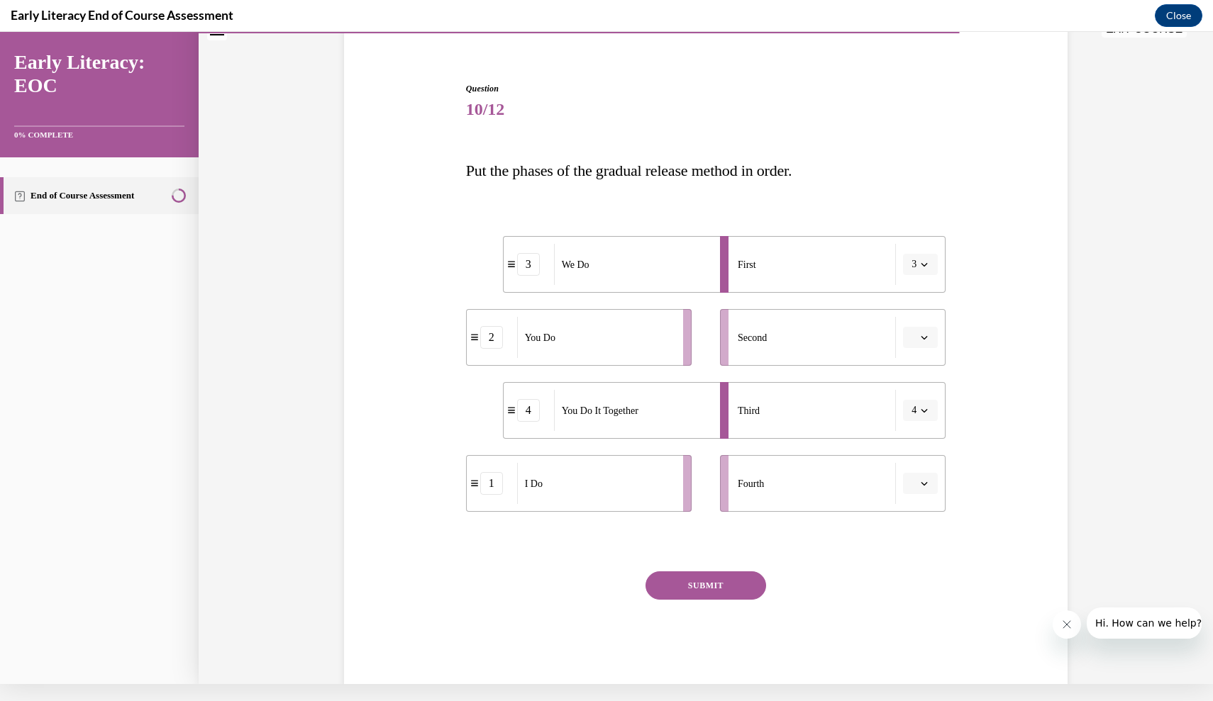
click at [838, 571] on div "Question 10/12 Put the phases of the gradual release method in order. 3 We Do 2…" at bounding box center [706, 385] width 480 height 606
click at [922, 467] on li "Fourth" at bounding box center [833, 483] width 226 height 57
click at [922, 481] on icon "button" at bounding box center [924, 483] width 7 height 7
click at [917, 538] on span "1" at bounding box center [914, 543] width 5 height 11
click at [923, 478] on button "1" at bounding box center [920, 483] width 35 height 21
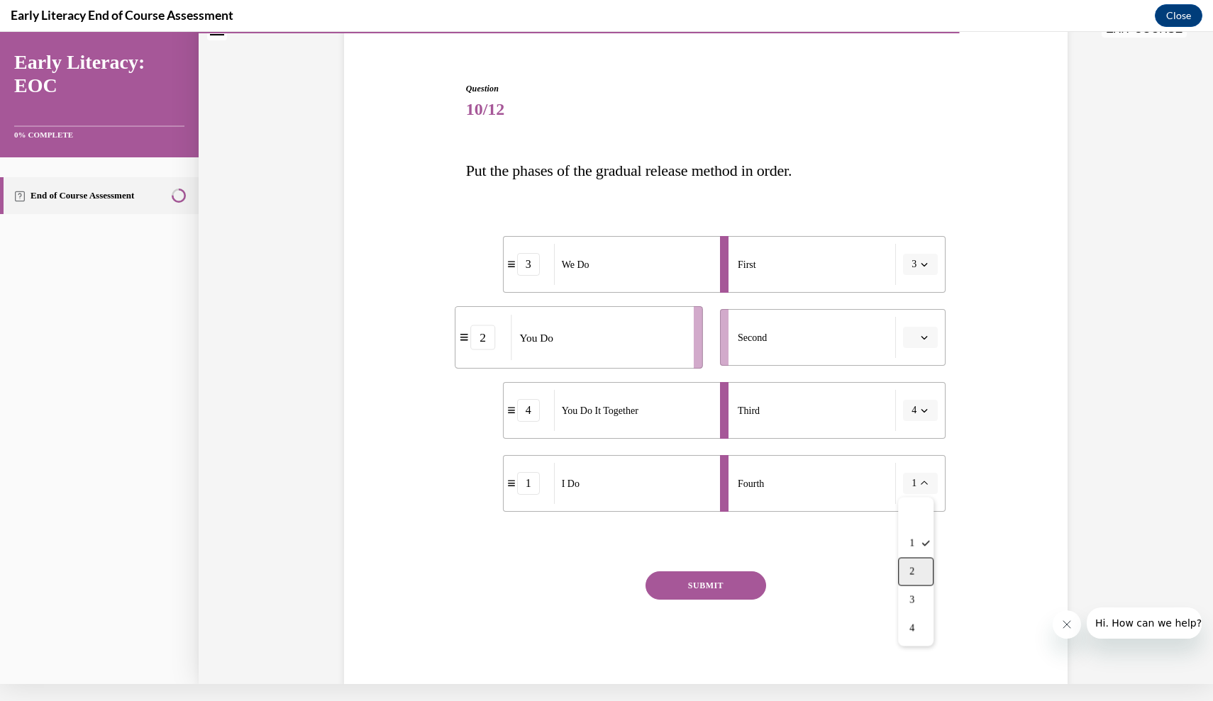
click at [918, 564] on div "2" at bounding box center [915, 572] width 35 height 28
click at [922, 415] on span "button" at bounding box center [924, 411] width 10 height 10
click at [918, 523] on div "3" at bounding box center [915, 527] width 35 height 28
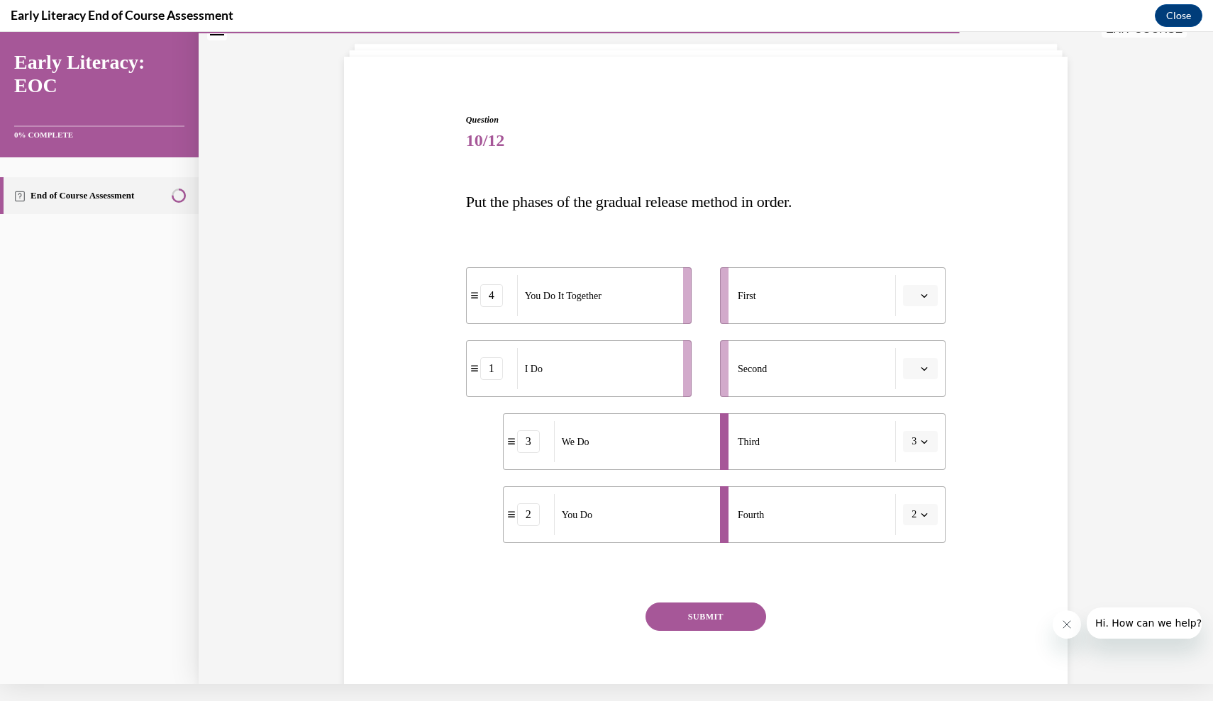
scroll to position [63, 0]
click at [926, 361] on li "Second" at bounding box center [833, 372] width 226 height 57
click at [919, 379] on button "button" at bounding box center [920, 372] width 35 height 21
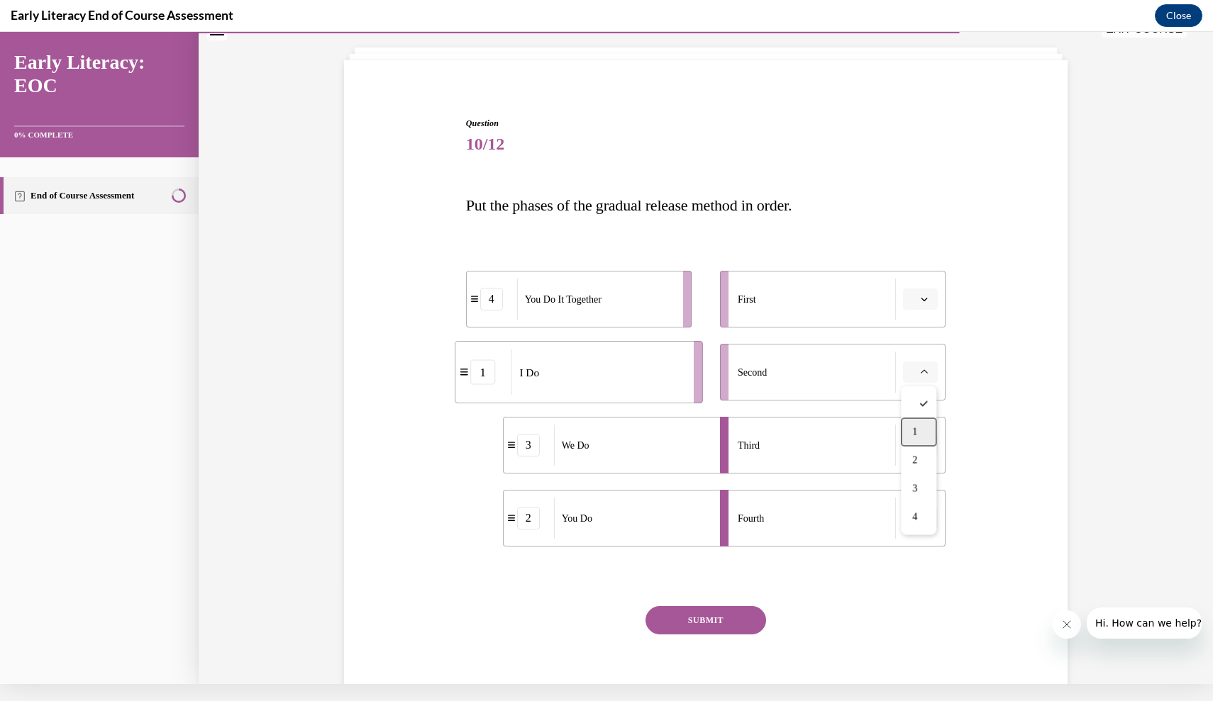
click at [921, 425] on div "1" at bounding box center [918, 432] width 35 height 28
click at [921, 438] on button "3" at bounding box center [920, 445] width 35 height 21
click at [914, 530] on span "2" at bounding box center [911, 533] width 5 height 11
click at [916, 513] on span "Please select an option" at bounding box center [913, 518] width 5 height 14
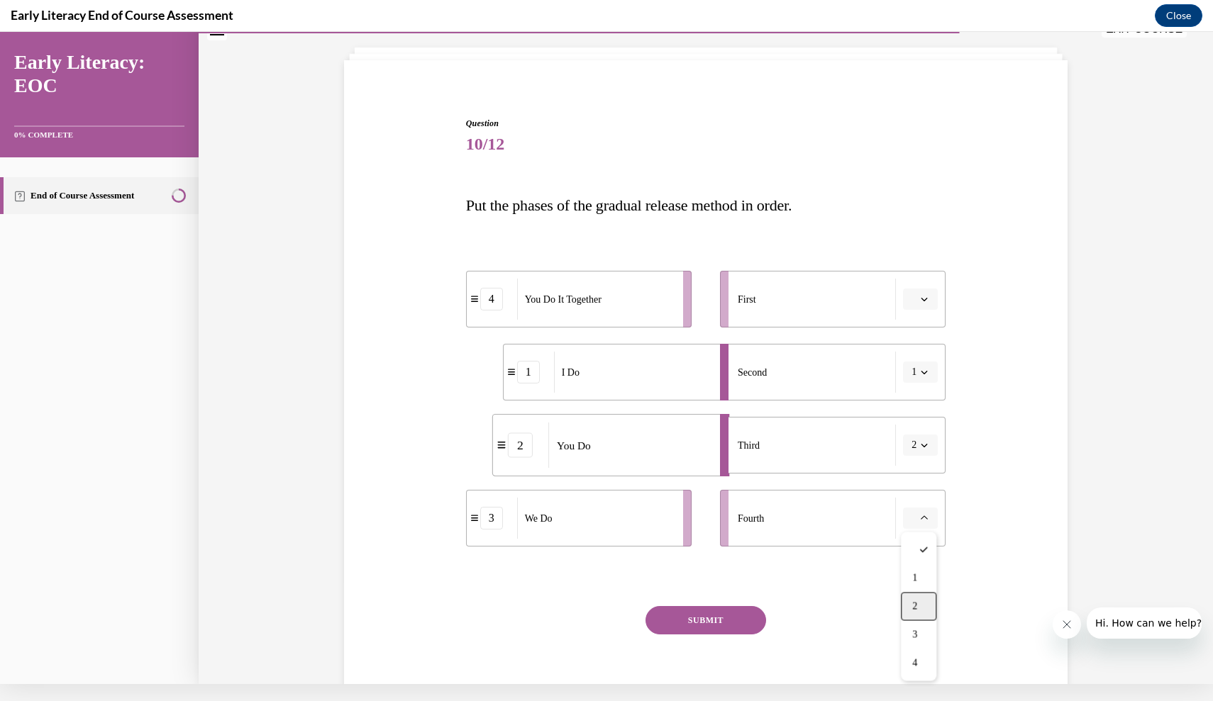
click at [925, 601] on div "2" at bounding box center [918, 607] width 35 height 28
click at [927, 513] on span "button" at bounding box center [924, 518] width 10 height 10
click at [743, 606] on div "Question 10/12 Put the phases of the gradual release method in order. 4 You Do …" at bounding box center [706, 420] width 480 height 606
click at [935, 444] on button "button" at bounding box center [920, 445] width 35 height 21
click at [990, 448] on div "Question 10/12 Put the phases of the gradual release method in order. 4 You Do …" at bounding box center [705, 398] width 731 height 648
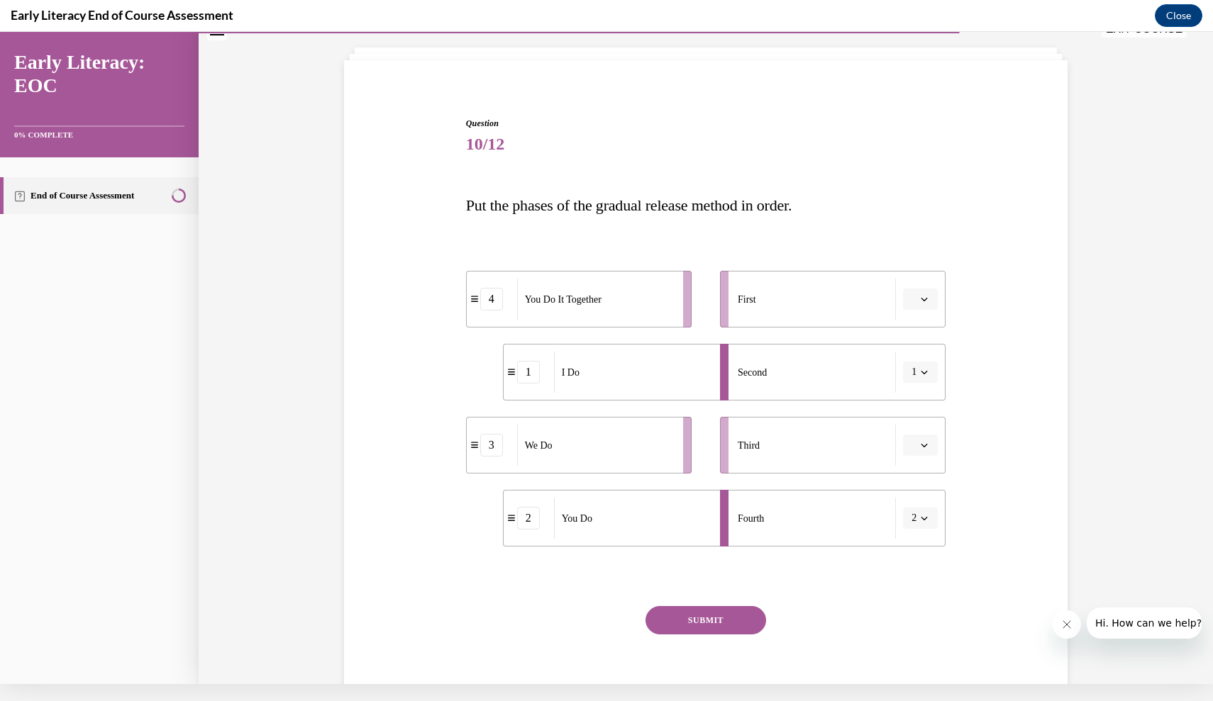
click at [918, 452] on button "button" at bounding box center [920, 445] width 35 height 21
click at [917, 564] on span "3" at bounding box center [914, 562] width 5 height 11
click at [1011, 478] on div "Question 10/12 Put the phases of the gradual release method in order. 4 You Do …" at bounding box center [705, 398] width 731 height 648
click at [923, 286] on li "First" at bounding box center [833, 299] width 226 height 57
click at [922, 299] on icon "button" at bounding box center [924, 300] width 6 height 4
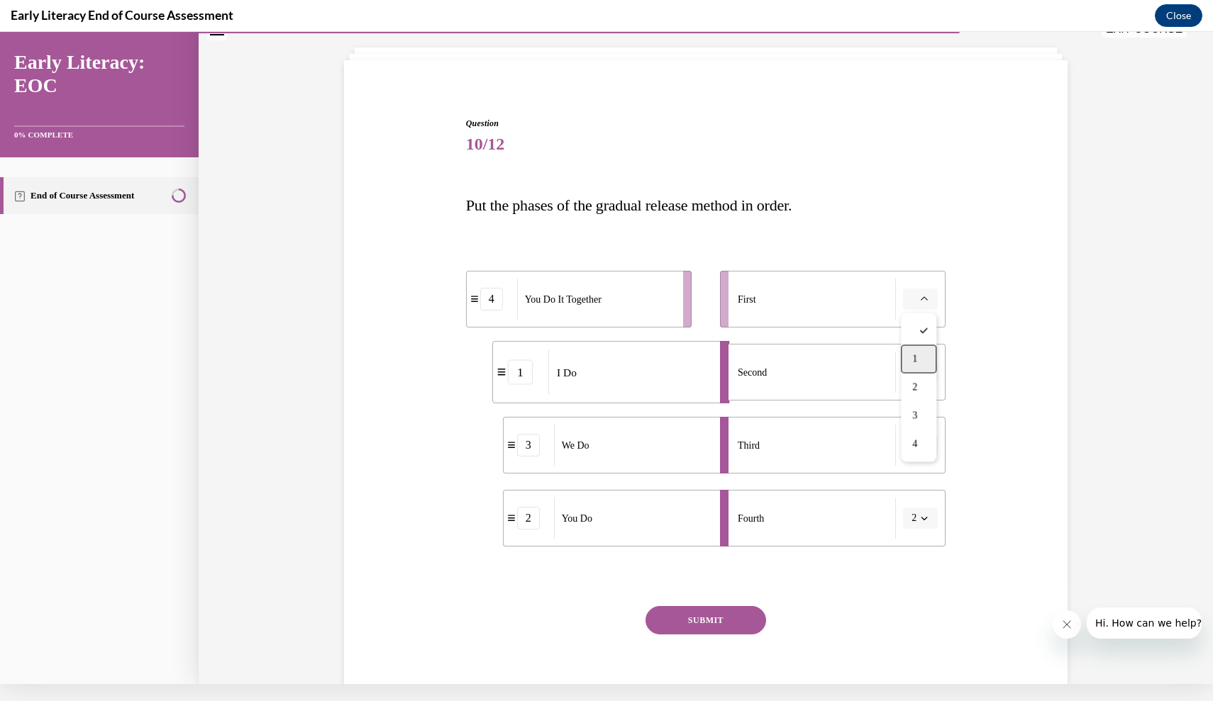
click at [921, 354] on div "1" at bounding box center [918, 359] width 35 height 28
click at [918, 369] on button "button" at bounding box center [920, 372] width 35 height 21
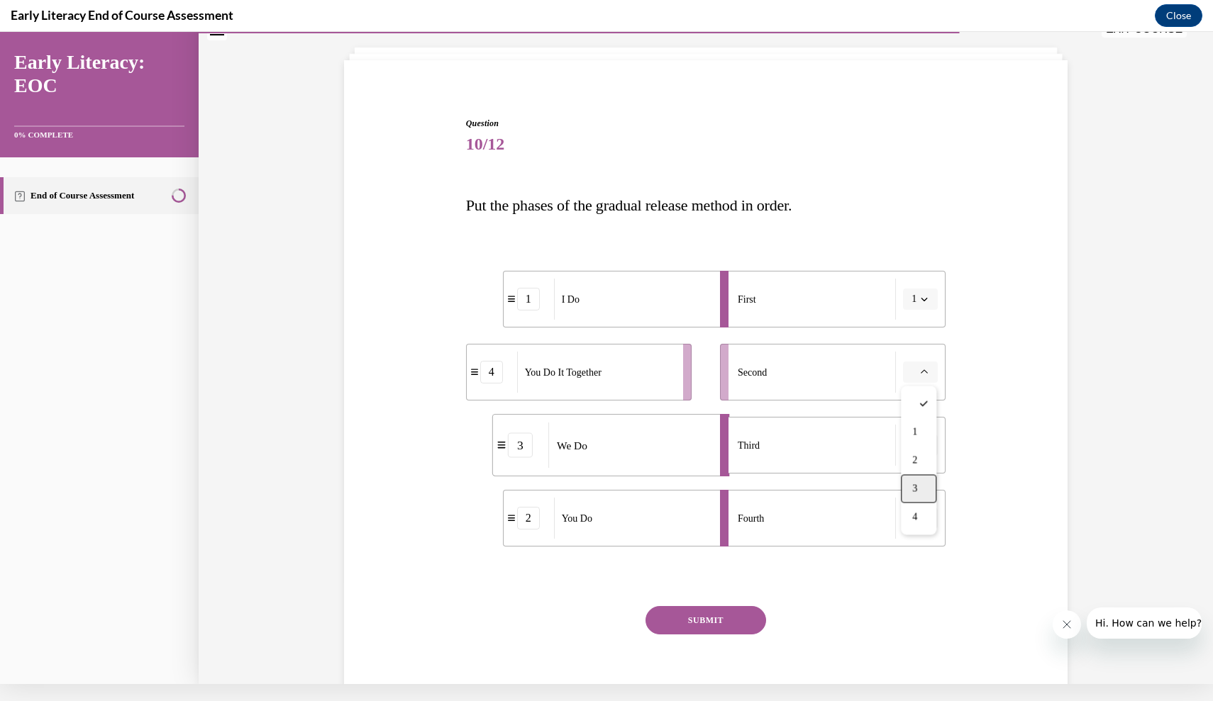
click at [914, 488] on span "3" at bounding box center [914, 489] width 5 height 11
click at [926, 448] on icon "button" at bounding box center [924, 445] width 7 height 7
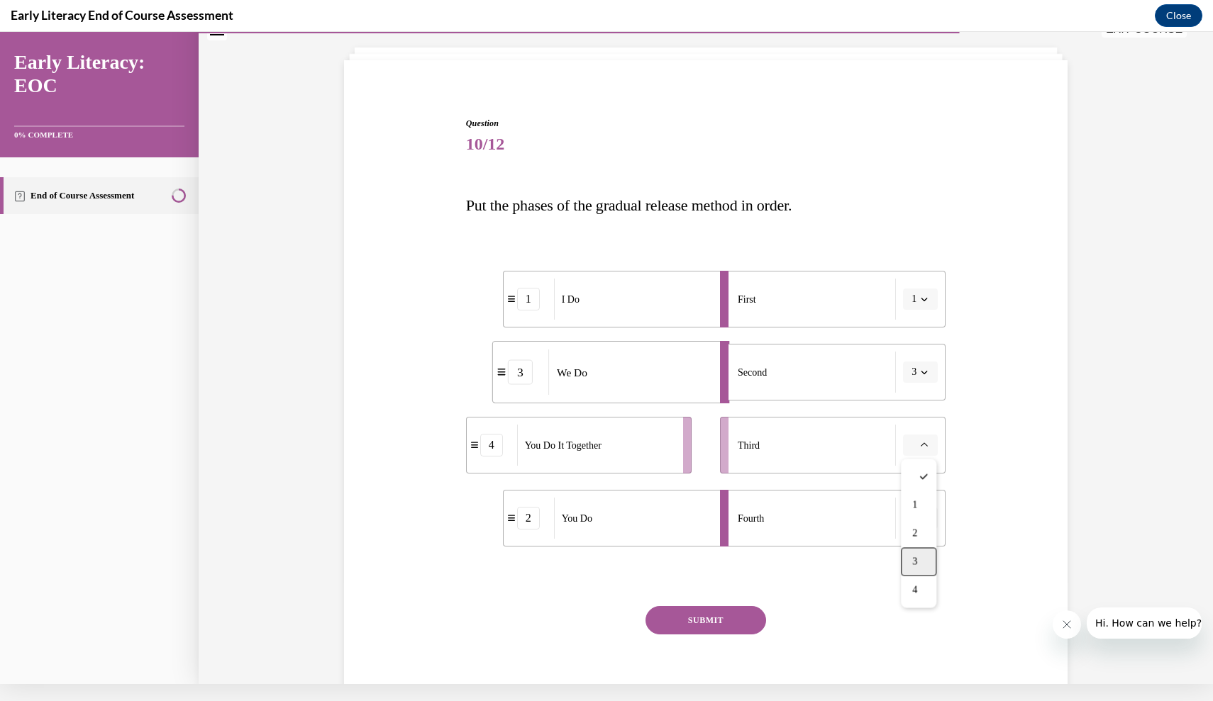
click at [916, 566] on span "3" at bounding box center [914, 562] width 5 height 11
click at [931, 517] on button "2" at bounding box center [920, 518] width 35 height 21
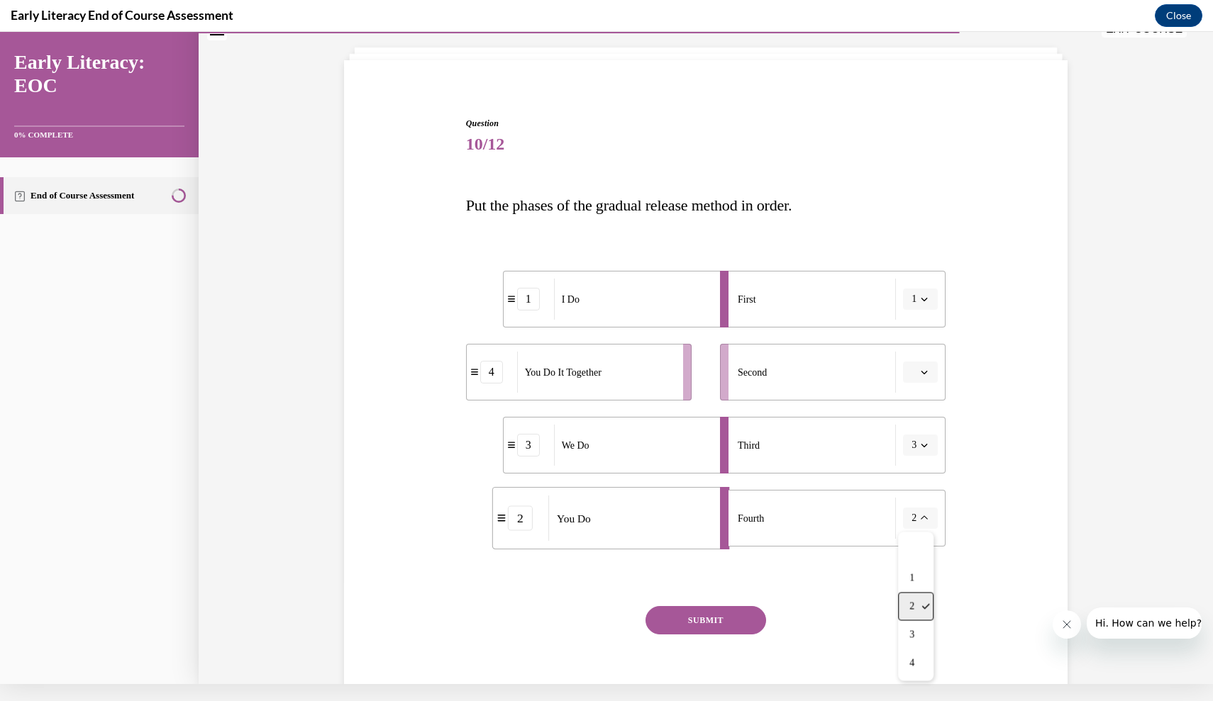
click at [914, 598] on div "2" at bounding box center [915, 607] width 35 height 28
click at [932, 376] on button "button" at bounding box center [920, 372] width 35 height 21
click at [860, 382] on div "Second" at bounding box center [817, 372] width 158 height 41
click at [919, 373] on span "button" at bounding box center [924, 372] width 10 height 10
click at [916, 509] on div "4" at bounding box center [918, 518] width 35 height 28
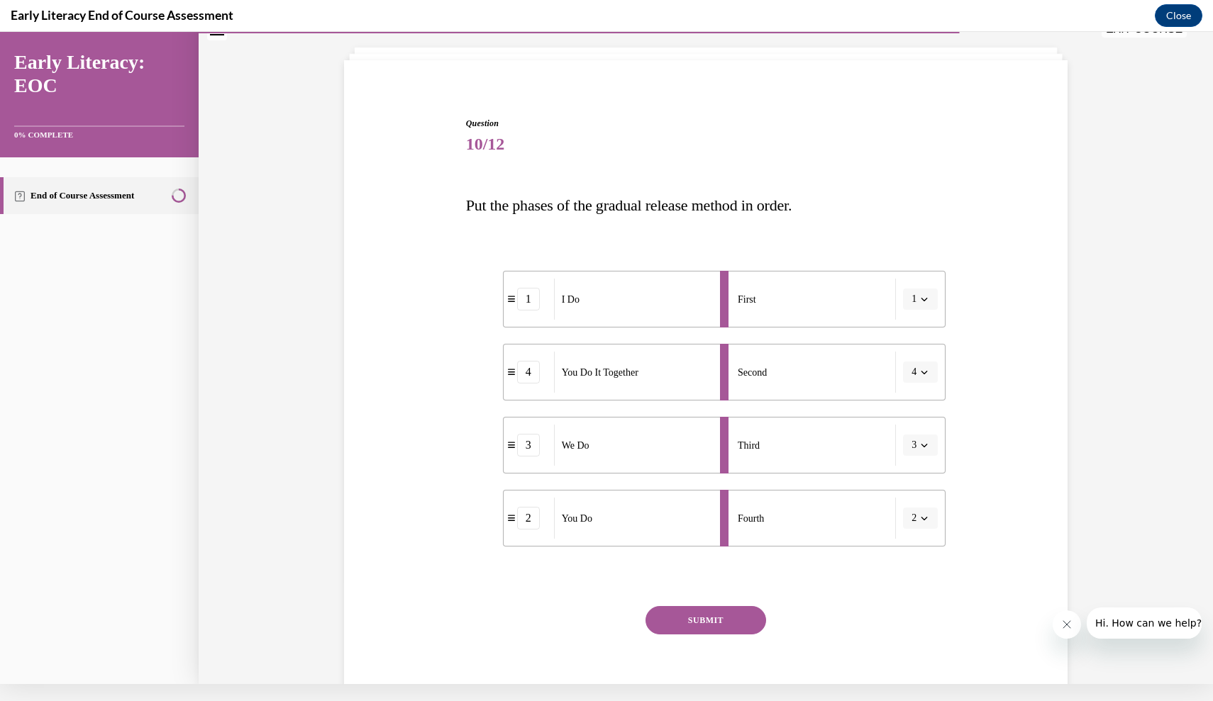
click at [723, 621] on button "SUBMIT" at bounding box center [705, 620] width 121 height 28
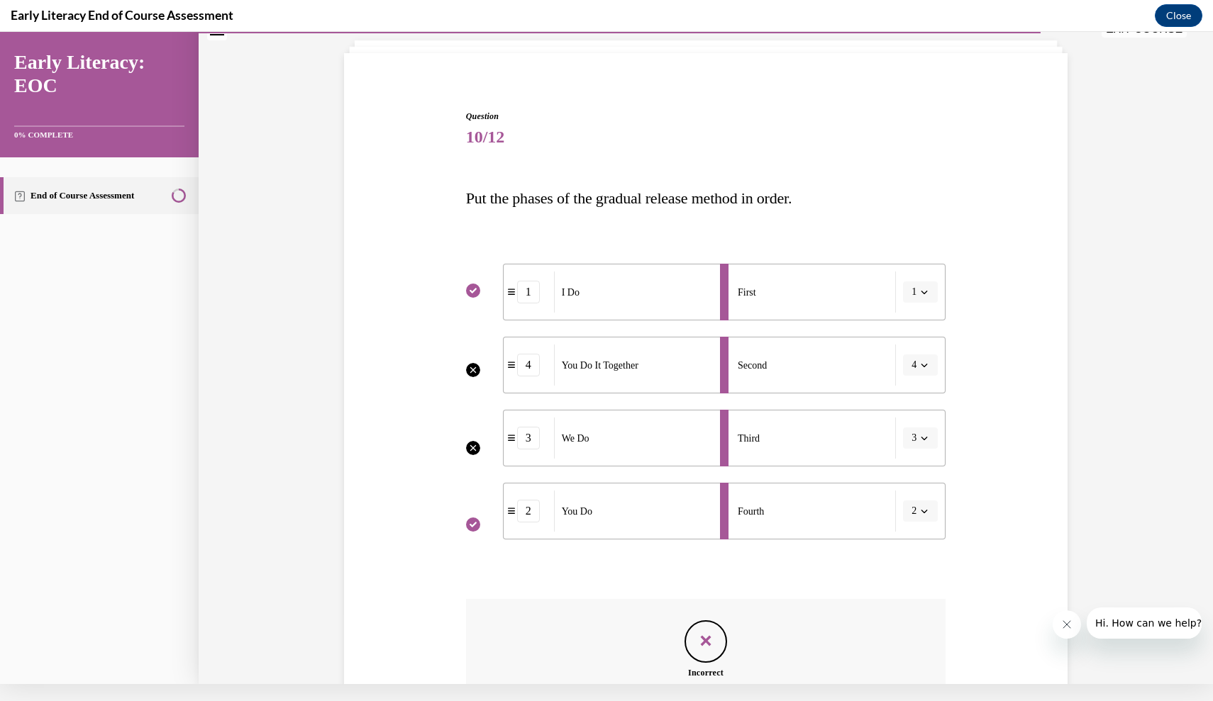
scroll to position [227, 0]
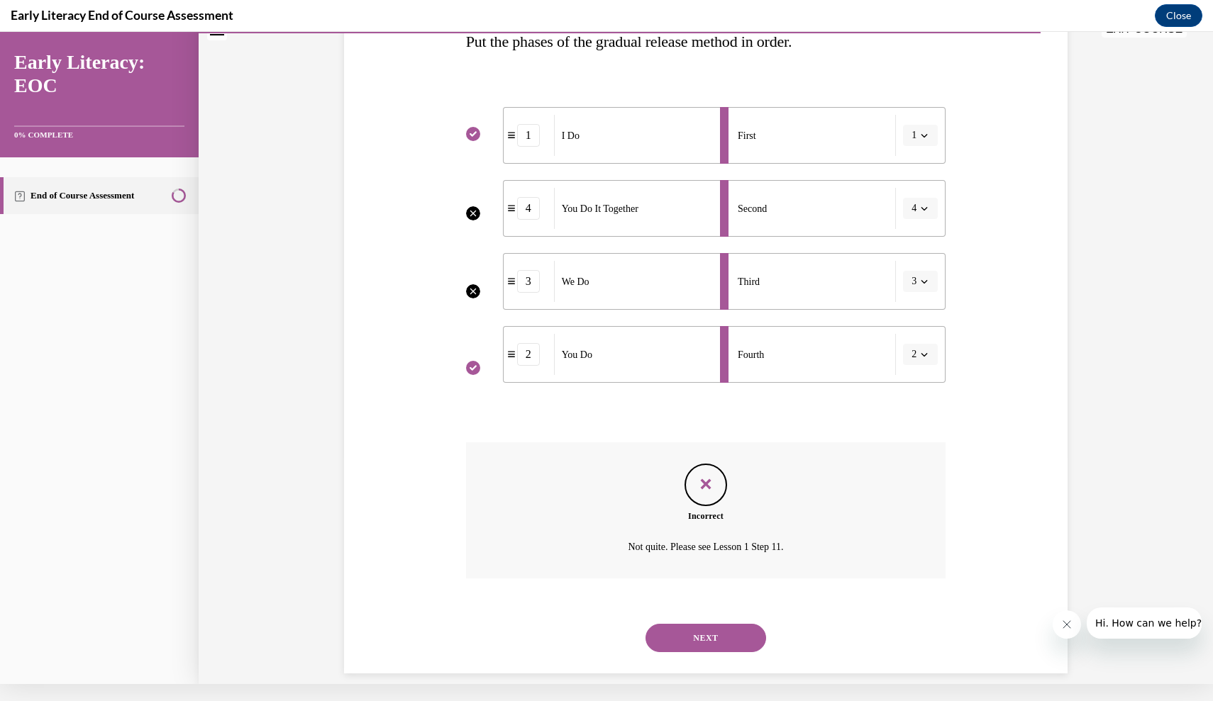
click at [733, 624] on button "NEXT" at bounding box center [705, 638] width 121 height 28
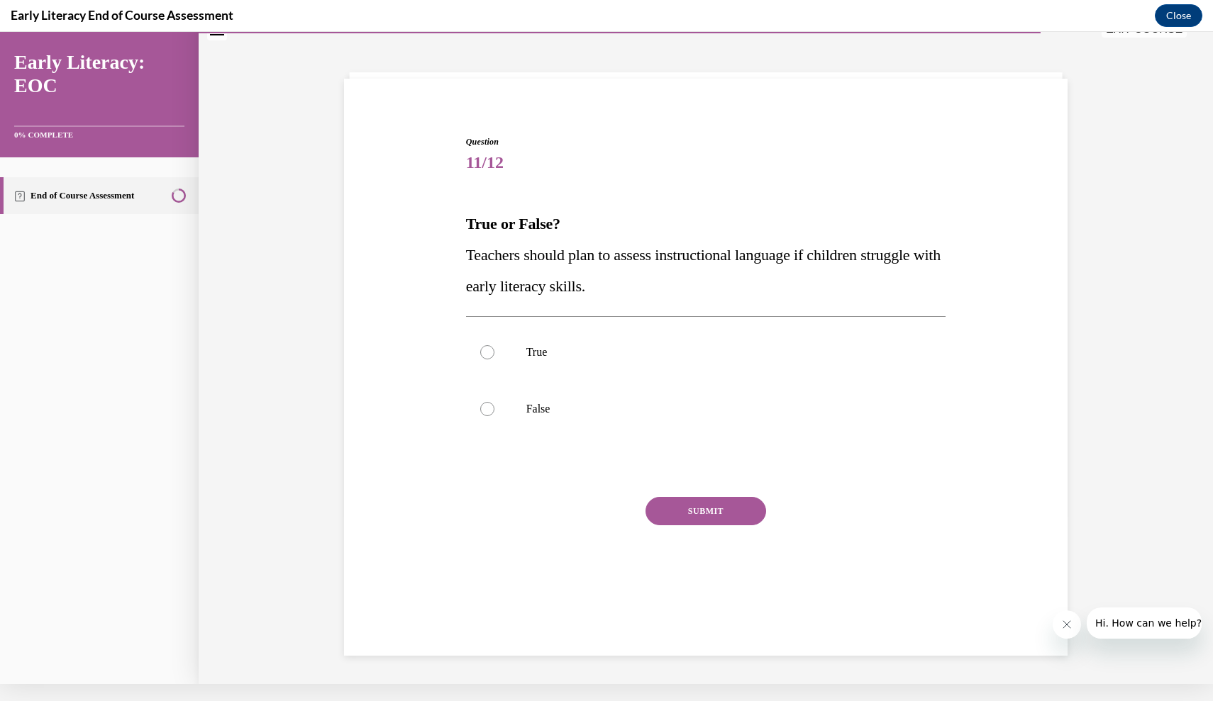
scroll to position [43, 0]
click at [582, 365] on div at bounding box center [706, 354] width 480 height 57
click at [705, 509] on button "SUBMIT" at bounding box center [705, 513] width 121 height 28
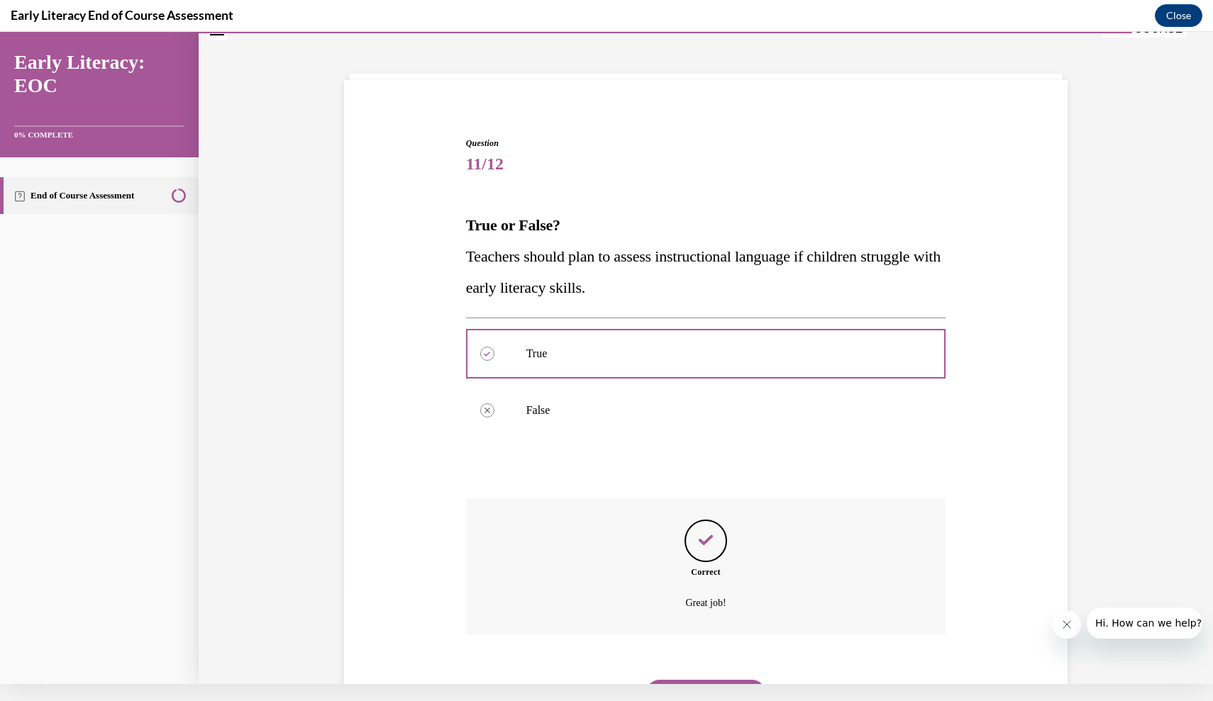
scroll to position [99, 0]
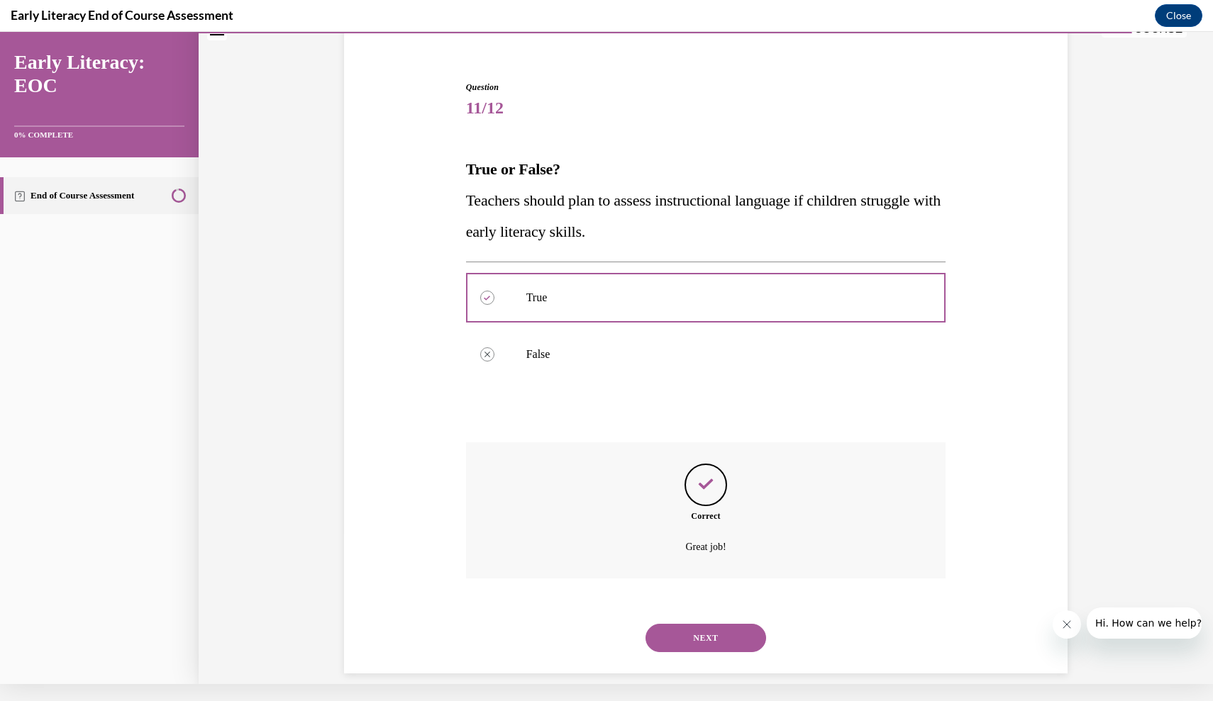
click at [704, 624] on button "NEXT" at bounding box center [705, 638] width 121 height 28
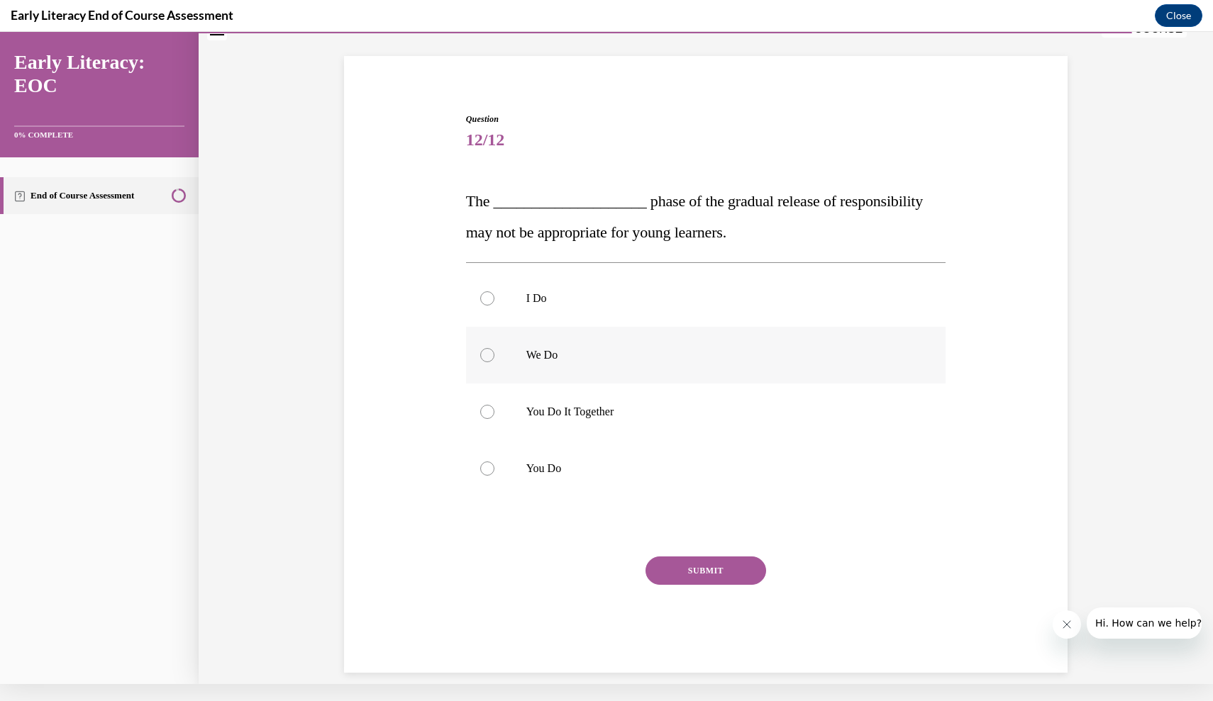
click at [570, 350] on p "We Do" at bounding box center [718, 355] width 384 height 14
click at [707, 563] on button "SUBMIT" at bounding box center [705, 571] width 121 height 28
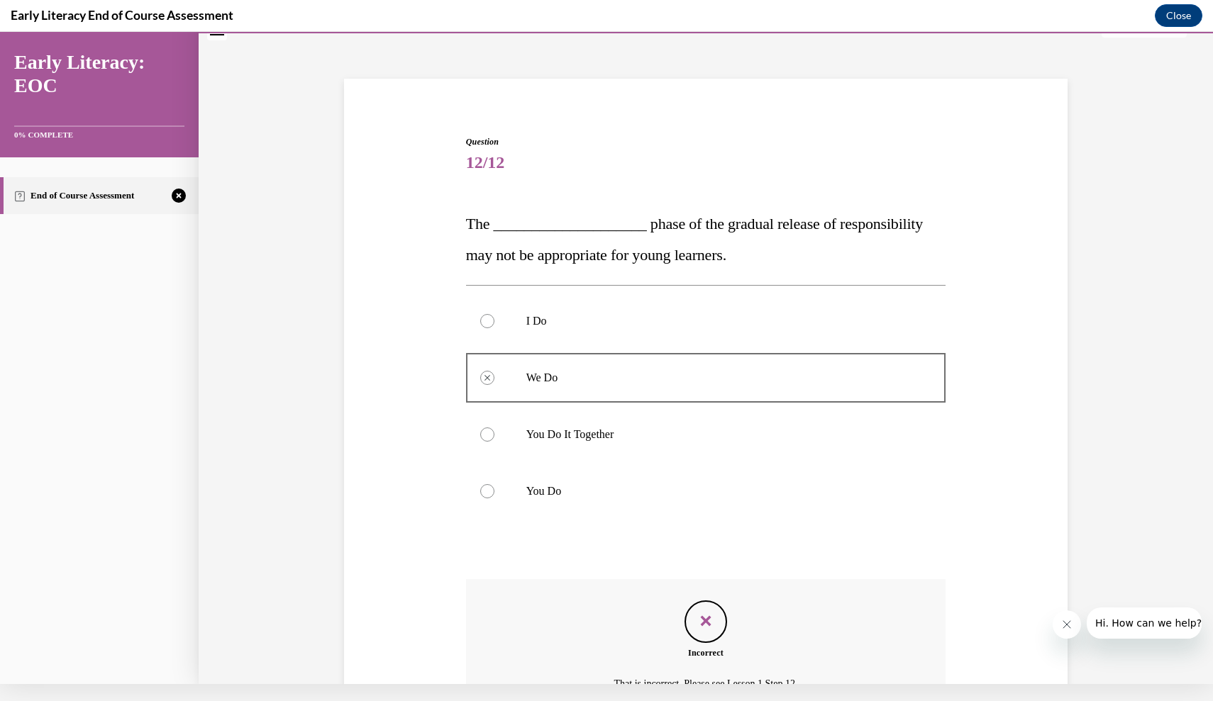
scroll to position [182, 0]
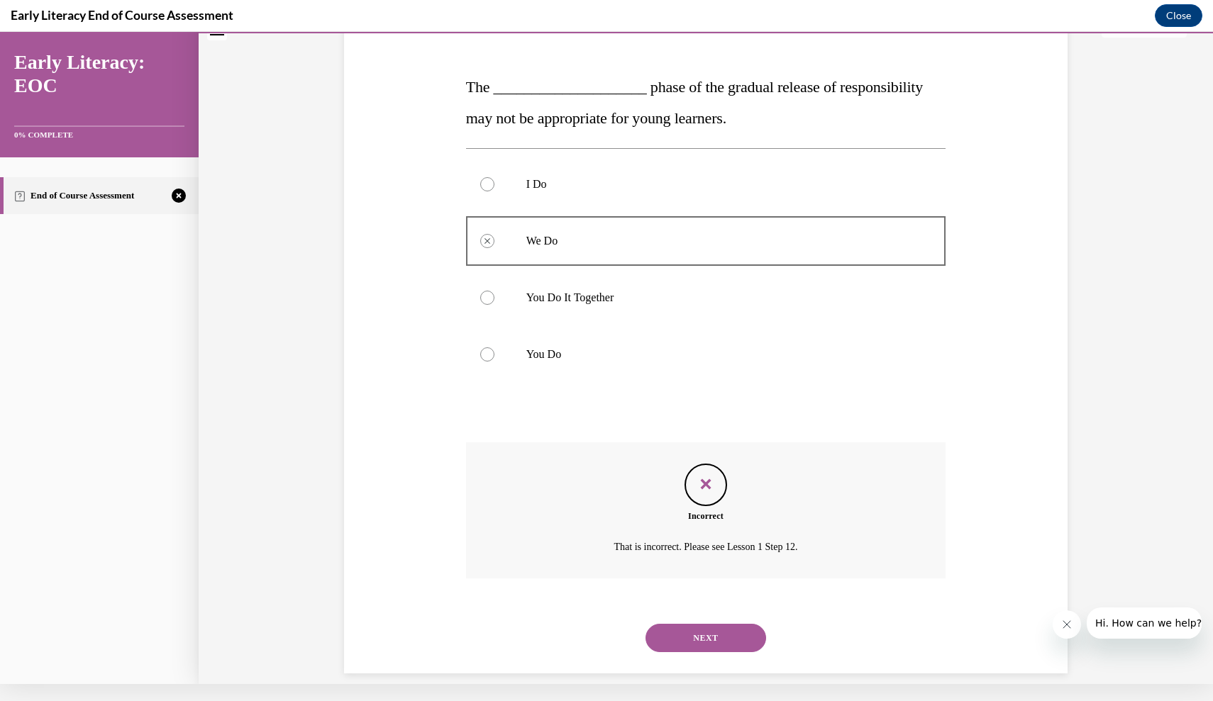
click at [708, 624] on button "NEXT" at bounding box center [705, 638] width 121 height 28
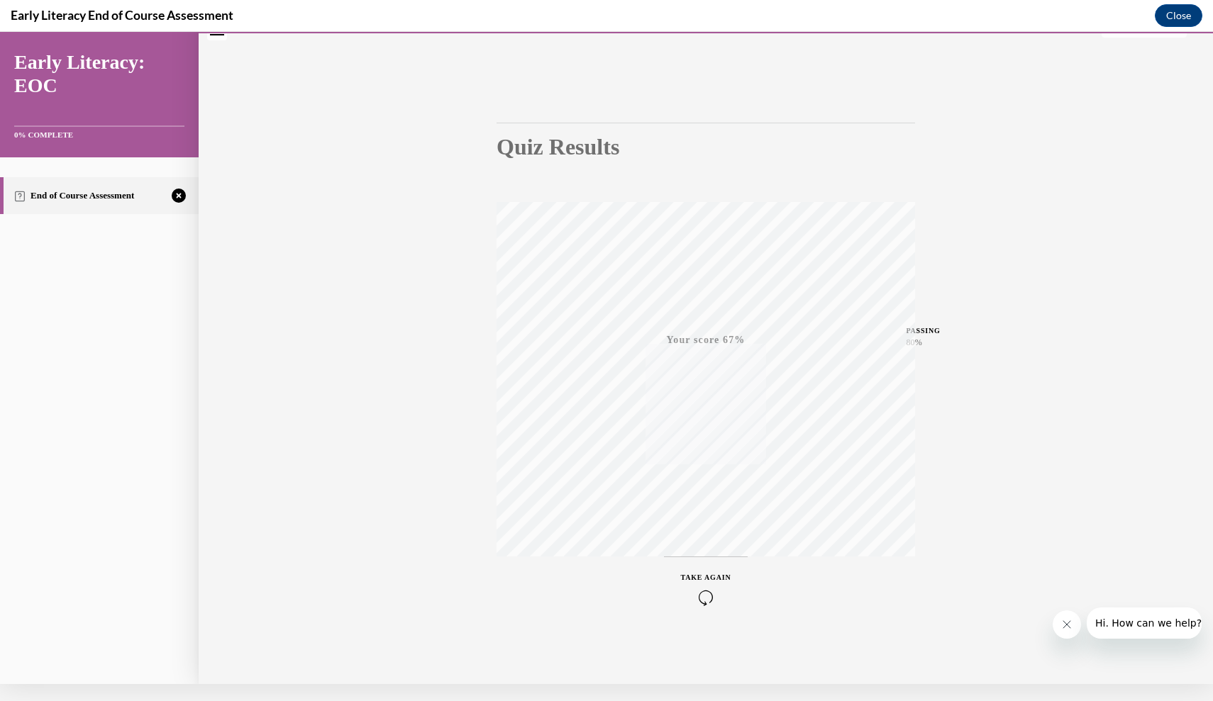
click at [704, 594] on icon "button" at bounding box center [706, 598] width 50 height 16
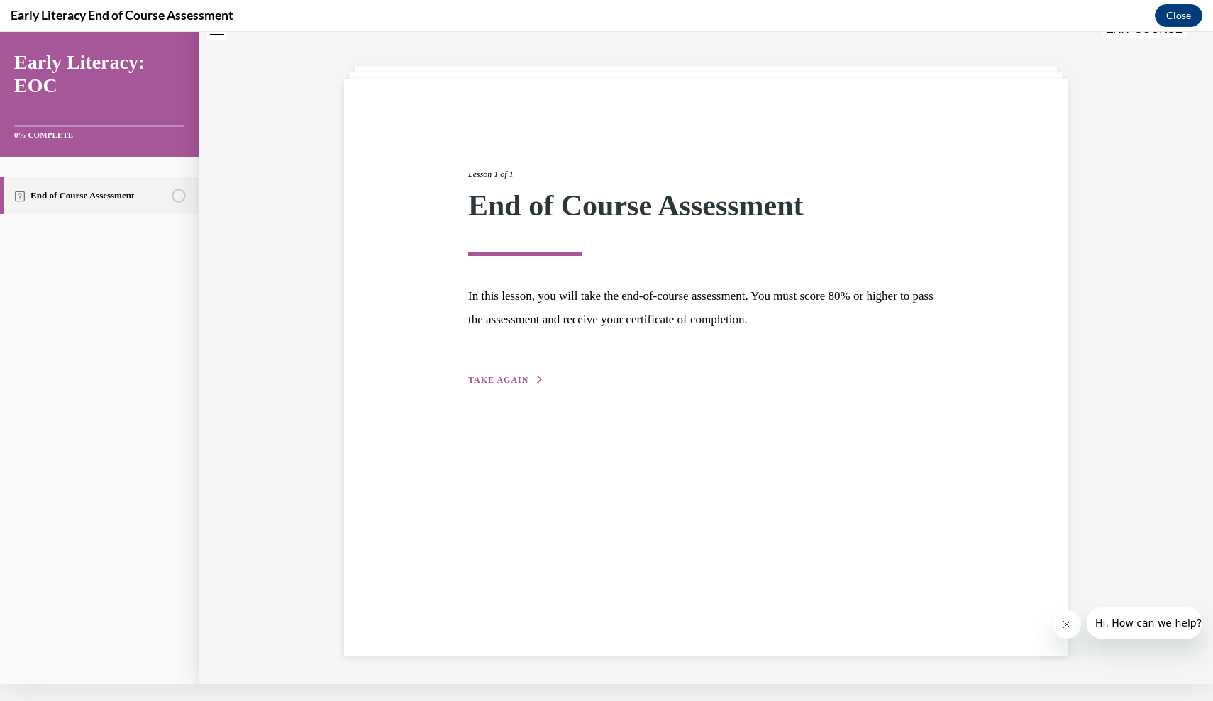
scroll to position [45, 0]
click at [513, 376] on span "TAKE AGAIN" at bounding box center [498, 380] width 60 height 10
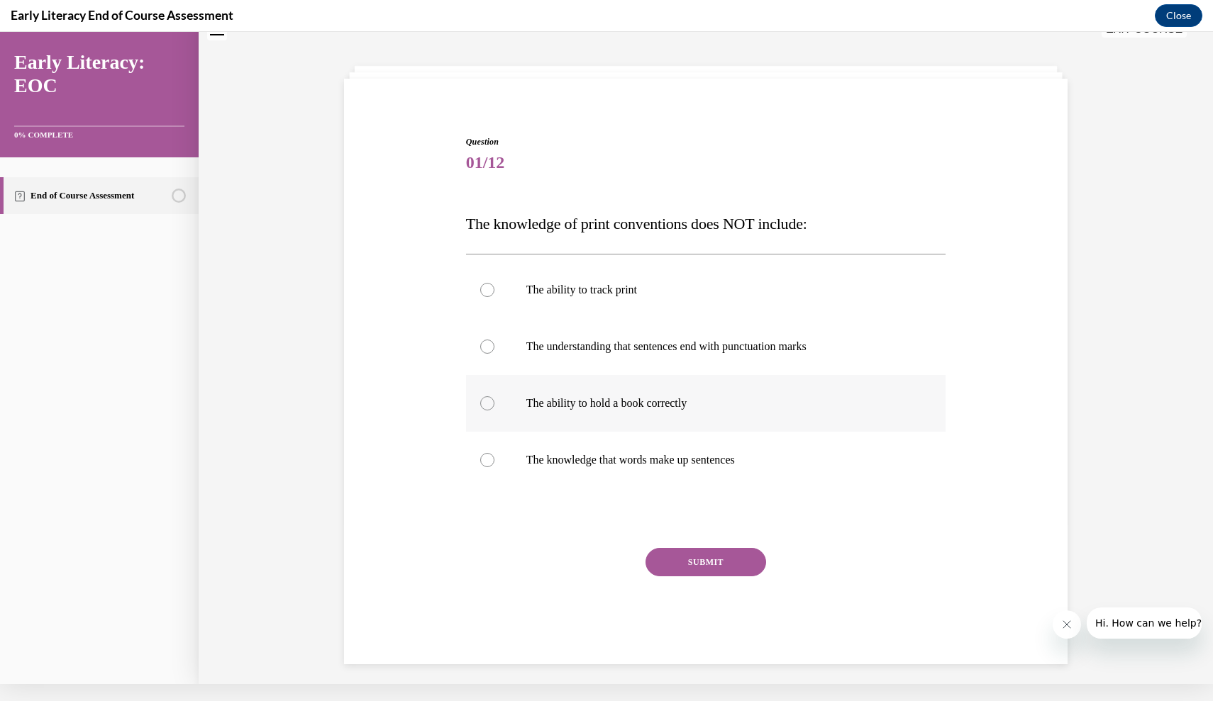
scroll to position [43, 0]
click at [531, 464] on p "The knowledge that words make up sentences" at bounding box center [718, 462] width 384 height 14
click at [671, 569] on button "SUBMIT" at bounding box center [705, 564] width 121 height 28
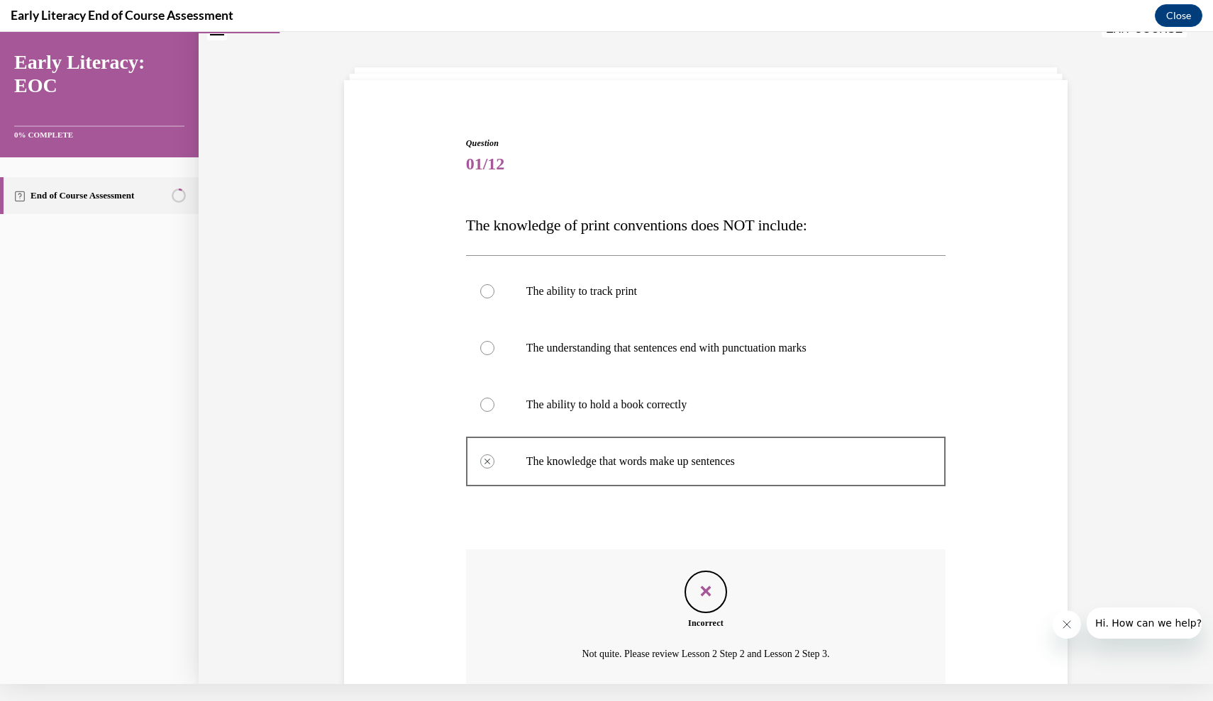
scroll to position [150, 0]
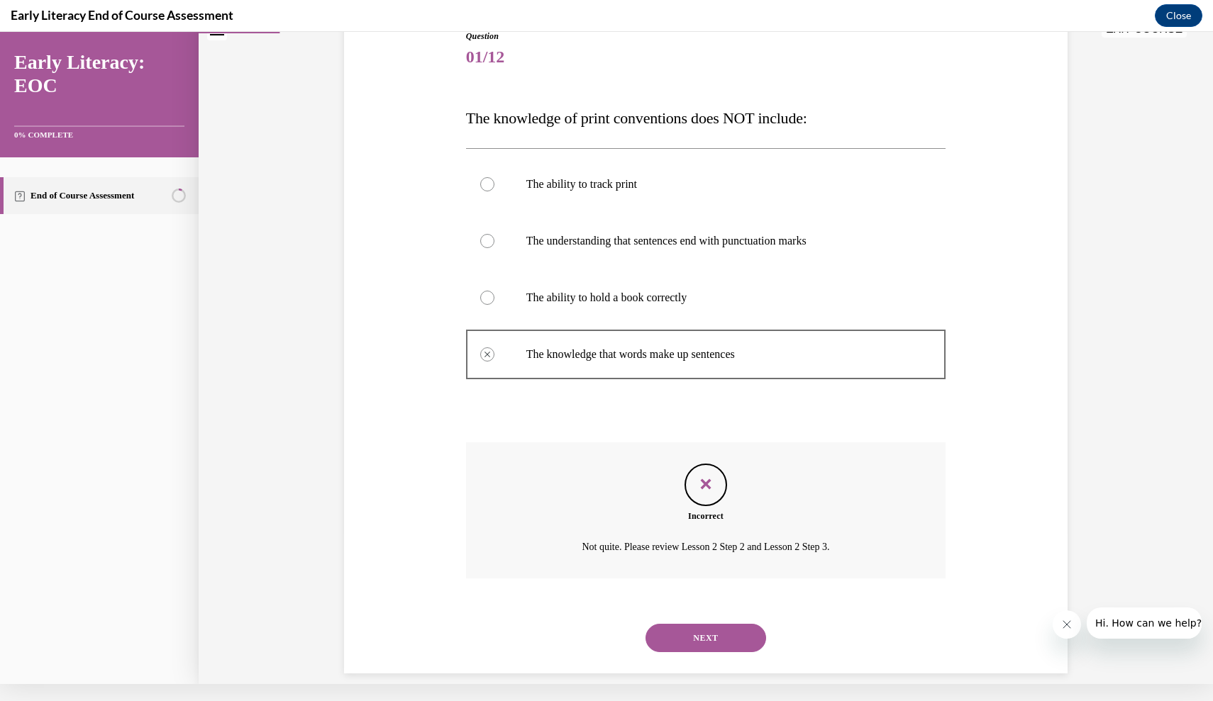
click at [684, 624] on button "NEXT" at bounding box center [705, 638] width 121 height 28
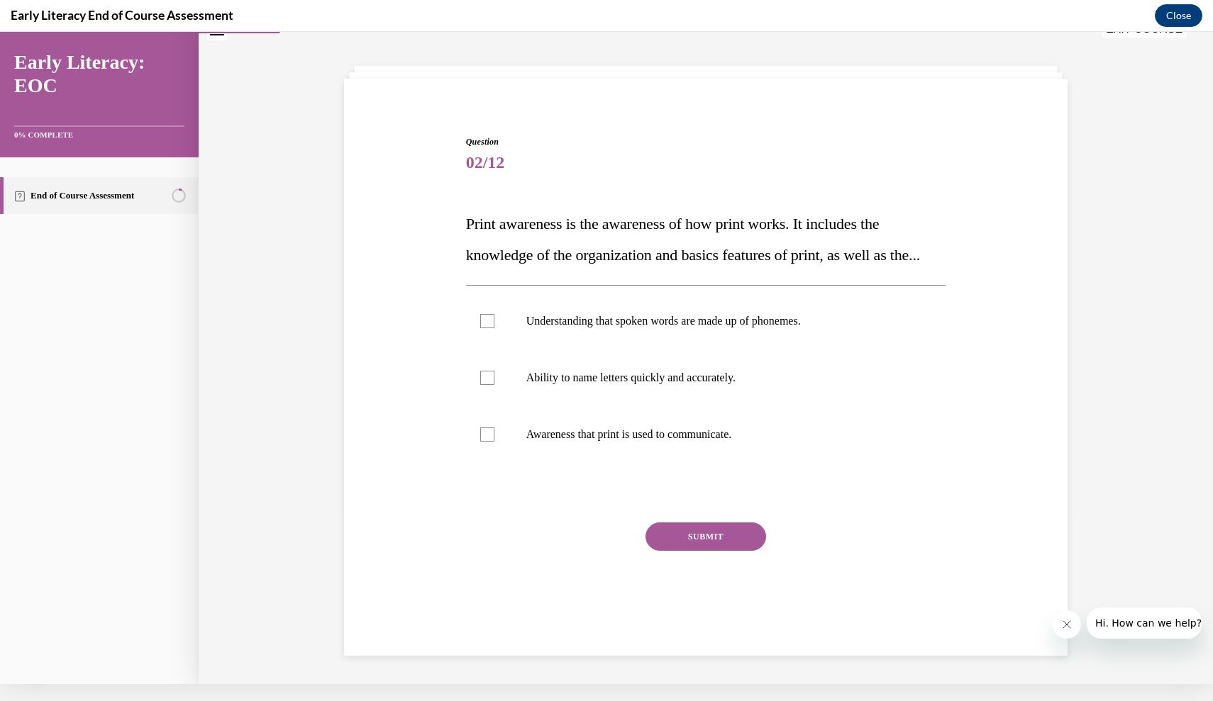
scroll to position [0, 0]
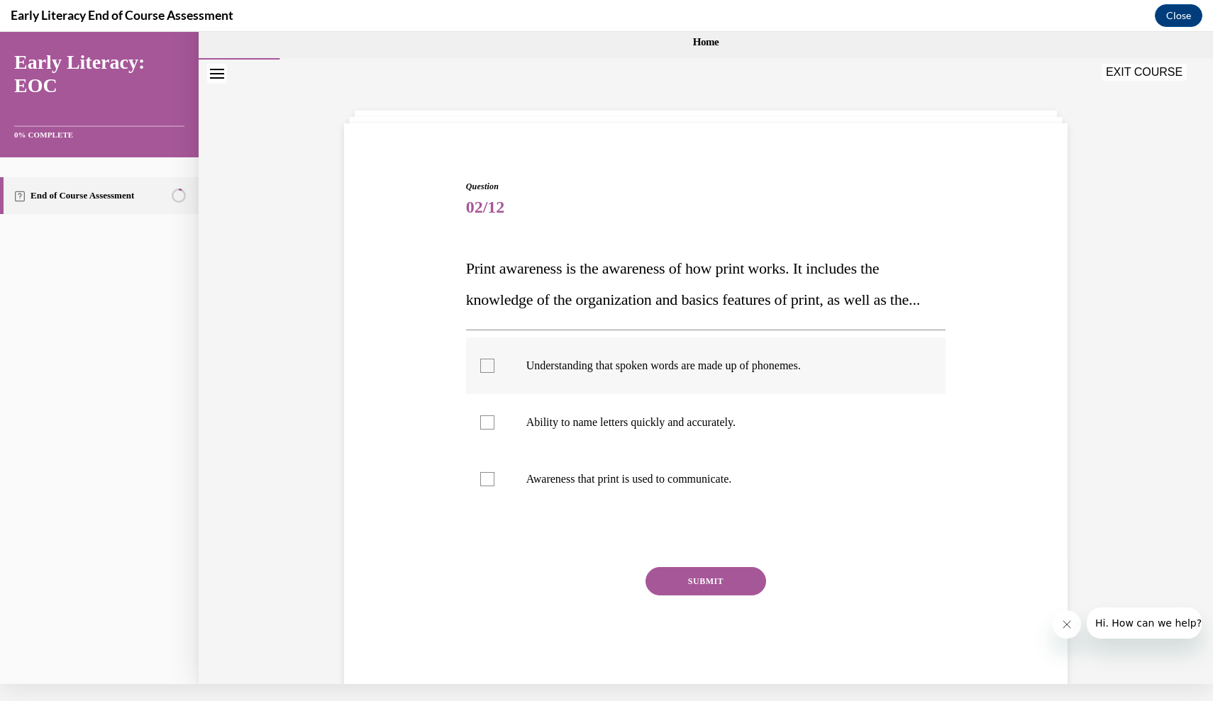
click at [669, 389] on div at bounding box center [706, 366] width 480 height 57
click at [713, 596] on button "SUBMIT" at bounding box center [705, 581] width 121 height 28
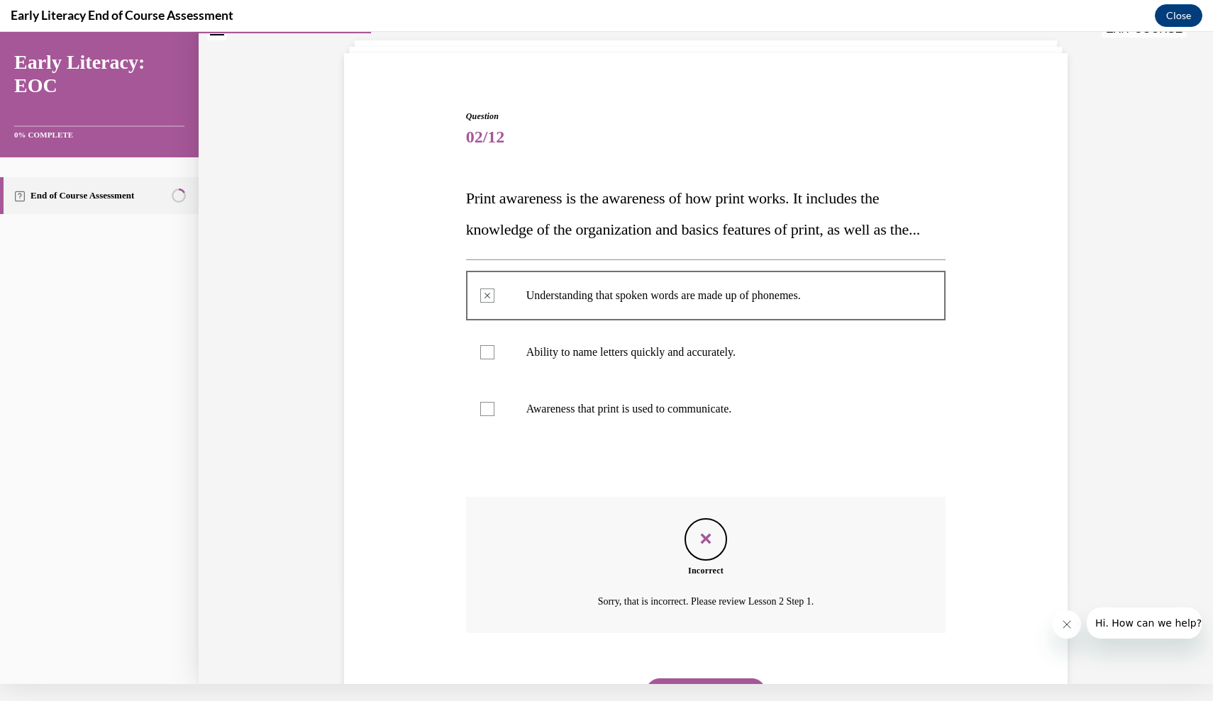
scroll to position [156, 0]
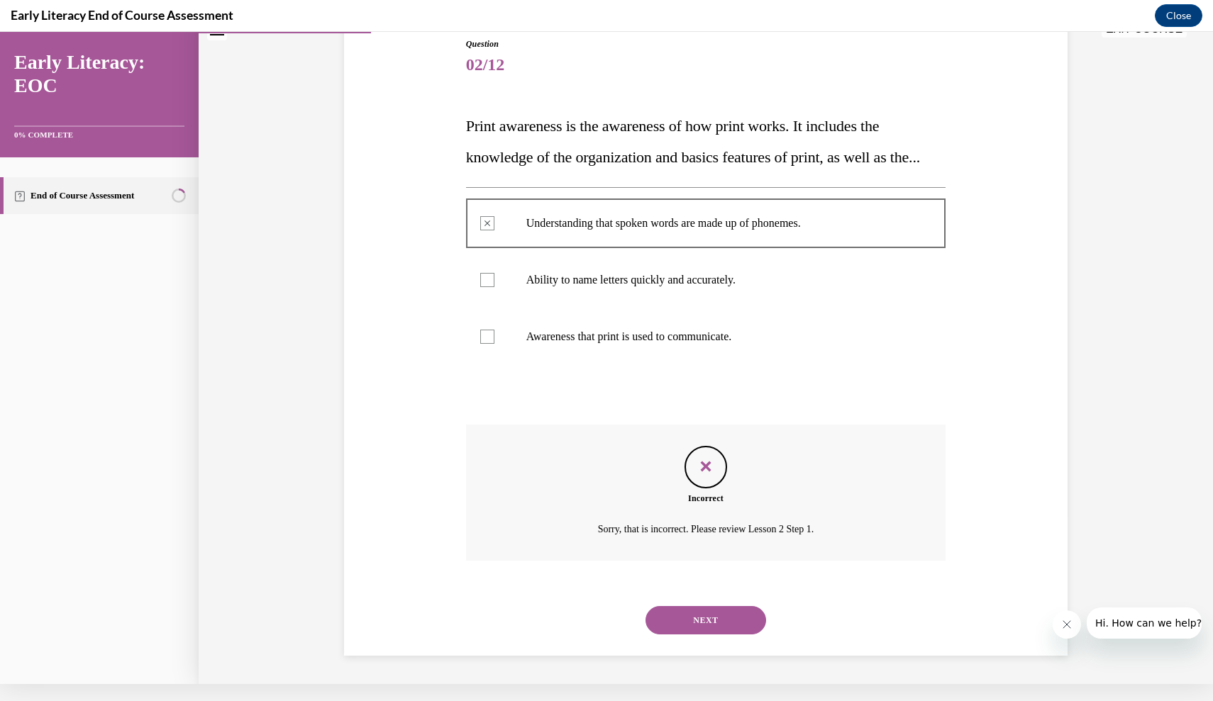
click at [714, 618] on button "NEXT" at bounding box center [705, 620] width 121 height 28
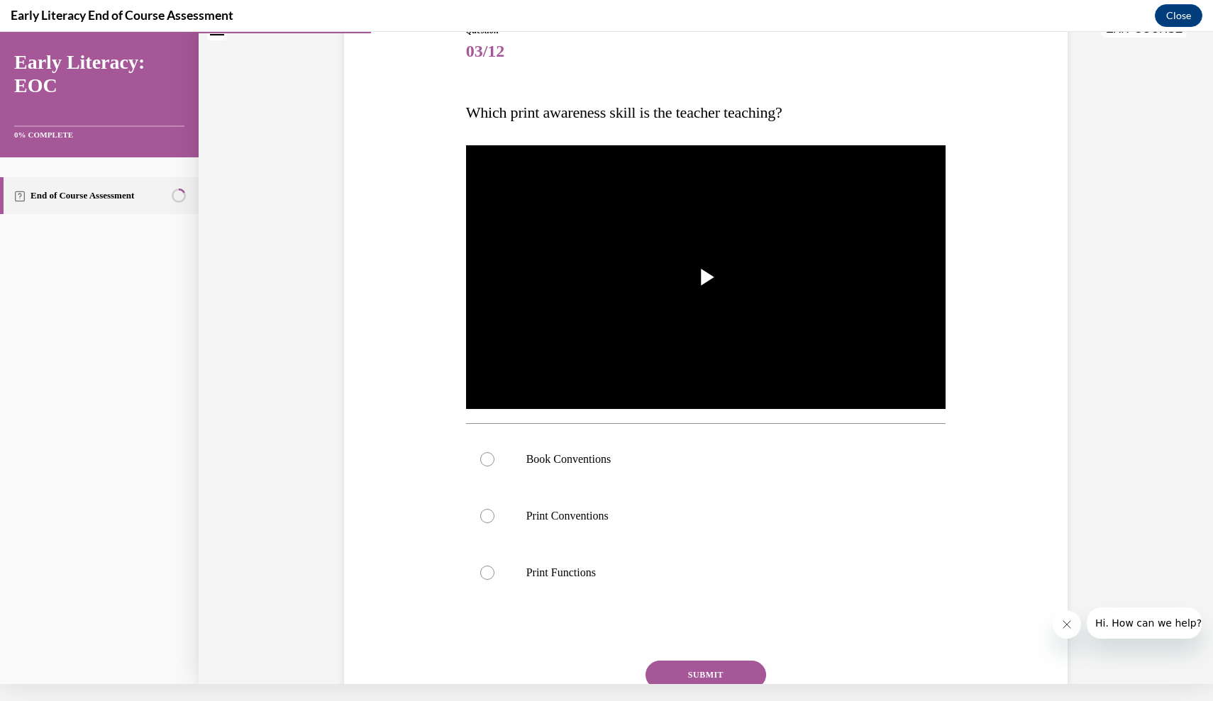
scroll to position [135, 0]
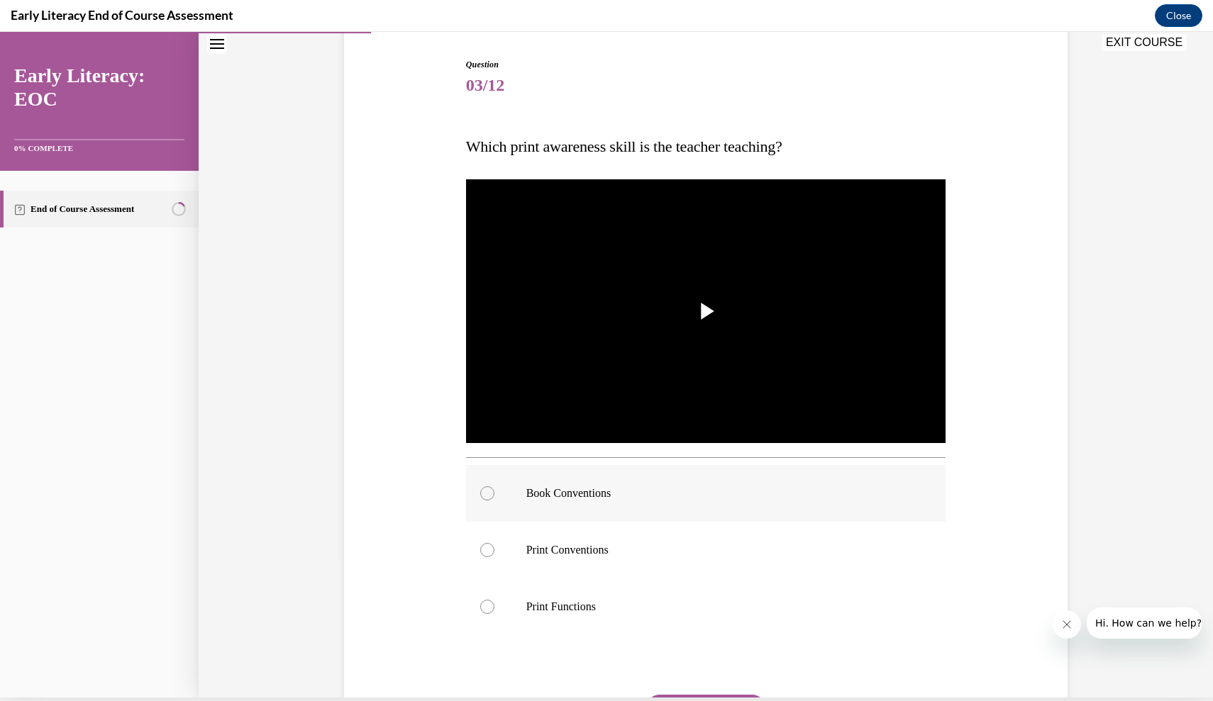
click at [618, 474] on div at bounding box center [706, 493] width 480 height 57
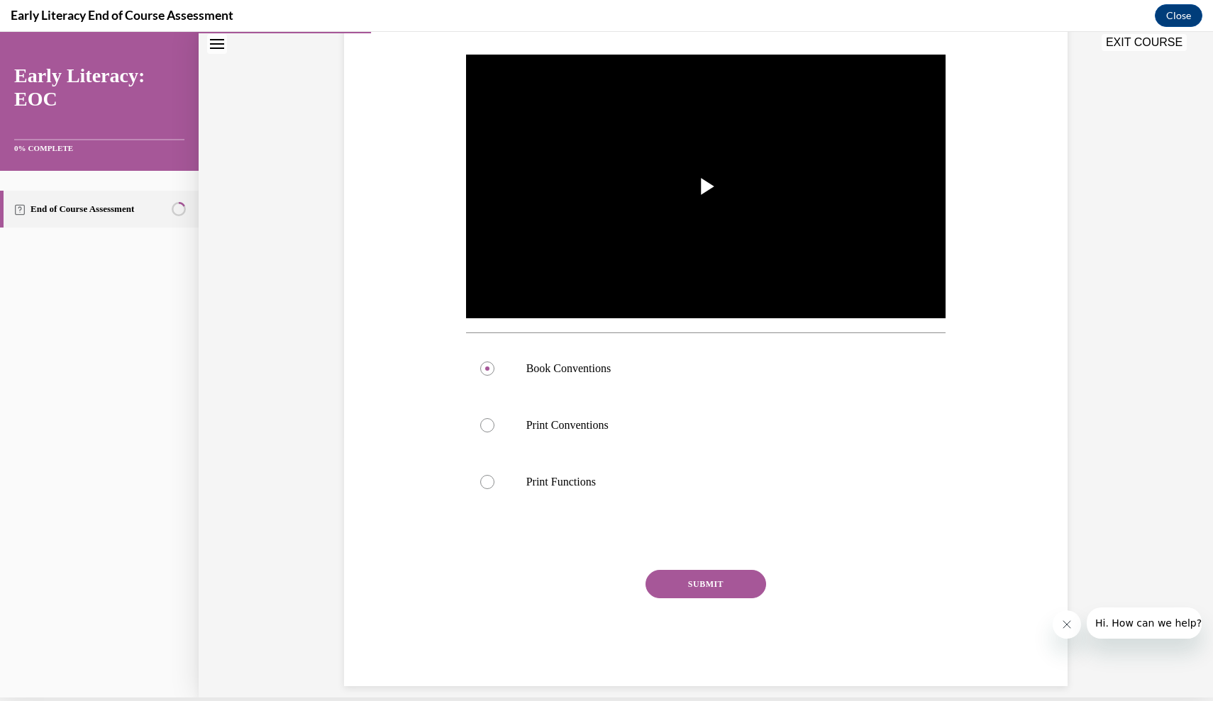
click at [702, 596] on button "SUBMIT" at bounding box center [705, 584] width 121 height 28
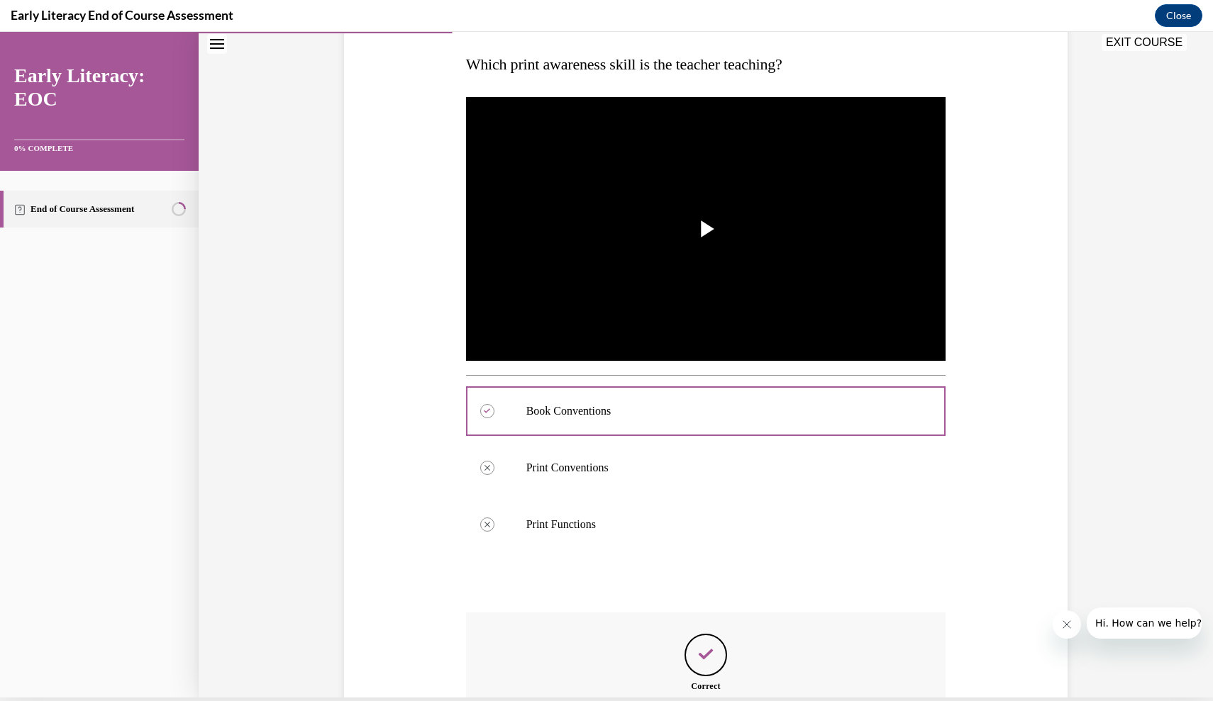
scroll to position [374, 0]
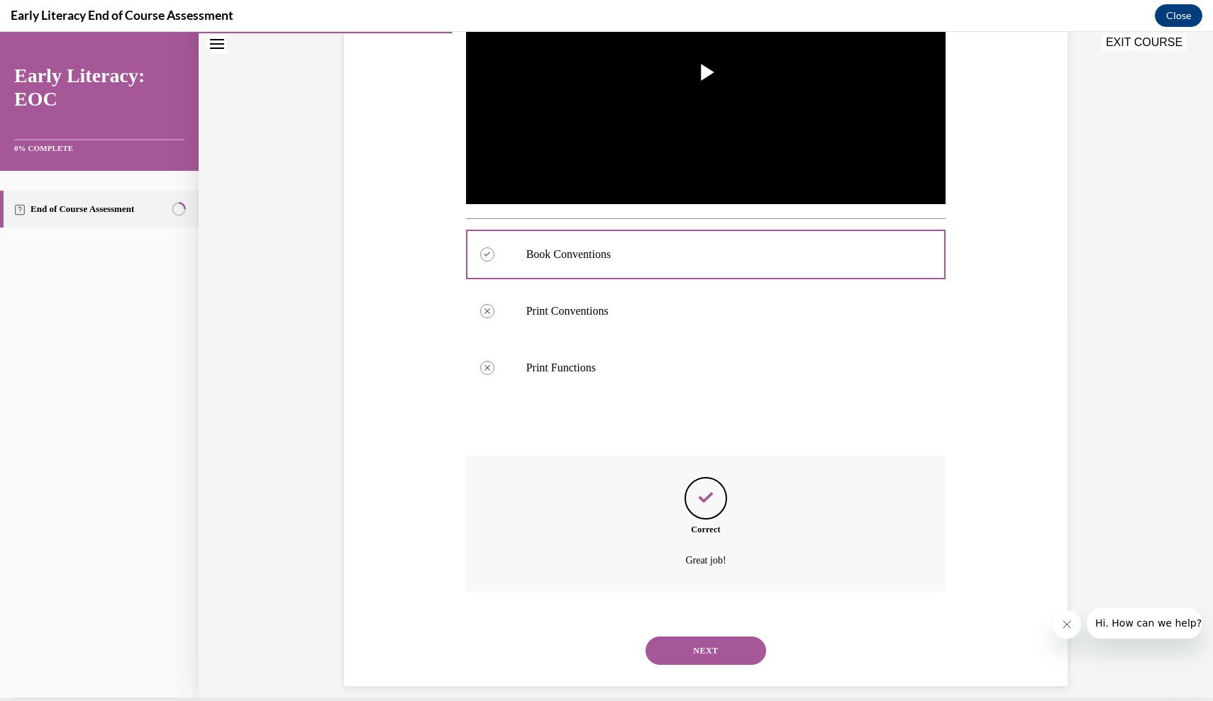
click at [706, 637] on button "NEXT" at bounding box center [705, 651] width 121 height 28
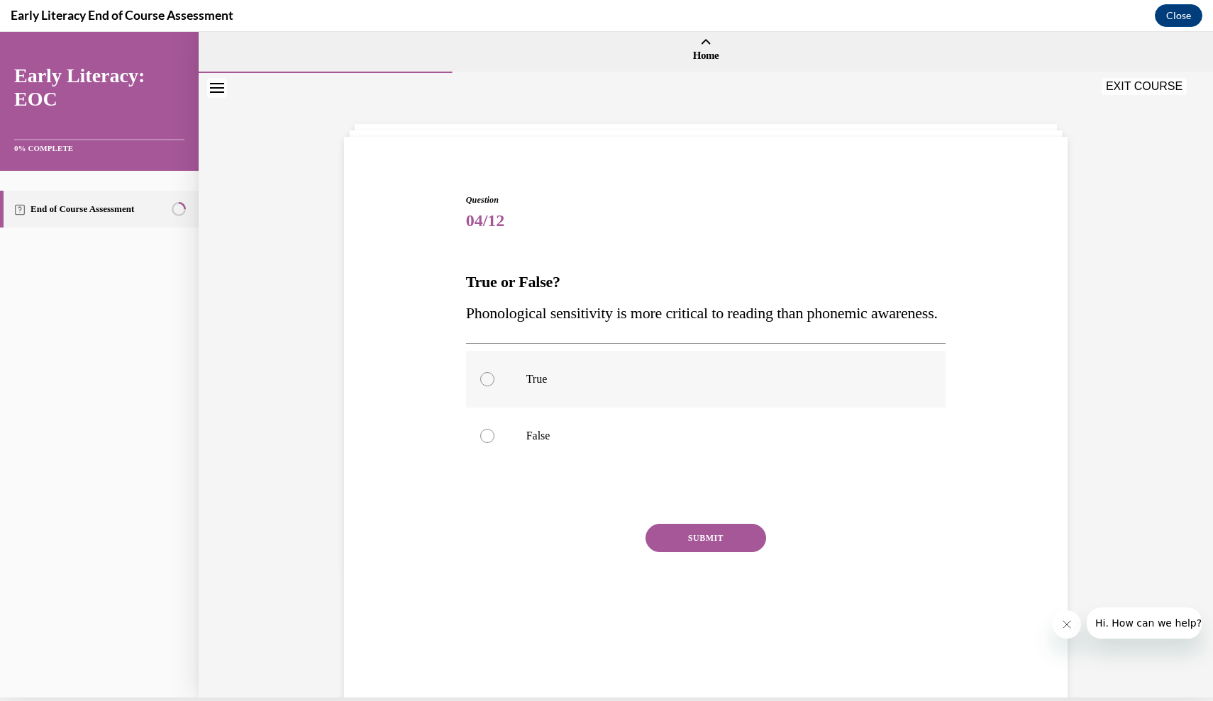
scroll to position [0, 0]
click at [589, 387] on p "True" at bounding box center [718, 379] width 384 height 14
click at [706, 553] on button "SUBMIT" at bounding box center [705, 538] width 121 height 28
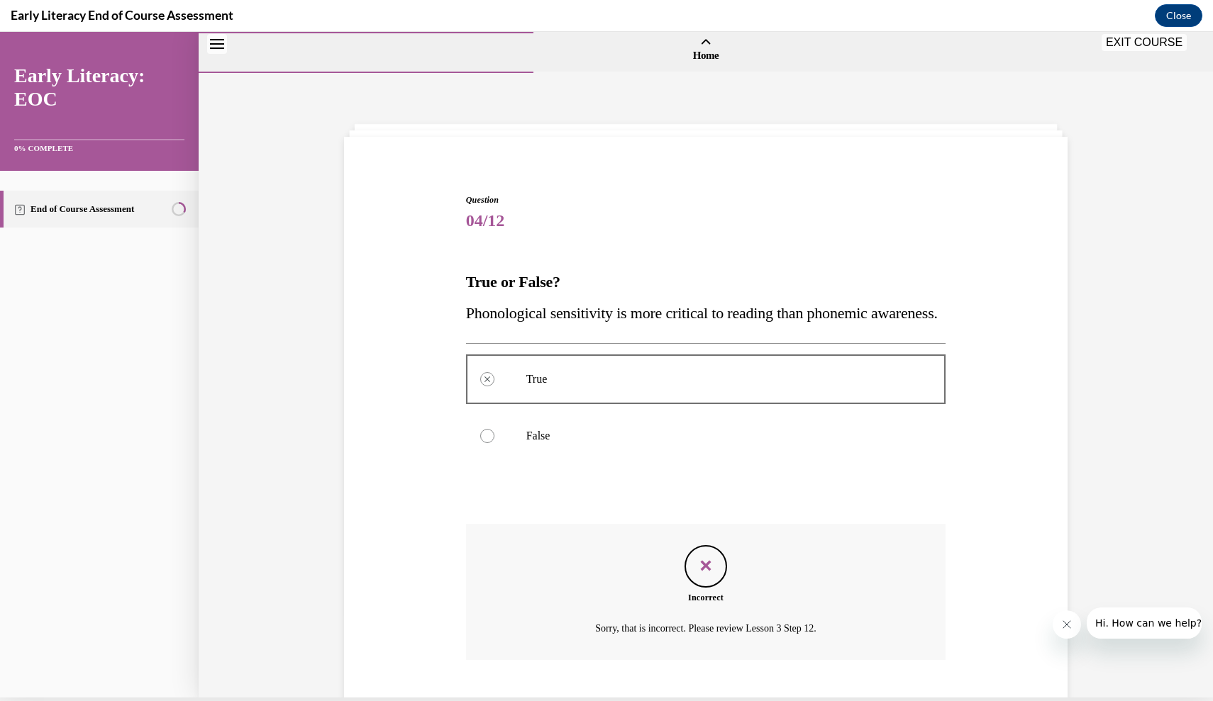
scroll to position [99, 0]
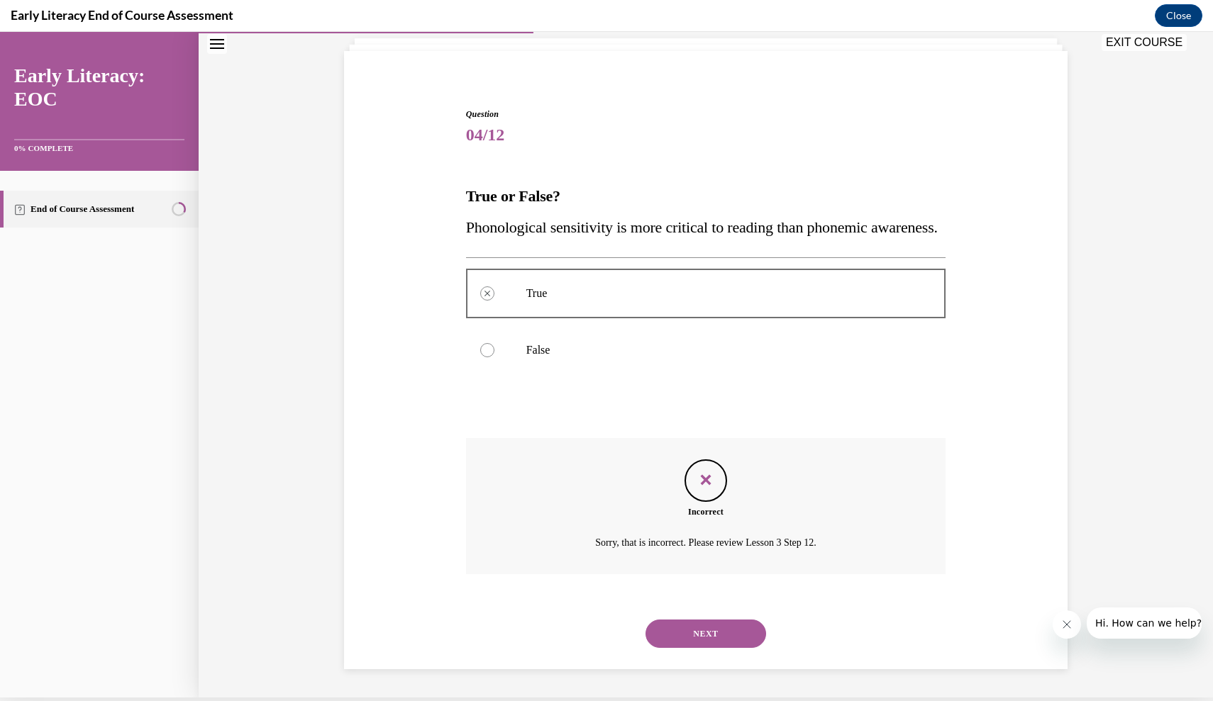
click at [706, 640] on button "NEXT" at bounding box center [705, 634] width 121 height 28
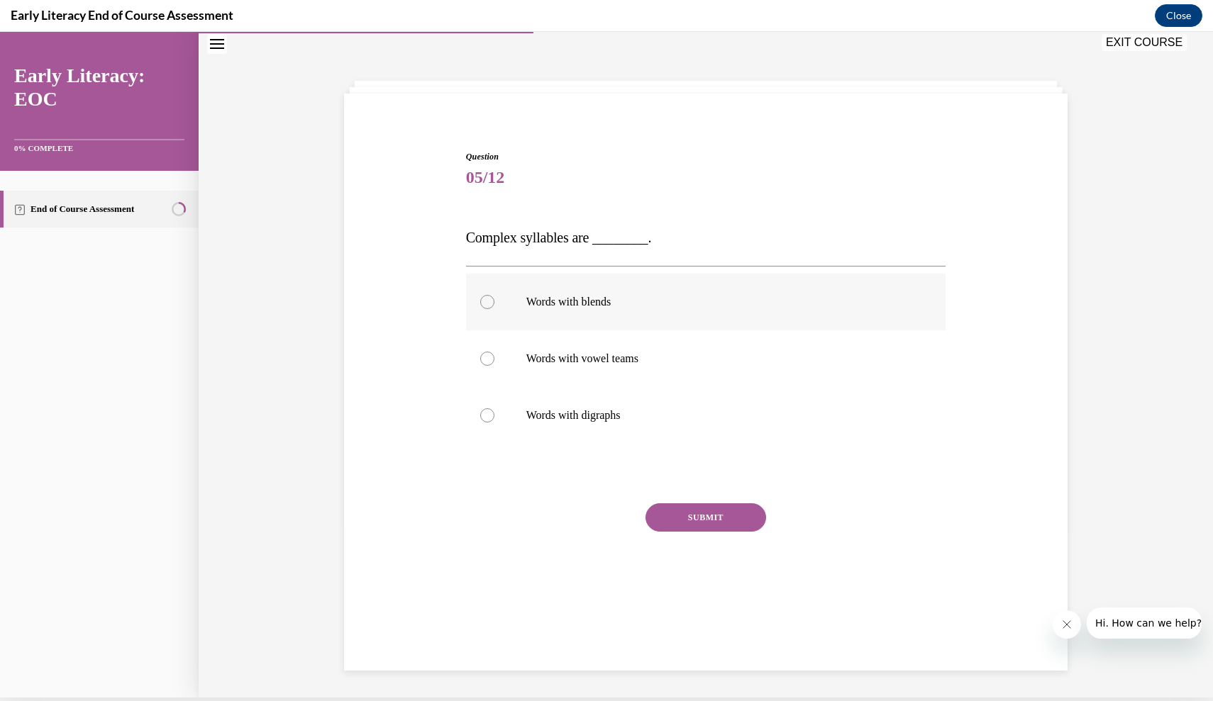
click at [616, 308] on p "Words with blends" at bounding box center [718, 302] width 384 height 14
click at [677, 518] on button "SUBMIT" at bounding box center [705, 518] width 121 height 28
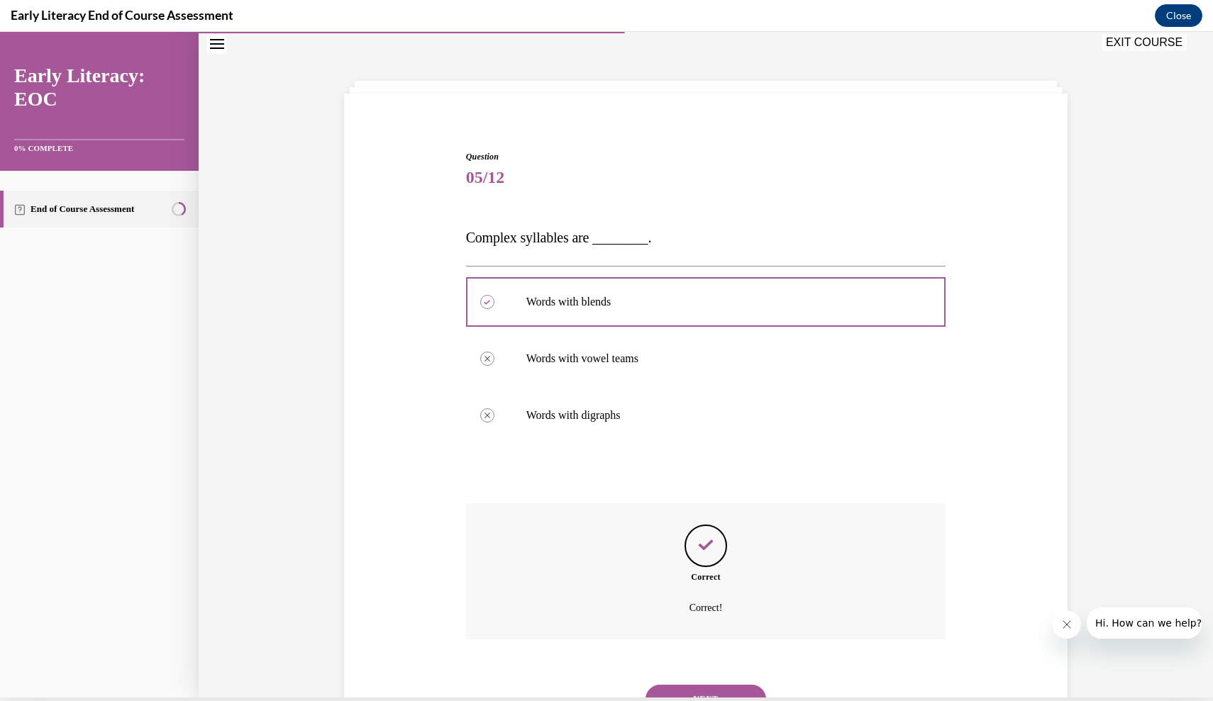
scroll to position [91, 0]
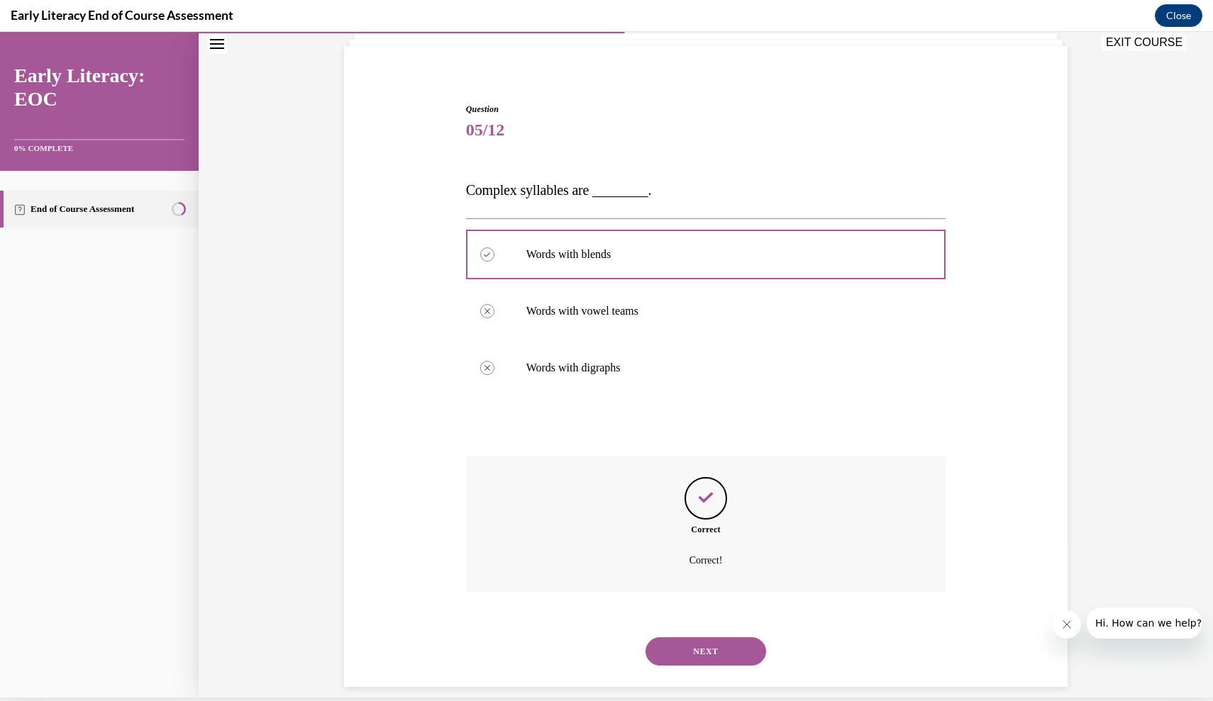
click at [705, 638] on button "NEXT" at bounding box center [705, 652] width 121 height 28
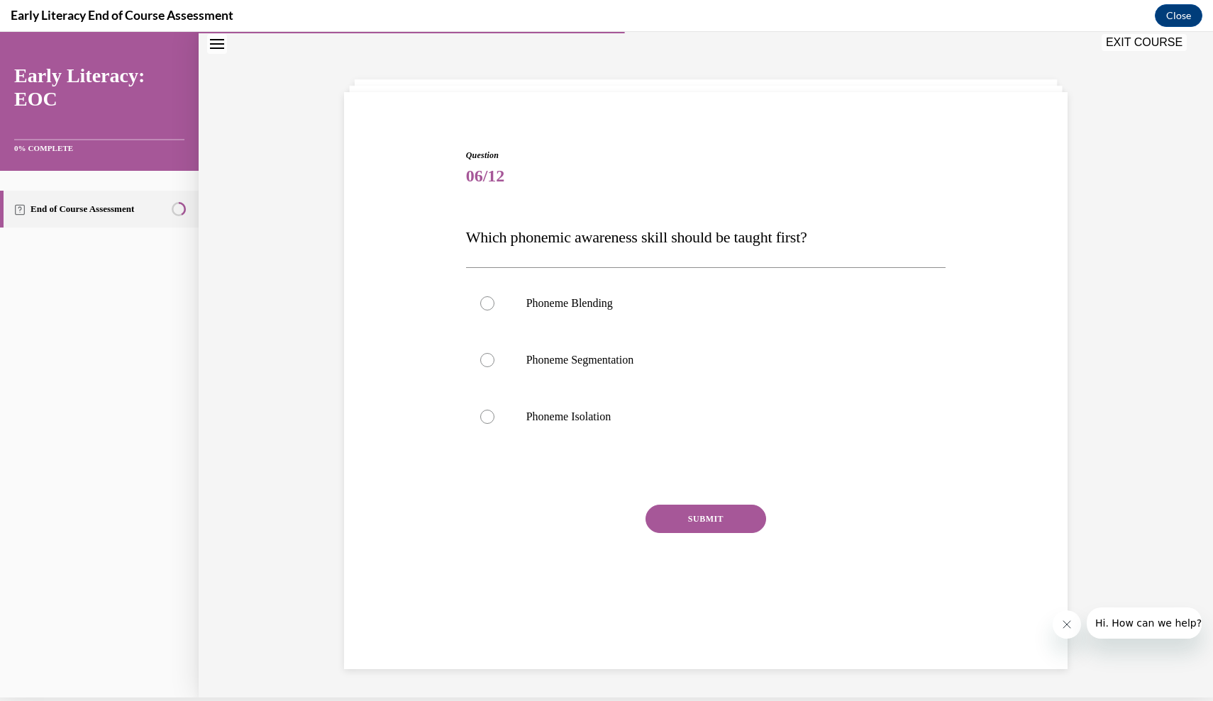
scroll to position [43, 0]
click at [577, 313] on div at bounding box center [706, 305] width 480 height 57
click at [672, 523] on button "SUBMIT" at bounding box center [705, 520] width 121 height 28
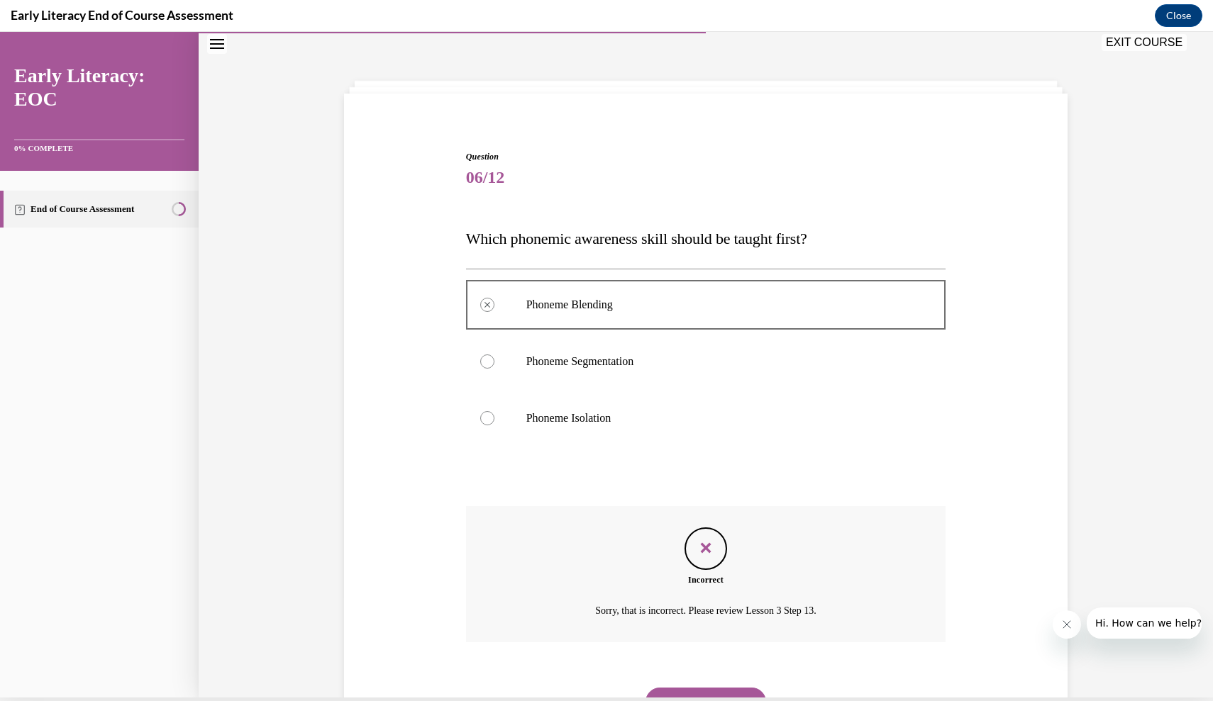
scroll to position [94, 0]
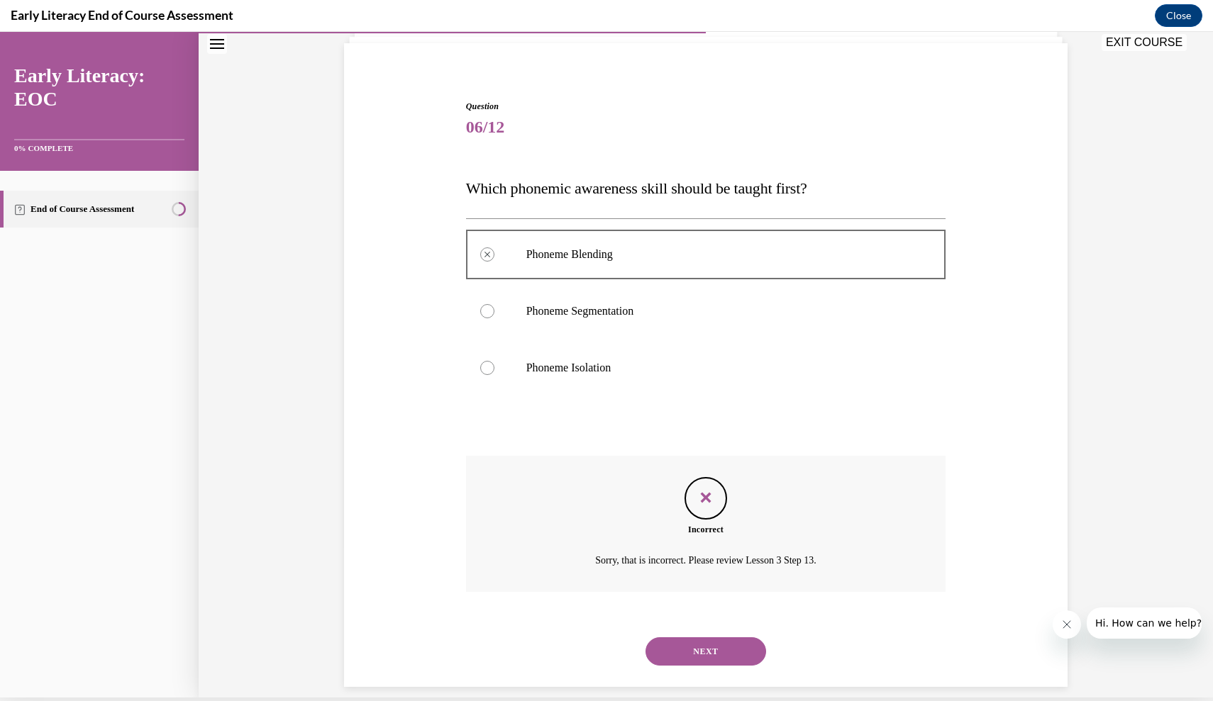
click at [697, 638] on button "NEXT" at bounding box center [705, 652] width 121 height 28
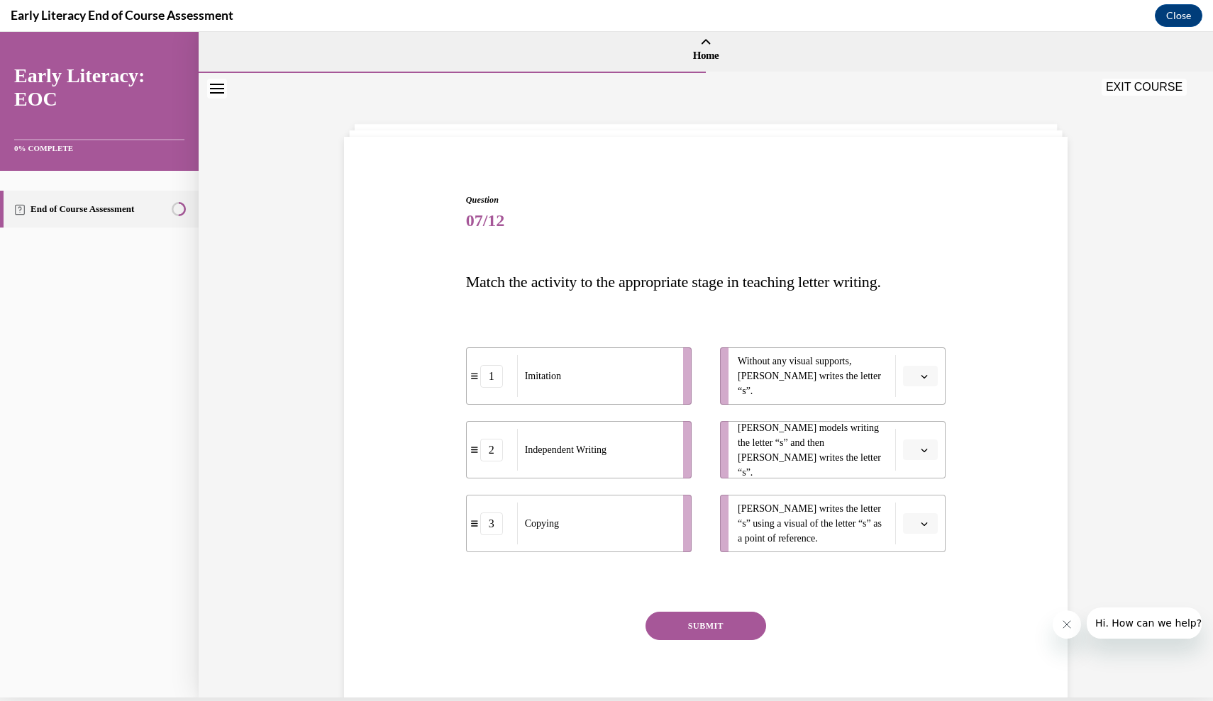
scroll to position [0, 0]
